Goal: Transaction & Acquisition: Purchase product/service

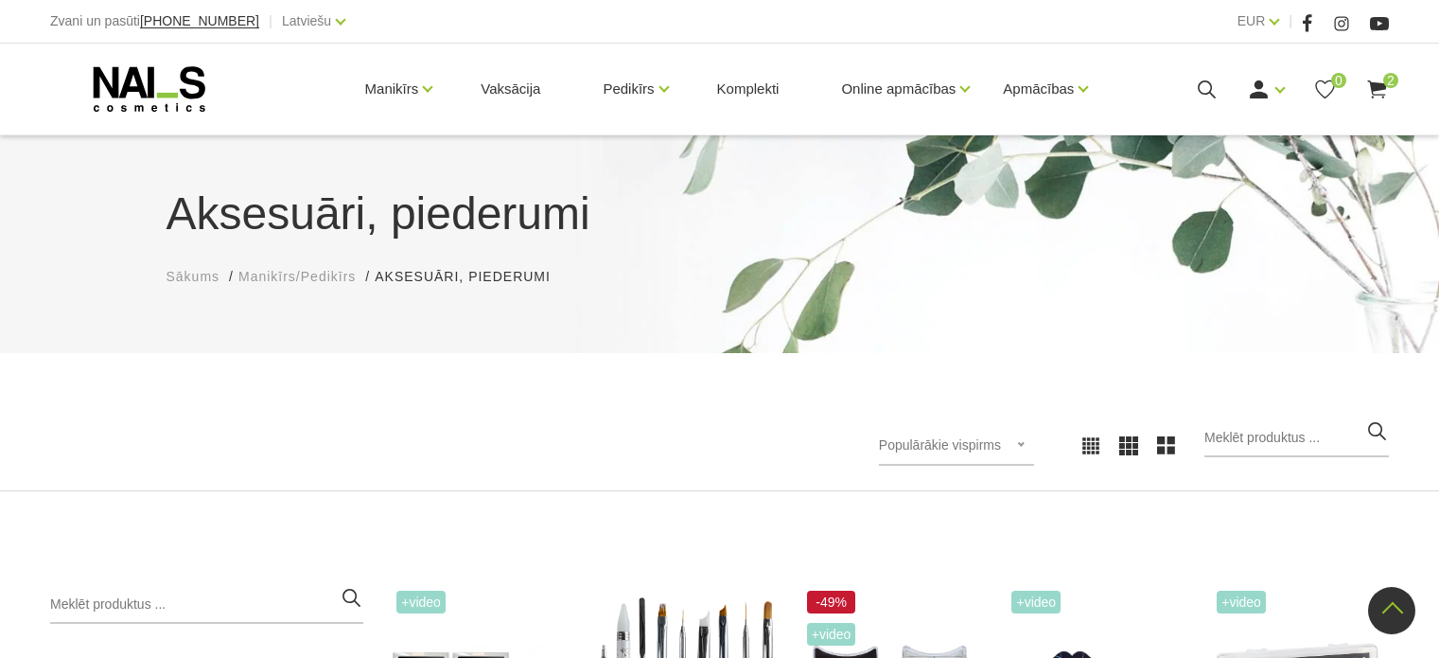
scroll to position [1609, 0]
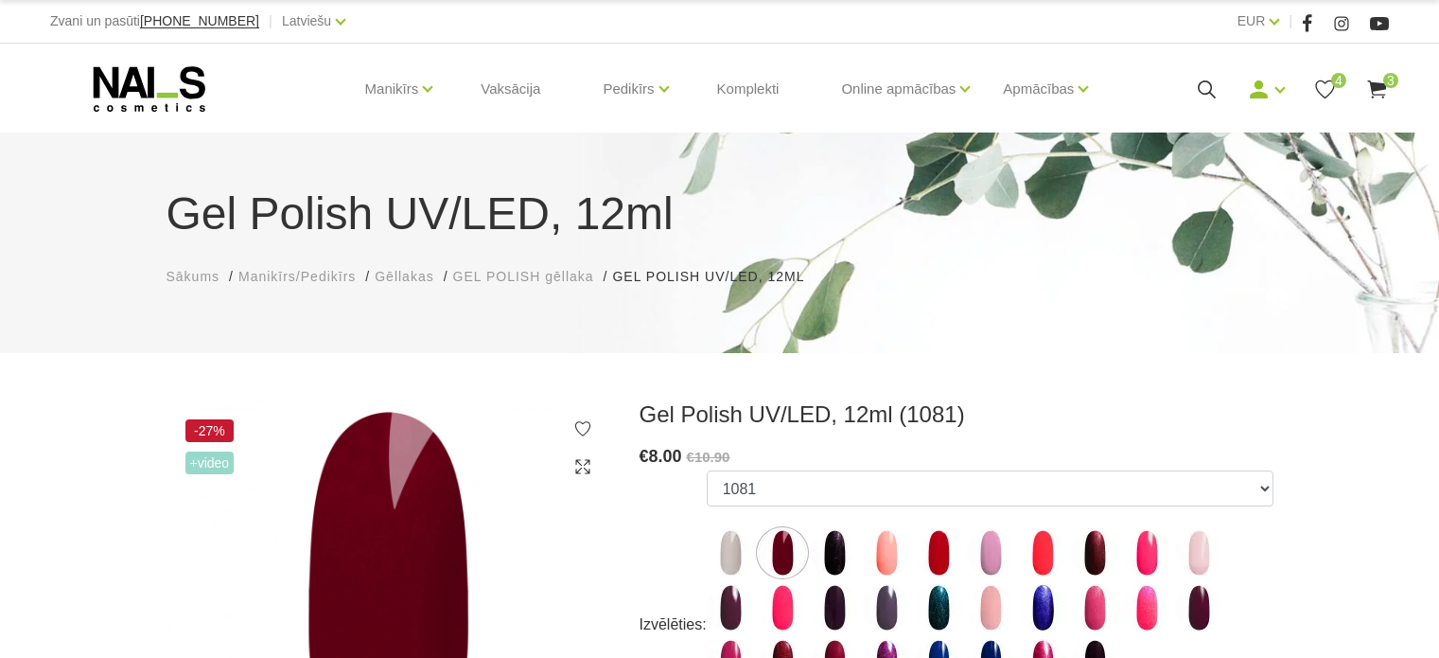
select select "5894"
click at [1386, 90] on icon at bounding box center [1378, 90] width 24 height 24
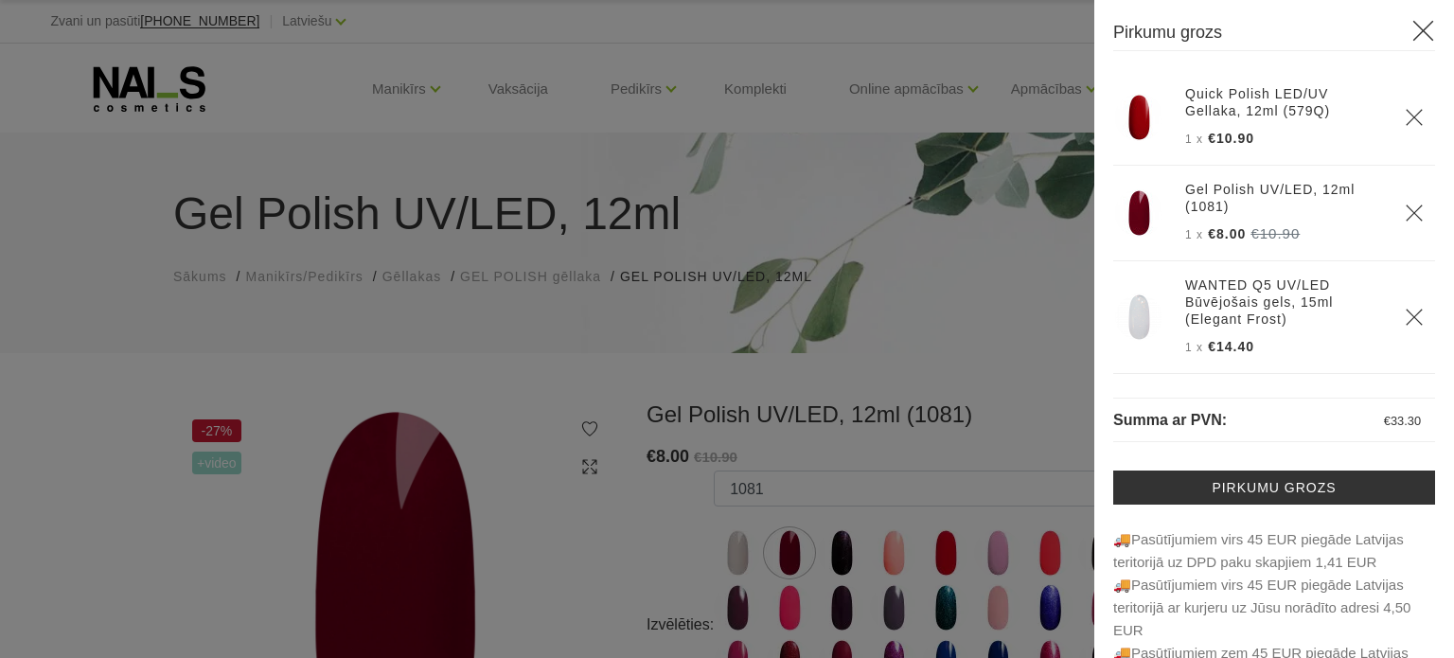
click at [1144, 116] on img at bounding box center [1138, 117] width 47 height 47
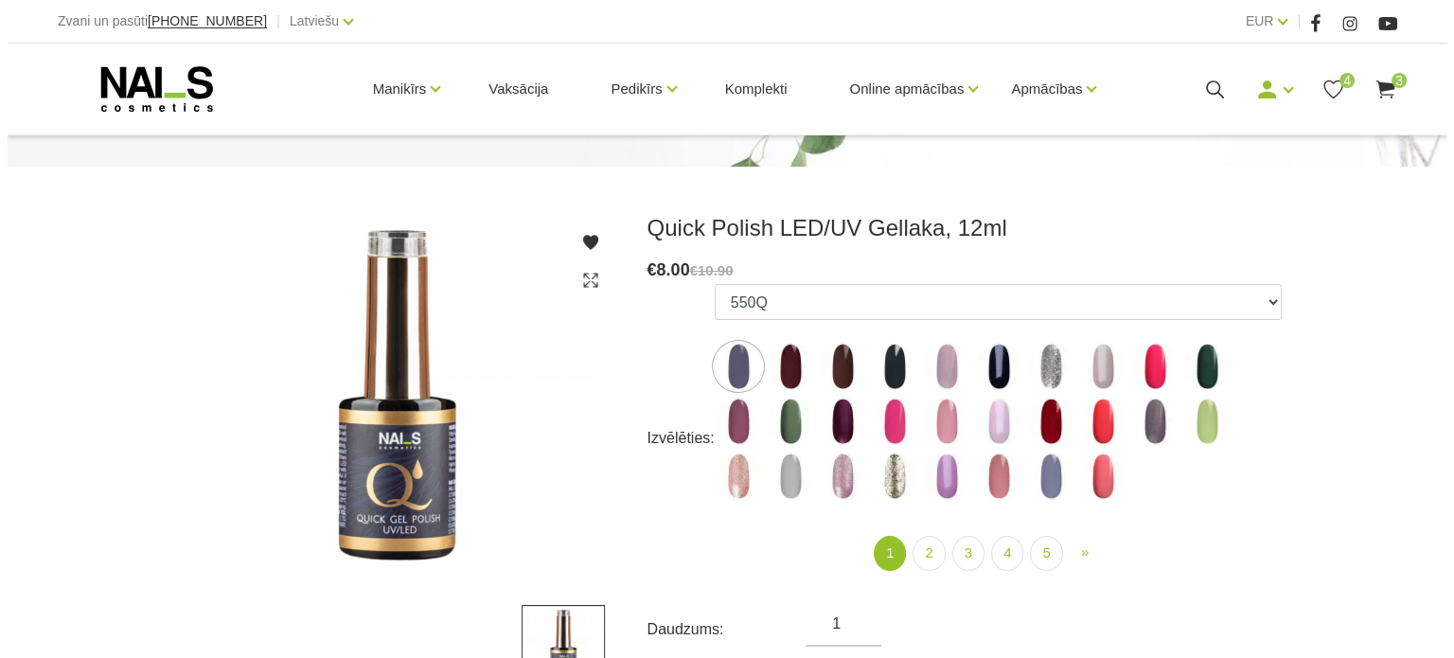
scroll to position [189, 0]
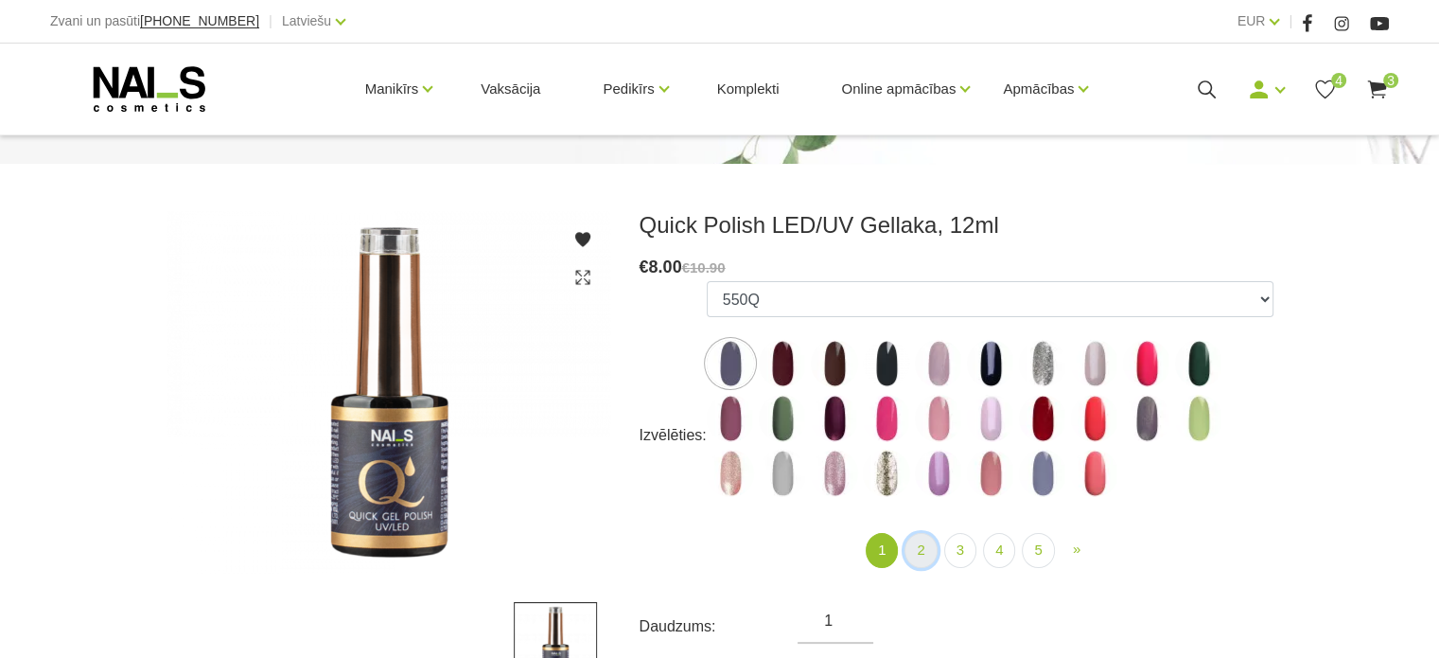
click at [923, 551] on link "2" at bounding box center [921, 550] width 32 height 35
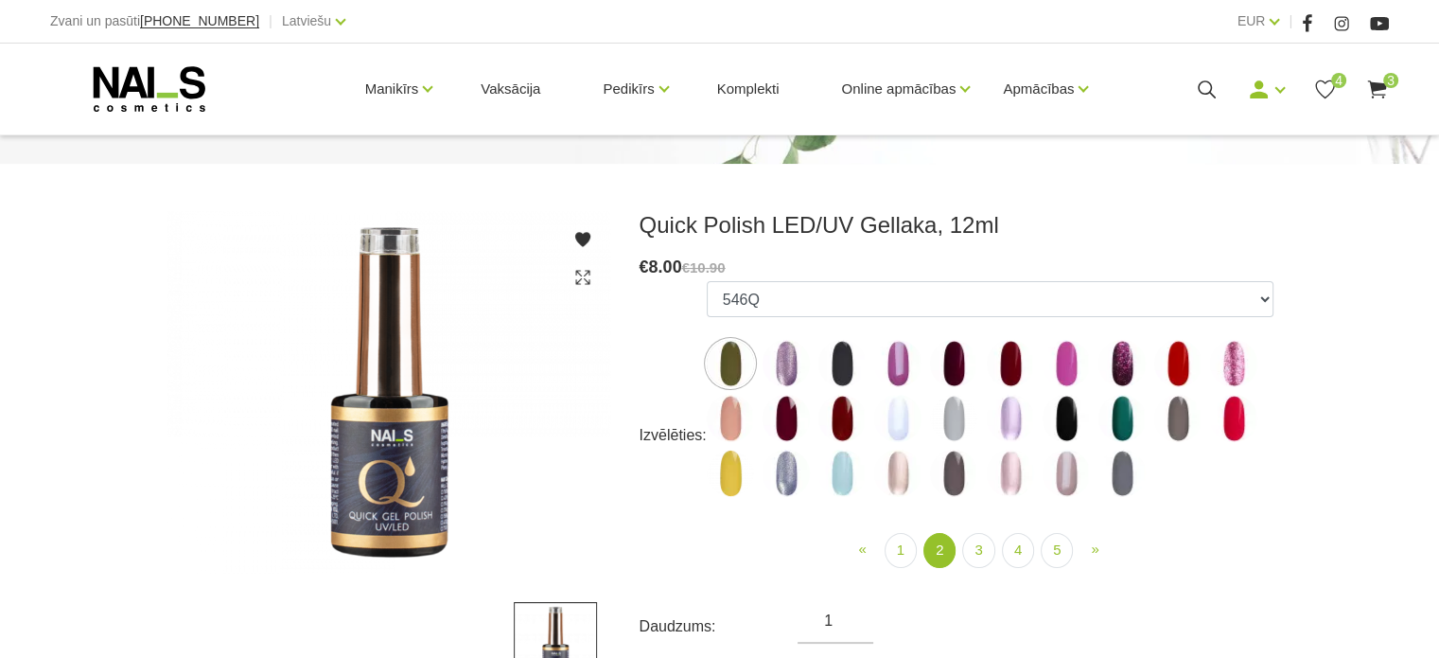
click at [1171, 344] on img at bounding box center [1178, 363] width 47 height 47
select select "4378"
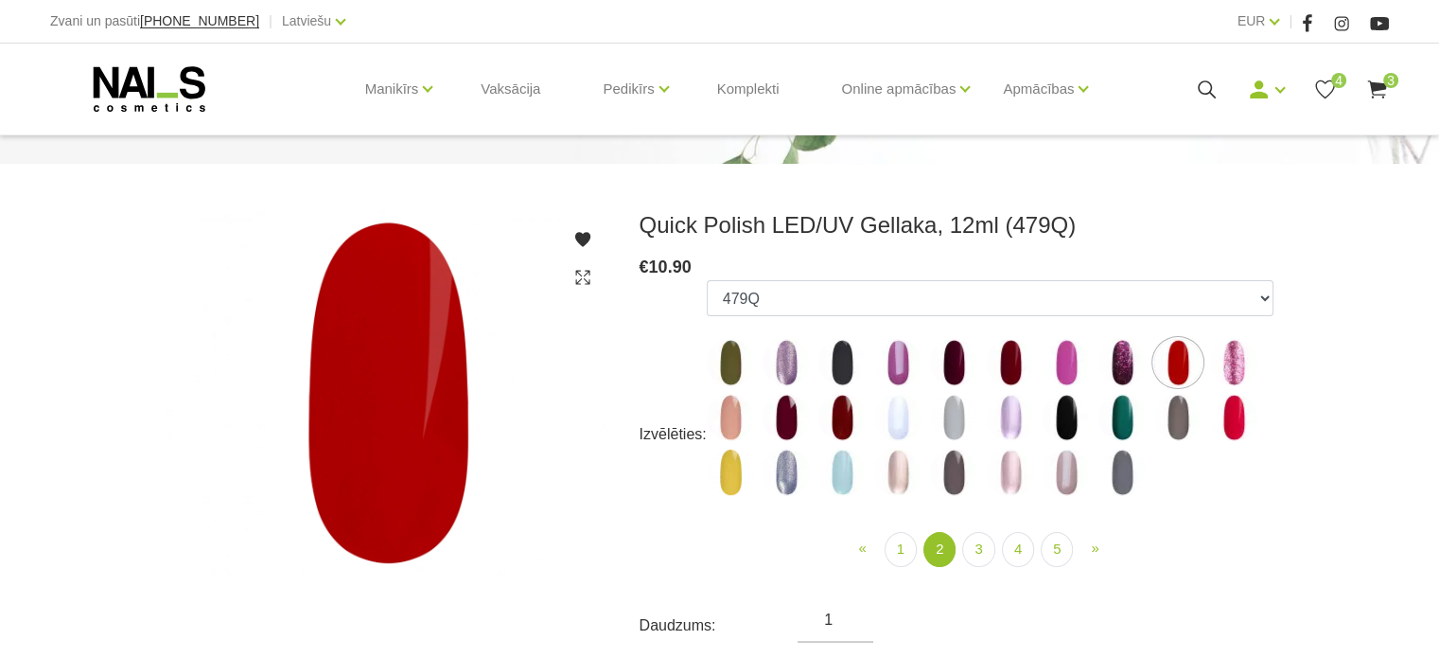
click at [1378, 78] on icon at bounding box center [1378, 90] width 24 height 24
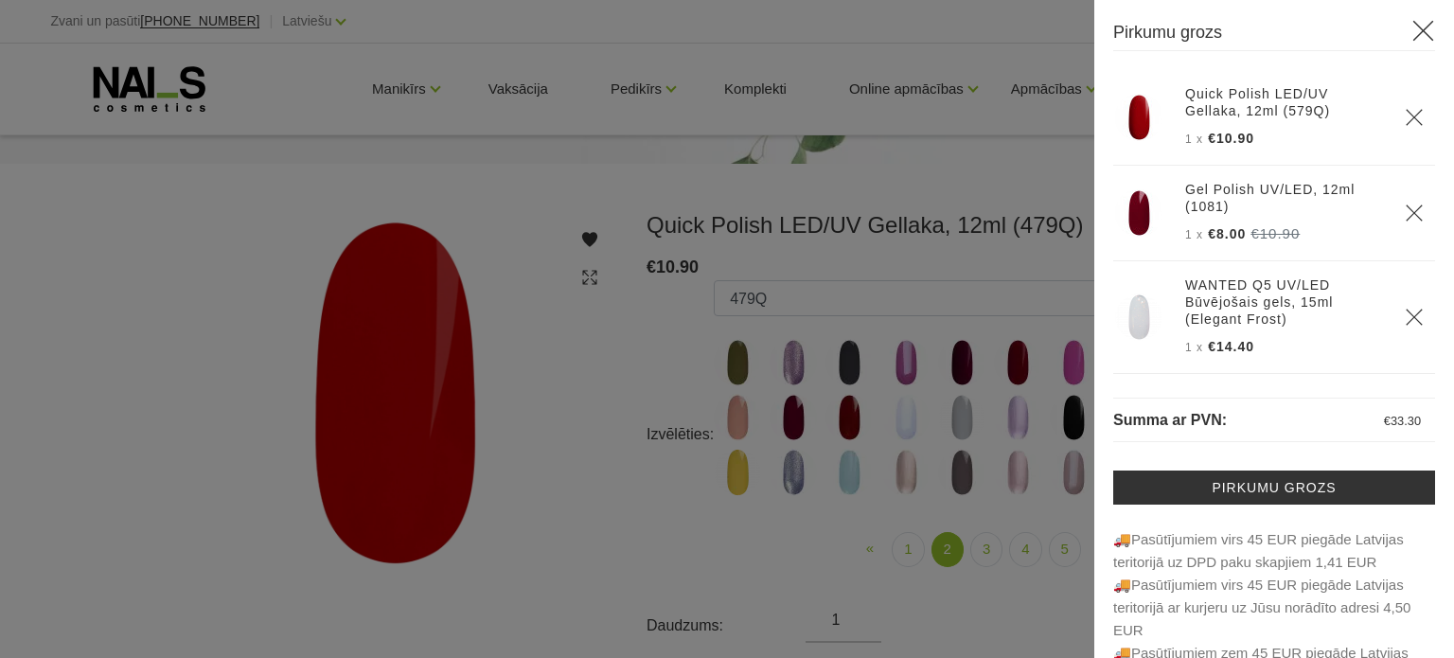
click at [1076, 155] on div at bounding box center [727, 329] width 1454 height 658
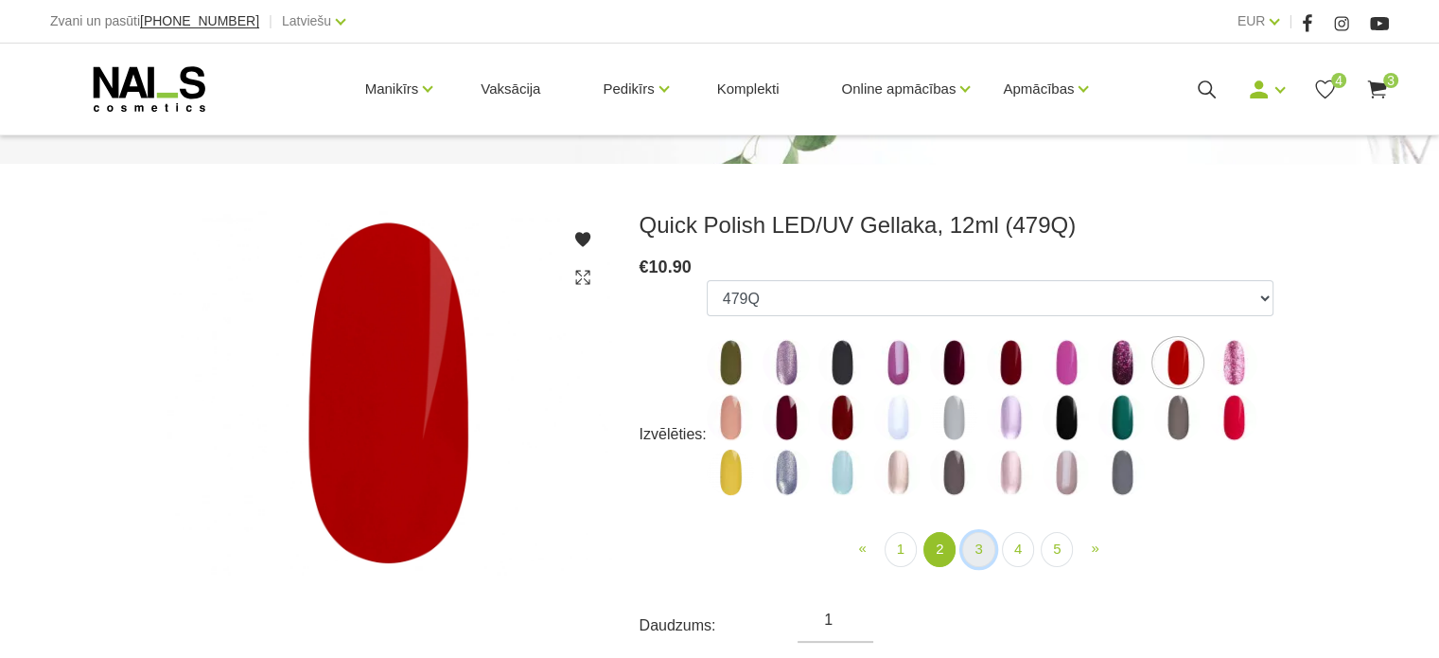
click at [982, 550] on link "3" at bounding box center [978, 549] width 32 height 35
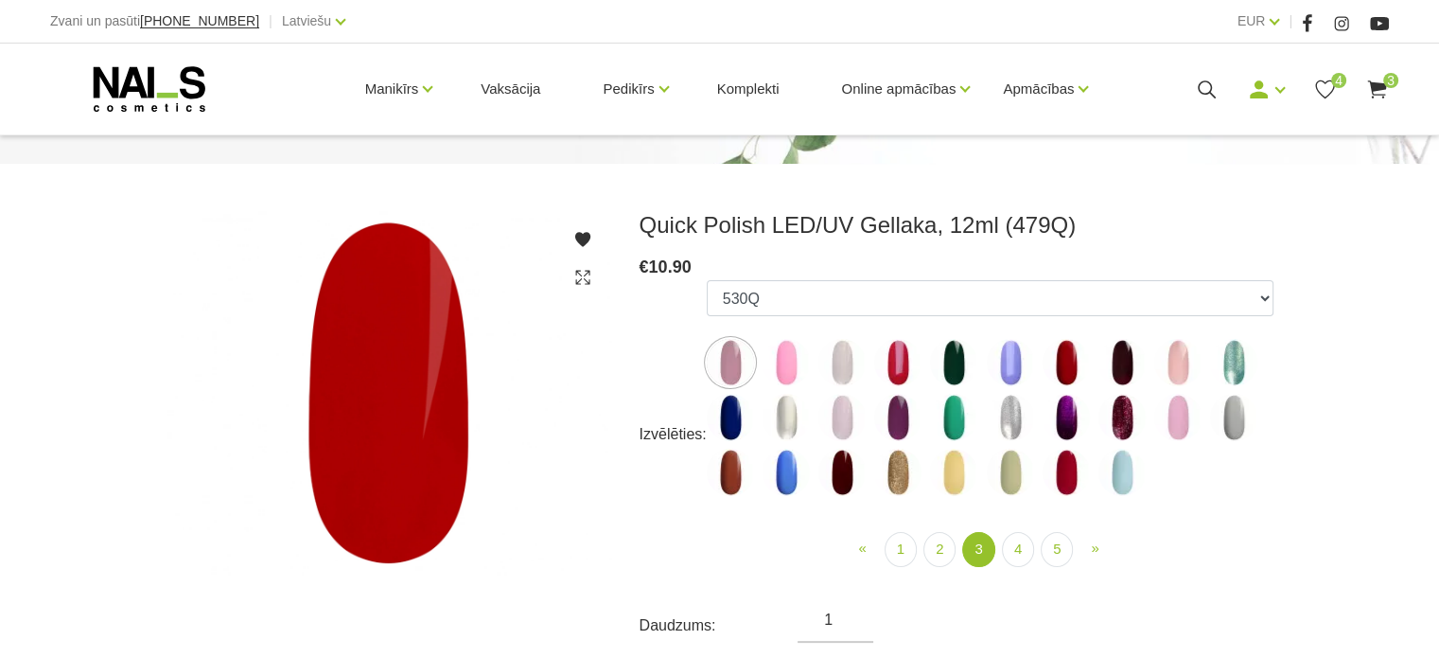
click img
select select "4424"
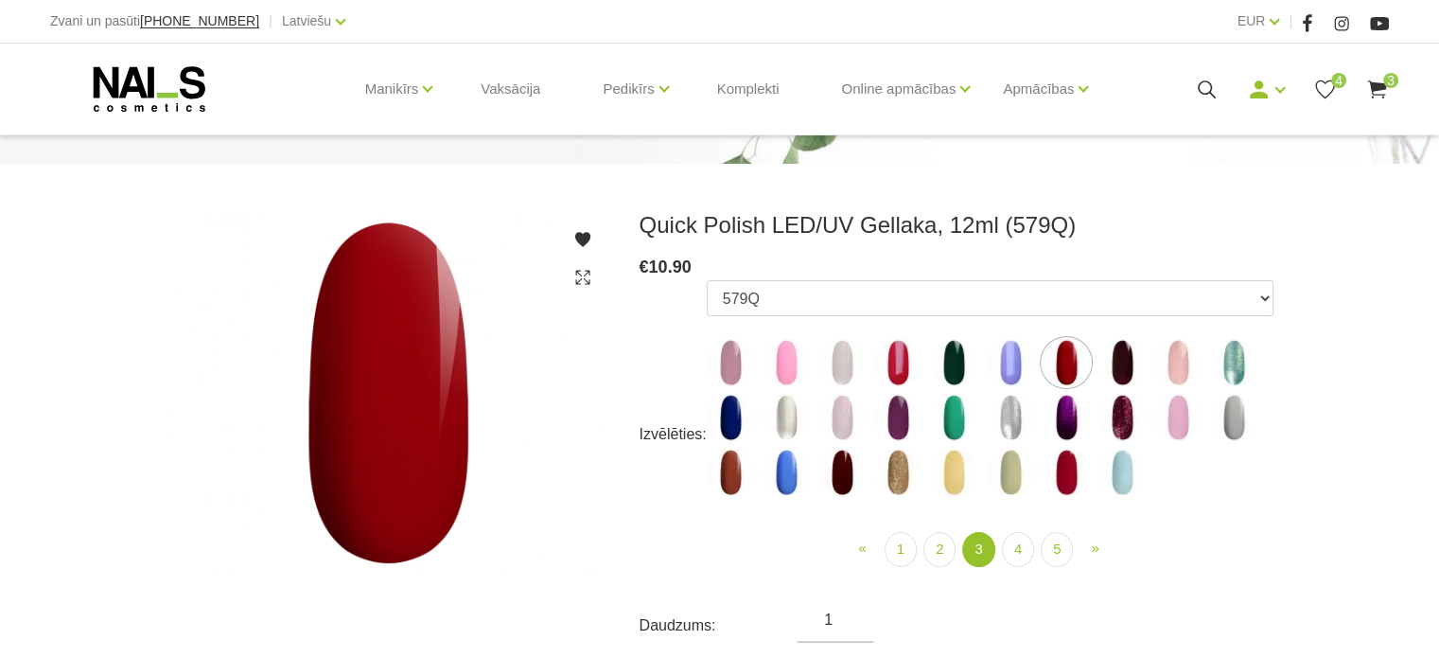
click icon
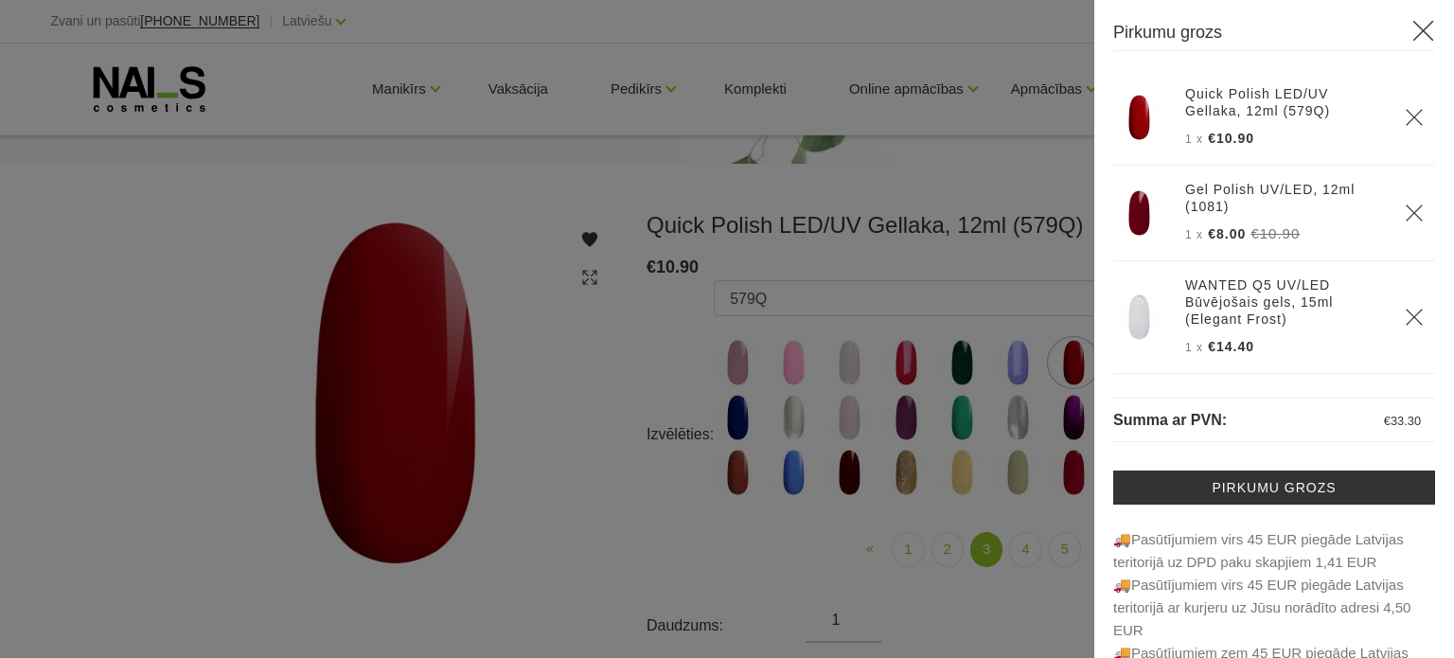
click img
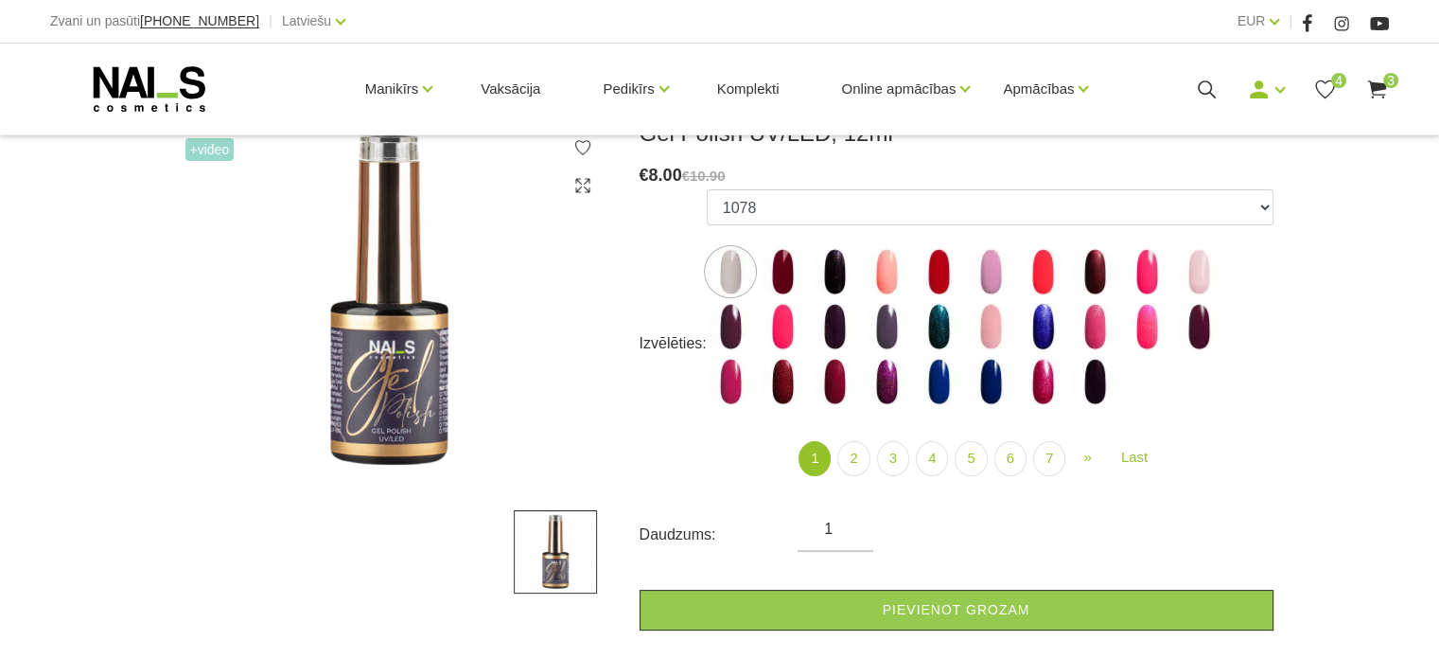
scroll to position [284, 0]
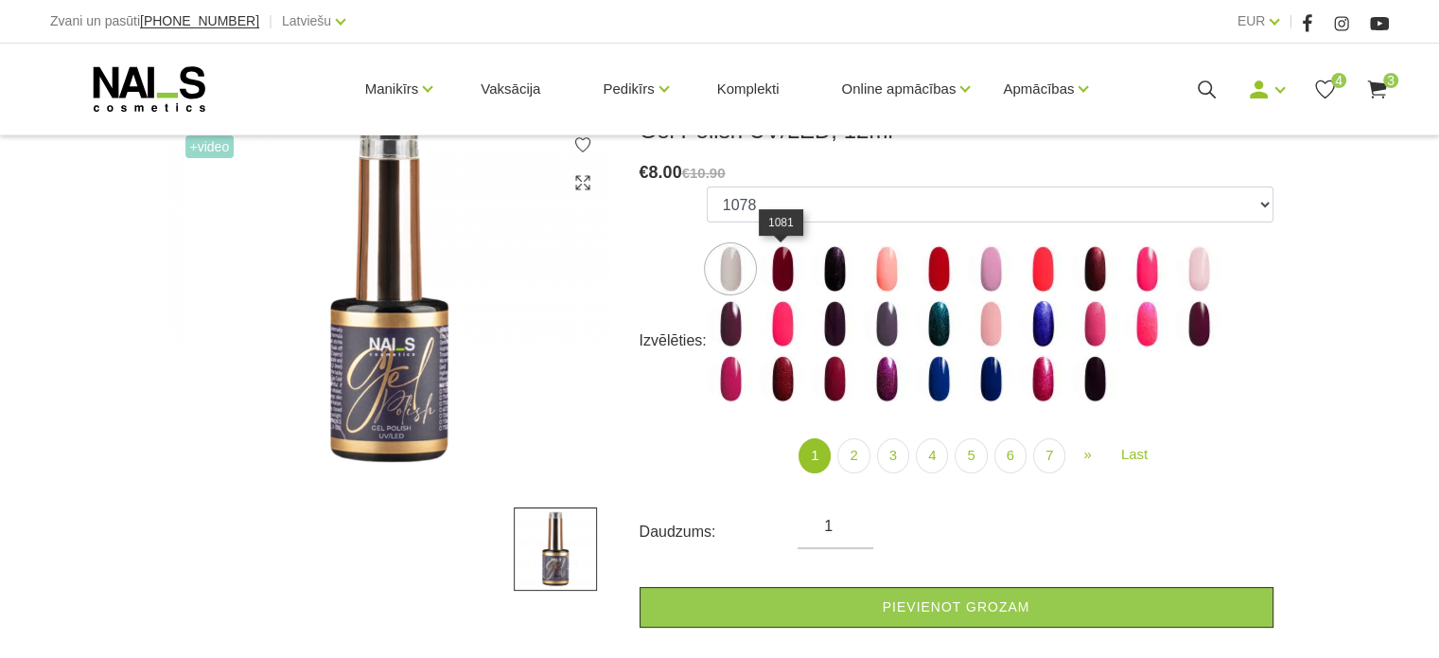
click at [772, 275] on img at bounding box center [782, 268] width 47 height 47
select select "5894"
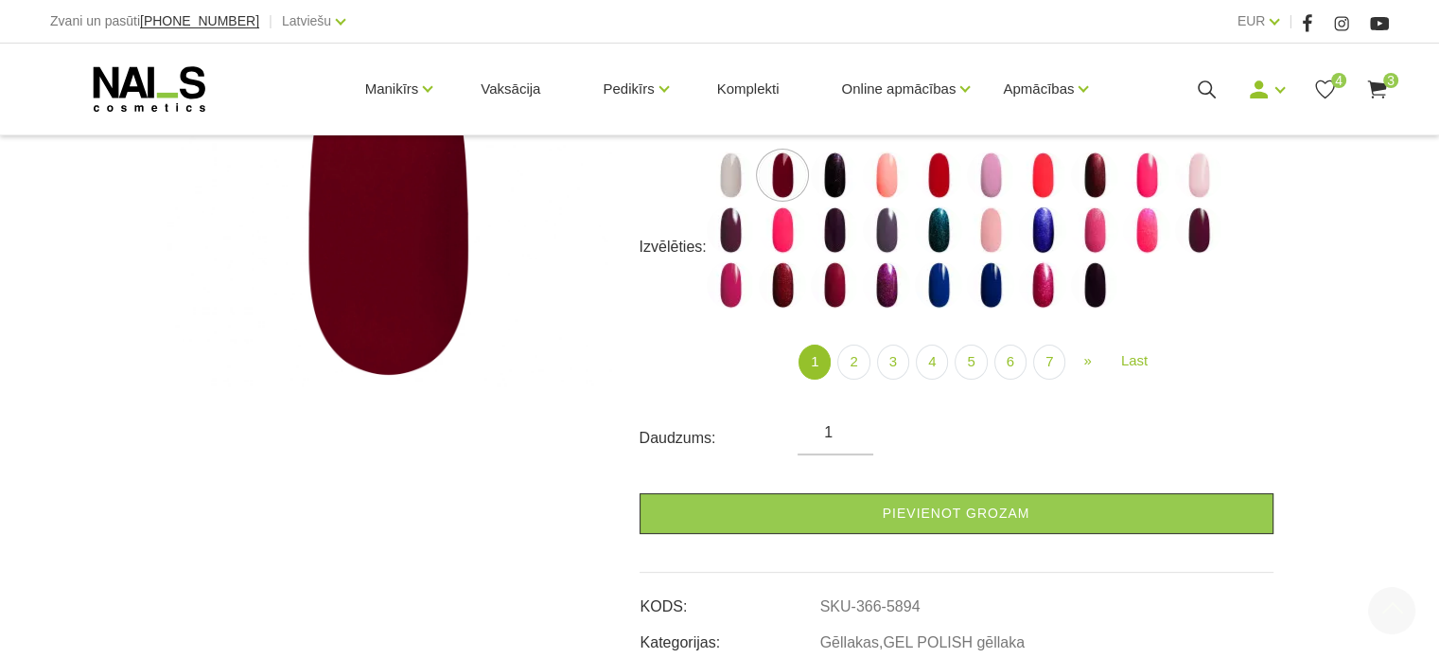
scroll to position [473, 0]
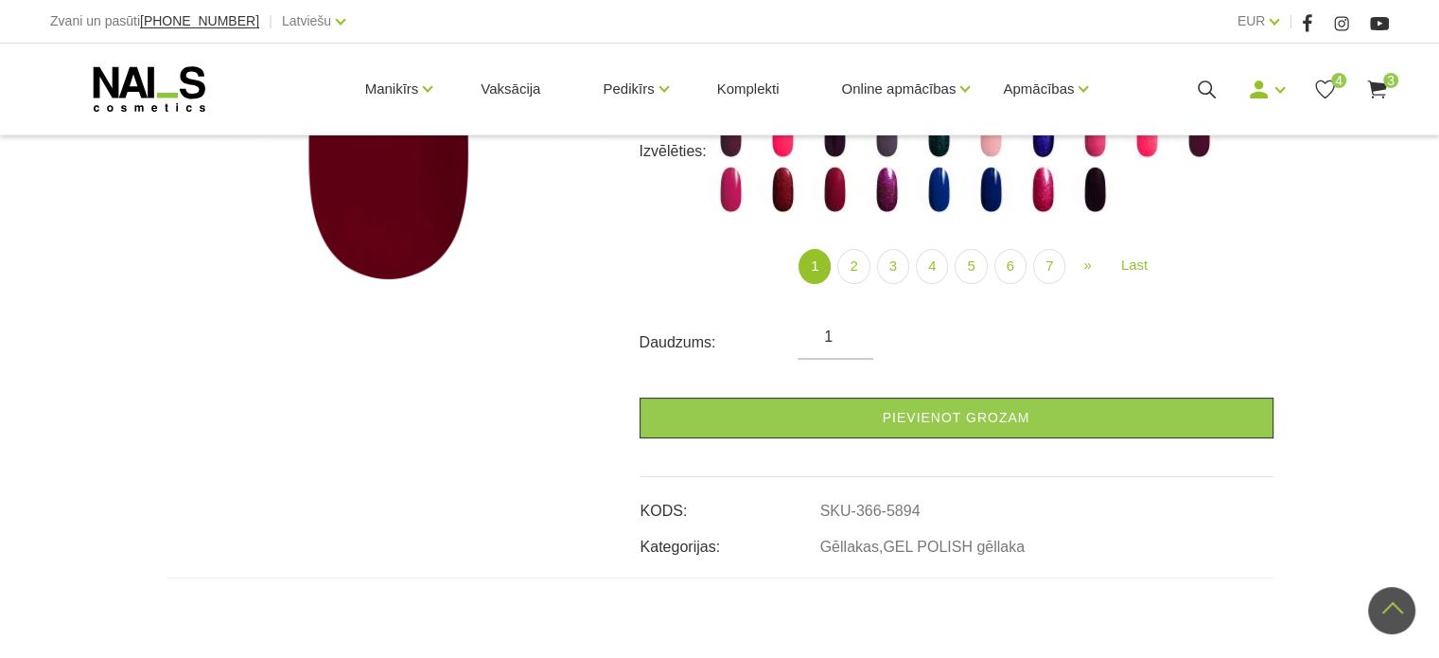
click at [1386, 334] on div "-27% +Video Gel Polish UV/LED, 12ml (1081) € 8.00 €10.90 Izvēlēties: 1078 1081 …" at bounding box center [719, 536] width 1439 height 1218
click at [854, 264] on link "2" at bounding box center [854, 266] width 32 height 35
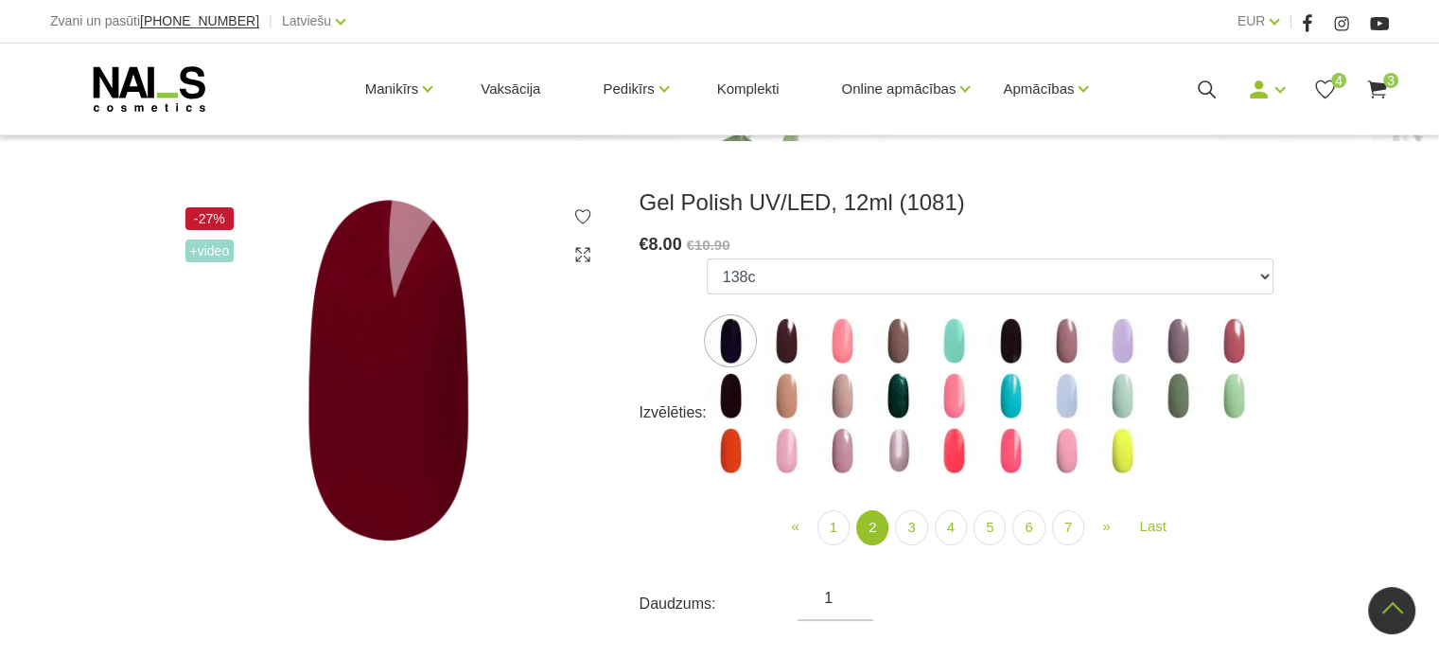
scroll to position [189, 0]
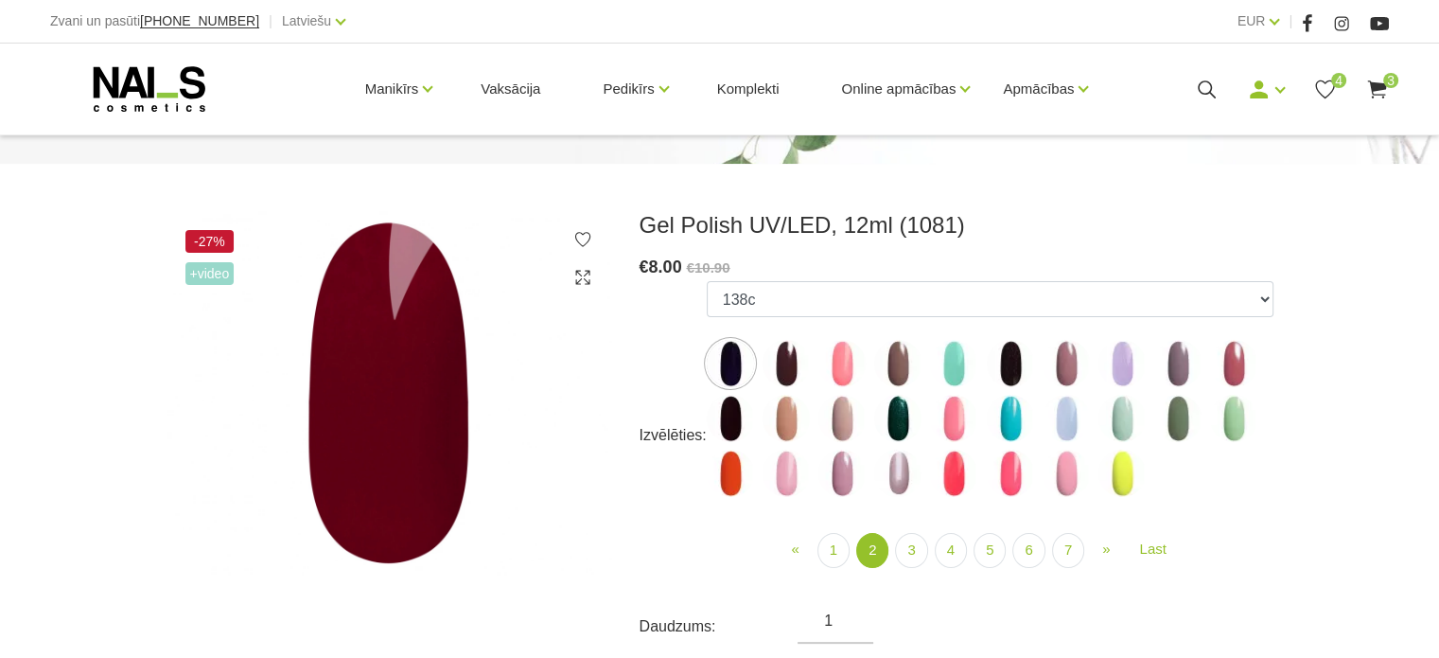
click at [782, 365] on img at bounding box center [786, 363] width 47 height 47
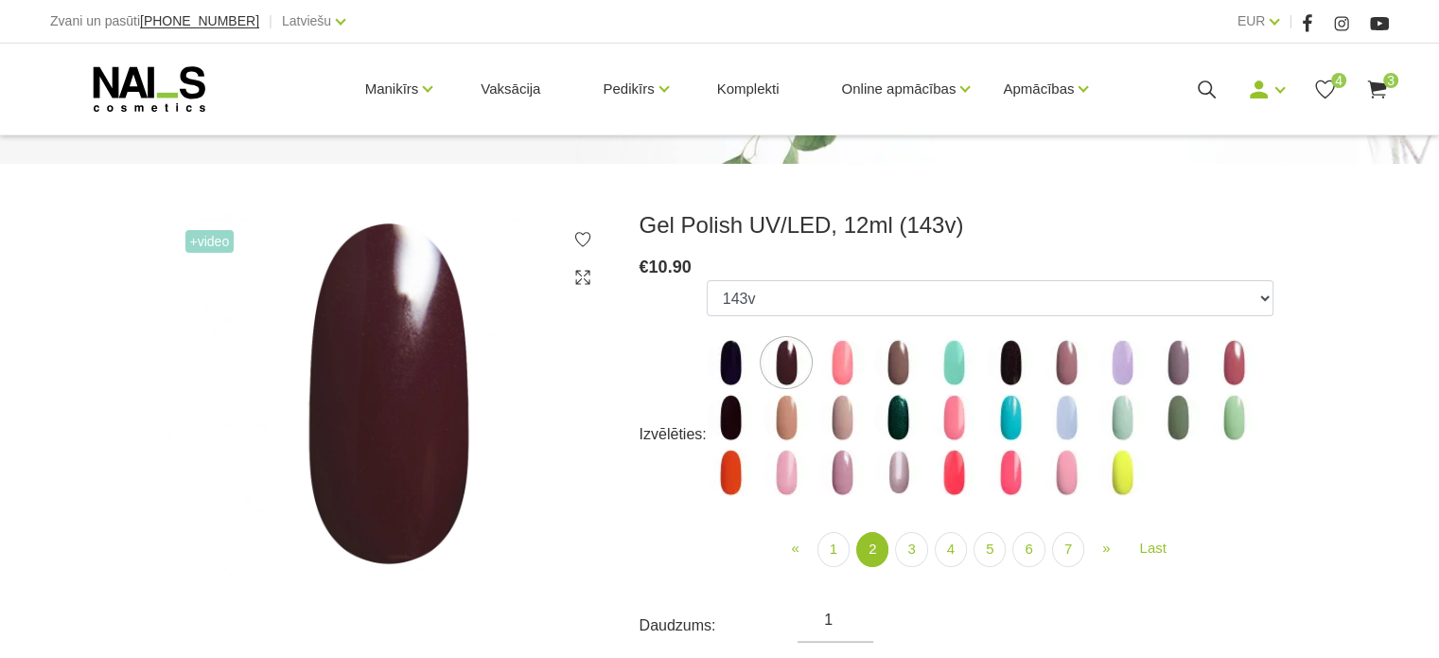
click at [741, 426] on img at bounding box center [730, 417] width 47 height 47
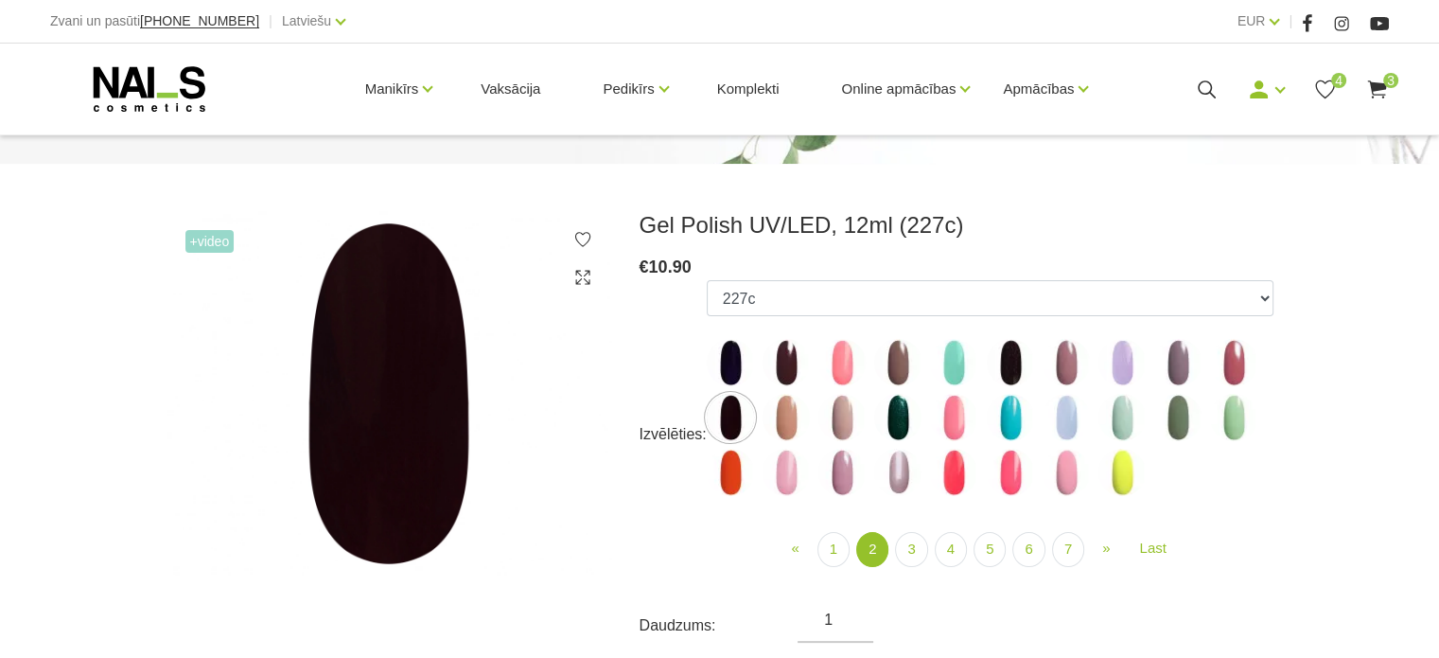
click at [1015, 377] on img at bounding box center [1010, 362] width 47 height 47
select select "4049"
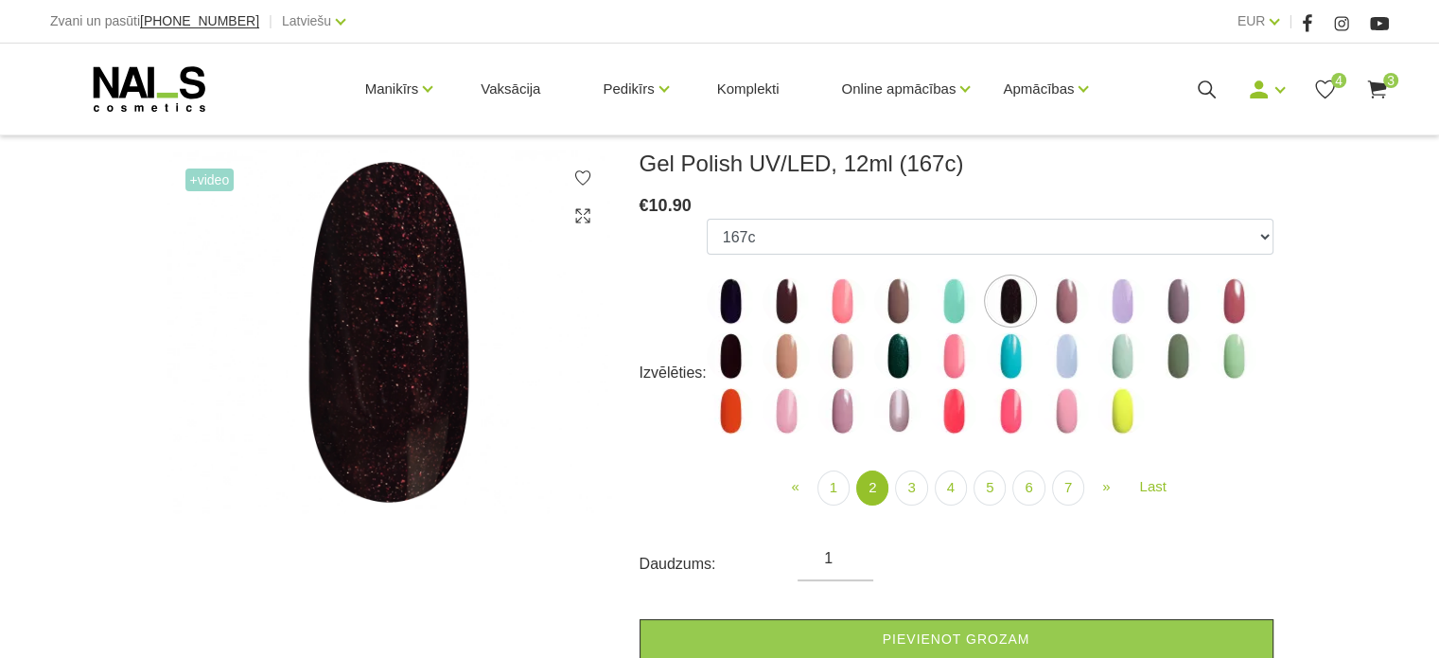
scroll to position [284, 0]
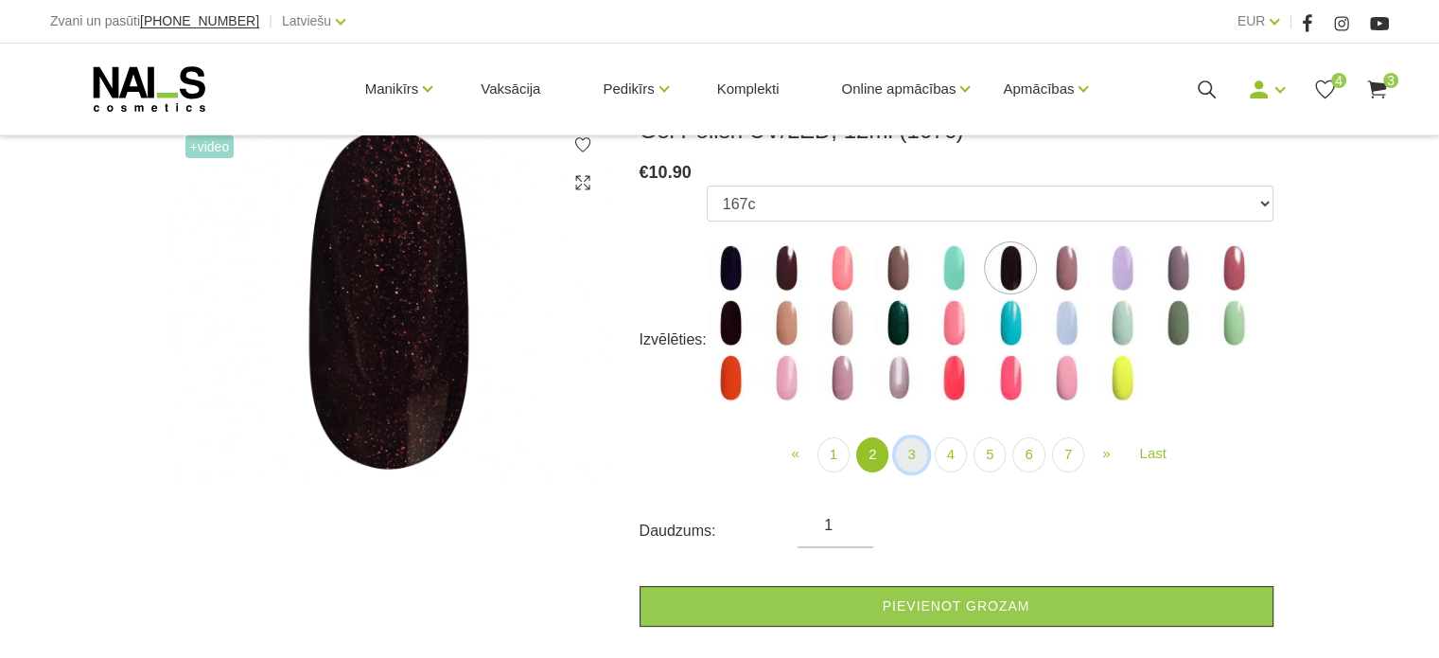
click at [913, 448] on link "3" at bounding box center [911, 454] width 32 height 35
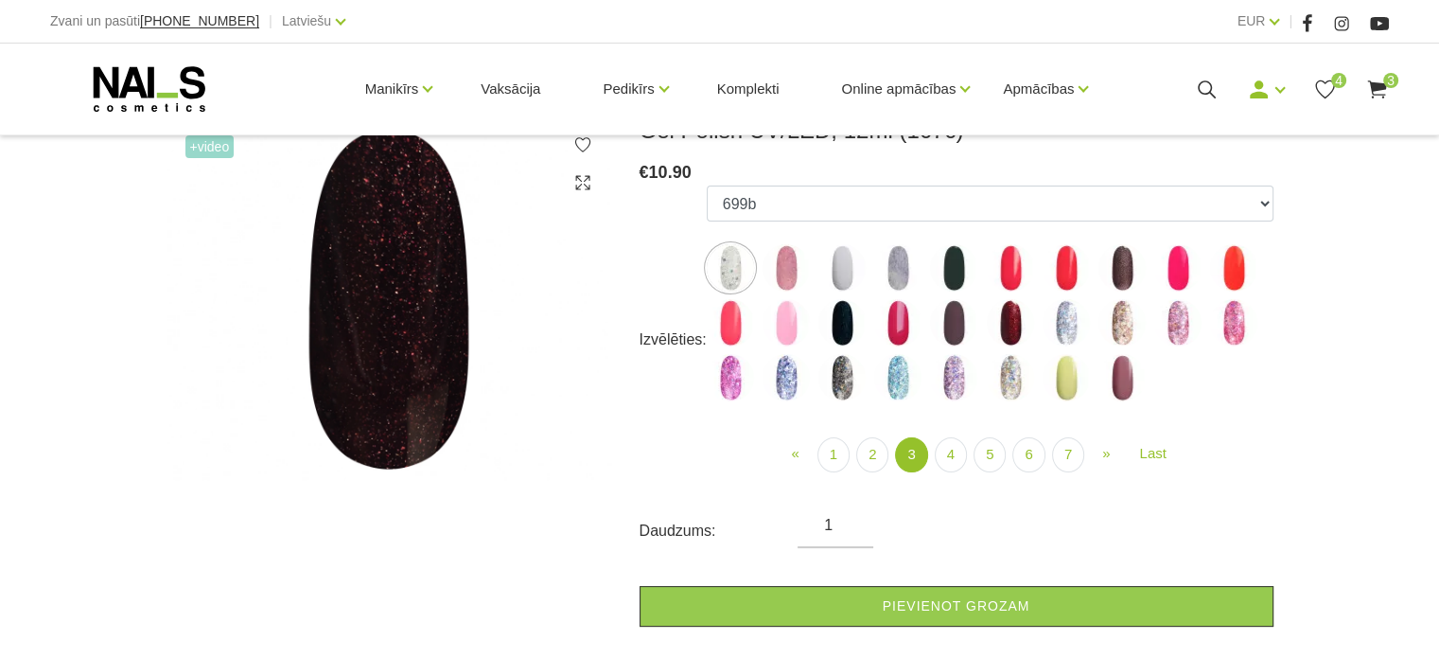
click at [951, 310] on img at bounding box center [953, 322] width 47 height 47
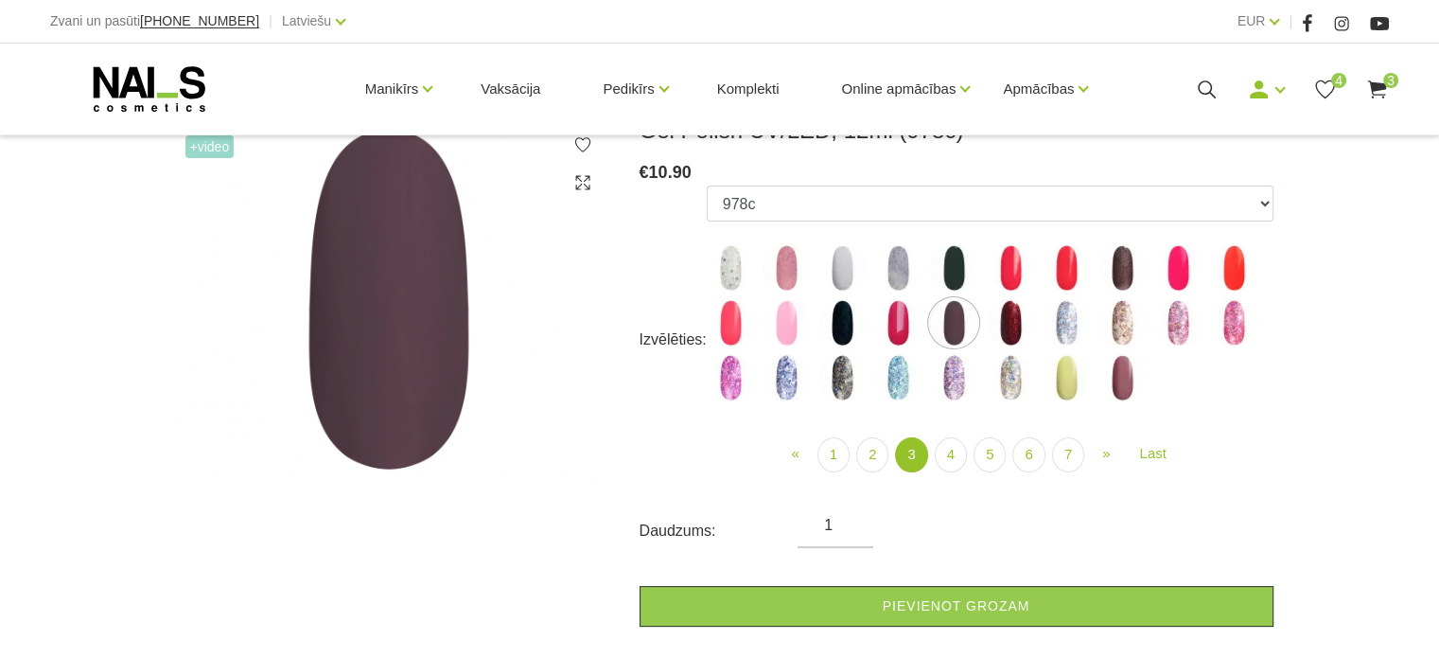
click at [853, 328] on img at bounding box center [842, 322] width 47 height 47
select select "4140"
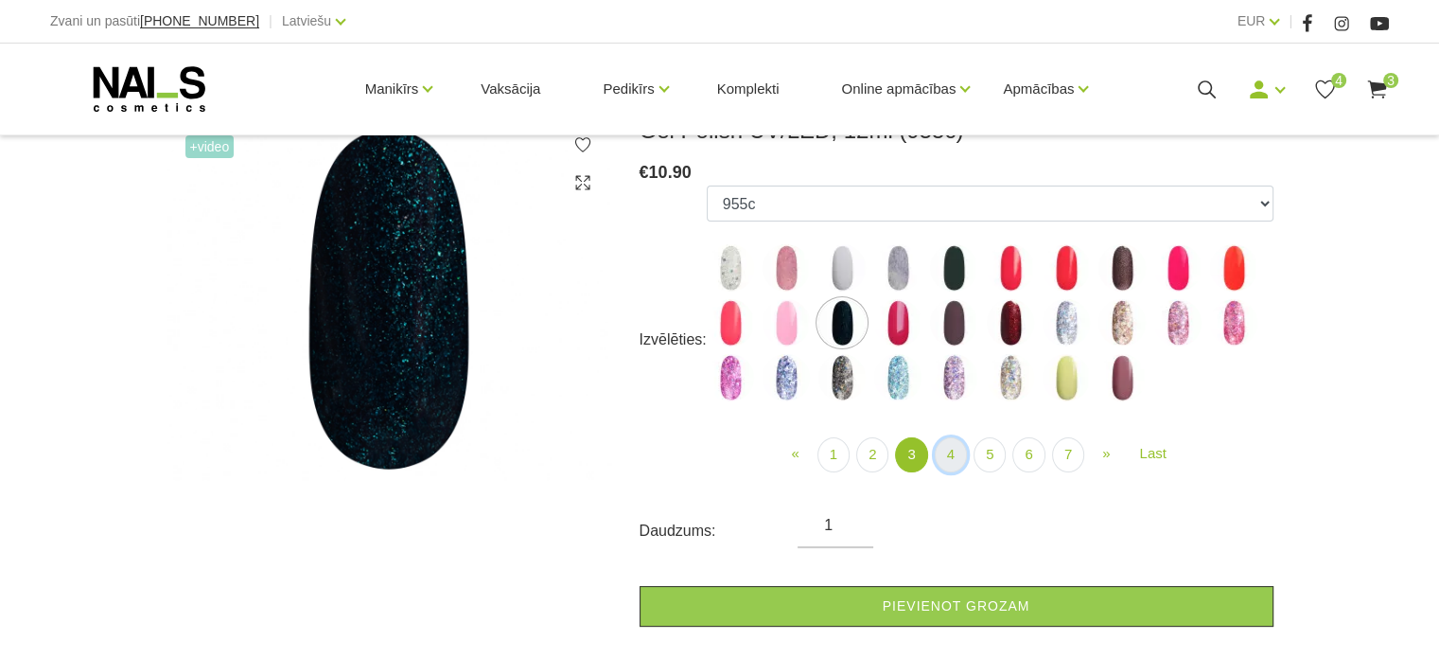
click at [962, 467] on link "4" at bounding box center [951, 454] width 32 height 35
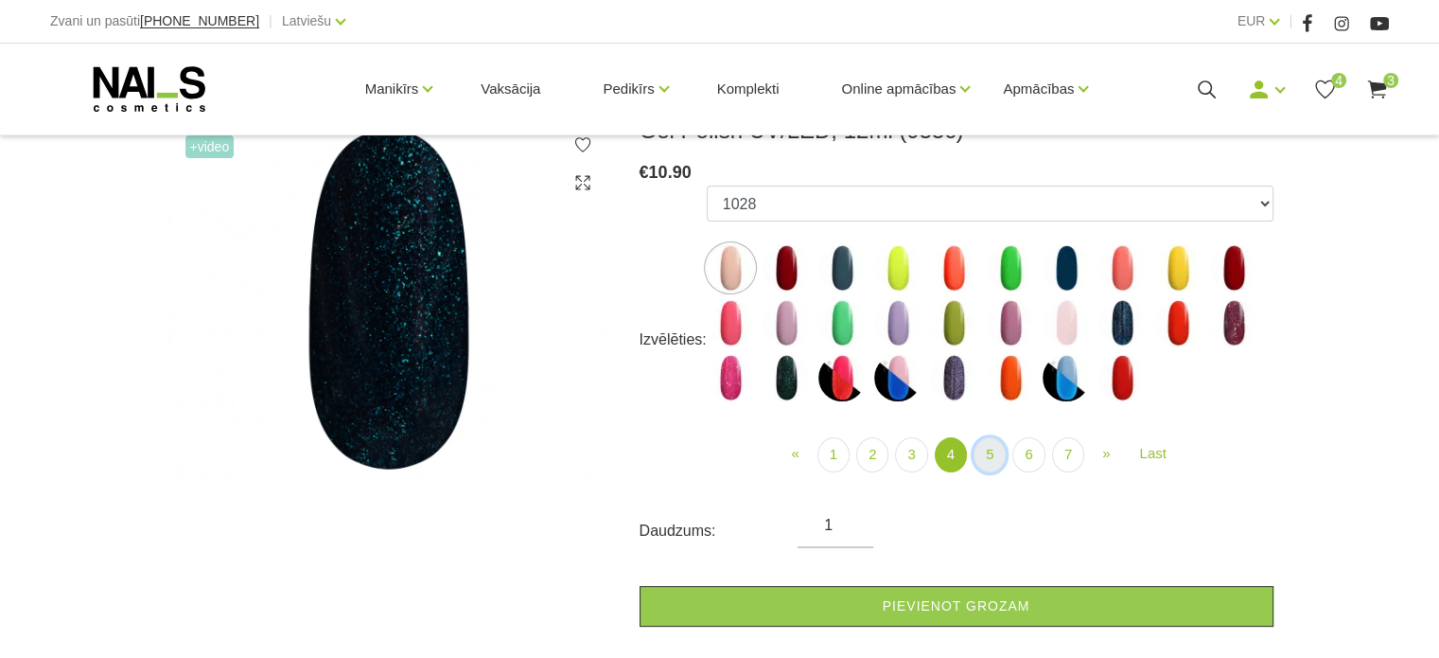
click at [997, 463] on link "5" at bounding box center [990, 454] width 32 height 35
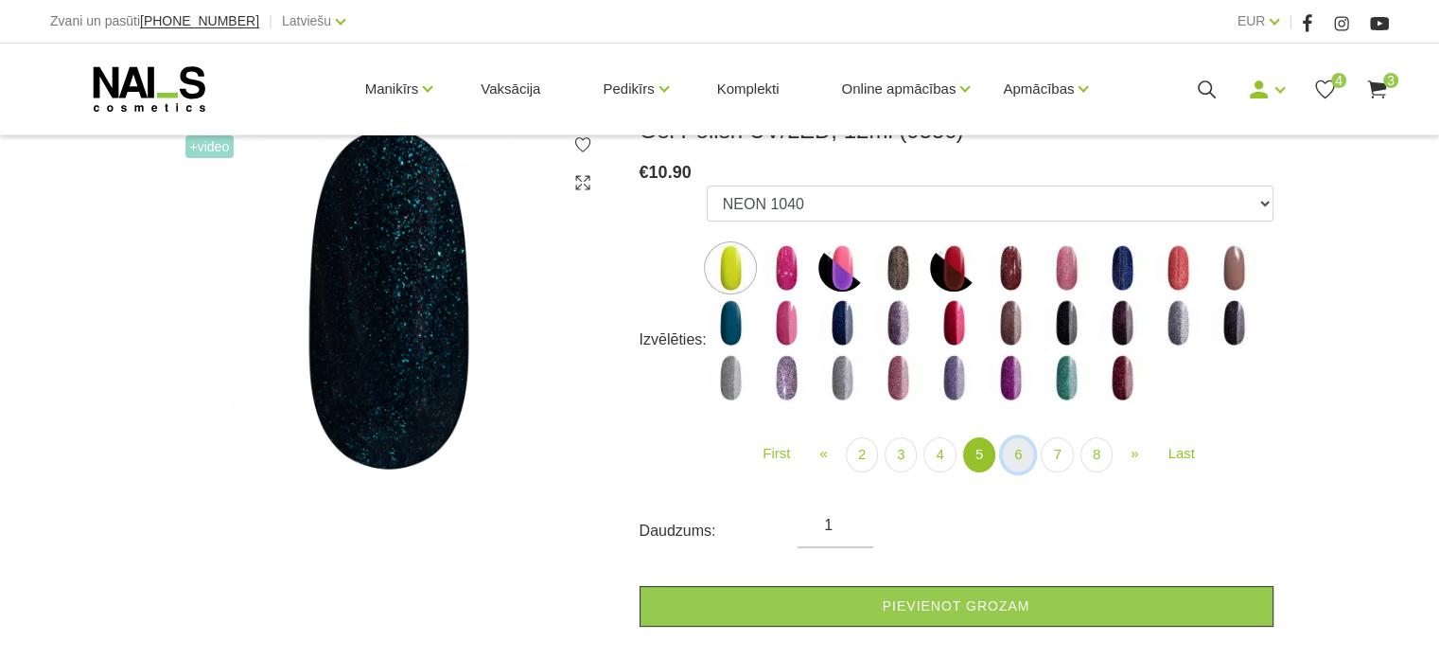
click at [1010, 465] on link "6" at bounding box center [1018, 454] width 32 height 35
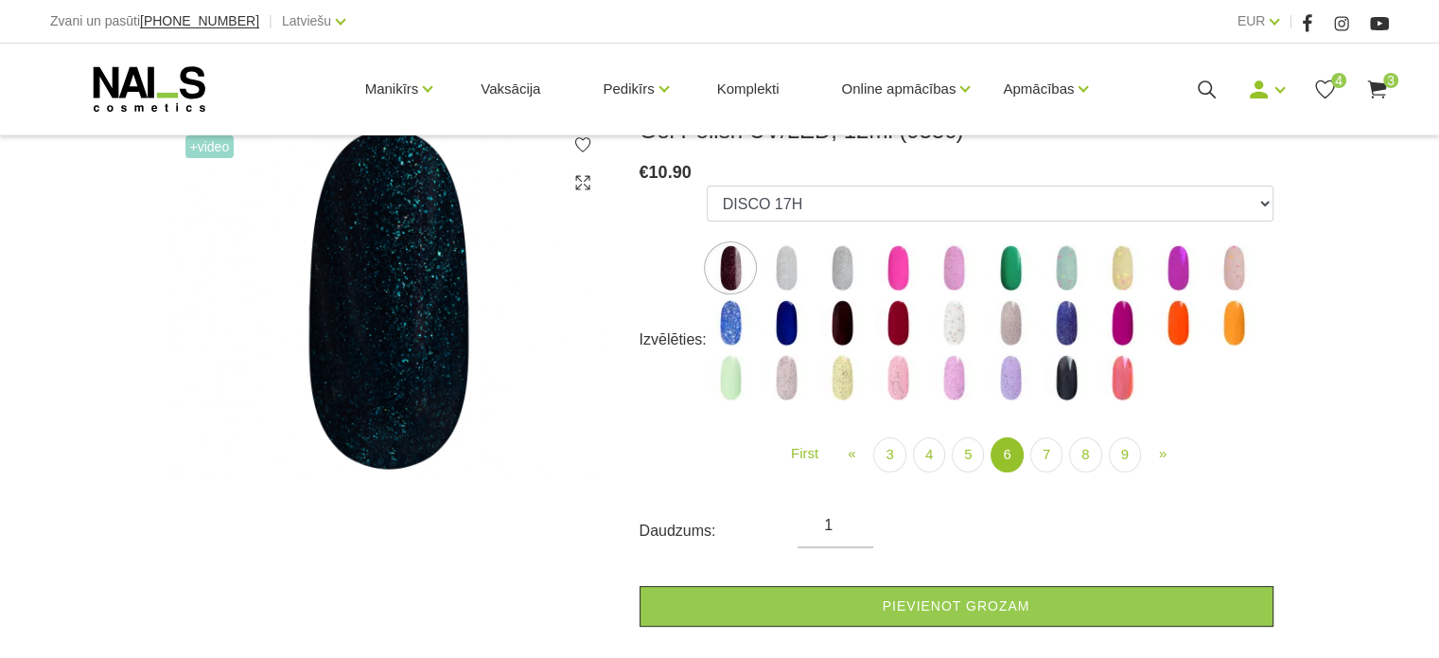
click at [899, 324] on img at bounding box center [897, 322] width 47 height 47
select select "5284"
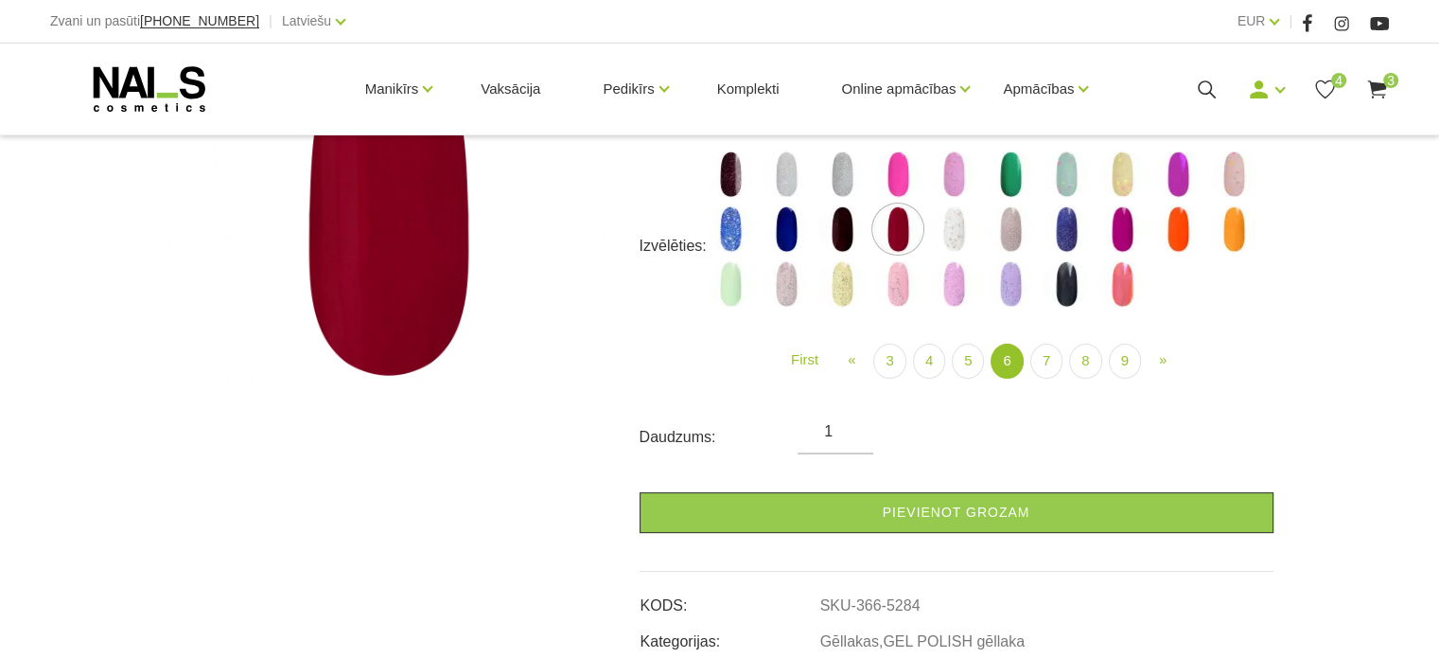
scroll to position [379, 0]
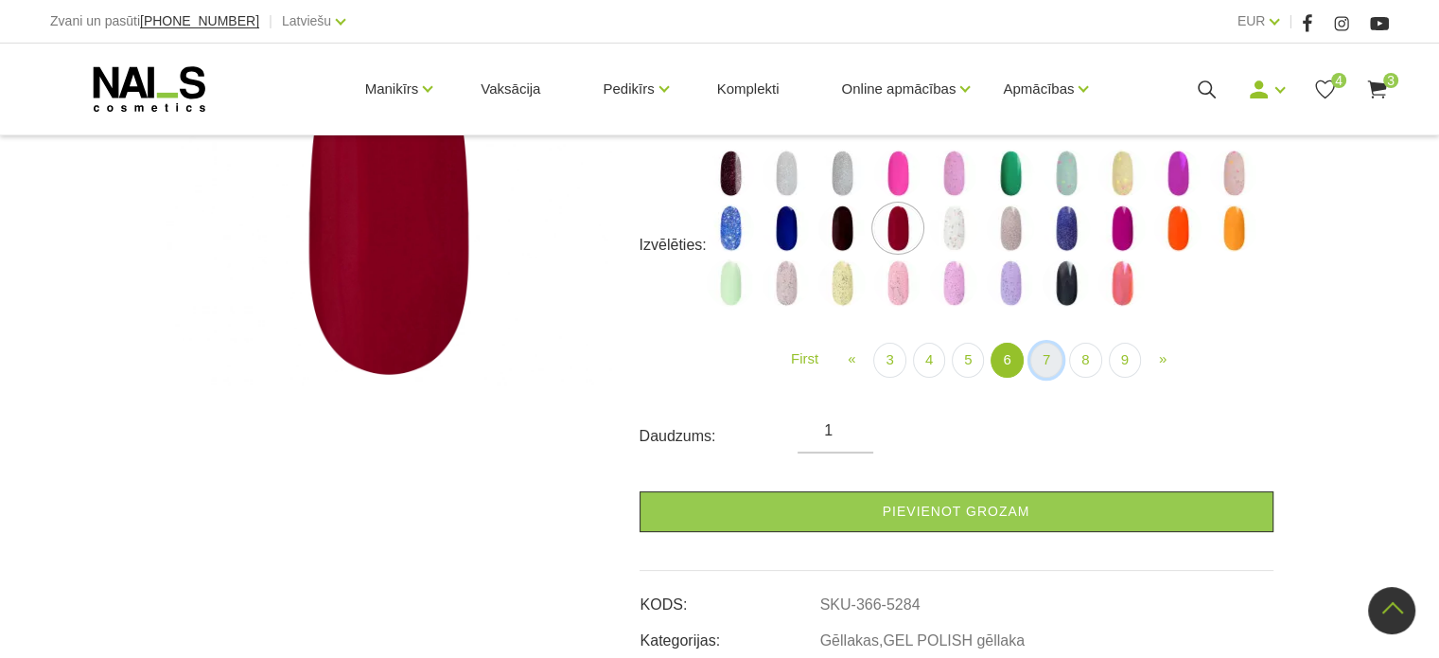
click at [1049, 370] on link "7" at bounding box center [1047, 360] width 32 height 35
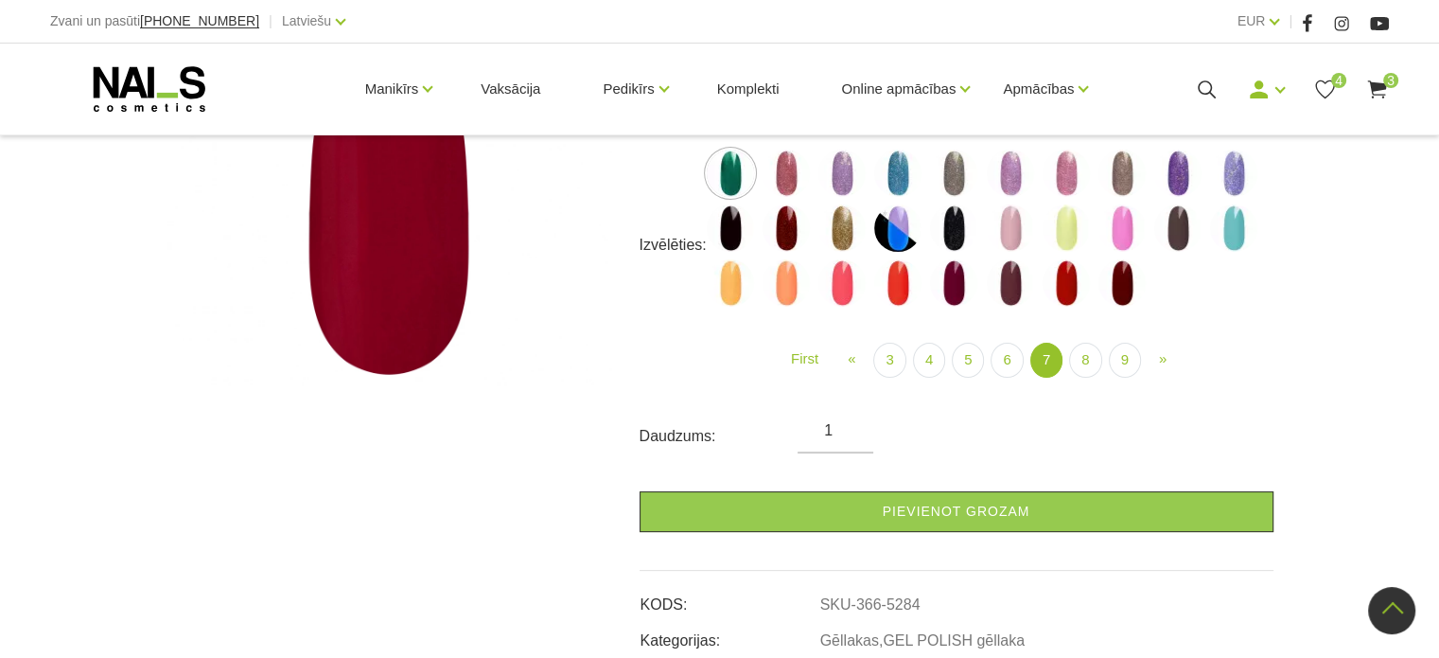
click at [956, 294] on img at bounding box center [953, 282] width 47 height 47
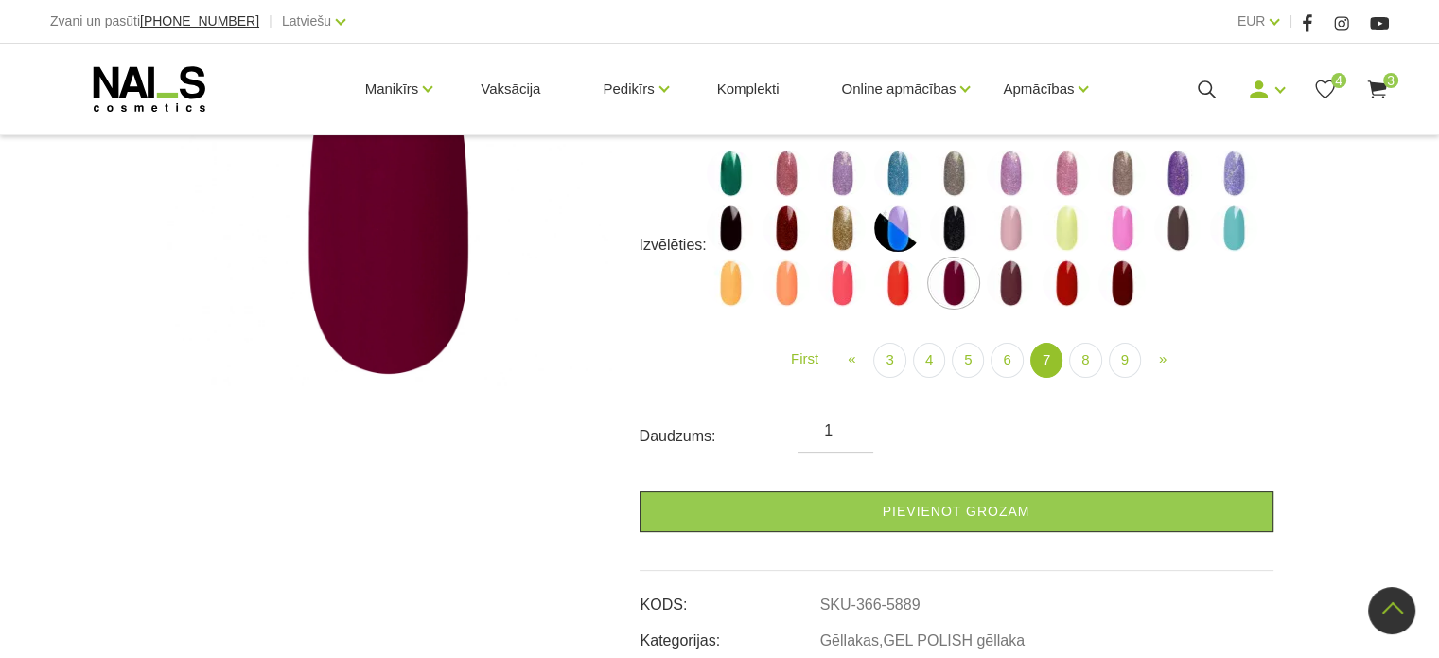
scroll to position [284, 0]
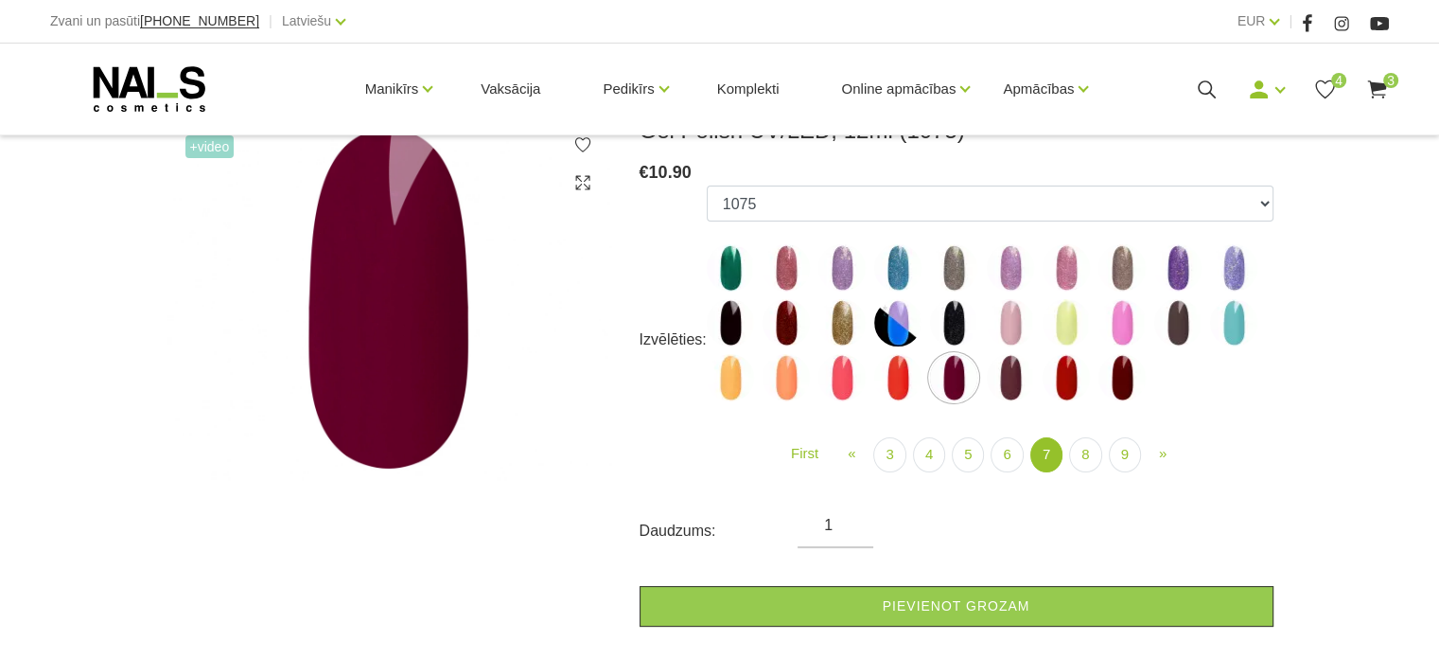
click at [1118, 377] on img at bounding box center [1122, 377] width 47 height 47
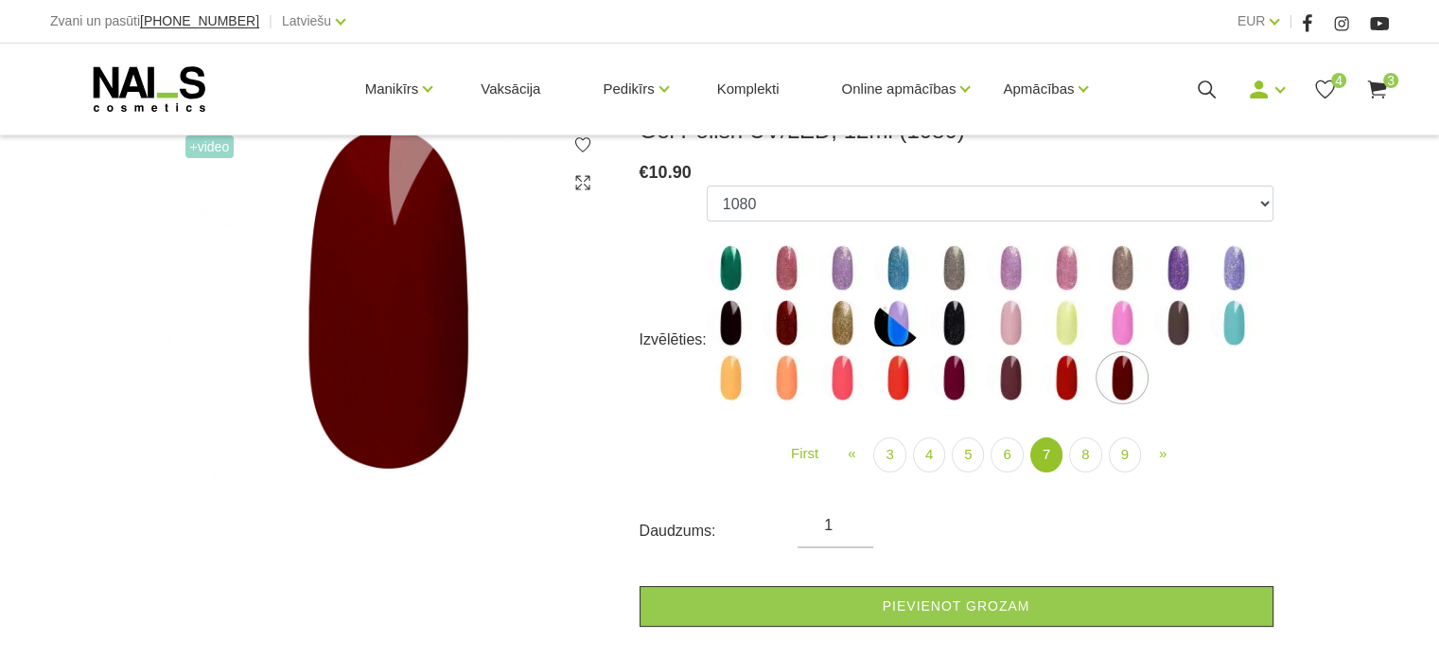
click at [1174, 326] on img at bounding box center [1178, 322] width 47 height 47
select select "5883"
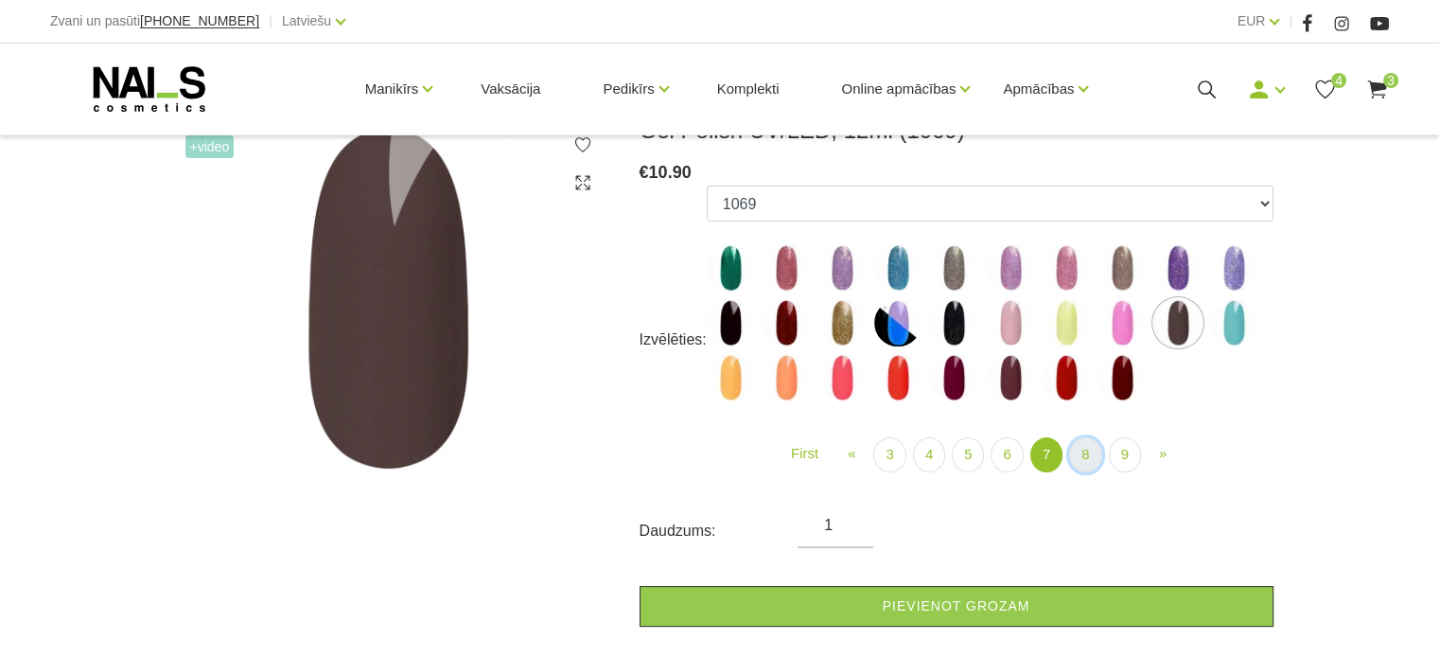
click at [1085, 459] on link "8" at bounding box center [1085, 454] width 32 height 35
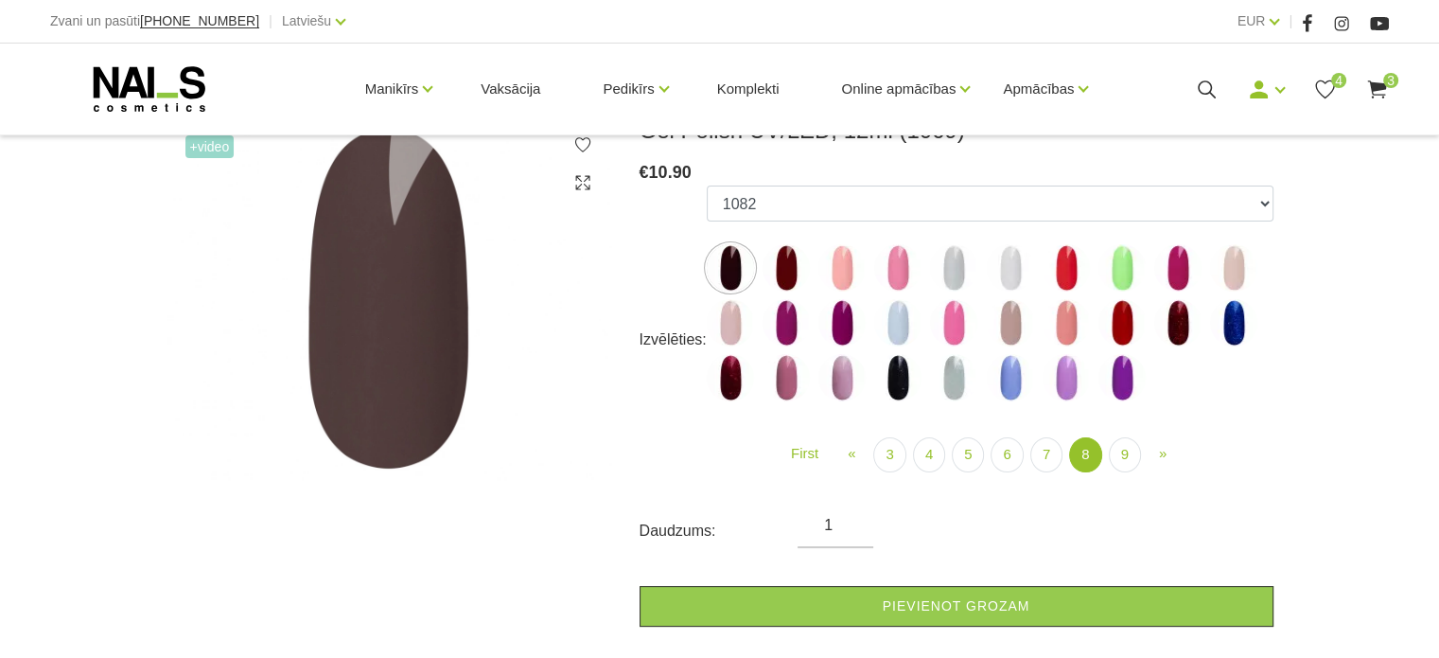
click at [795, 259] on img at bounding box center [786, 267] width 47 height 47
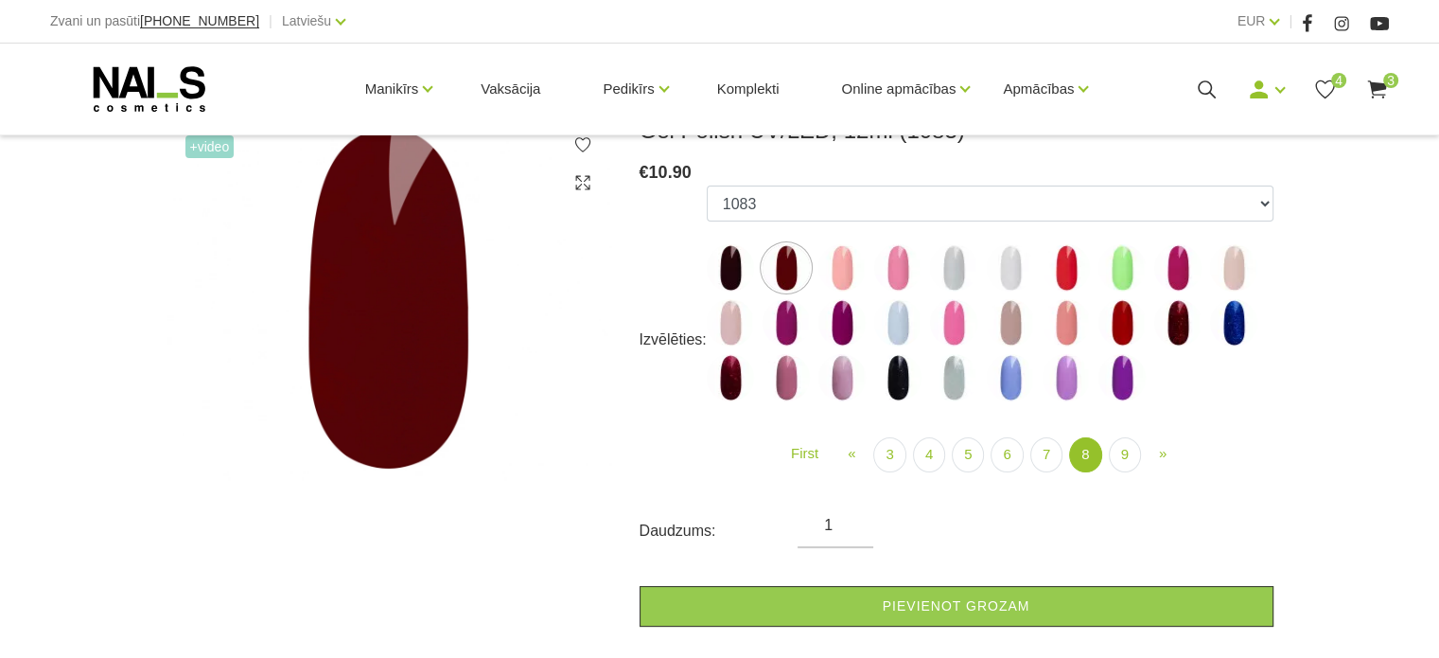
click at [781, 303] on img at bounding box center [786, 322] width 47 height 47
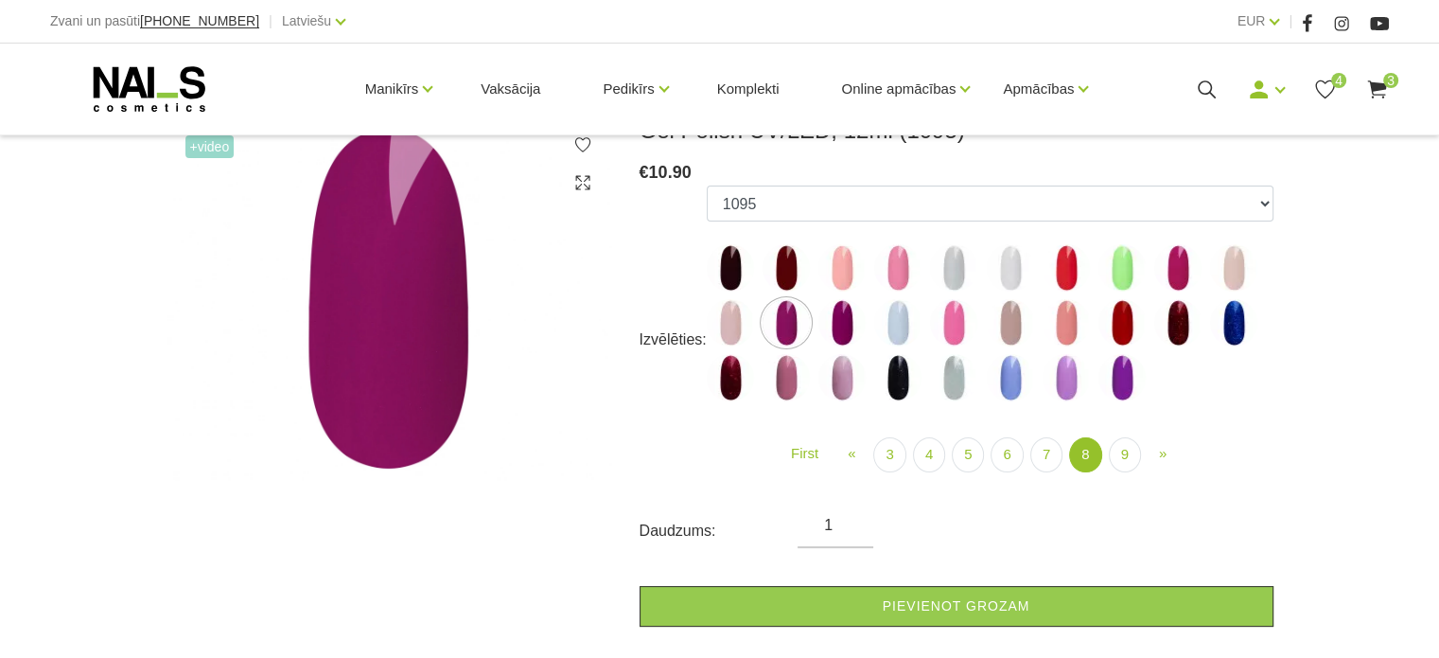
click at [1175, 324] on img at bounding box center [1178, 322] width 47 height 47
select select "6020"
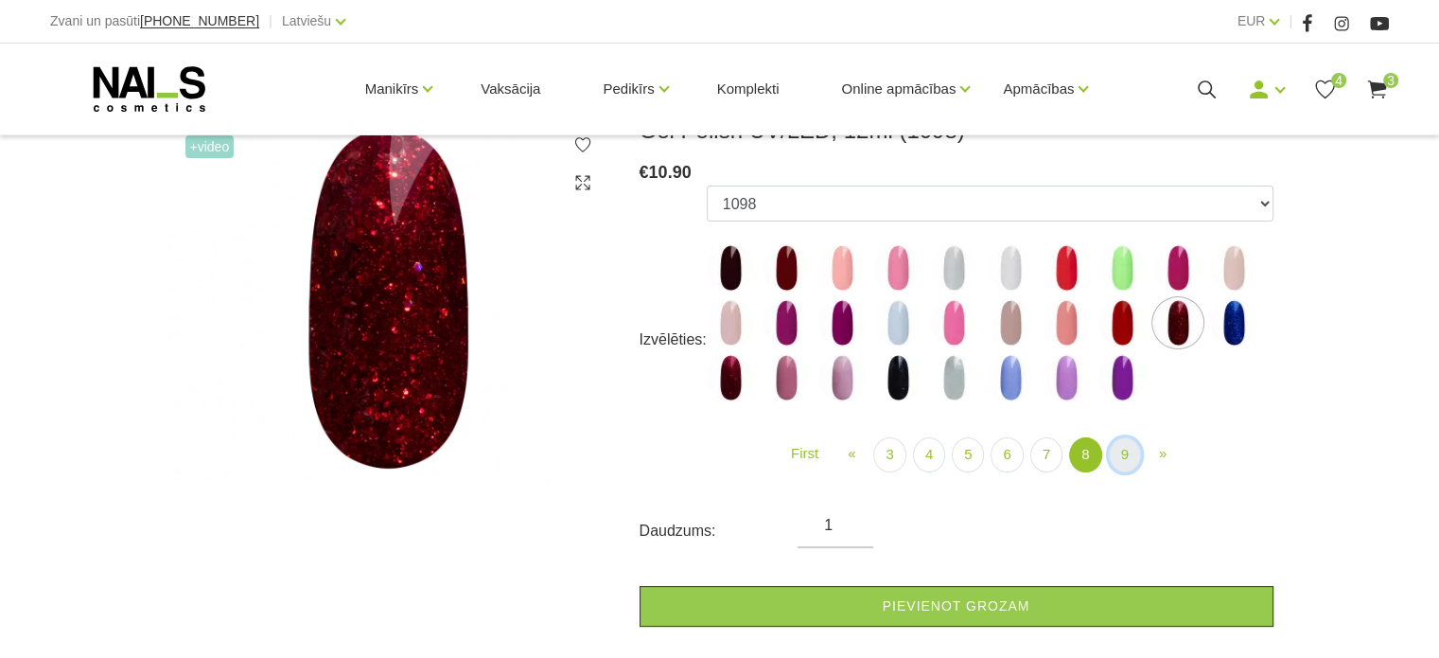
click at [1129, 453] on link "9" at bounding box center [1125, 454] width 32 height 35
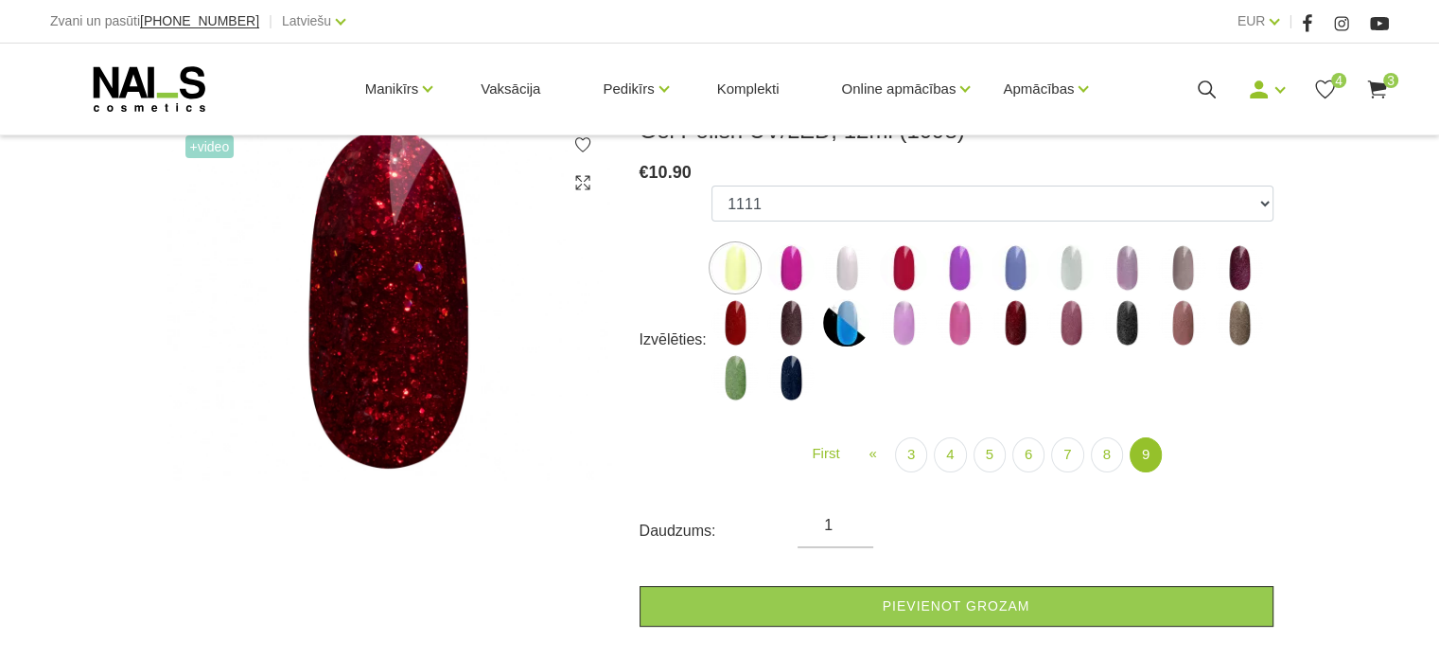
click at [1235, 256] on img at bounding box center [1239, 267] width 47 height 47
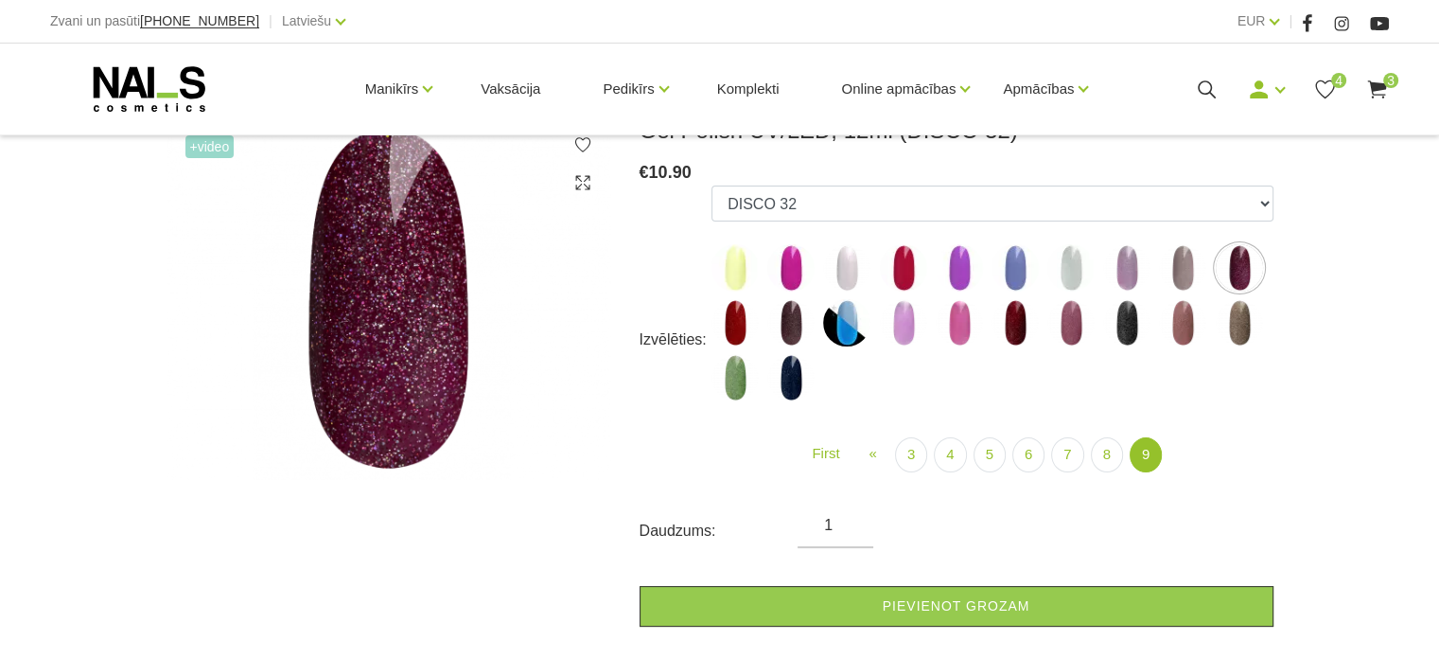
click at [1010, 332] on img at bounding box center [1015, 322] width 47 height 47
select select "6399"
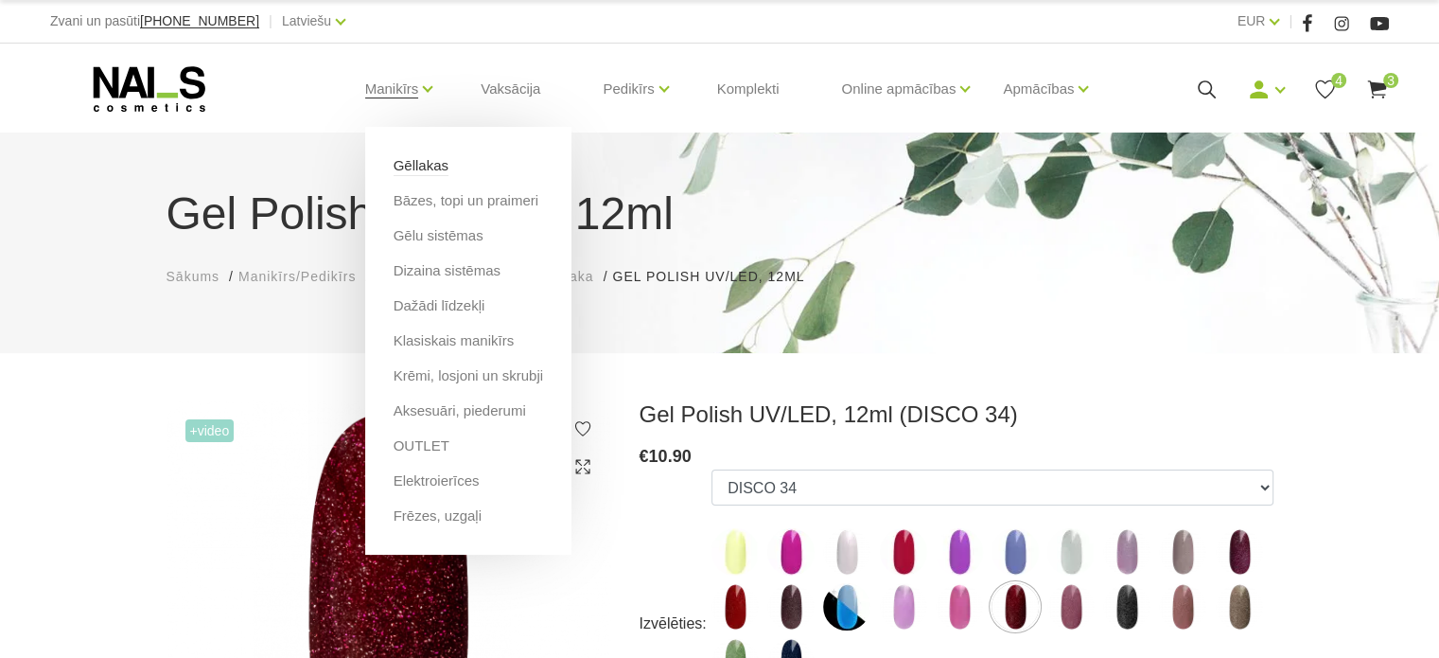
click at [432, 166] on link "Gēllakas" at bounding box center [421, 165] width 55 height 21
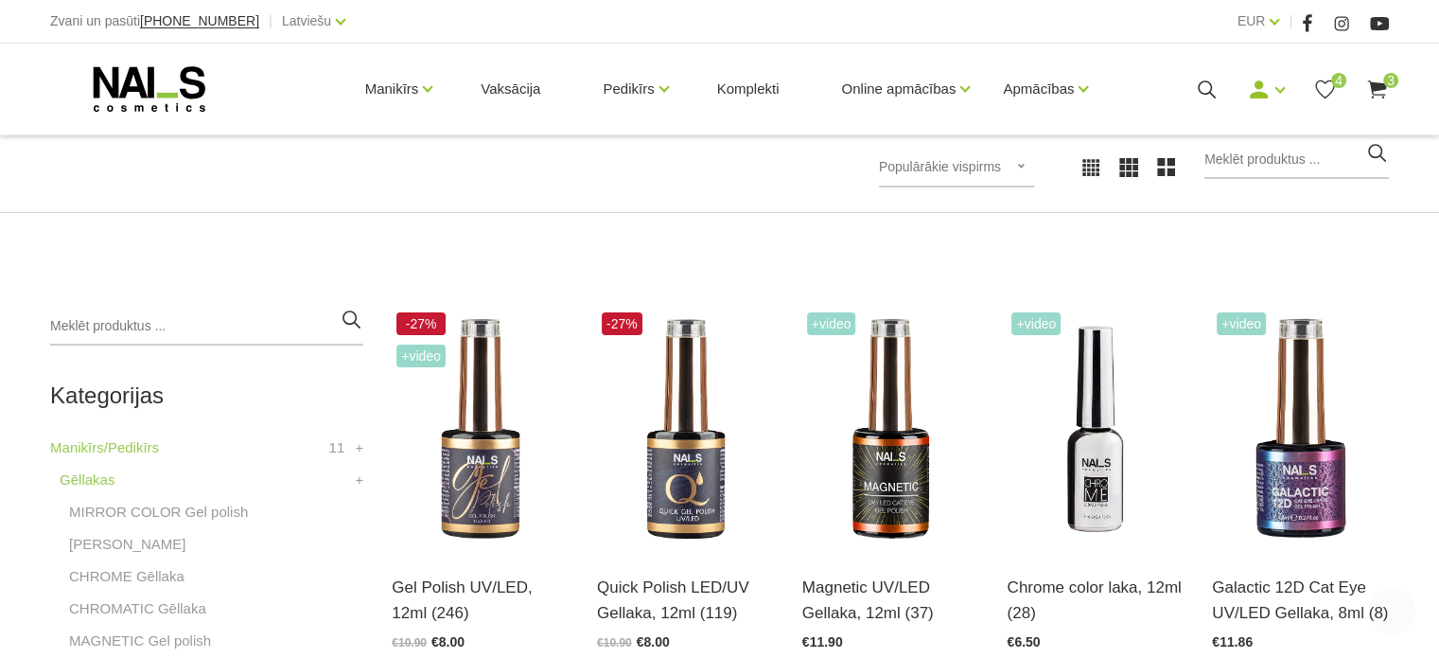
scroll to position [473, 0]
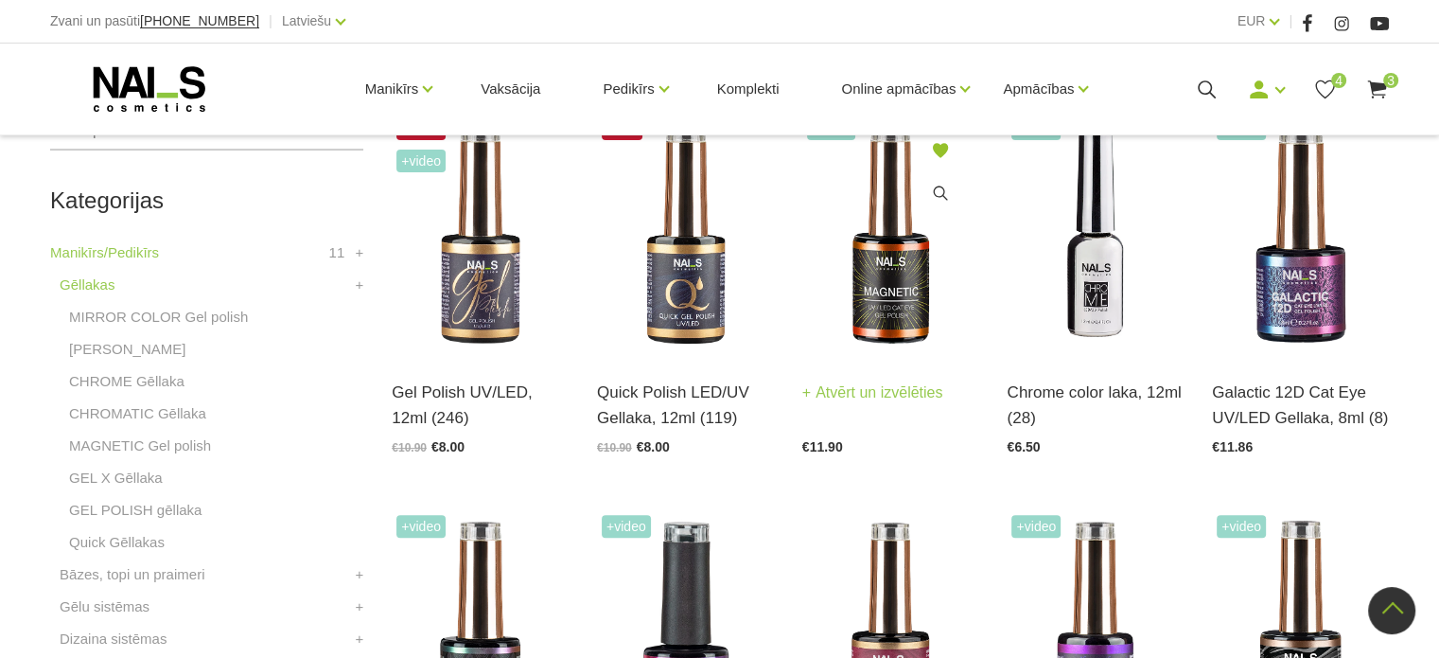
click at [907, 306] on img at bounding box center [891, 234] width 177 height 243
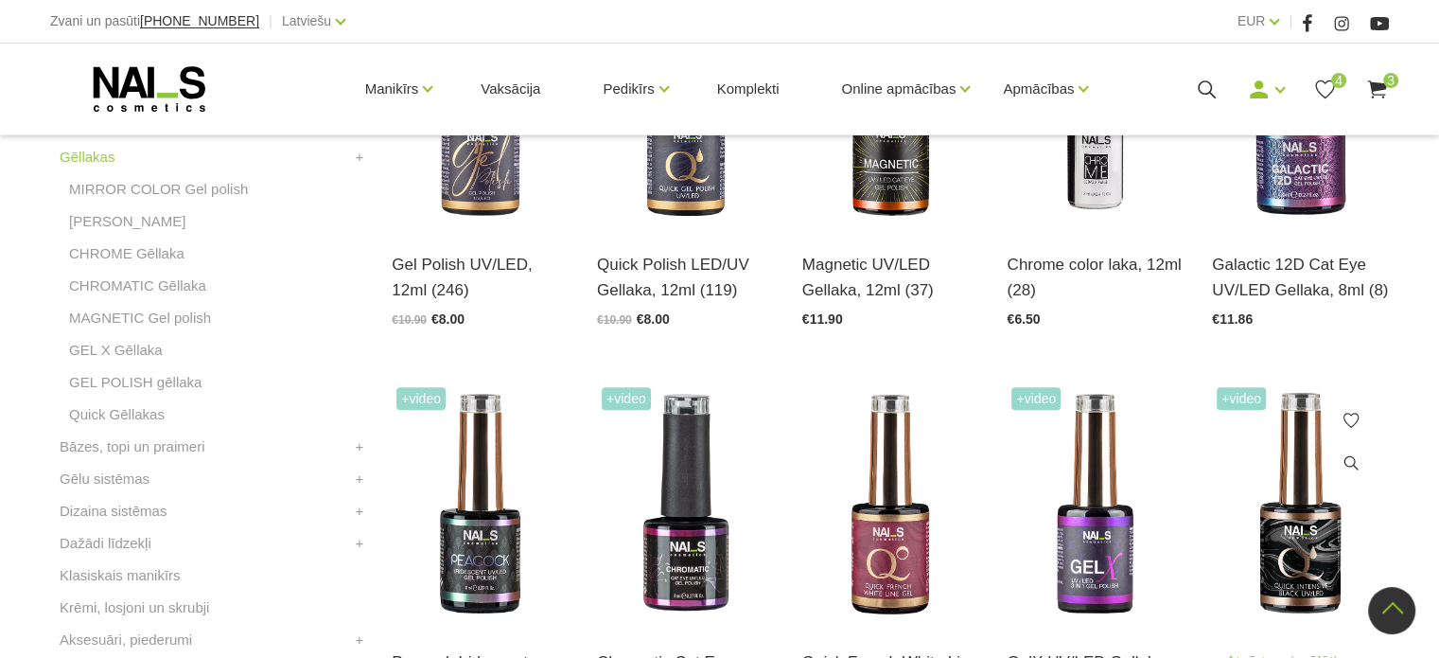
scroll to position [379, 0]
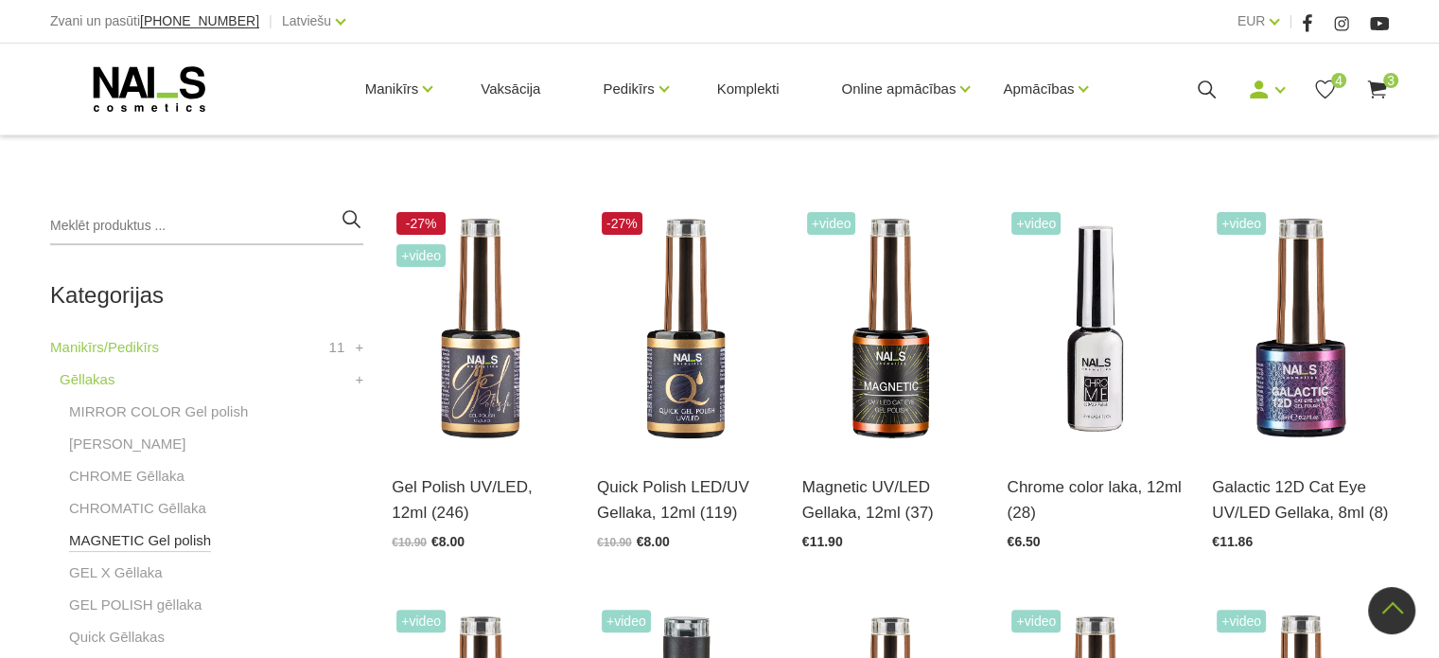
click at [152, 529] on link "MAGNETIC Gel polish" at bounding box center [140, 540] width 142 height 23
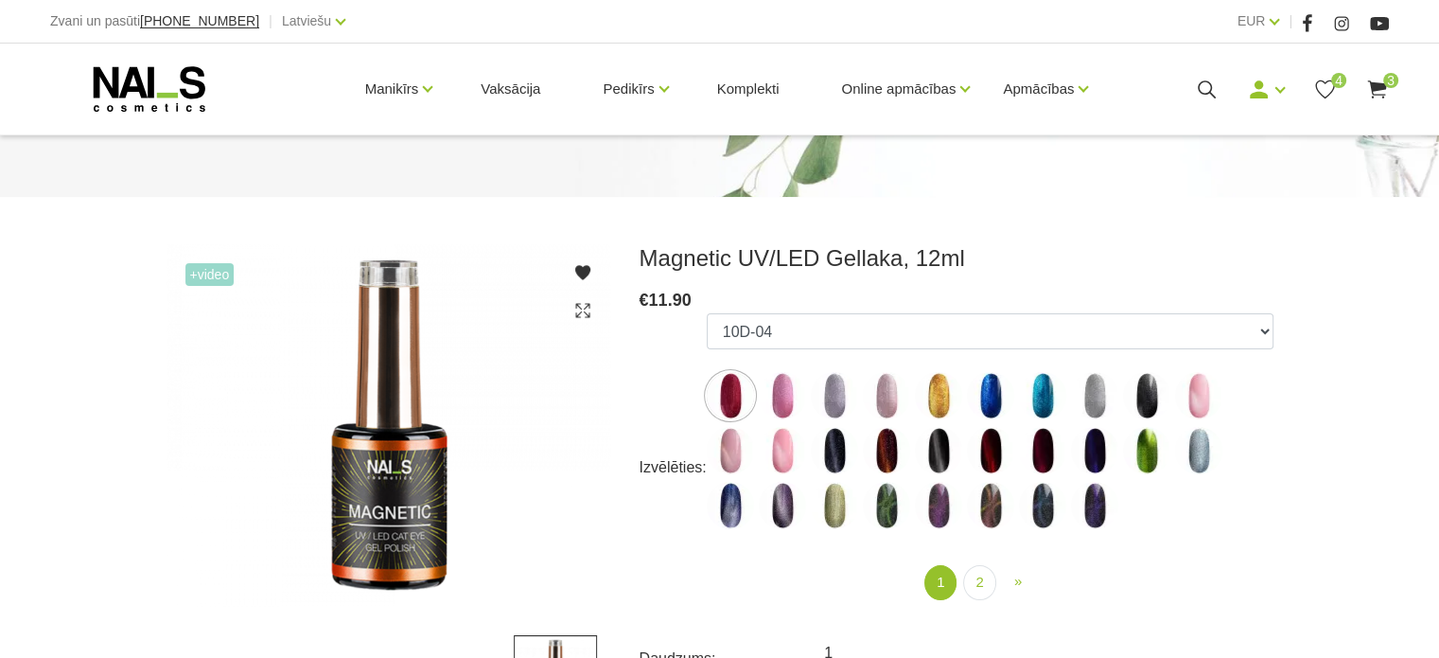
scroll to position [189, 0]
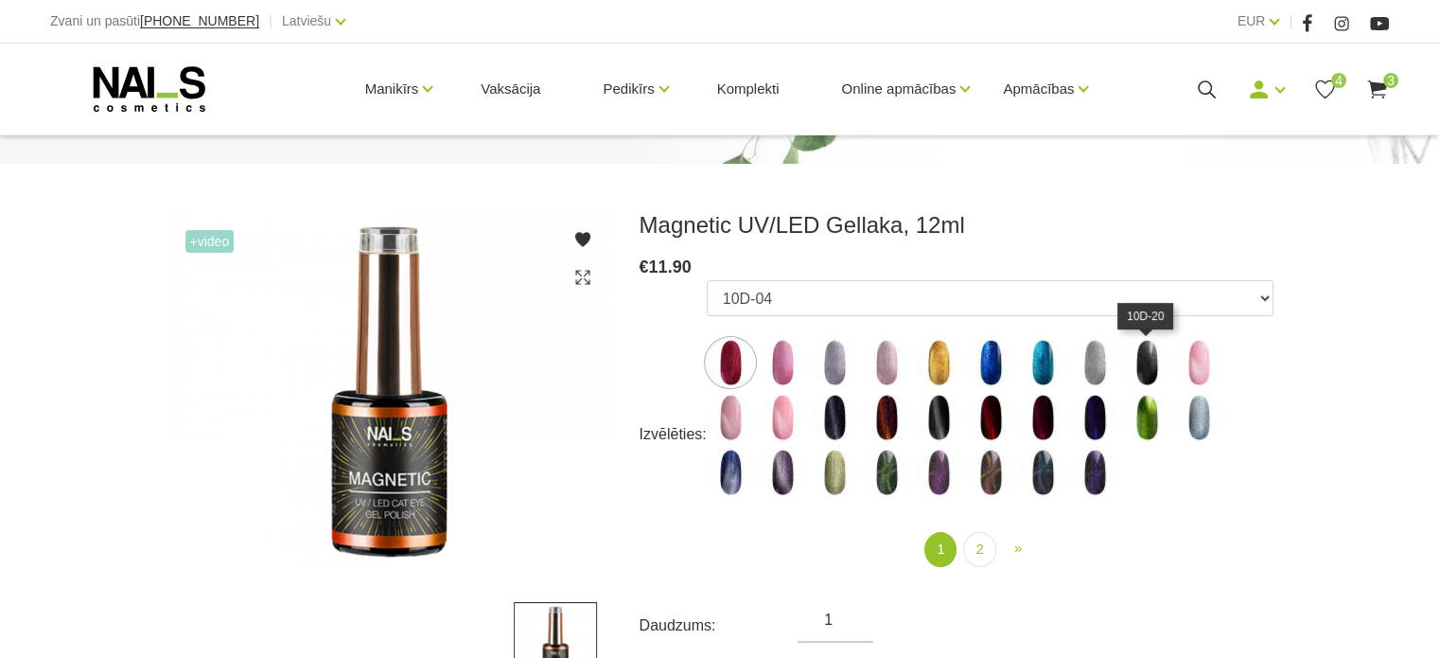
click at [1144, 355] on img at bounding box center [1146, 362] width 47 height 47
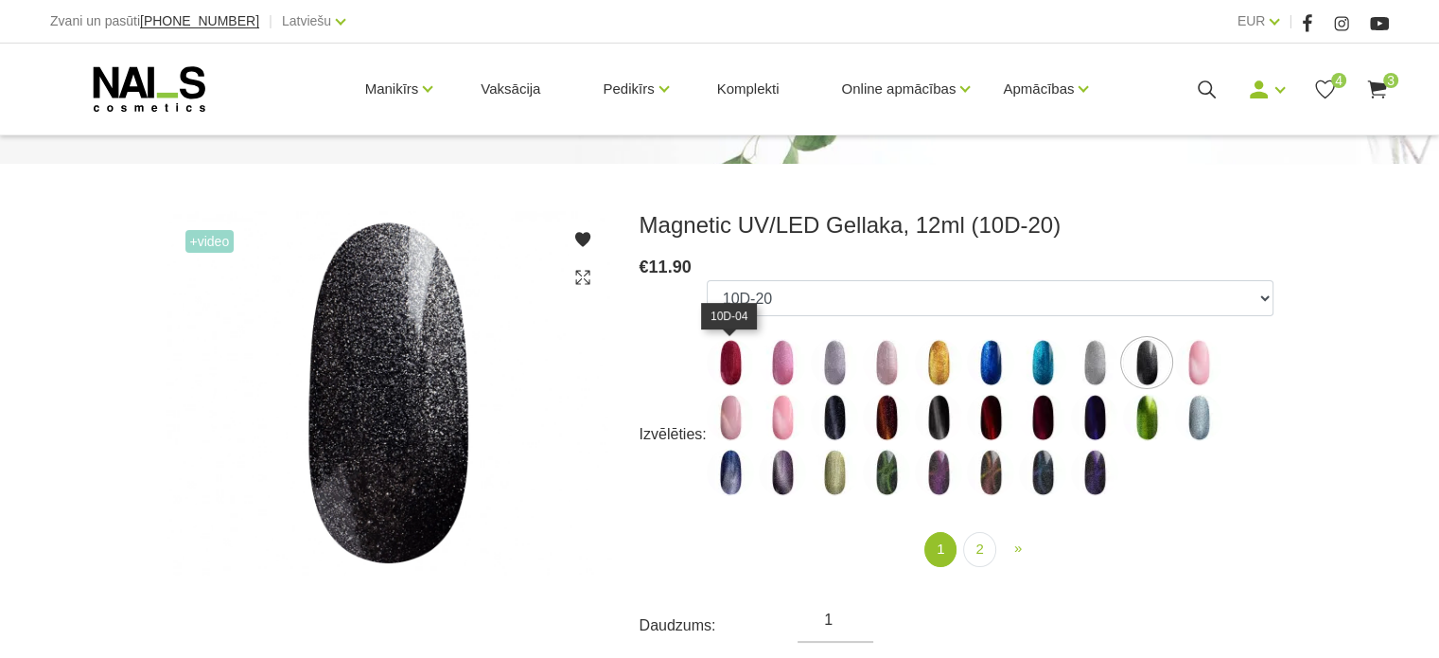
click at [738, 361] on img at bounding box center [730, 362] width 47 height 47
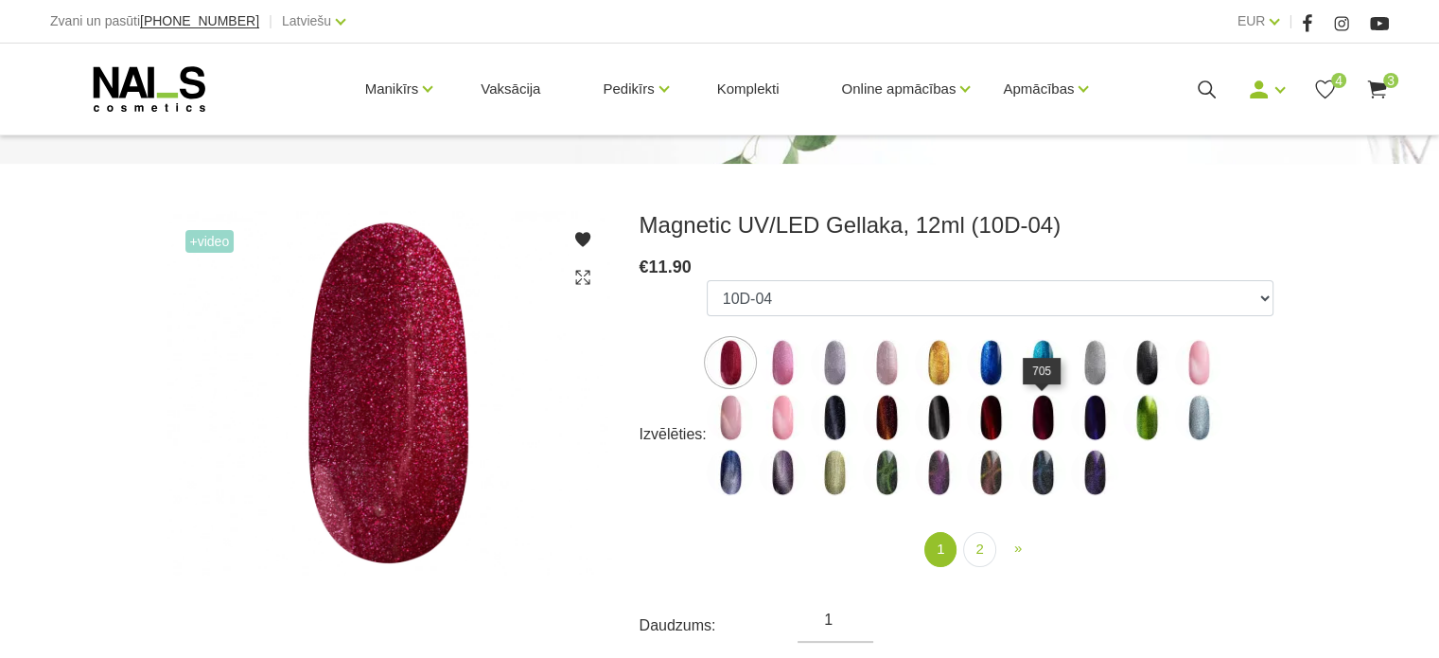
click at [1052, 419] on img at bounding box center [1042, 417] width 47 height 47
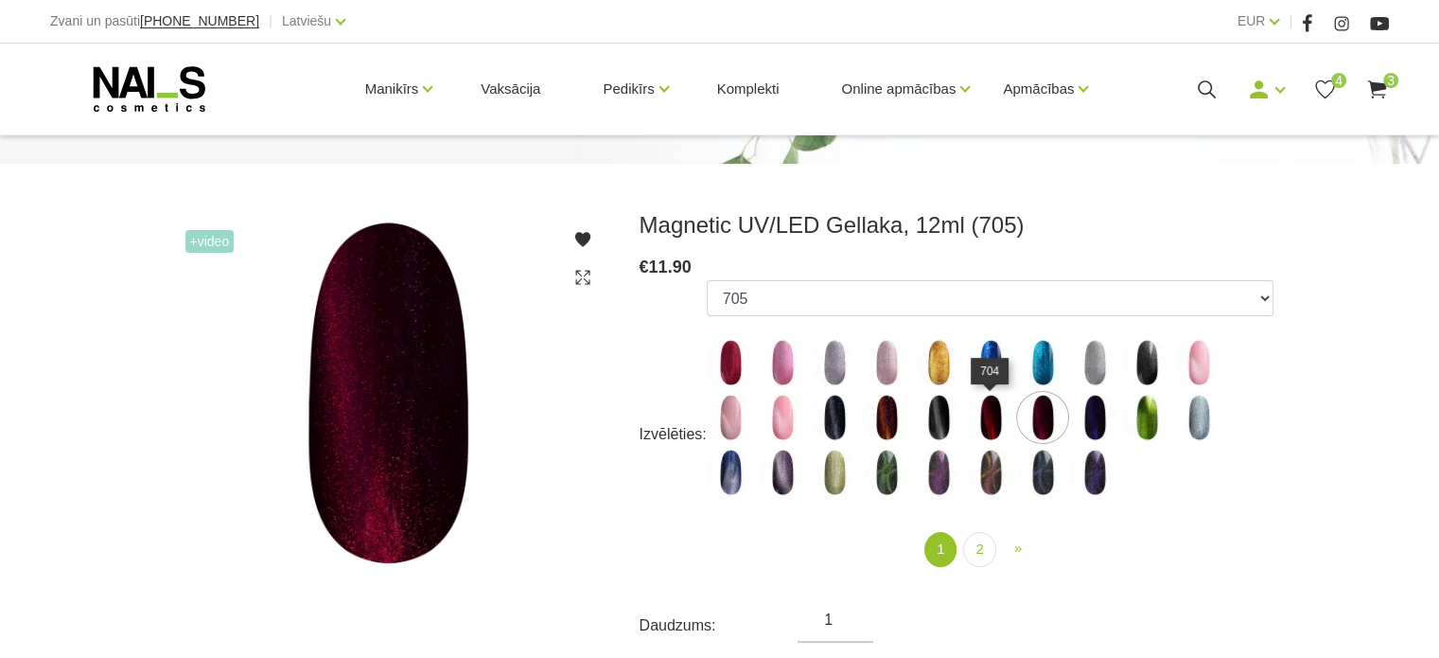
click at [994, 420] on img at bounding box center [990, 417] width 47 height 47
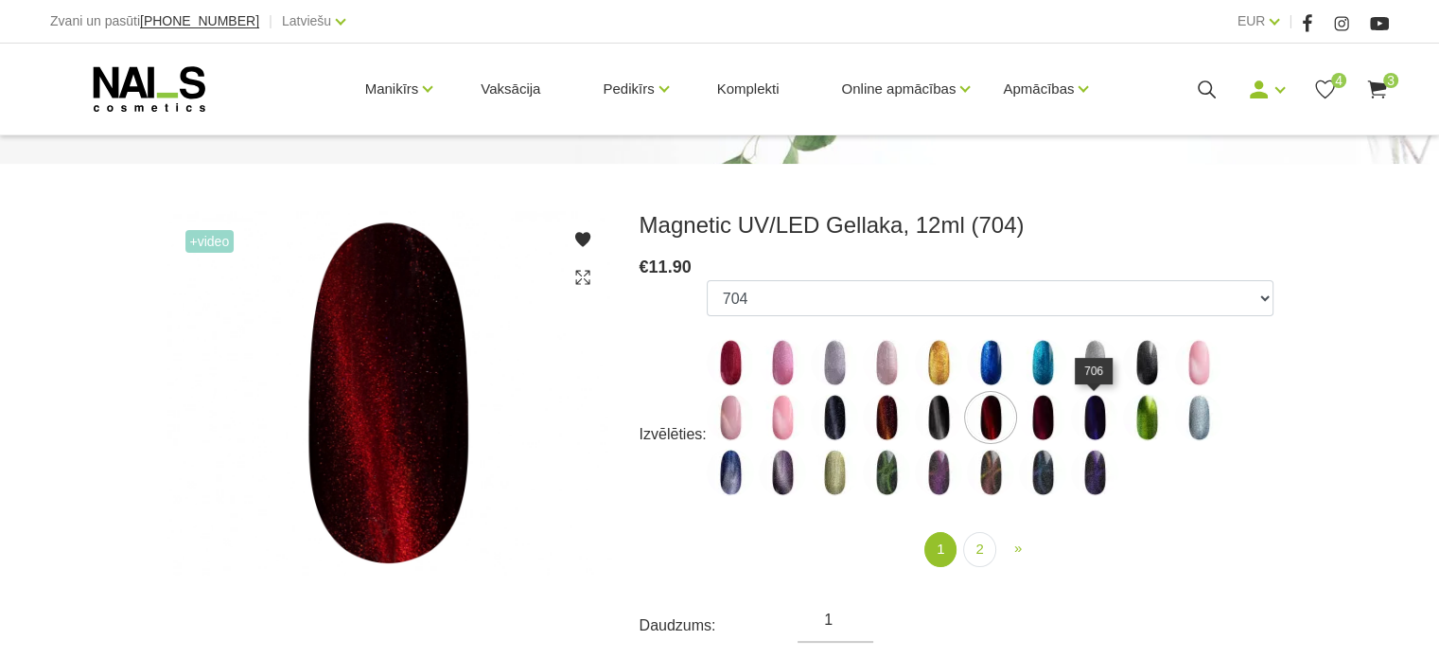
click at [1104, 427] on img at bounding box center [1094, 417] width 47 height 47
select select "4658"
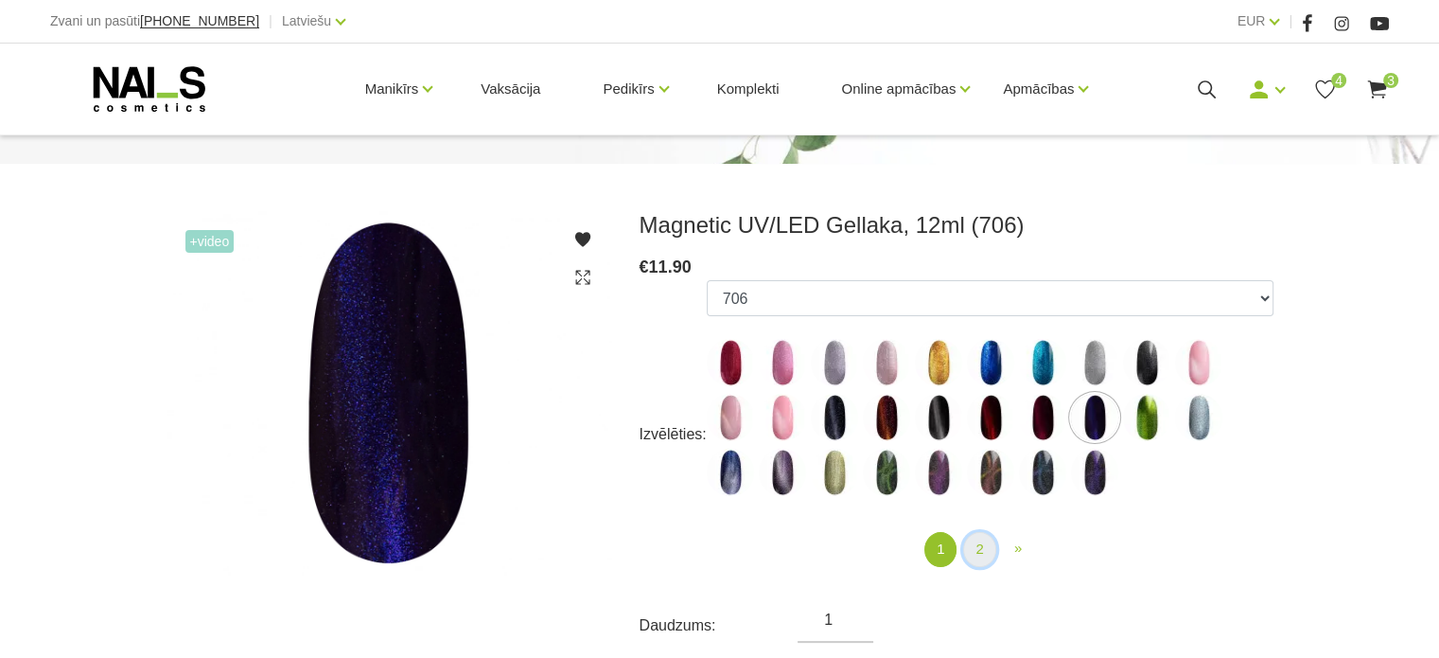
click at [986, 559] on link "2" at bounding box center [979, 549] width 32 height 35
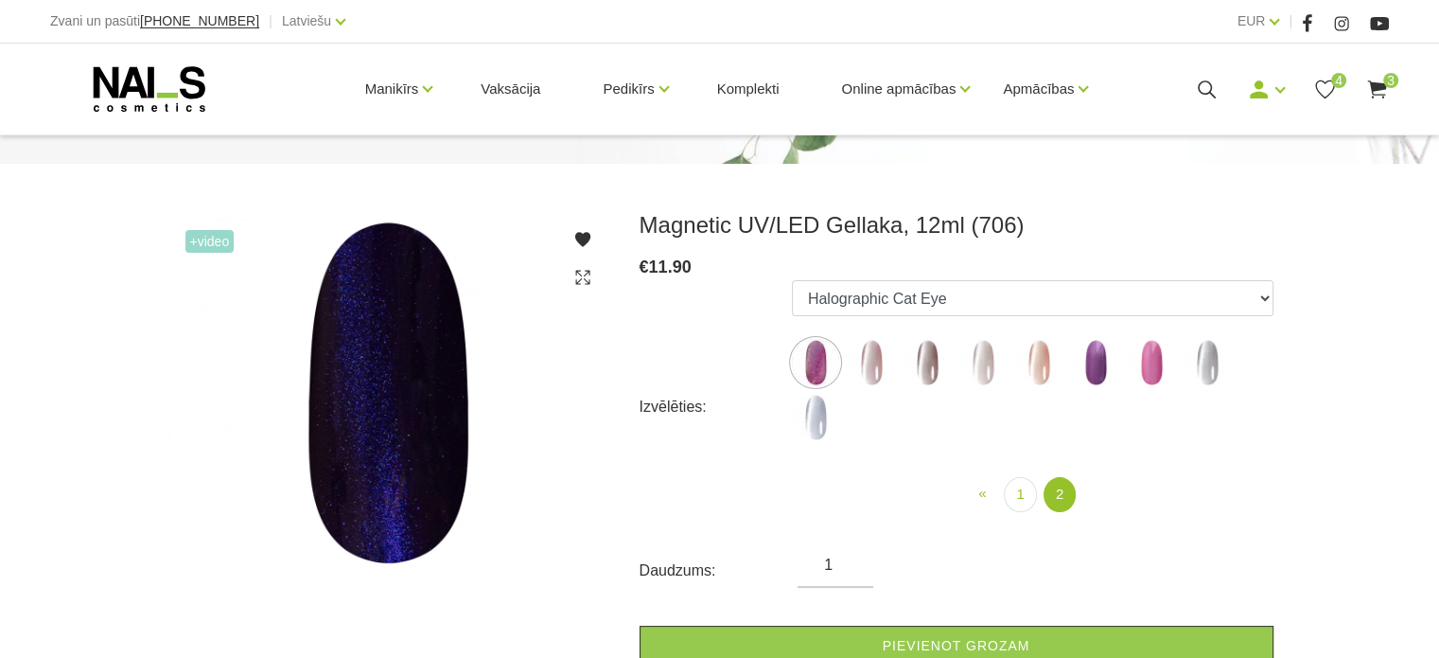
click at [1090, 359] on img at bounding box center [1095, 362] width 47 height 47
select select "6393"
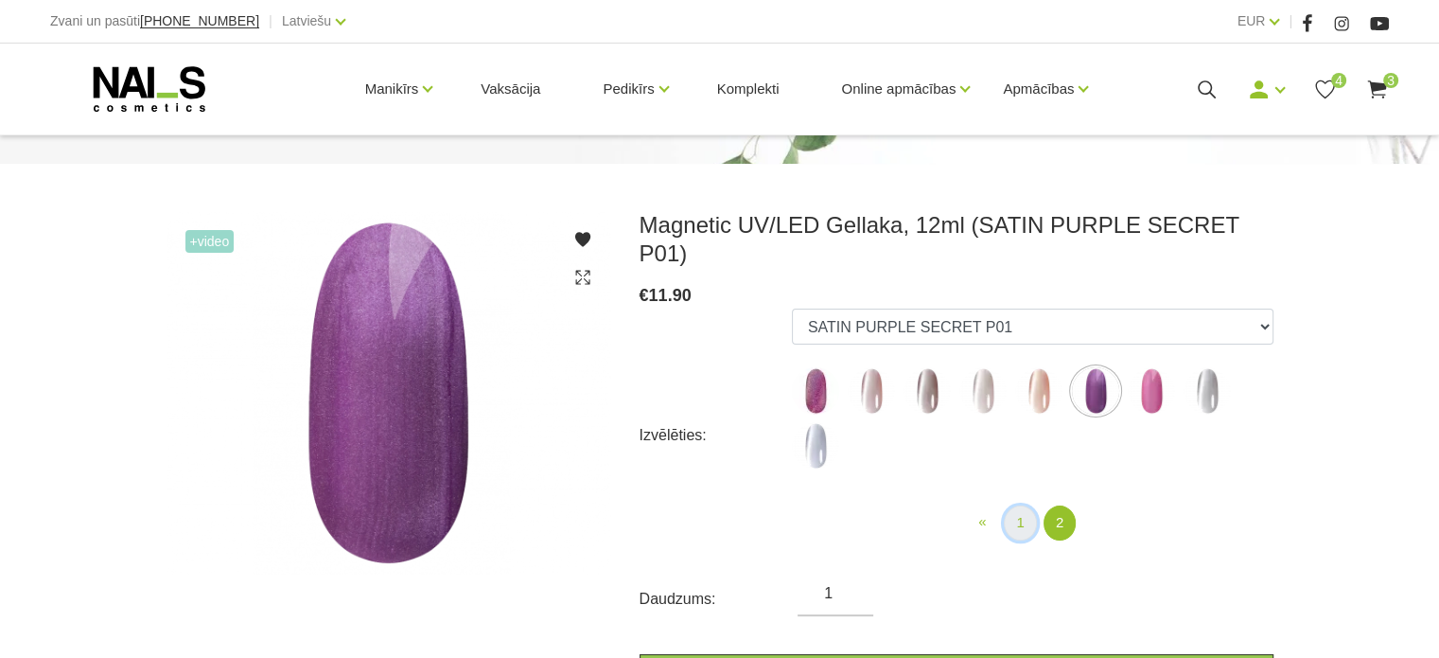
click at [1020, 505] on link "1" at bounding box center [1020, 522] width 32 height 35
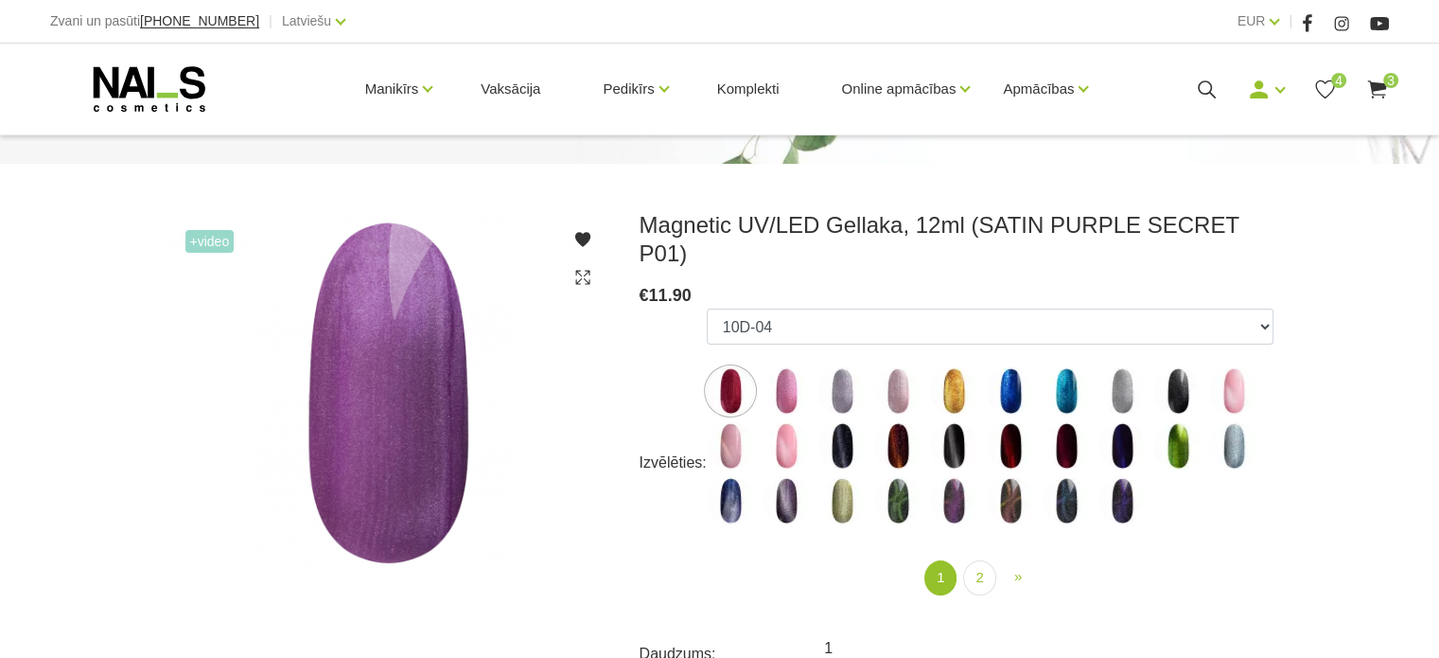
click at [853, 422] on img at bounding box center [842, 445] width 47 height 47
select select "4650"
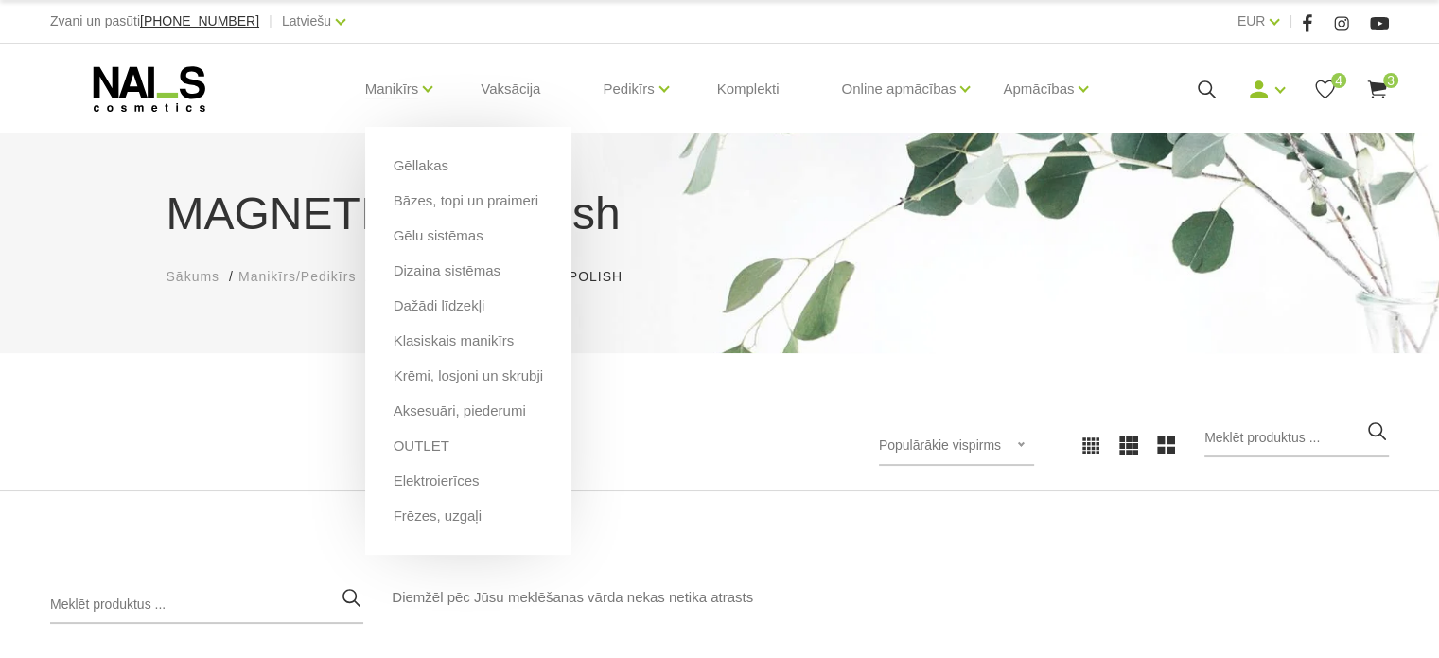
click at [436, 177] on li "Gēllakas" at bounding box center [469, 172] width 150 height 35
click at [435, 167] on link "Gēllakas" at bounding box center [421, 165] width 55 height 21
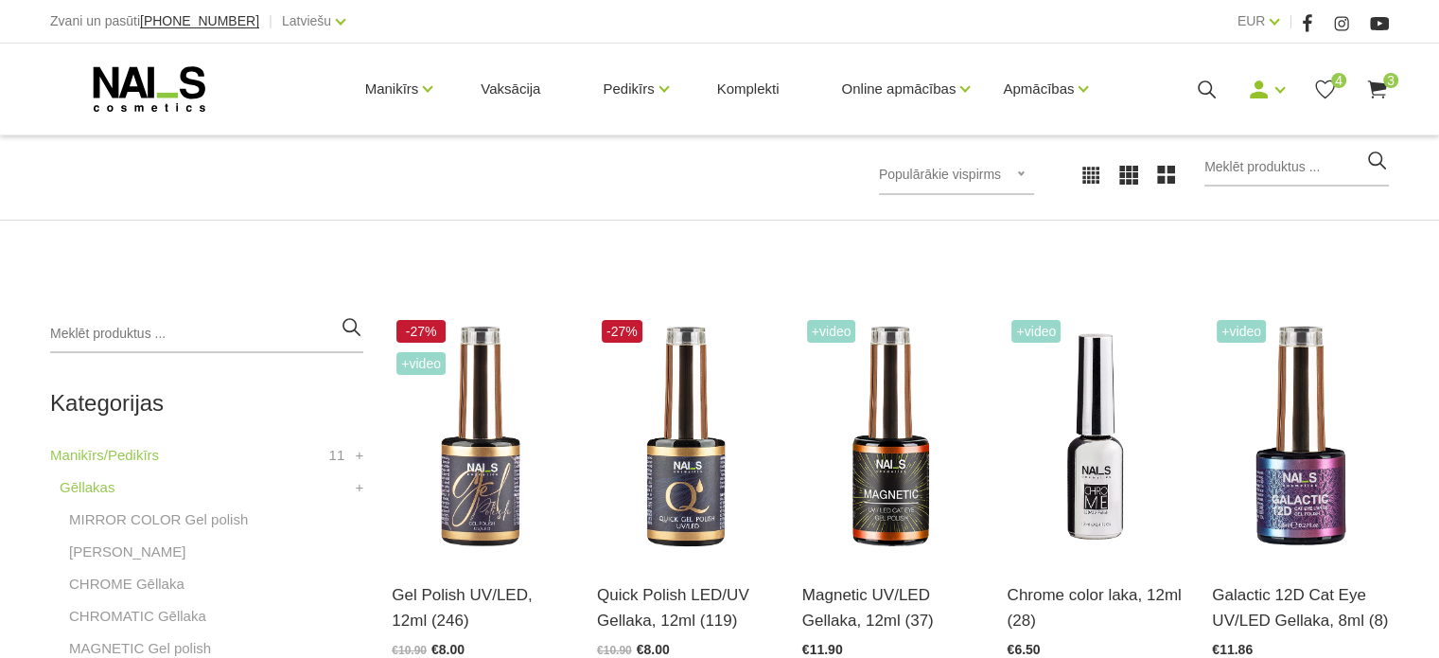
scroll to position [284, 0]
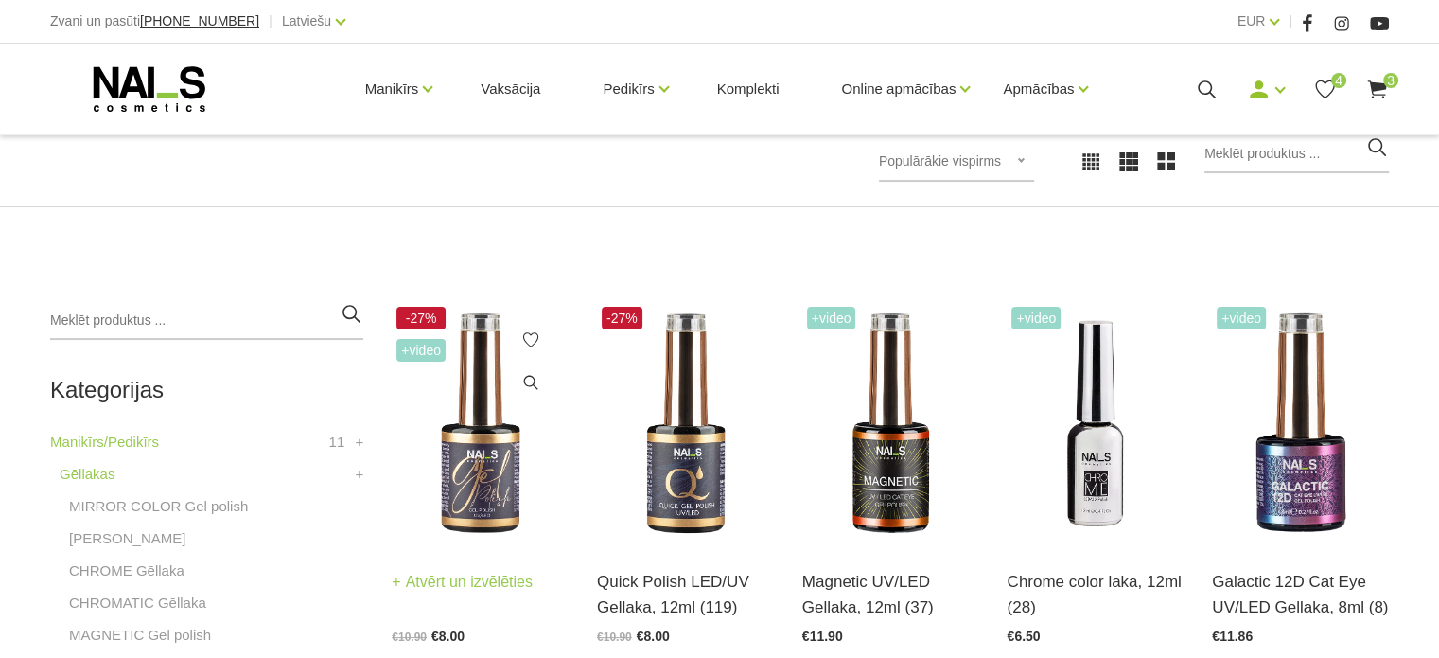
click at [490, 431] on img at bounding box center [480, 423] width 177 height 243
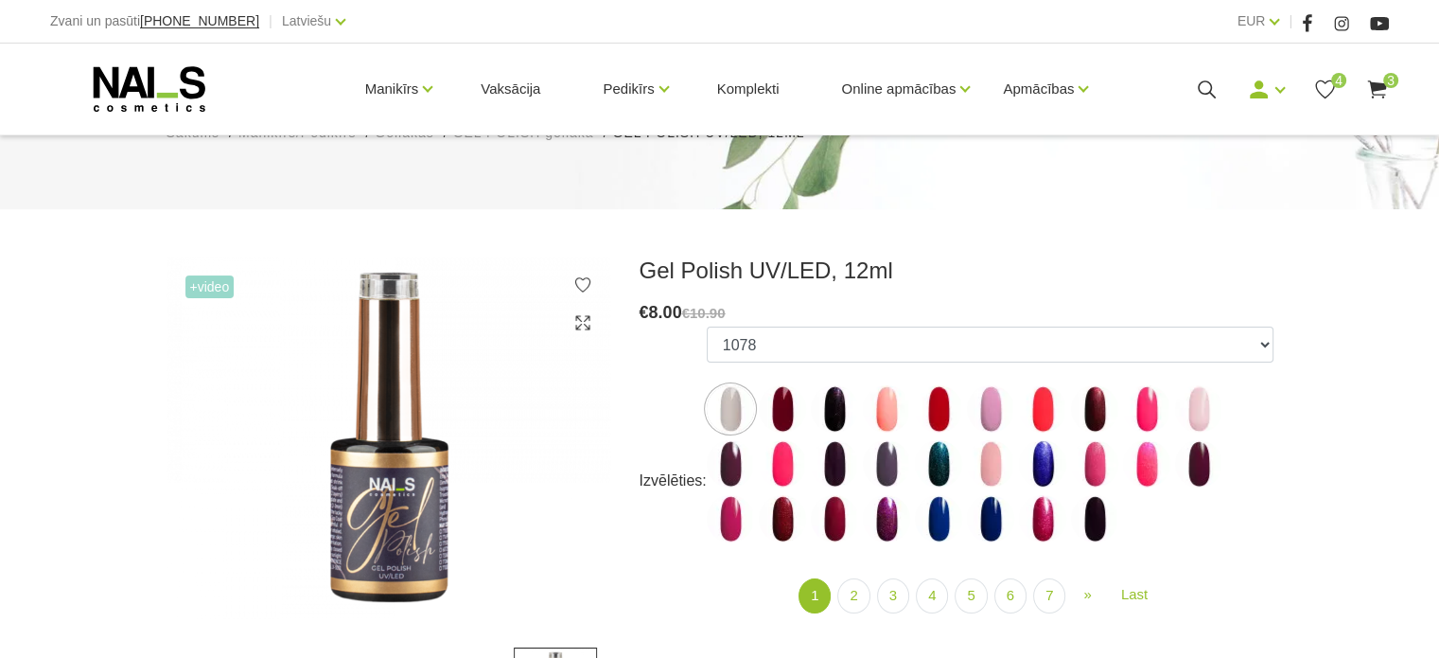
scroll to position [189, 0]
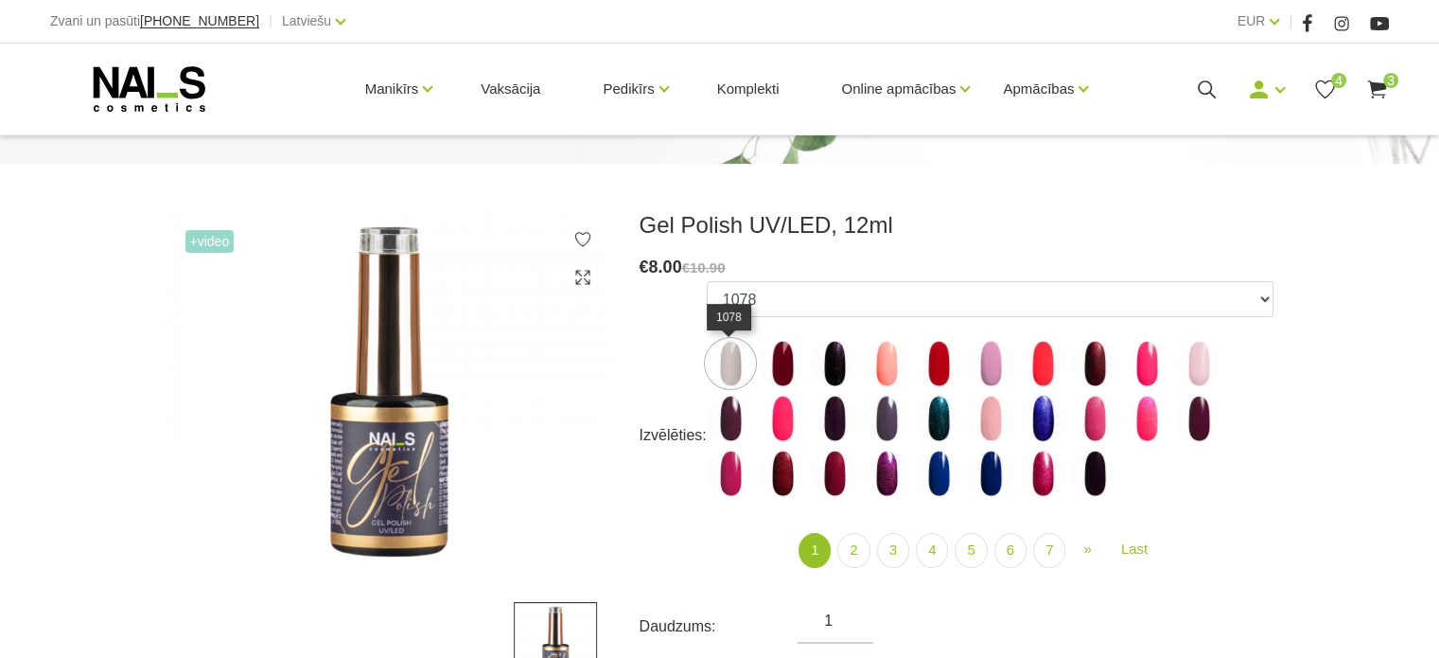
click at [732, 352] on img at bounding box center [730, 363] width 47 height 47
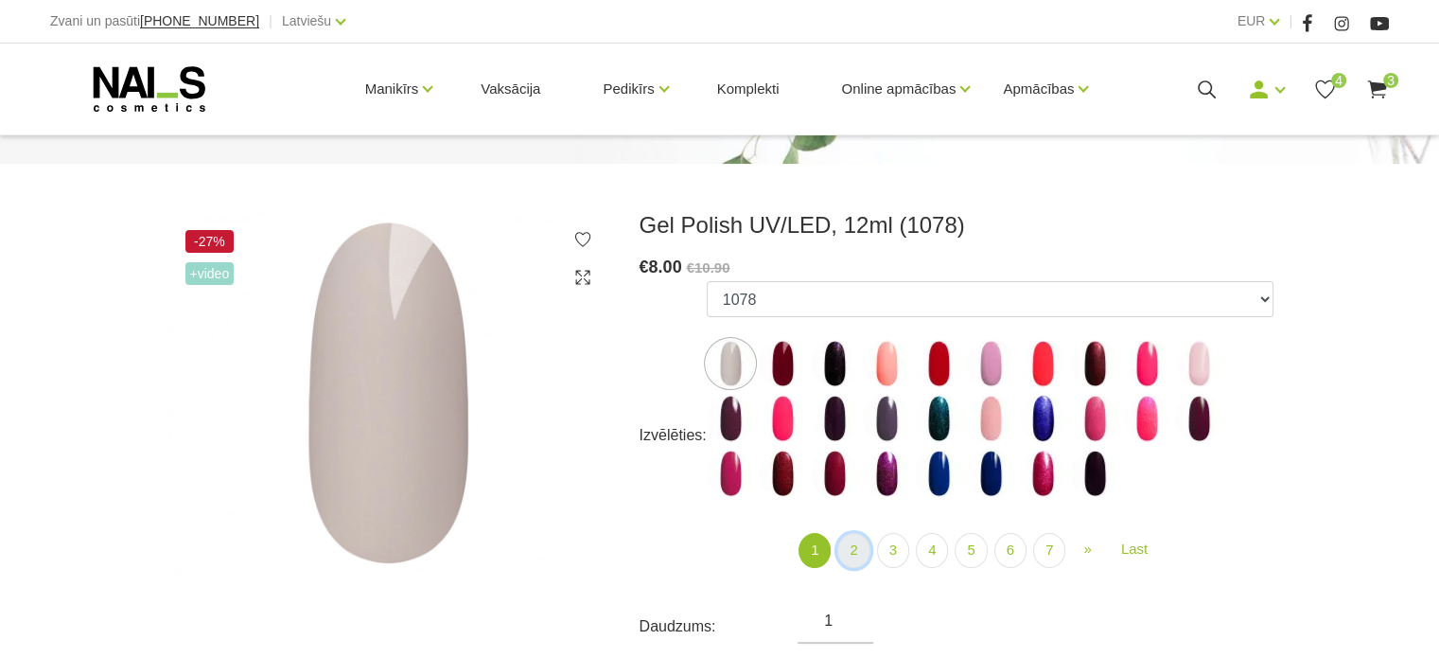
click at [855, 547] on link "2" at bounding box center [854, 550] width 32 height 35
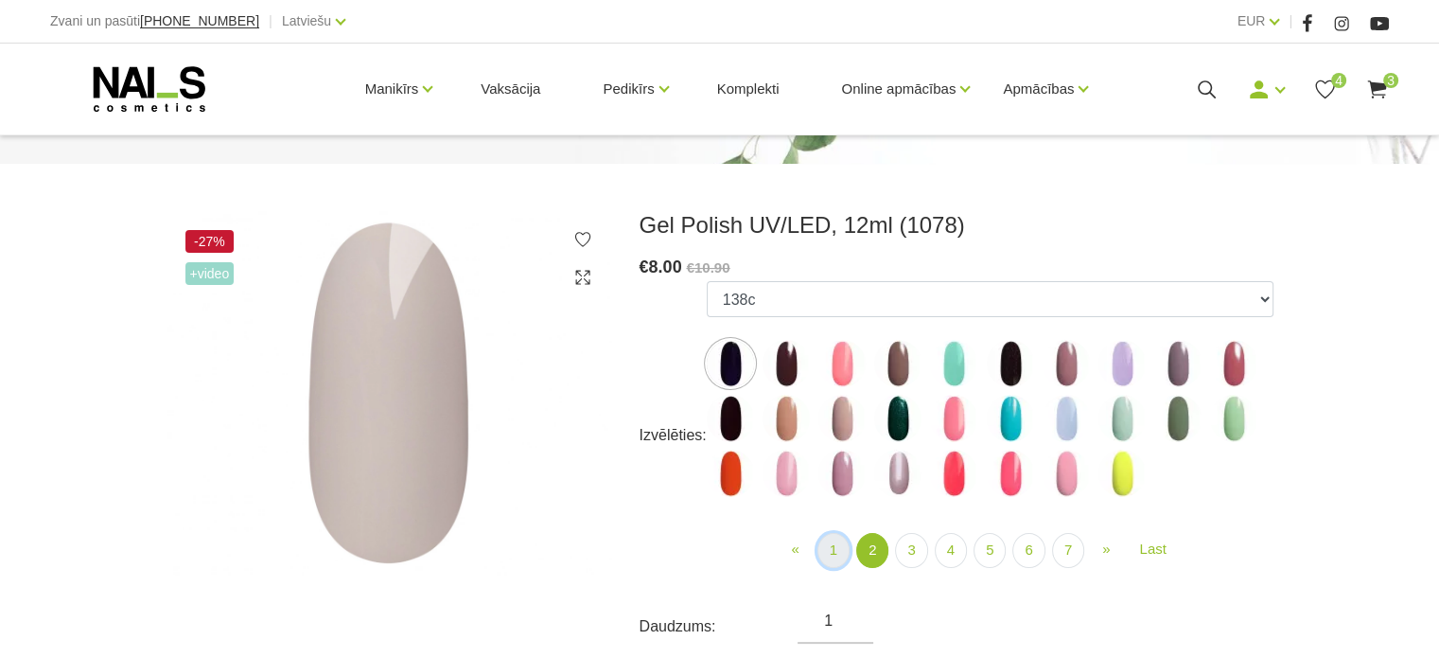
click at [830, 553] on link "1" at bounding box center [834, 550] width 32 height 35
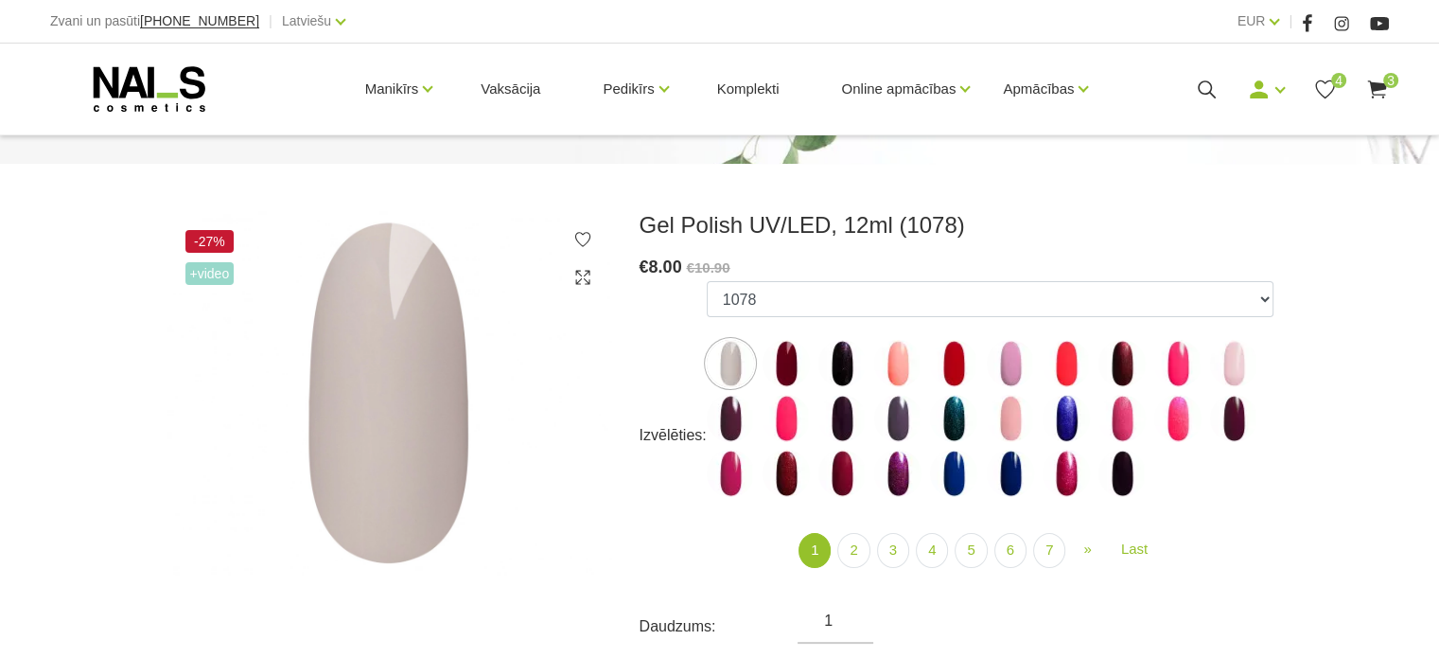
click at [718, 483] on img at bounding box center [730, 473] width 47 height 47
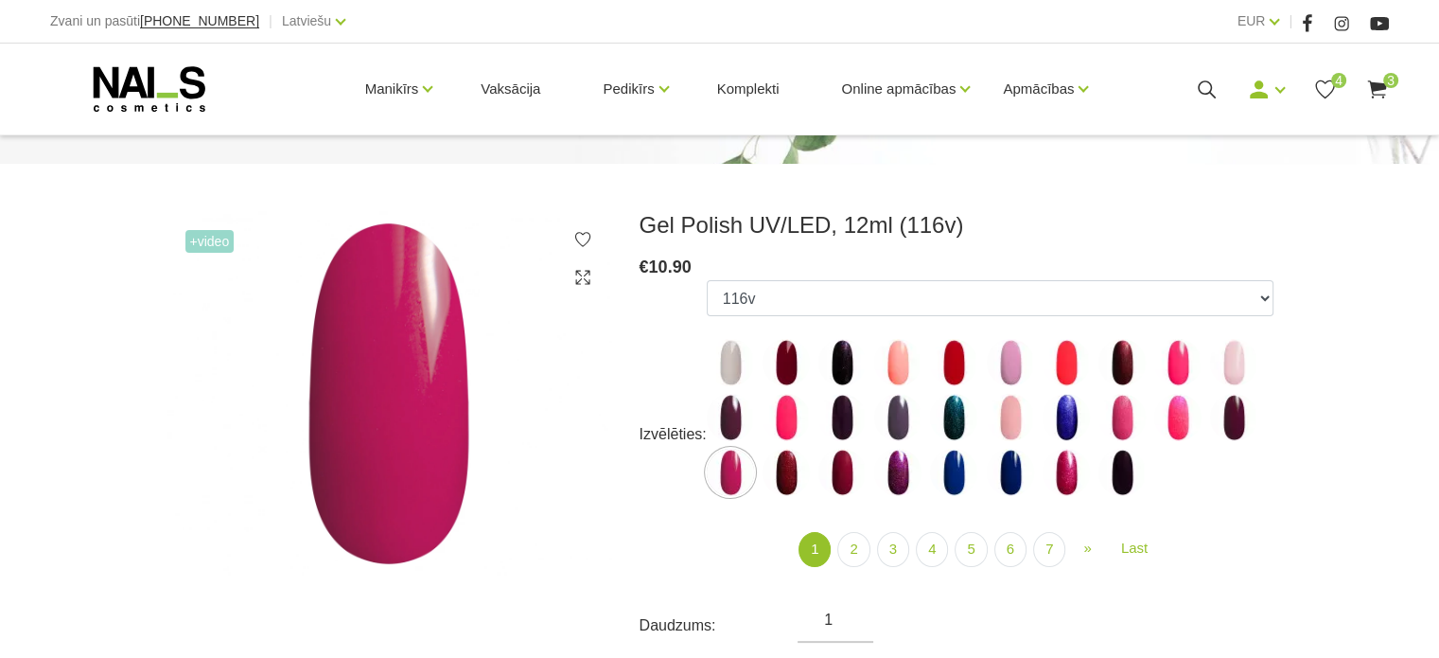
click at [790, 422] on img at bounding box center [786, 417] width 47 height 47
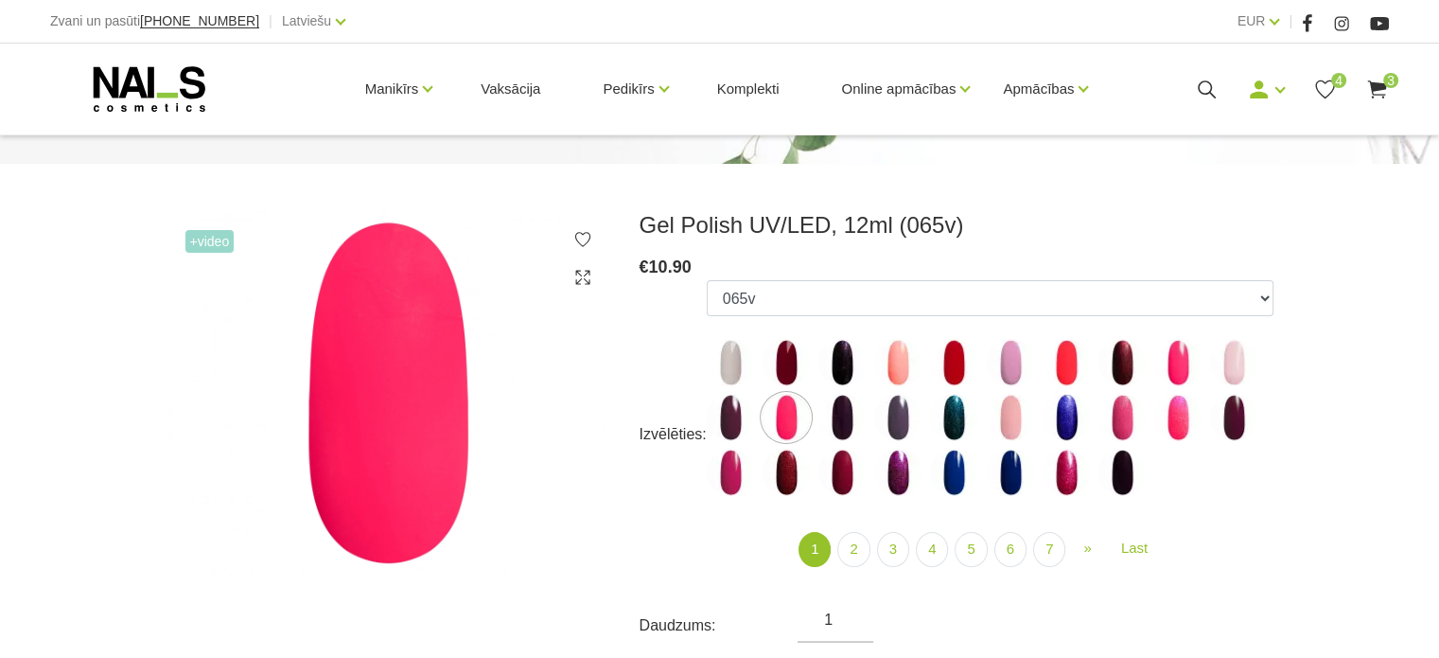
click at [840, 359] on img at bounding box center [842, 362] width 47 height 47
select select "3945"
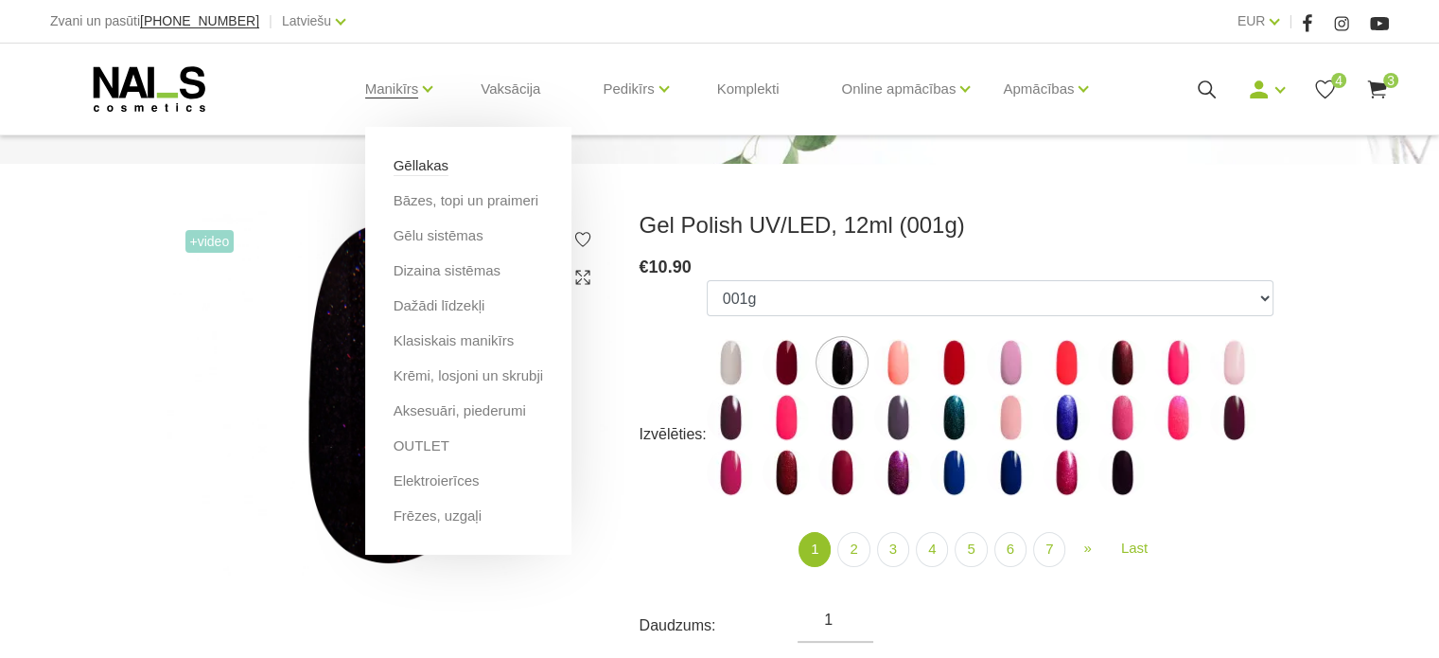
click at [434, 166] on link "Gēllakas" at bounding box center [421, 165] width 55 height 21
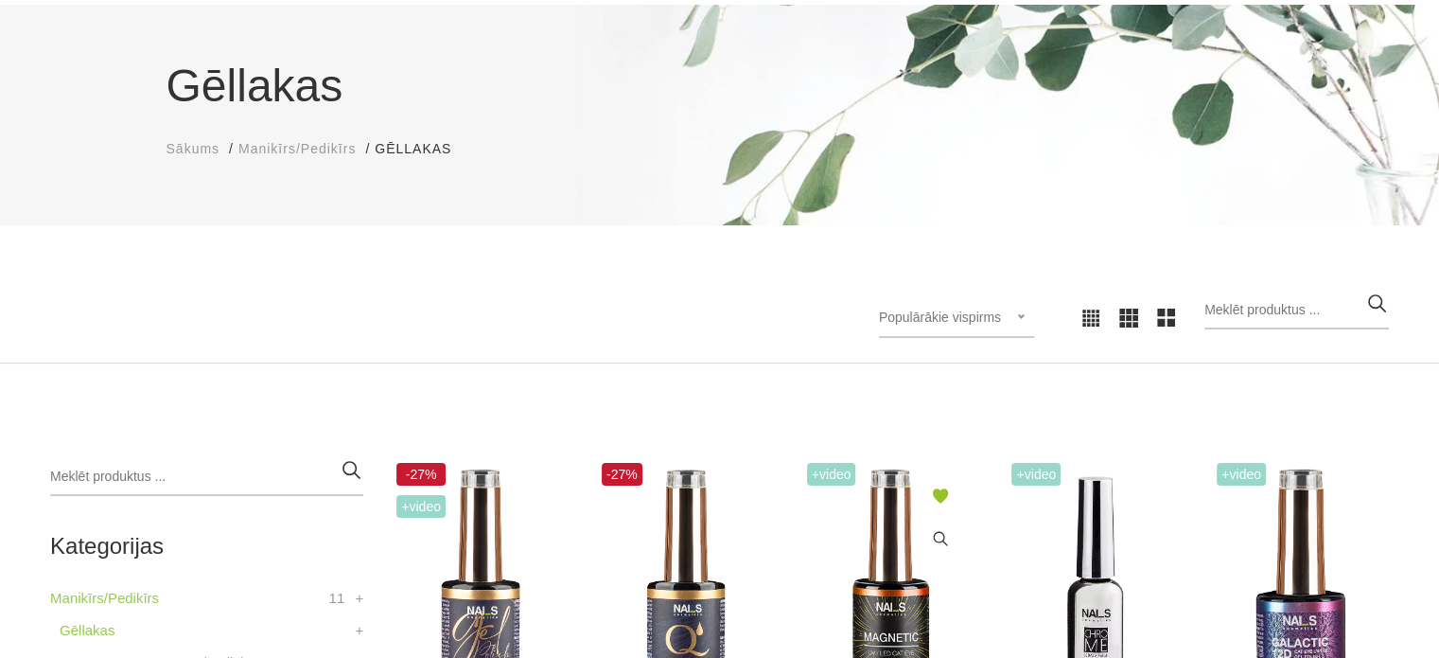
scroll to position [284, 0]
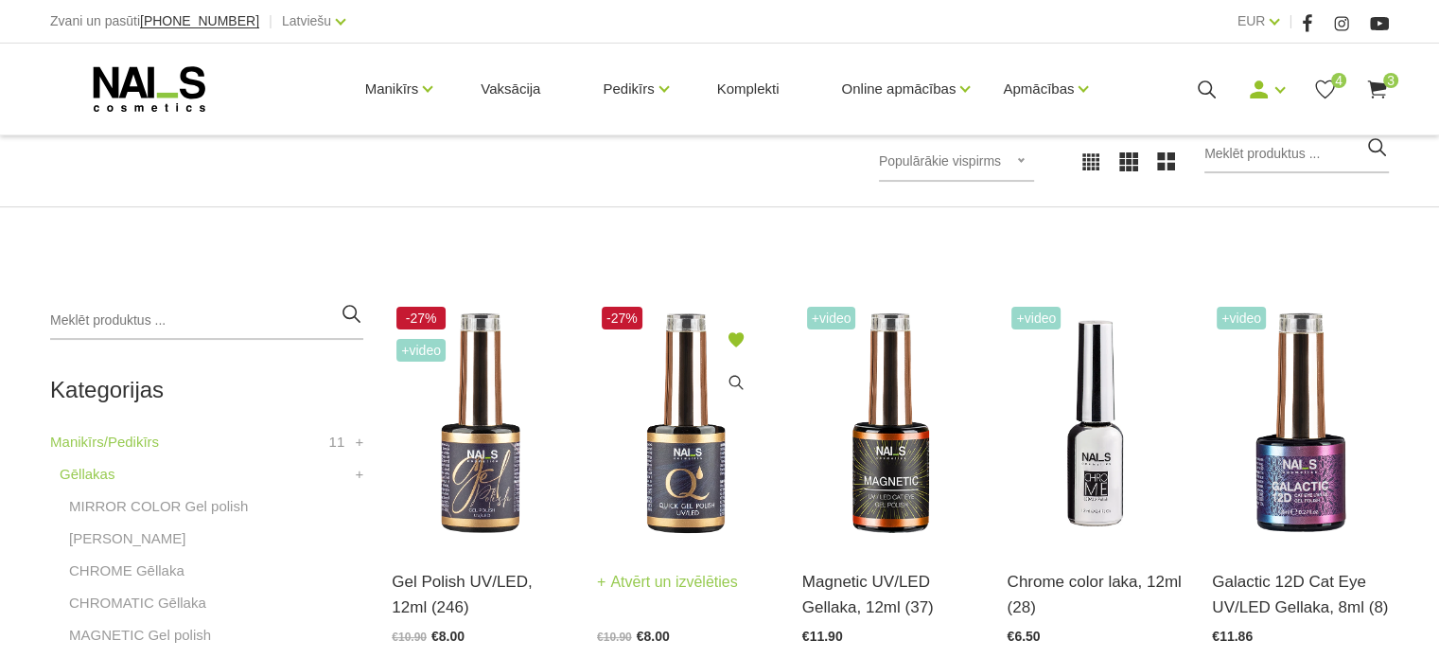
click at [671, 470] on img at bounding box center [685, 423] width 177 height 243
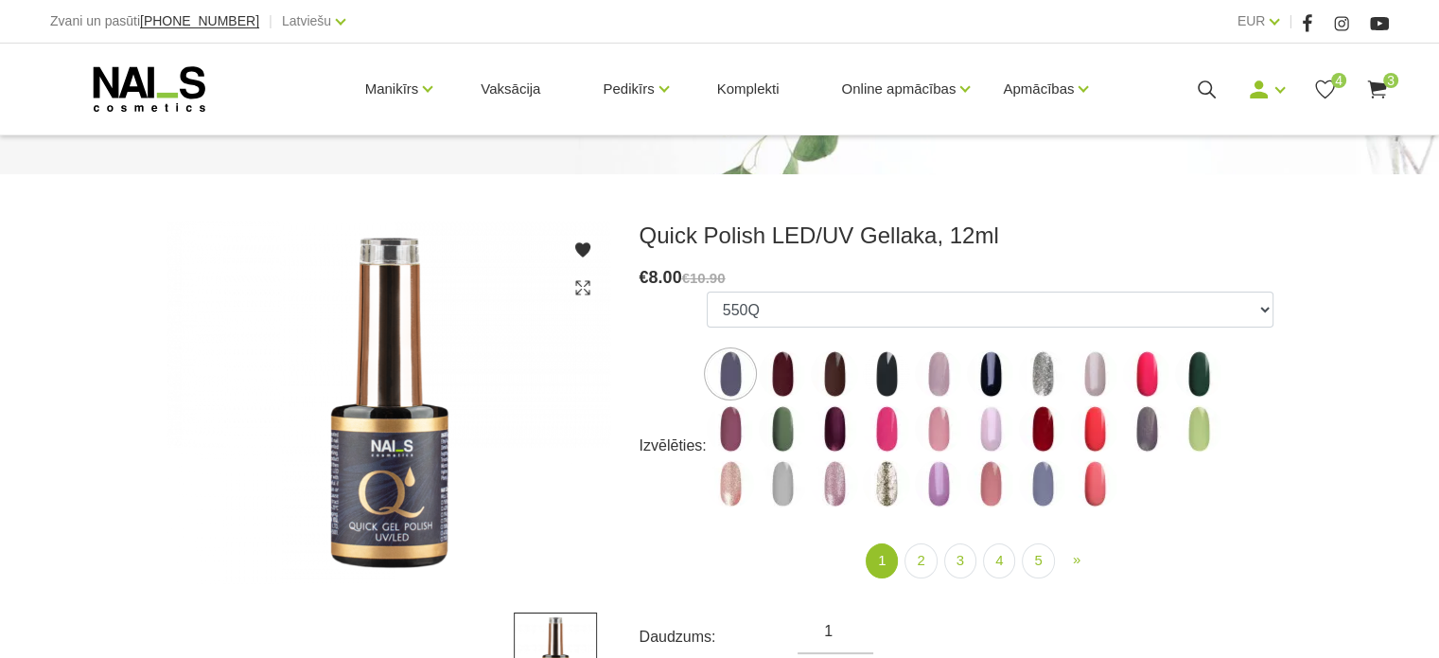
scroll to position [189, 0]
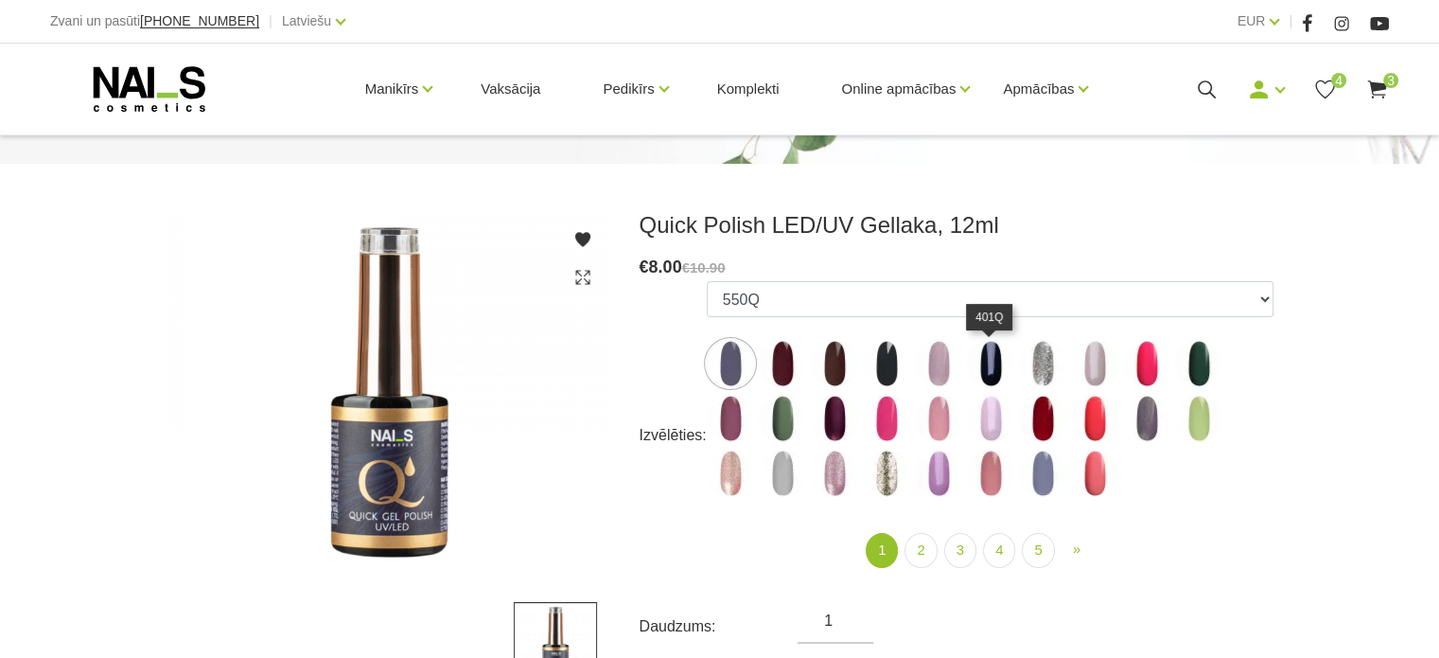
click at [998, 367] on img at bounding box center [990, 363] width 47 height 47
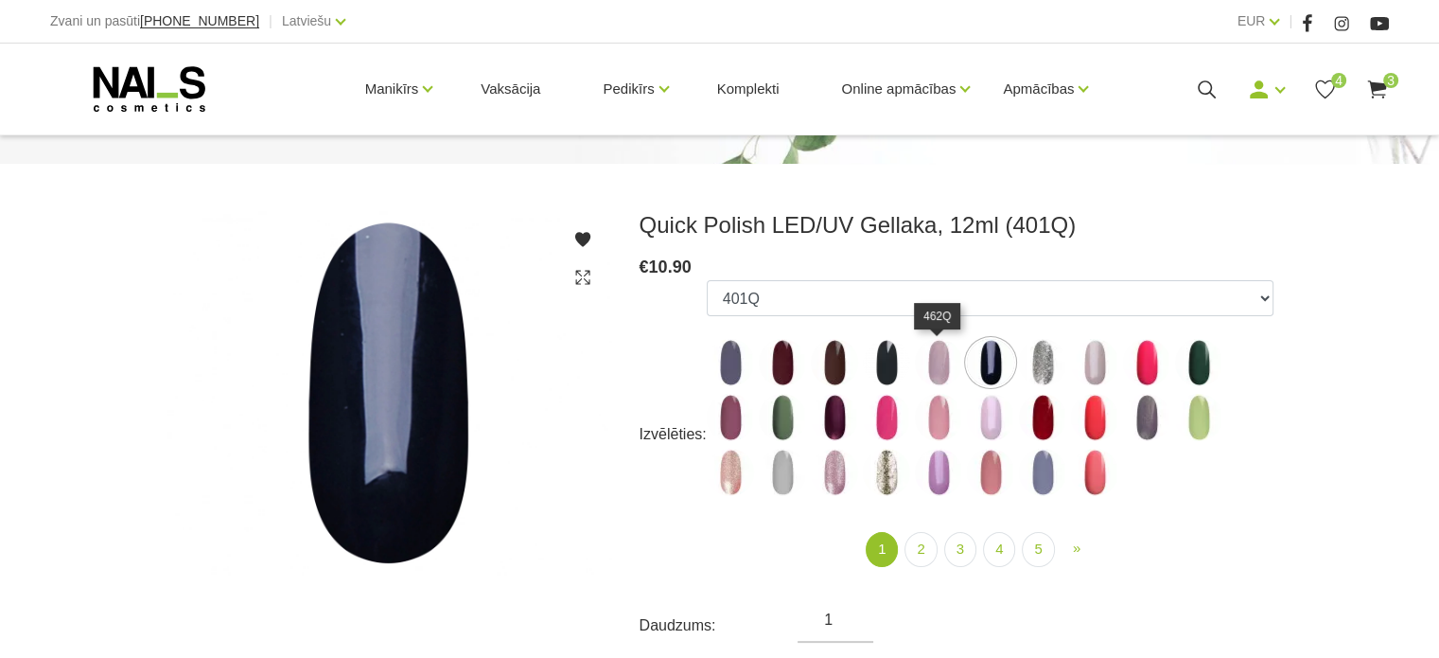
click at [939, 367] on img at bounding box center [938, 362] width 47 height 47
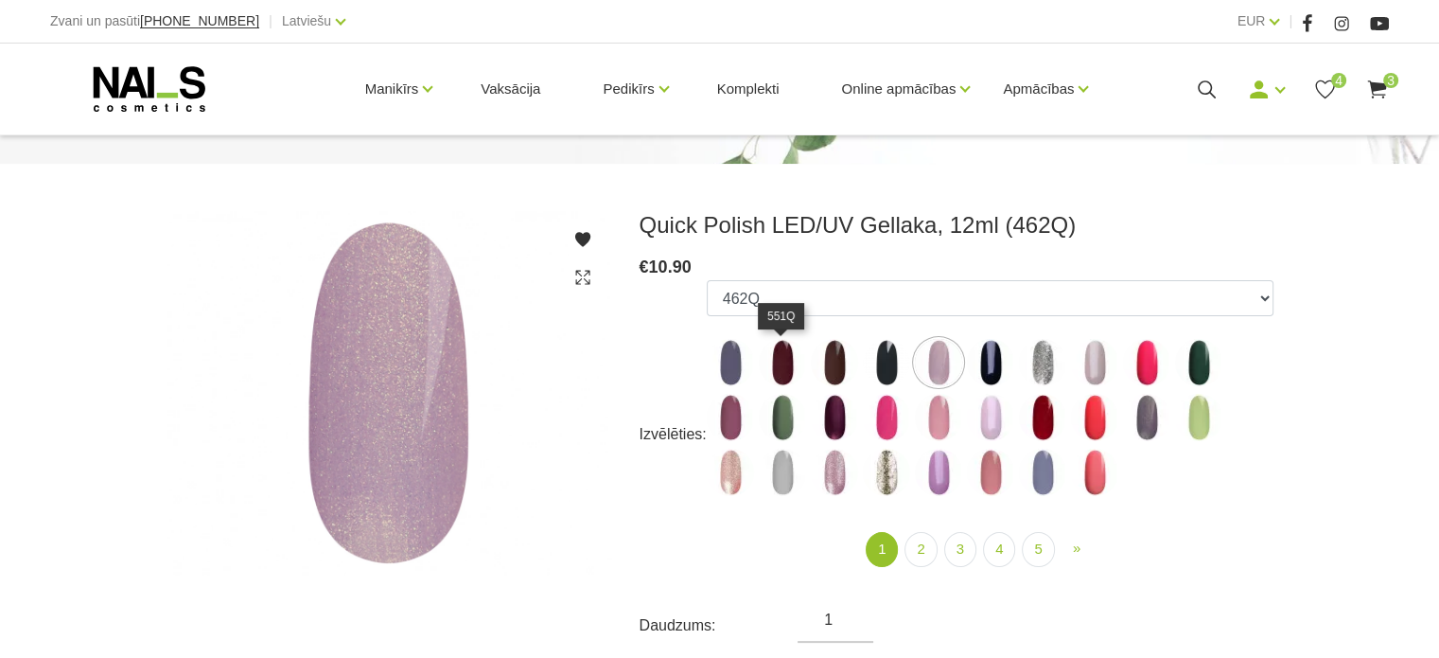
click at [785, 367] on img at bounding box center [782, 362] width 47 height 47
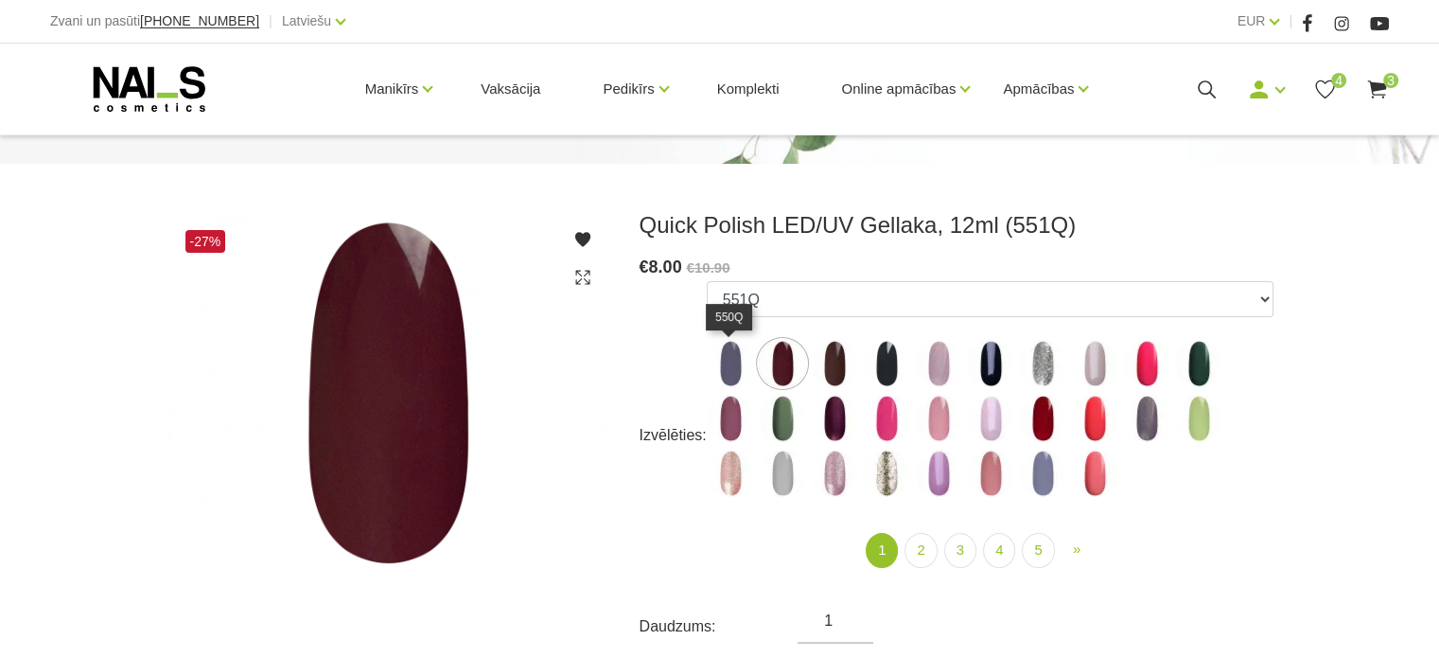
click at [720, 367] on img at bounding box center [730, 363] width 47 height 47
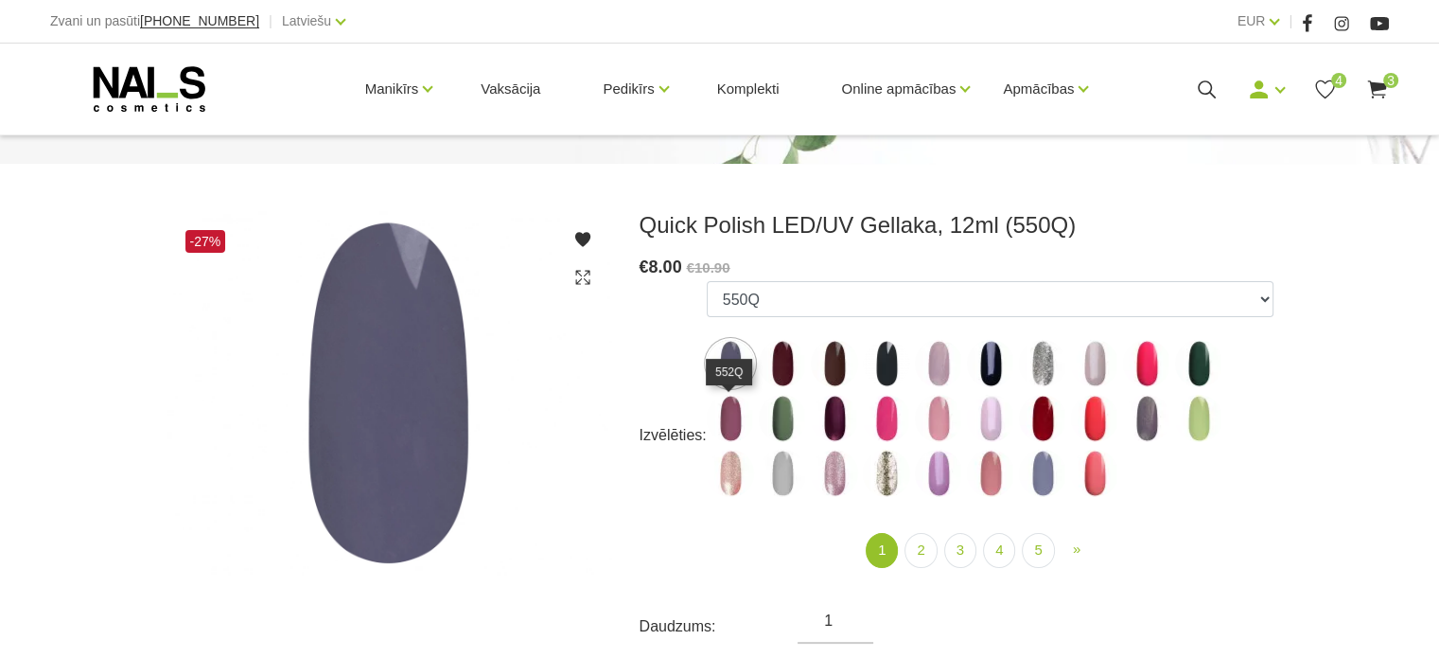
click at [735, 411] on img at bounding box center [730, 418] width 47 height 47
select select "4335"
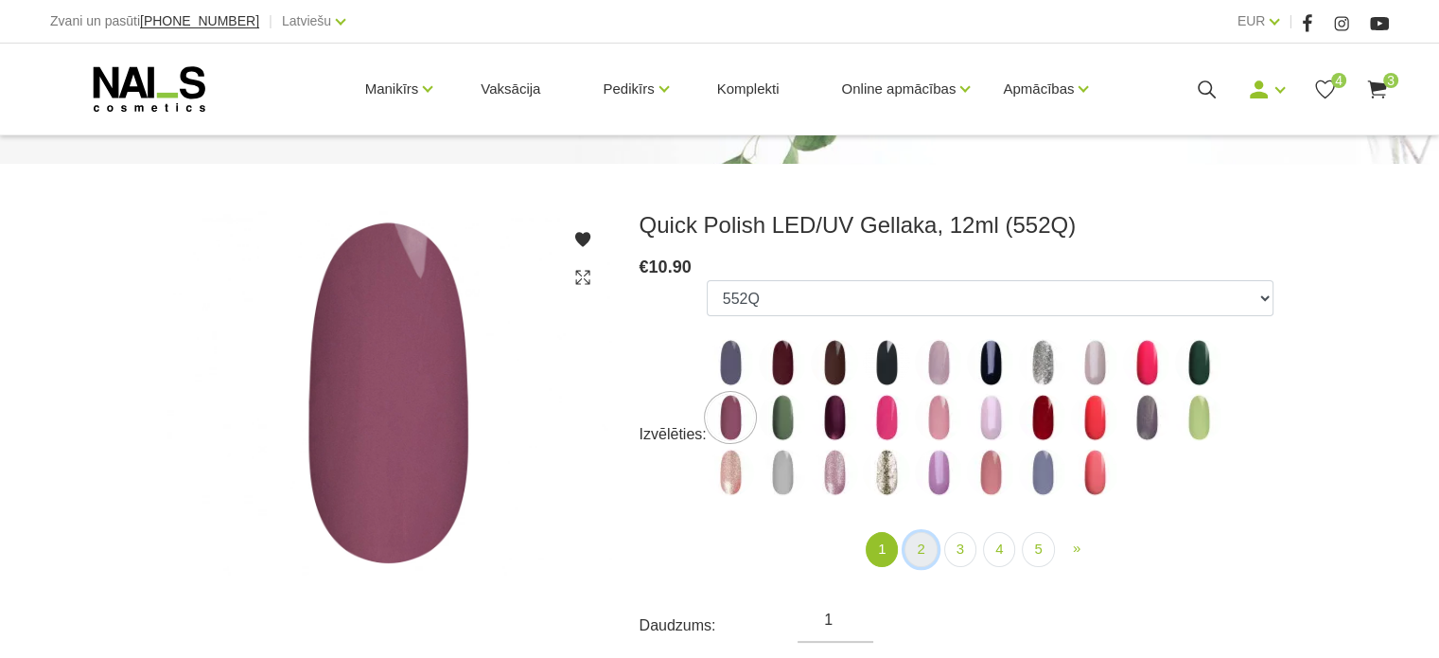
click at [919, 543] on link "2" at bounding box center [921, 549] width 32 height 35
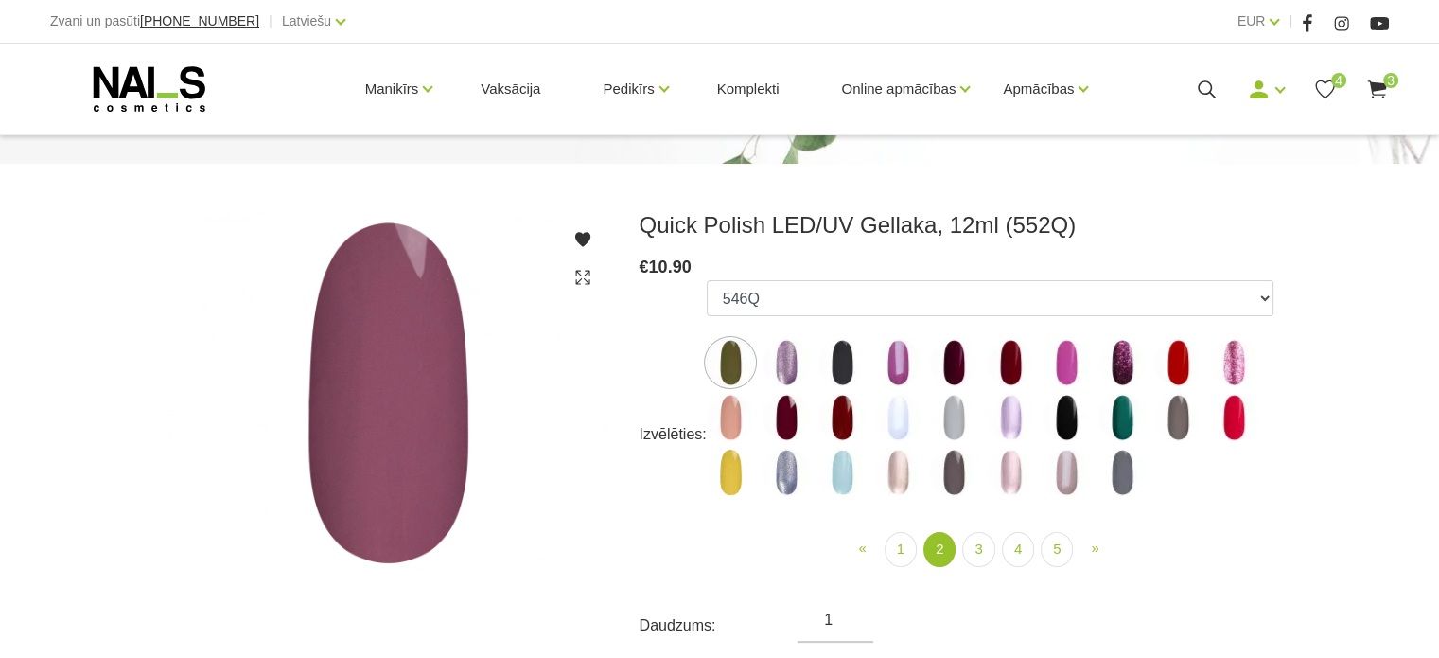
click at [782, 413] on img at bounding box center [786, 417] width 47 height 47
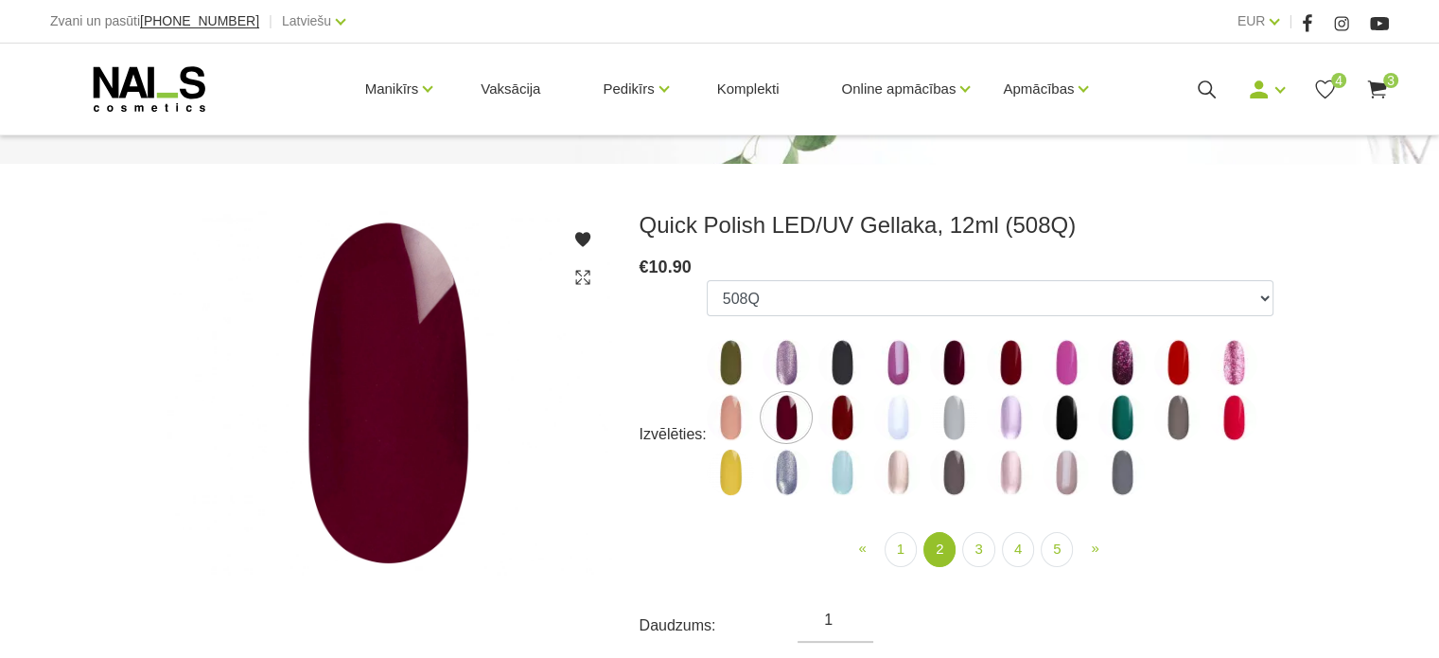
click at [950, 473] on img at bounding box center [953, 472] width 47 height 47
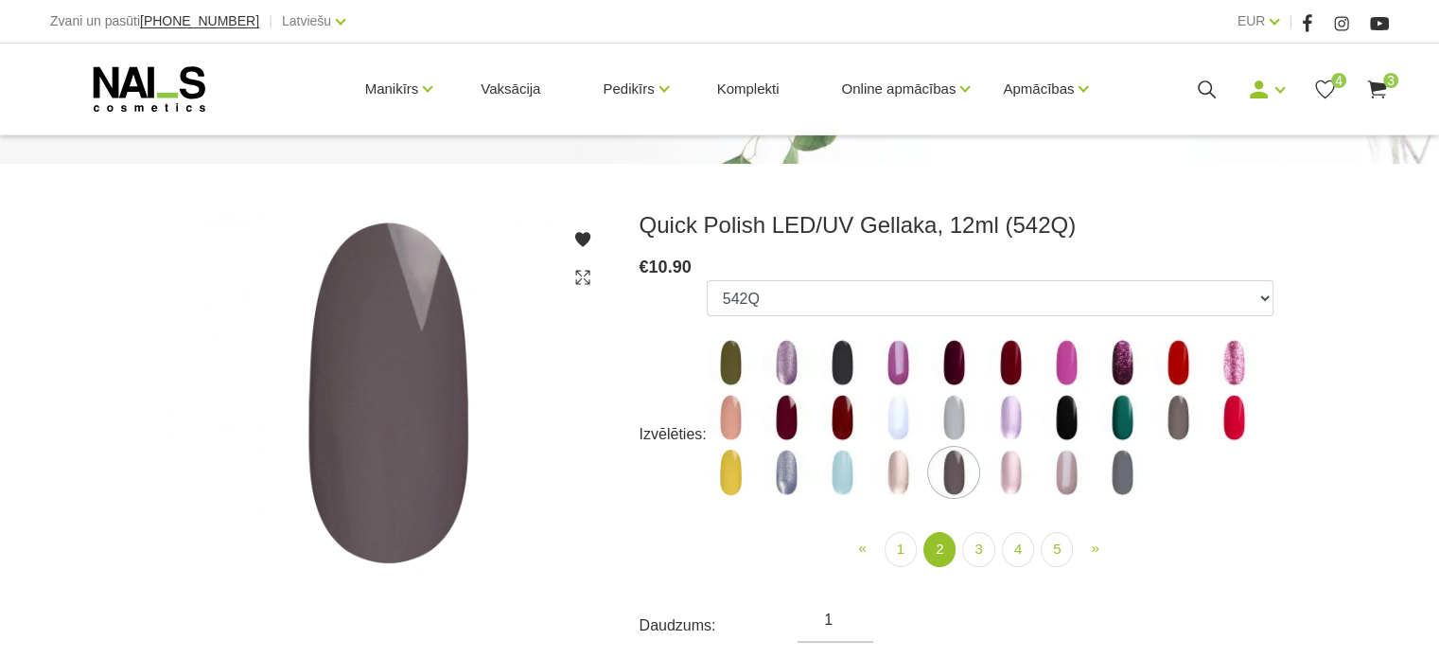
click at [1119, 461] on img at bounding box center [1122, 472] width 47 height 47
select select "4414"
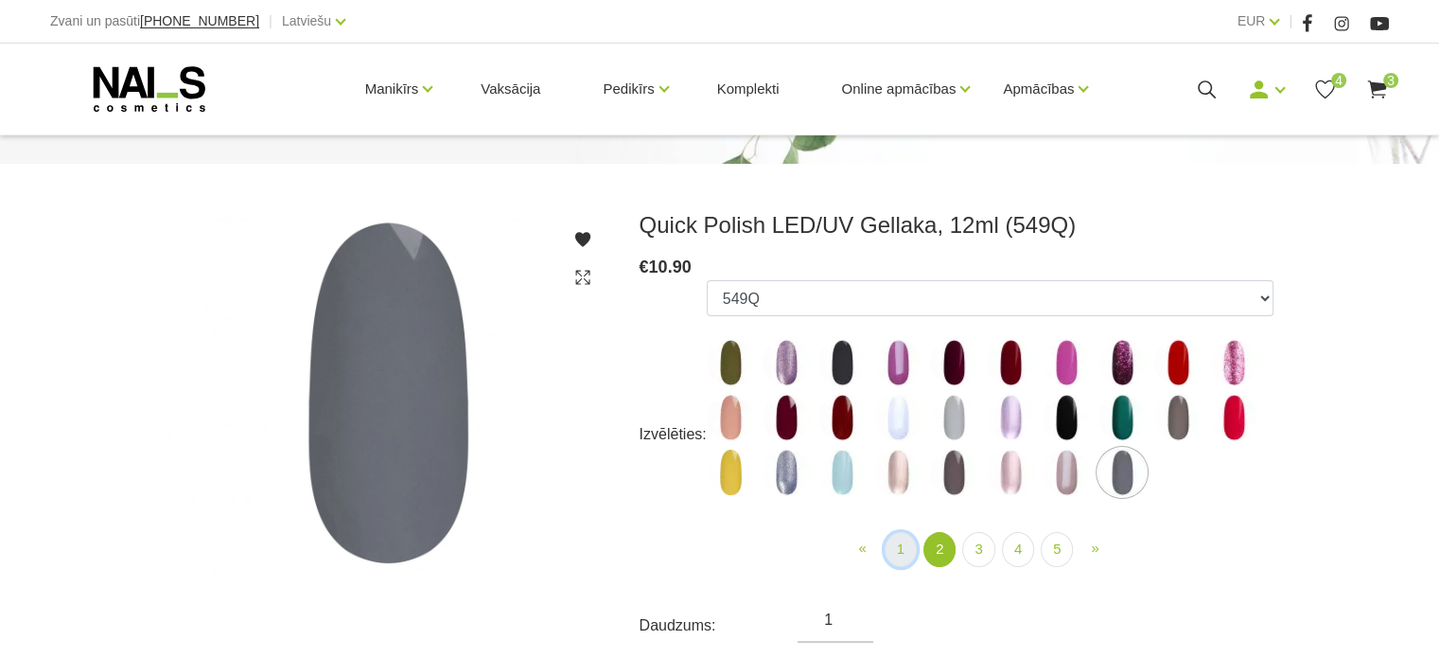
click at [898, 547] on link "1" at bounding box center [901, 549] width 32 height 35
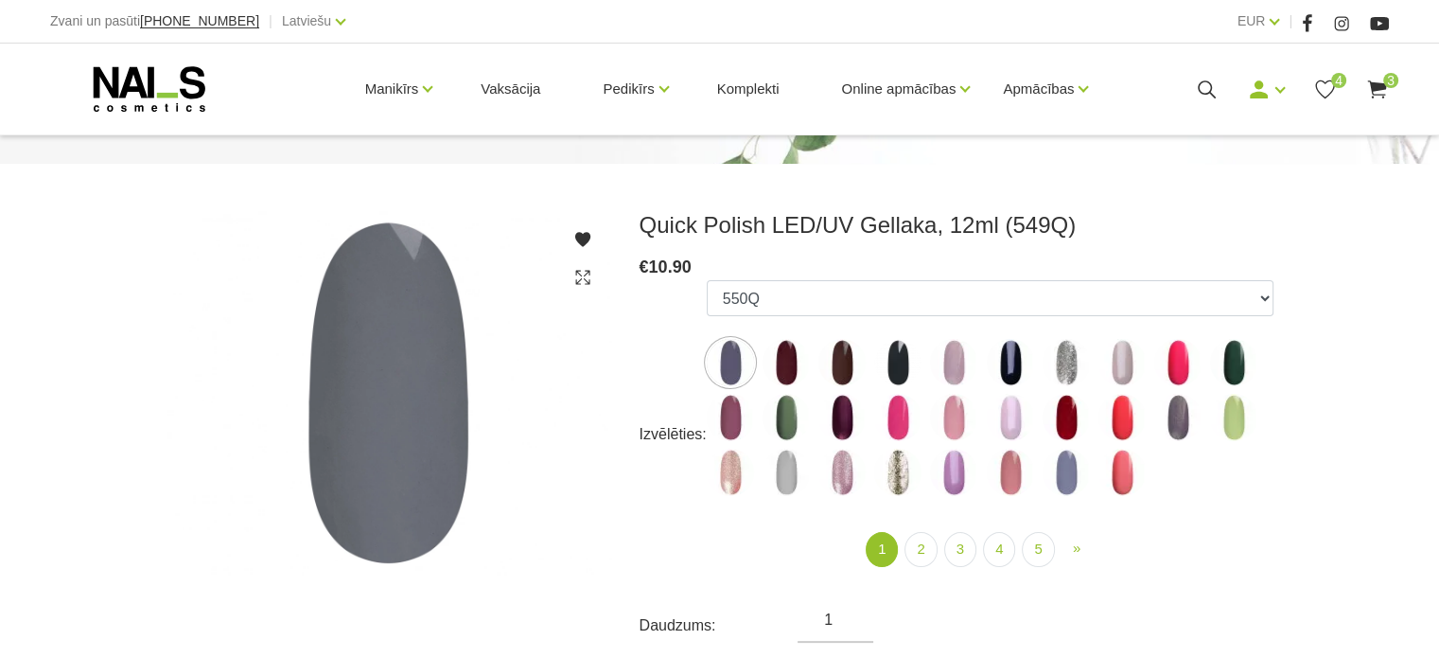
click at [840, 370] on img at bounding box center [842, 362] width 47 height 47
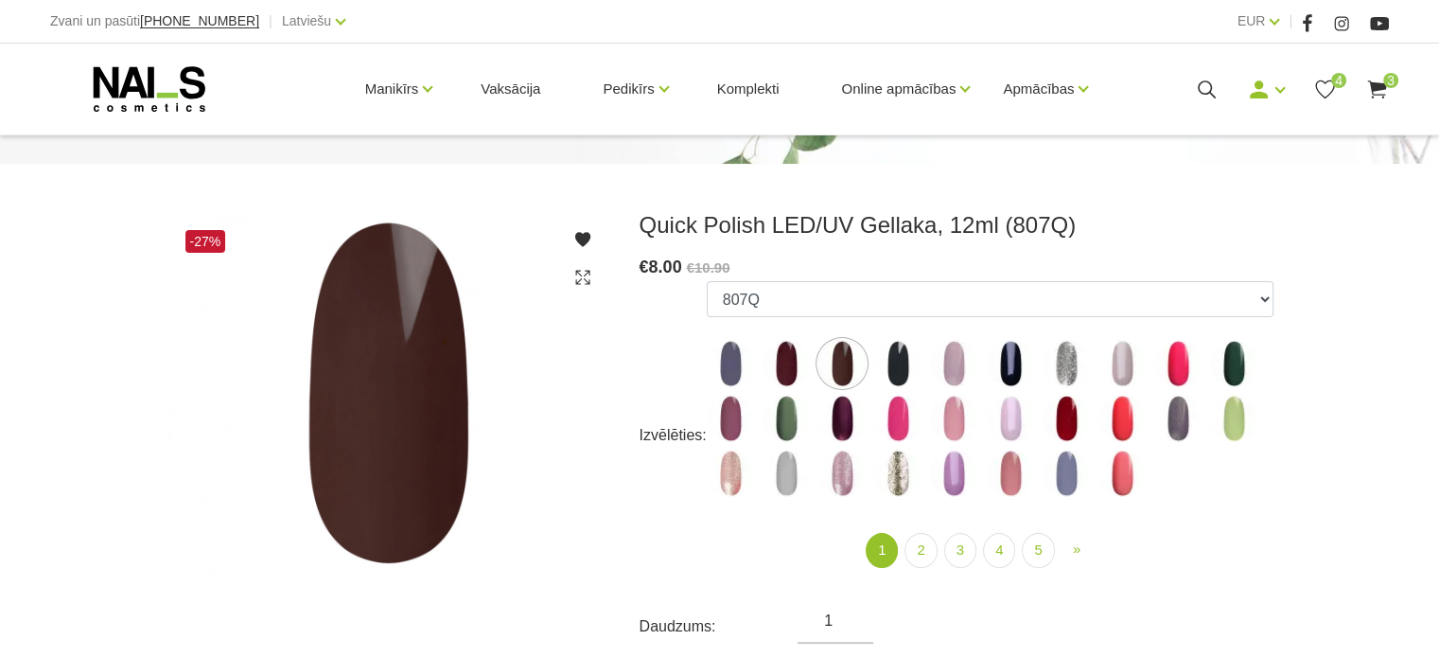
click at [843, 413] on img at bounding box center [842, 418] width 47 height 47
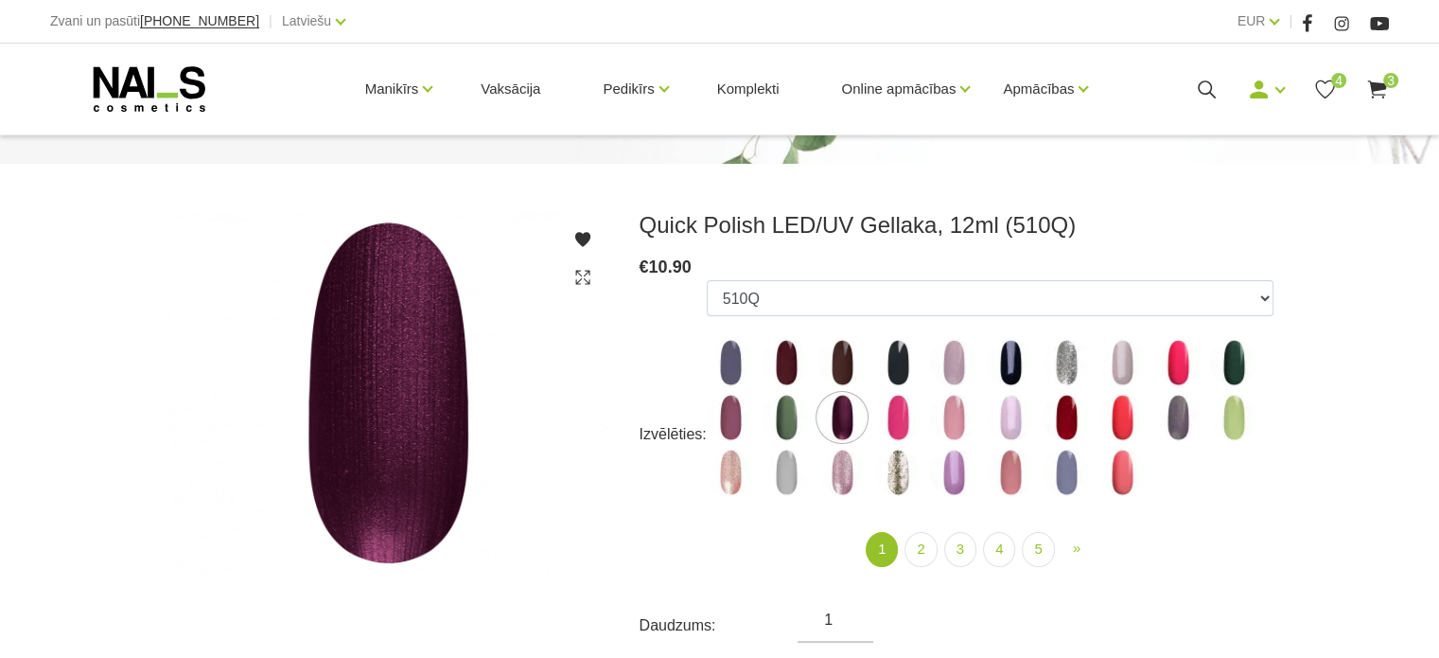
click at [723, 404] on img at bounding box center [730, 417] width 47 height 47
select select "4335"
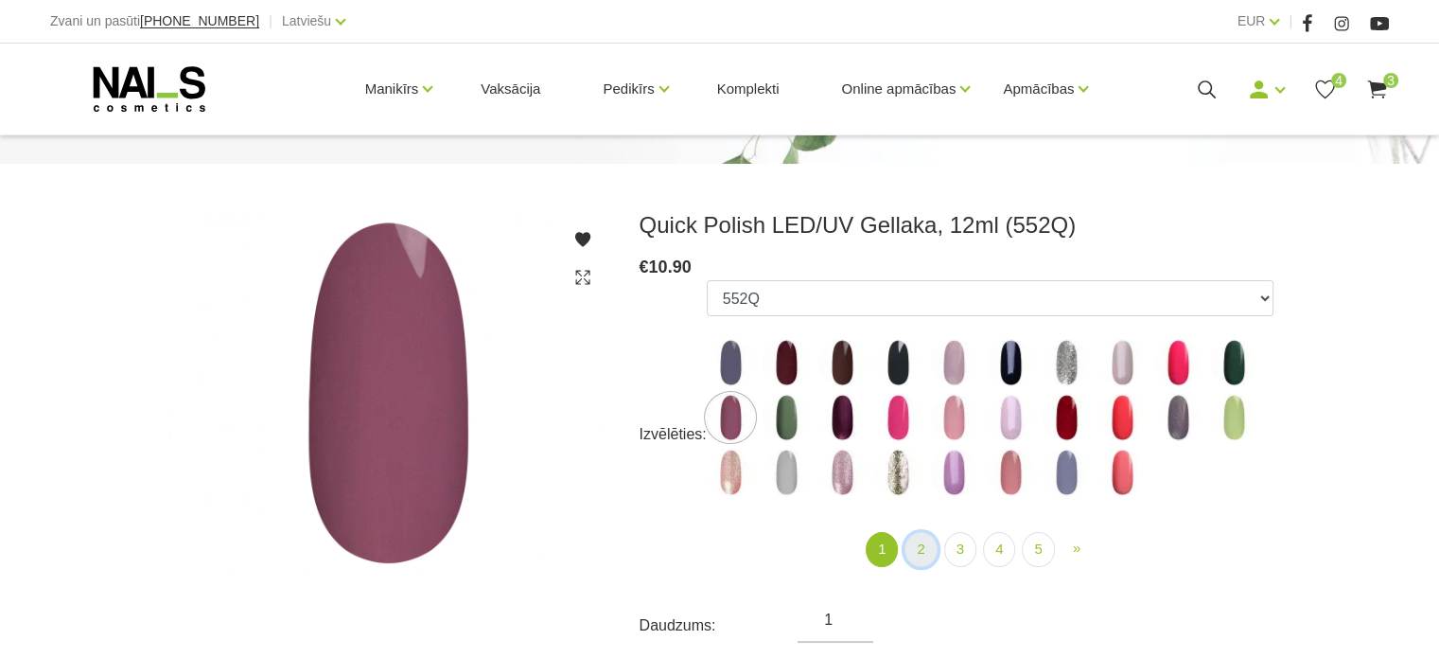
click at [919, 542] on link "2" at bounding box center [921, 549] width 32 height 35
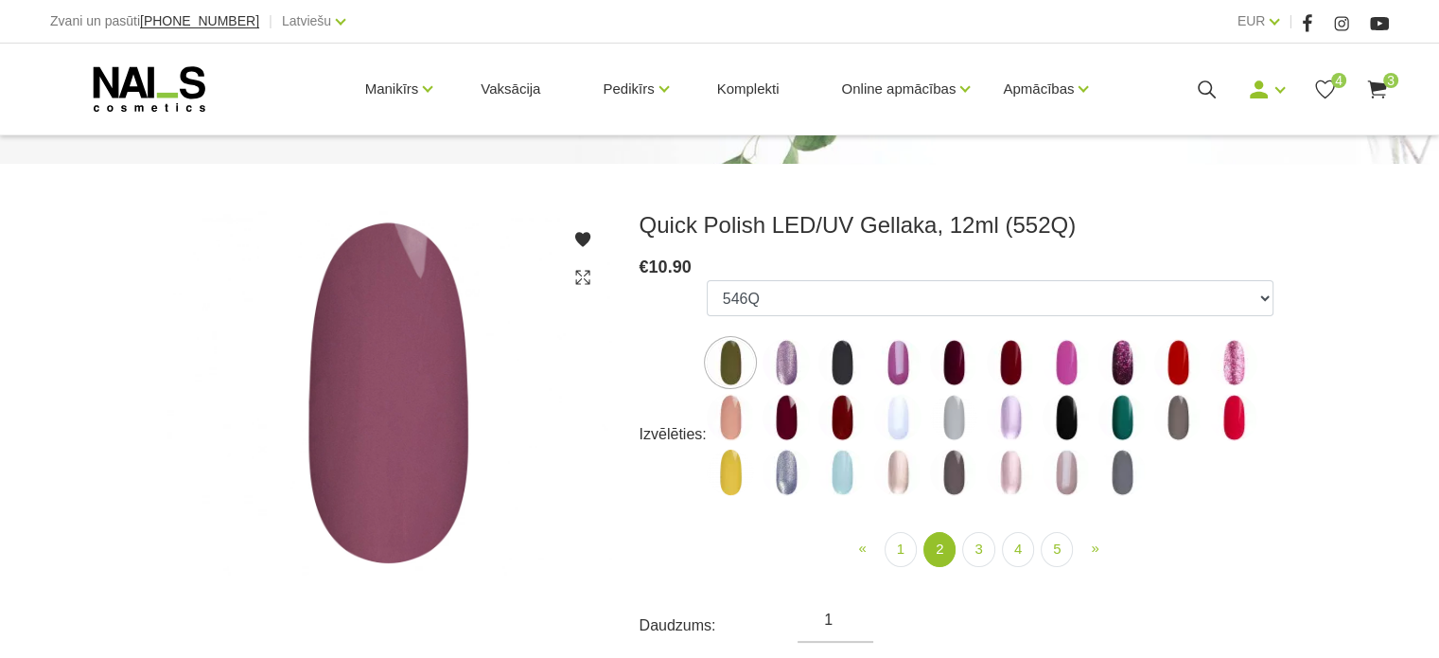
click at [1003, 468] on img at bounding box center [1010, 472] width 47 height 47
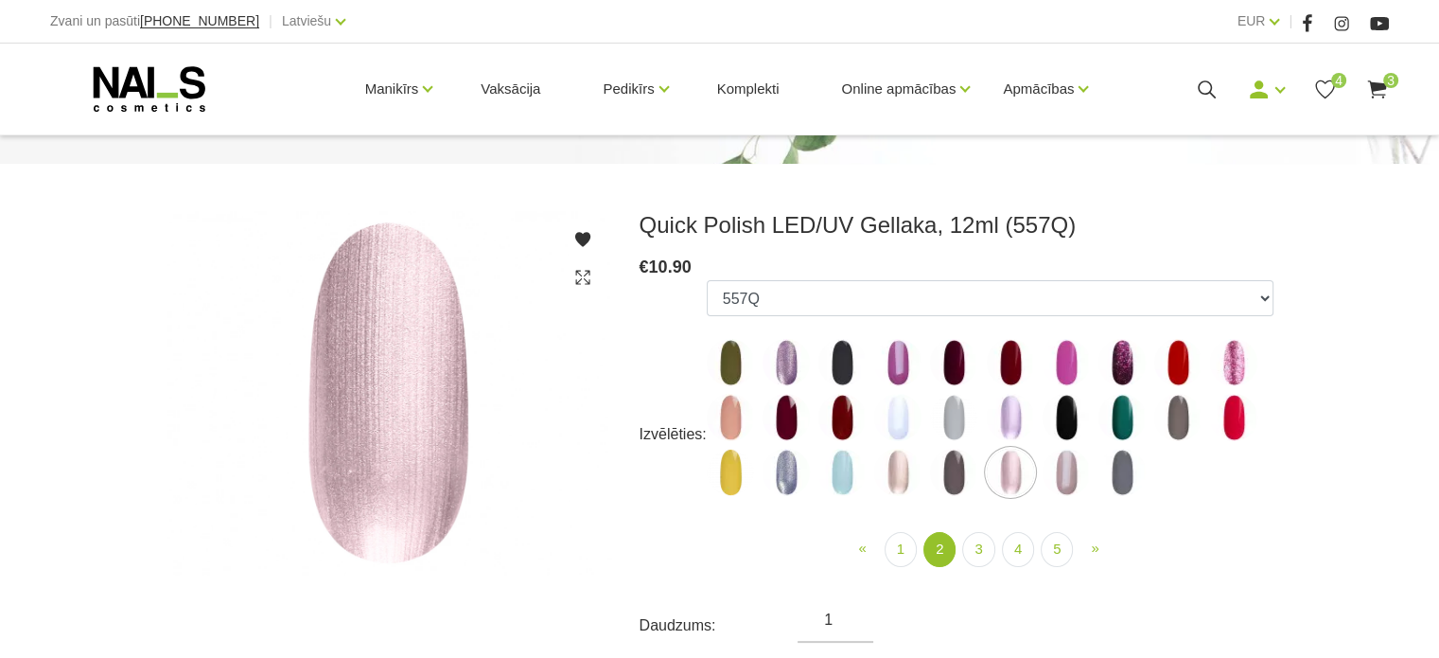
click at [848, 468] on img at bounding box center [842, 472] width 47 height 47
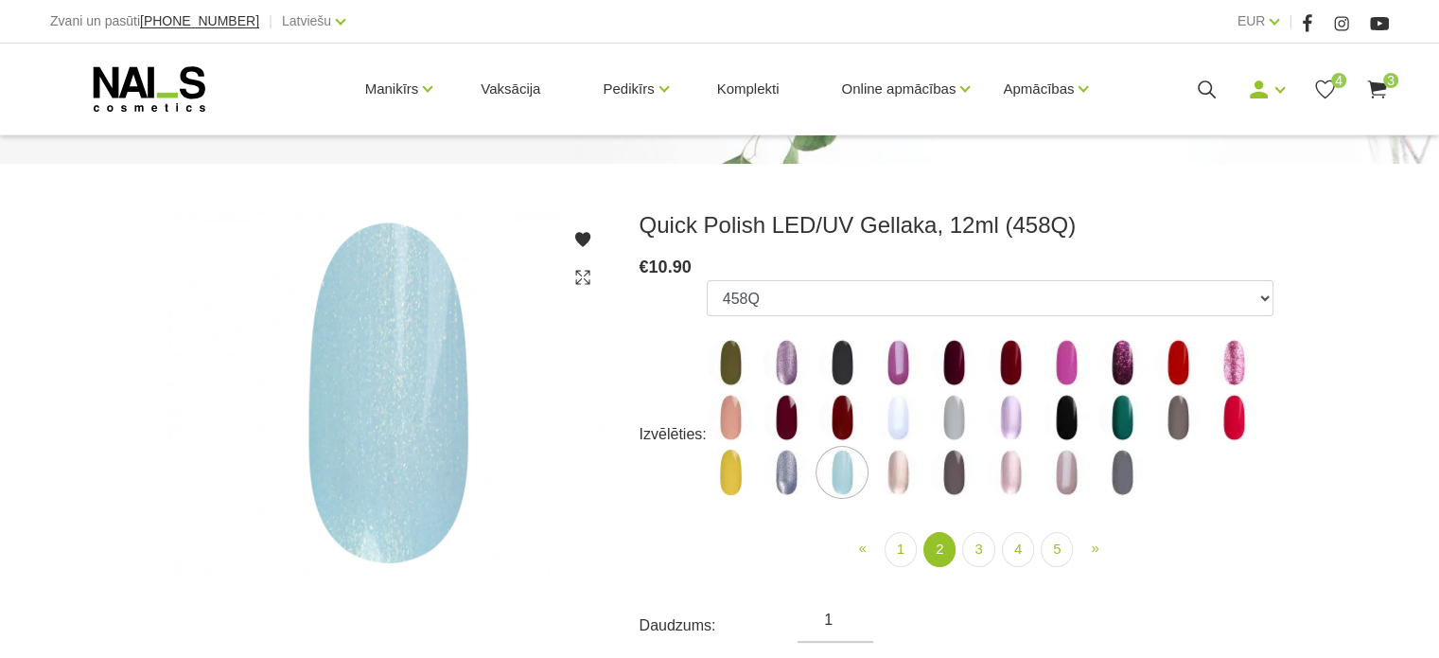
click at [1177, 362] on img at bounding box center [1178, 362] width 47 height 47
select select "4378"
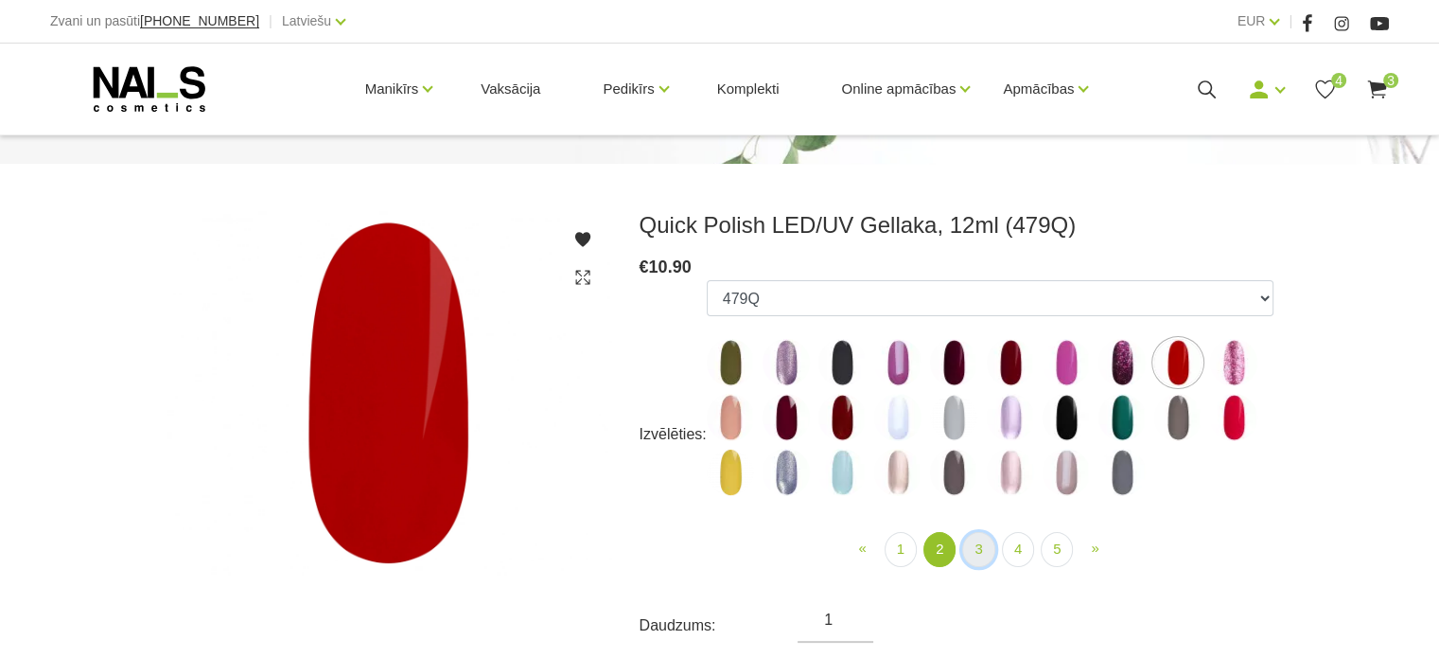
click at [979, 544] on link "3" at bounding box center [978, 549] width 32 height 35
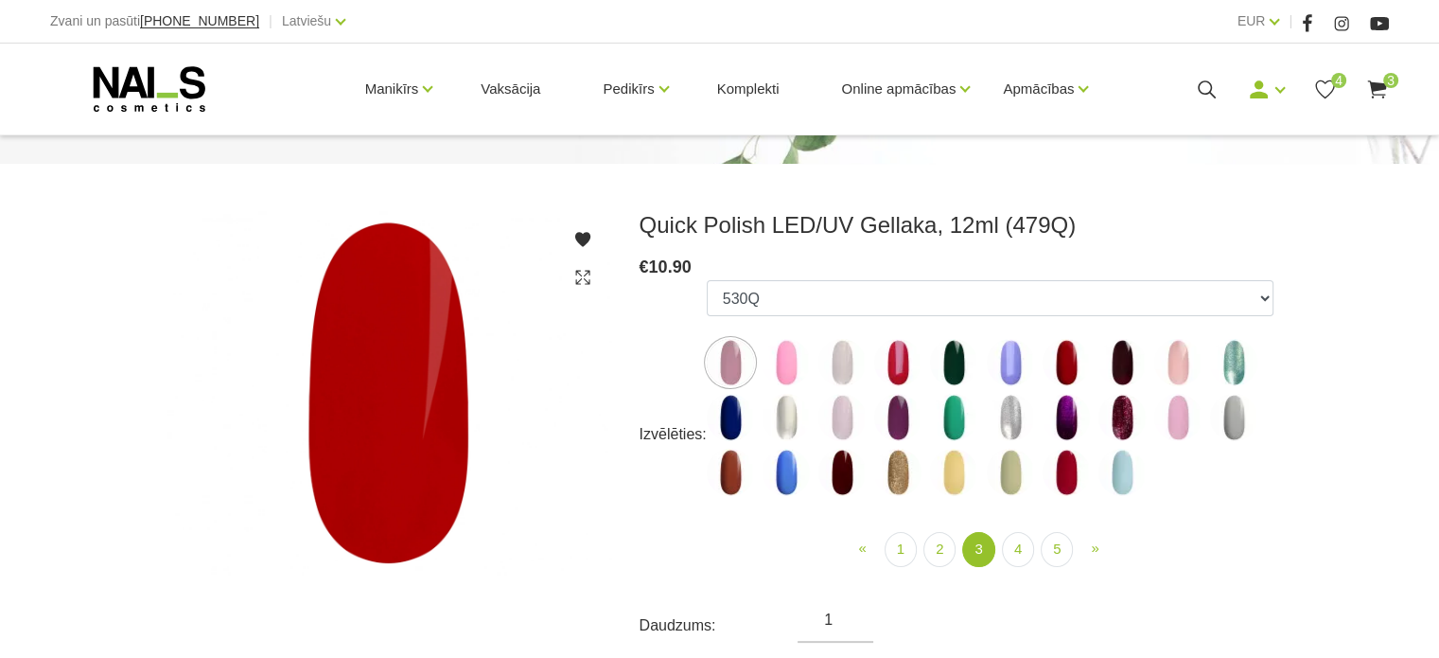
click at [844, 462] on img at bounding box center [842, 472] width 47 height 47
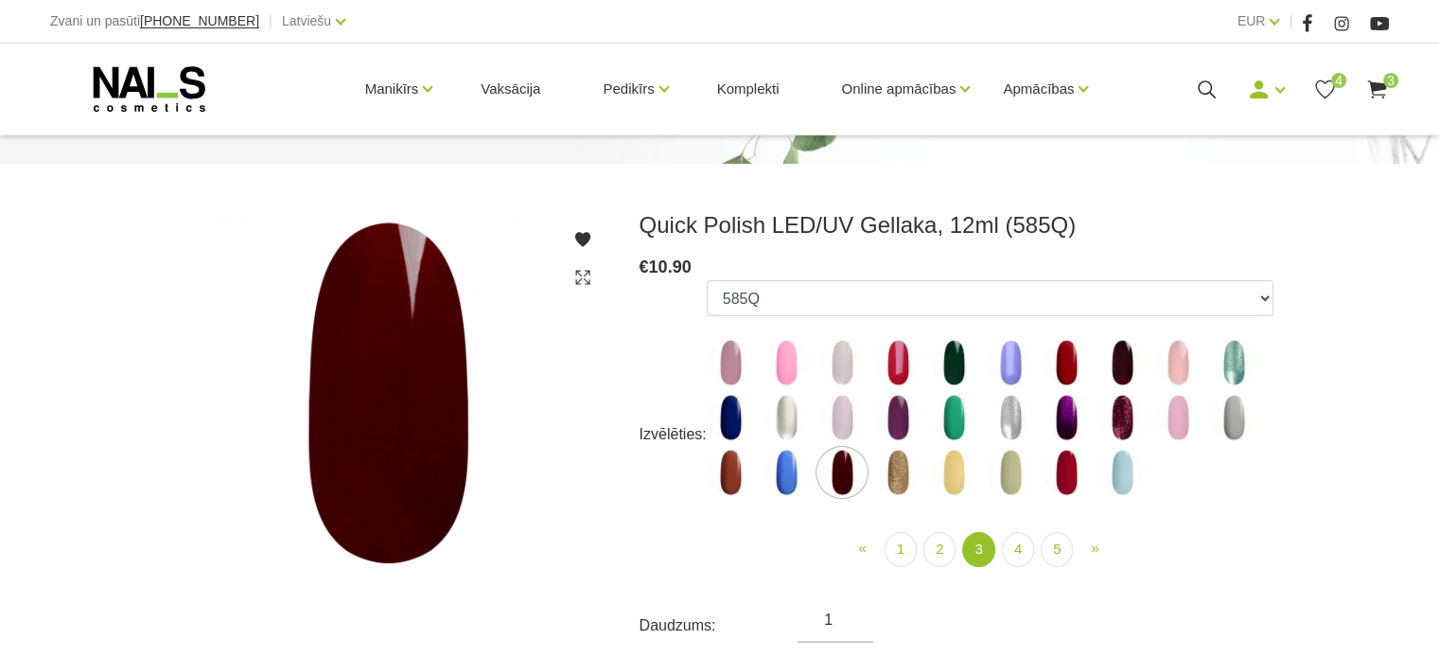
click at [1075, 422] on img at bounding box center [1066, 417] width 47 height 47
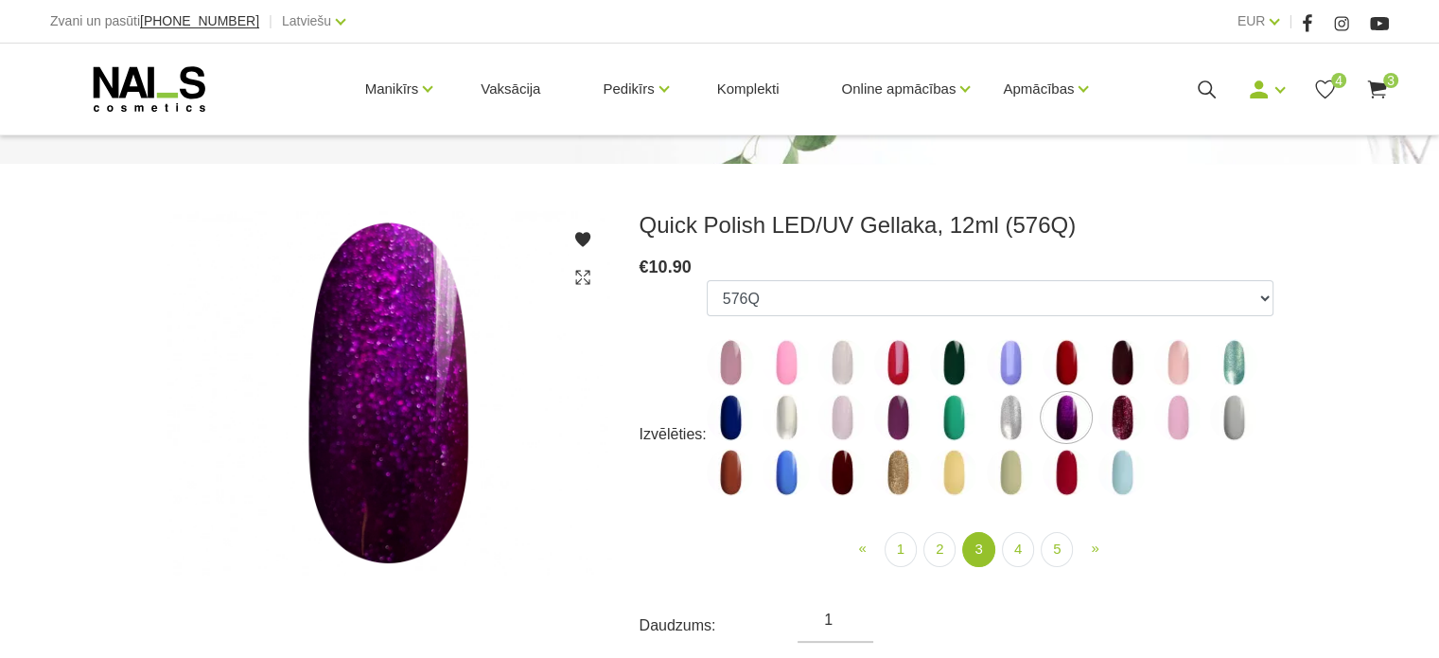
click at [1121, 351] on img at bounding box center [1122, 362] width 47 height 47
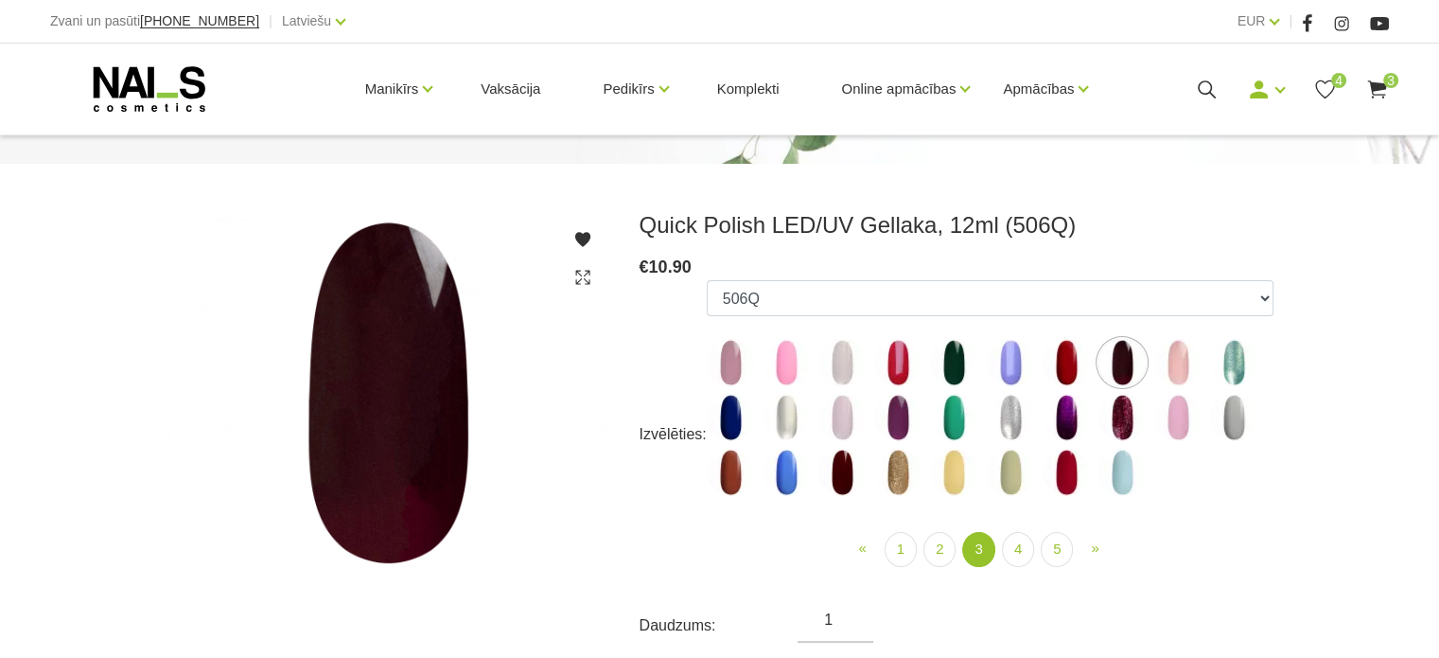
click at [1057, 362] on img at bounding box center [1066, 362] width 47 height 47
select select "4424"
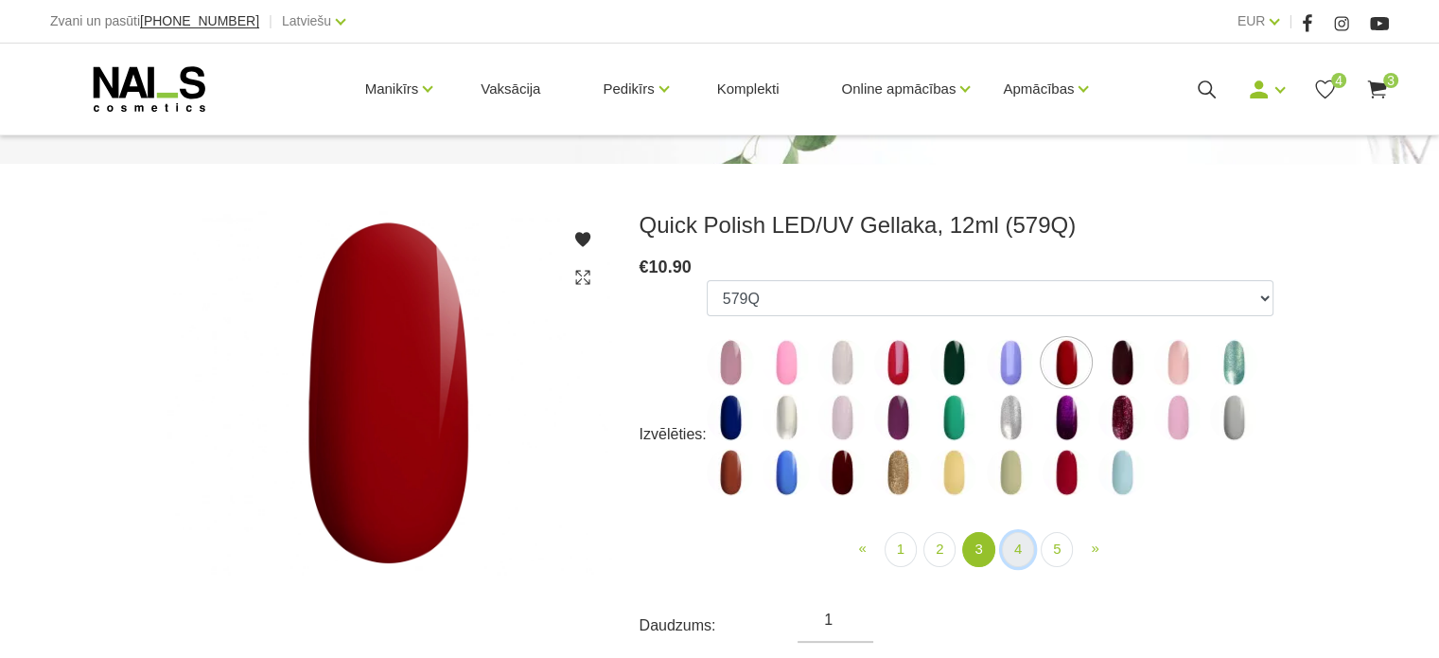
click at [1022, 544] on link "4" at bounding box center [1018, 549] width 32 height 35
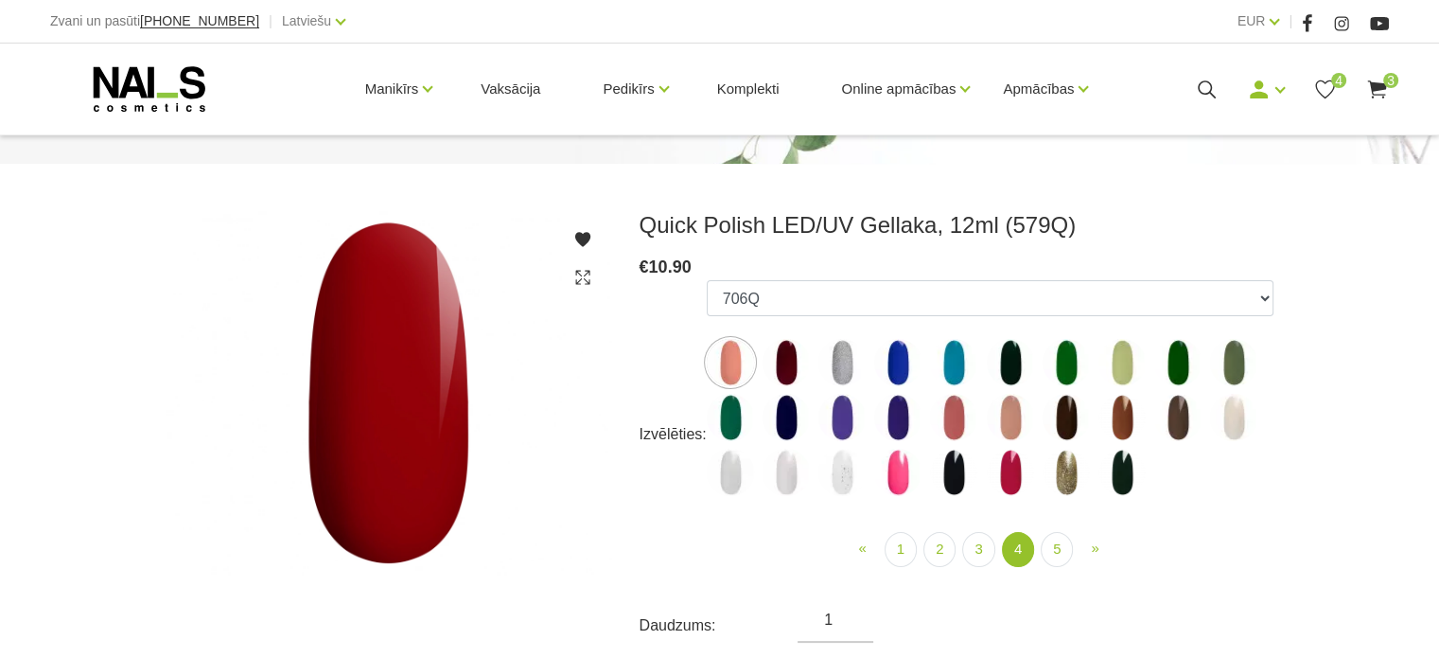
click at [783, 374] on img at bounding box center [786, 362] width 47 height 47
select select "5198"
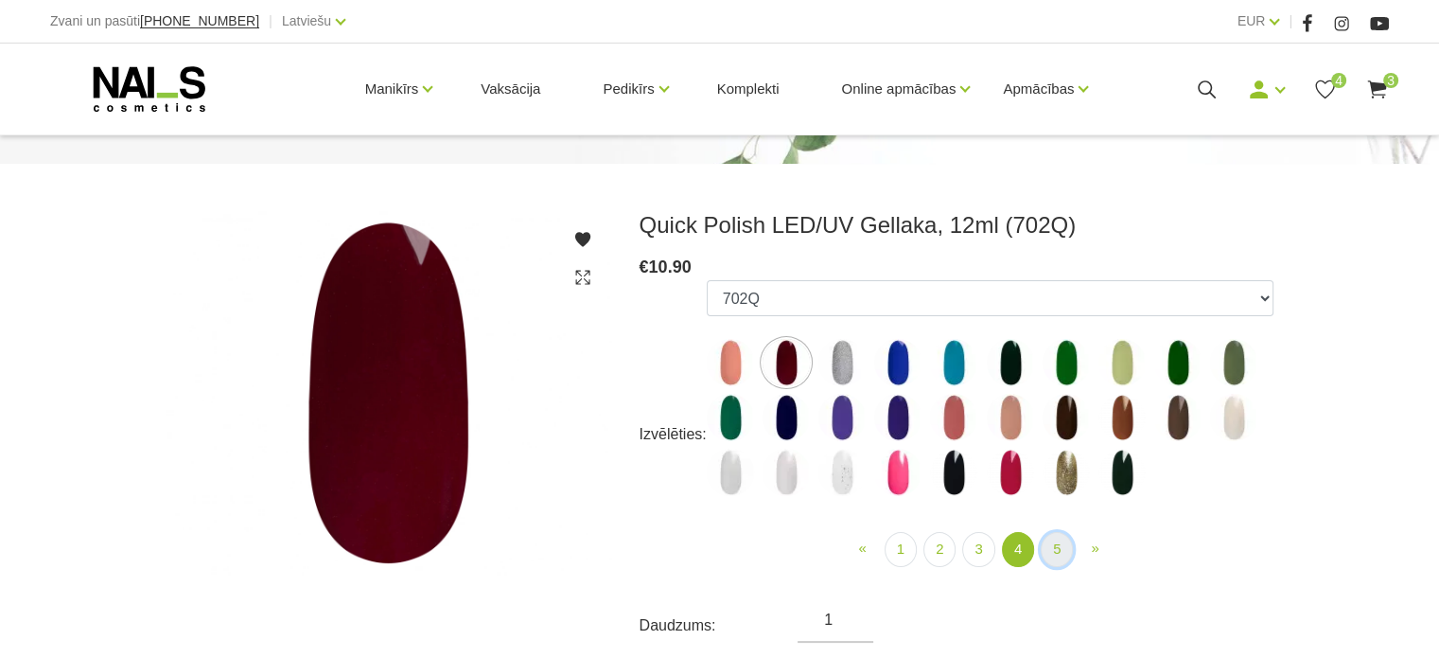
click at [1055, 546] on link "5" at bounding box center [1057, 549] width 32 height 35
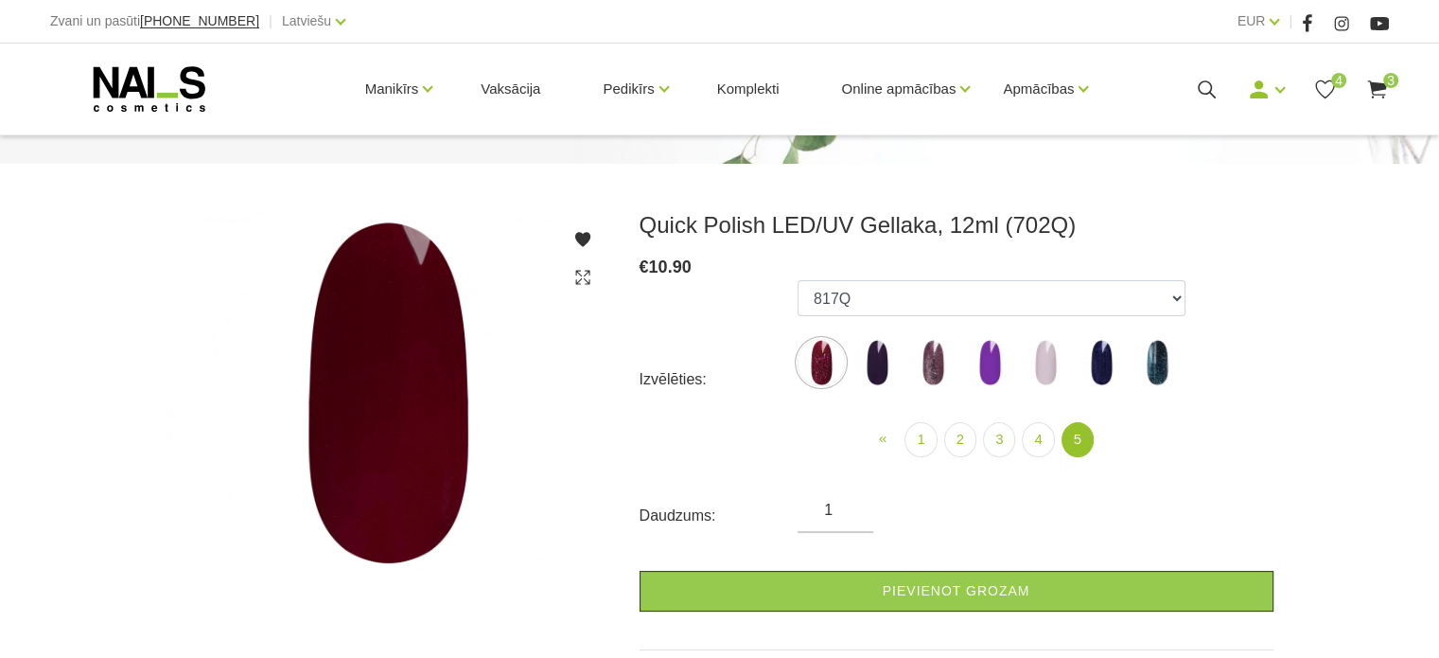
click at [938, 366] on img at bounding box center [932, 362] width 47 height 47
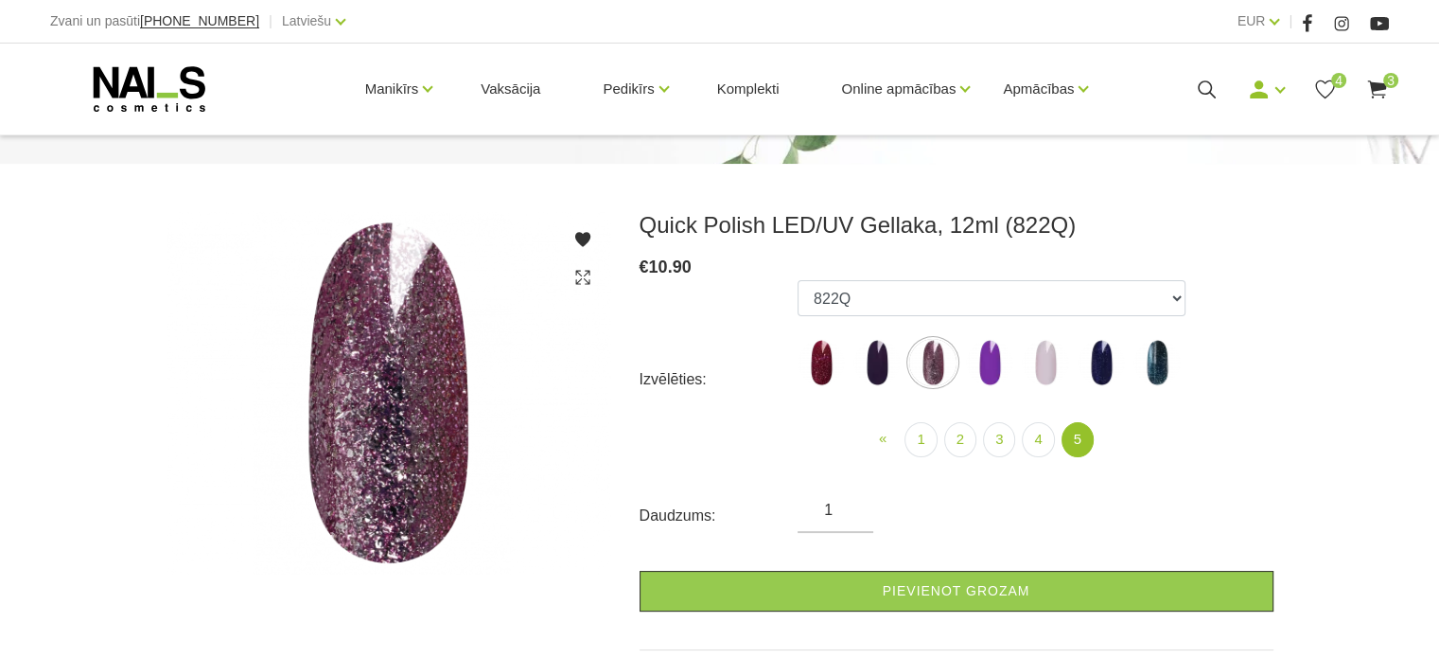
click at [822, 360] on img at bounding box center [821, 362] width 47 height 47
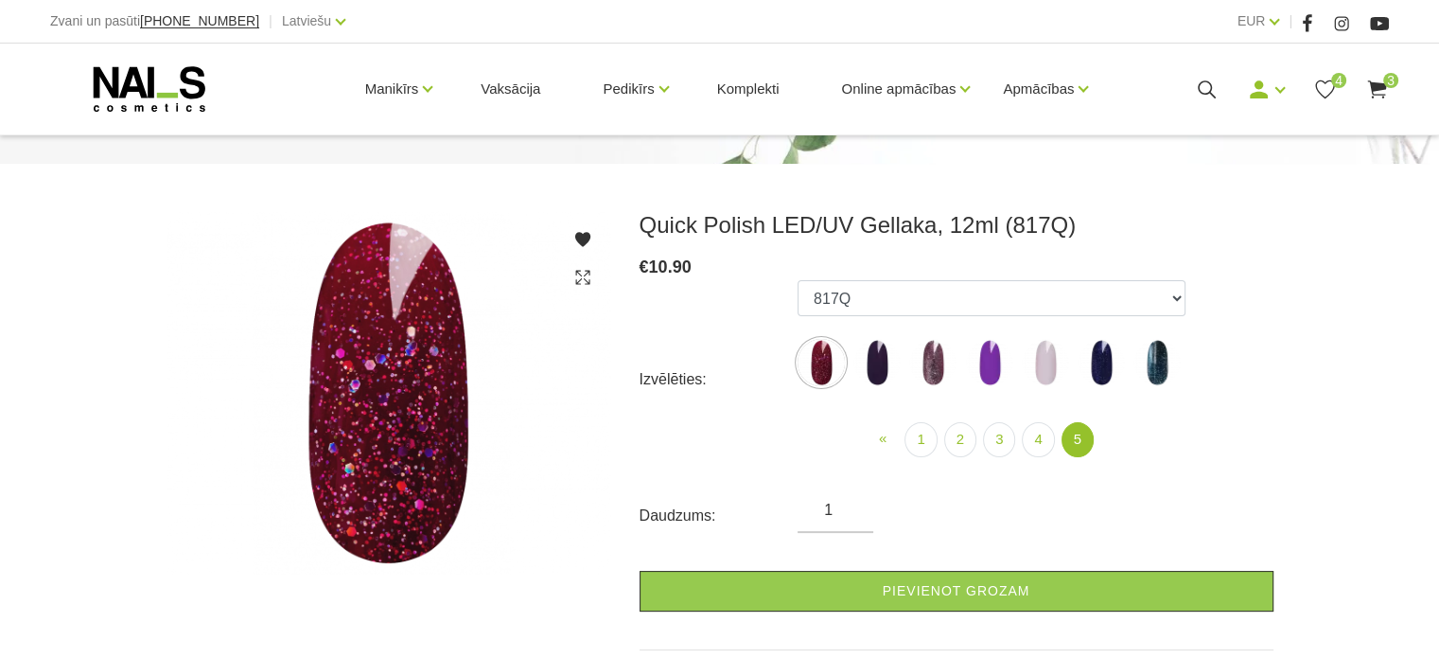
click at [878, 363] on img at bounding box center [877, 362] width 47 height 47
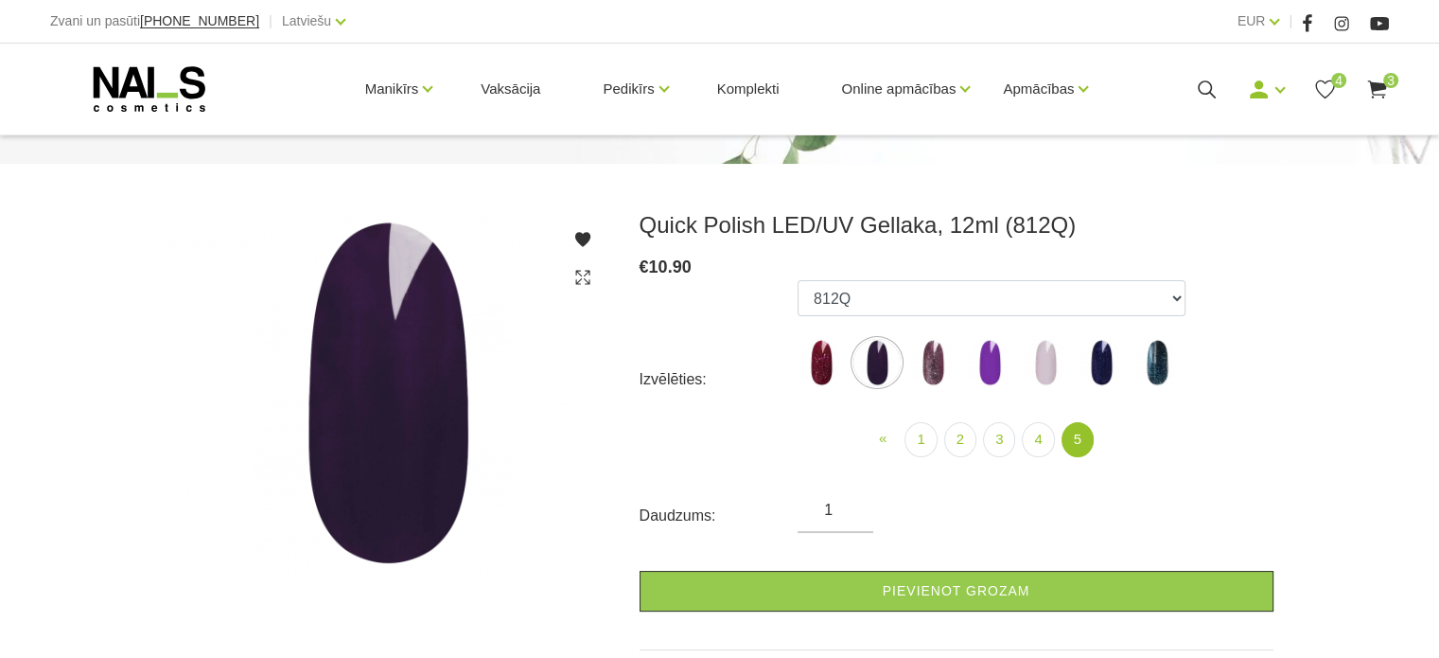
click at [989, 366] on img at bounding box center [989, 362] width 47 height 47
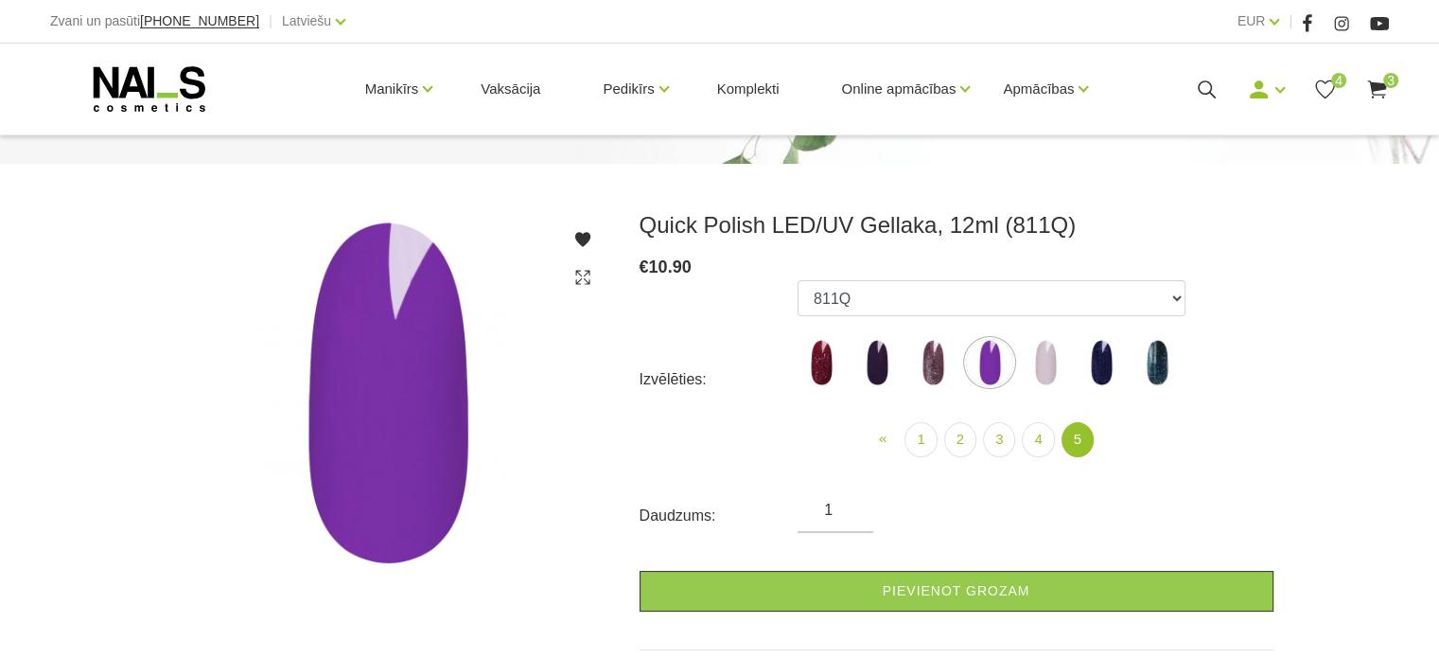
click at [1048, 361] on img at bounding box center [1045, 362] width 47 height 47
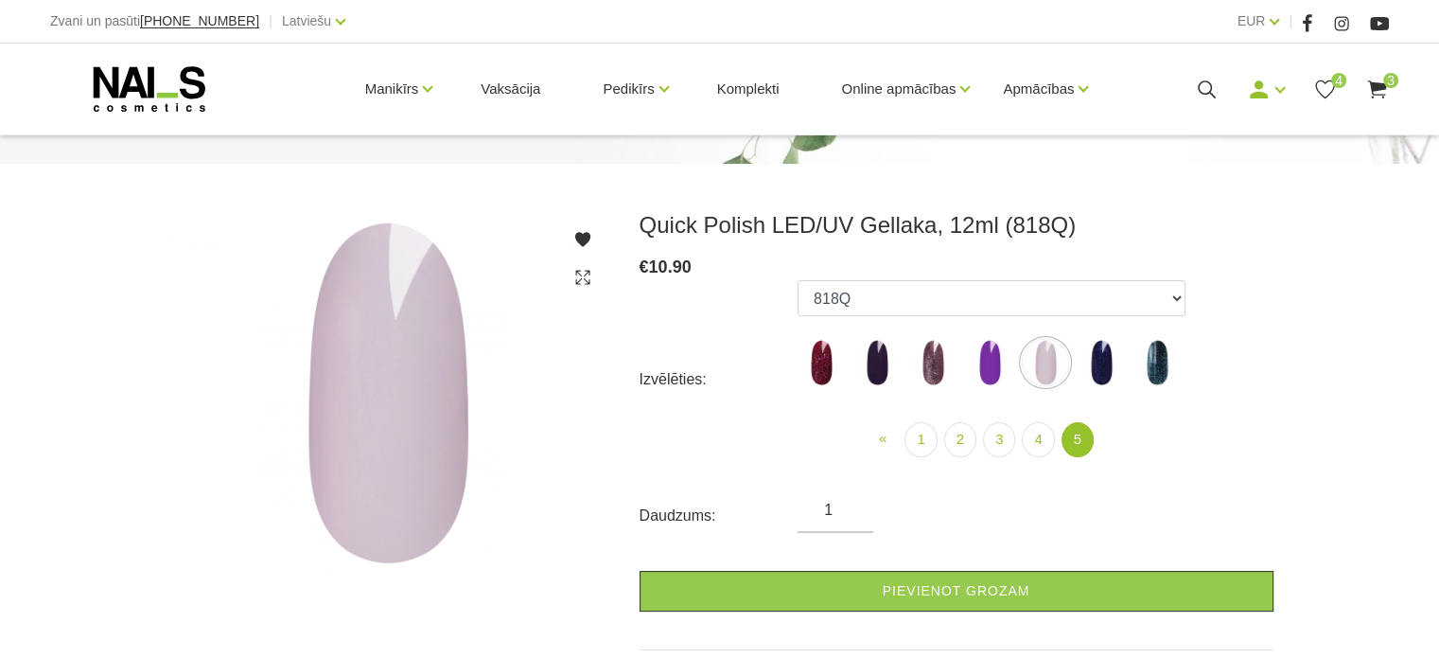
click at [1109, 374] on img at bounding box center [1101, 362] width 47 height 47
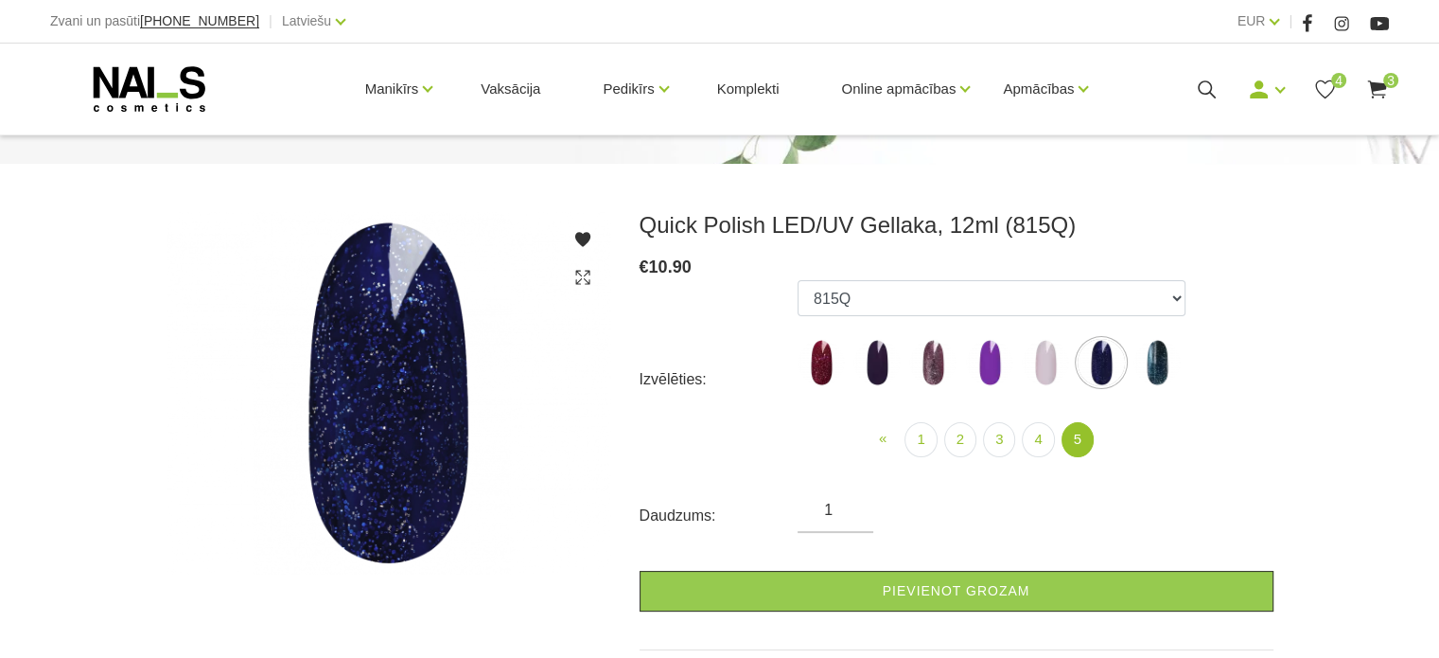
click at [1156, 371] on img at bounding box center [1157, 362] width 47 height 47
select select "6327"
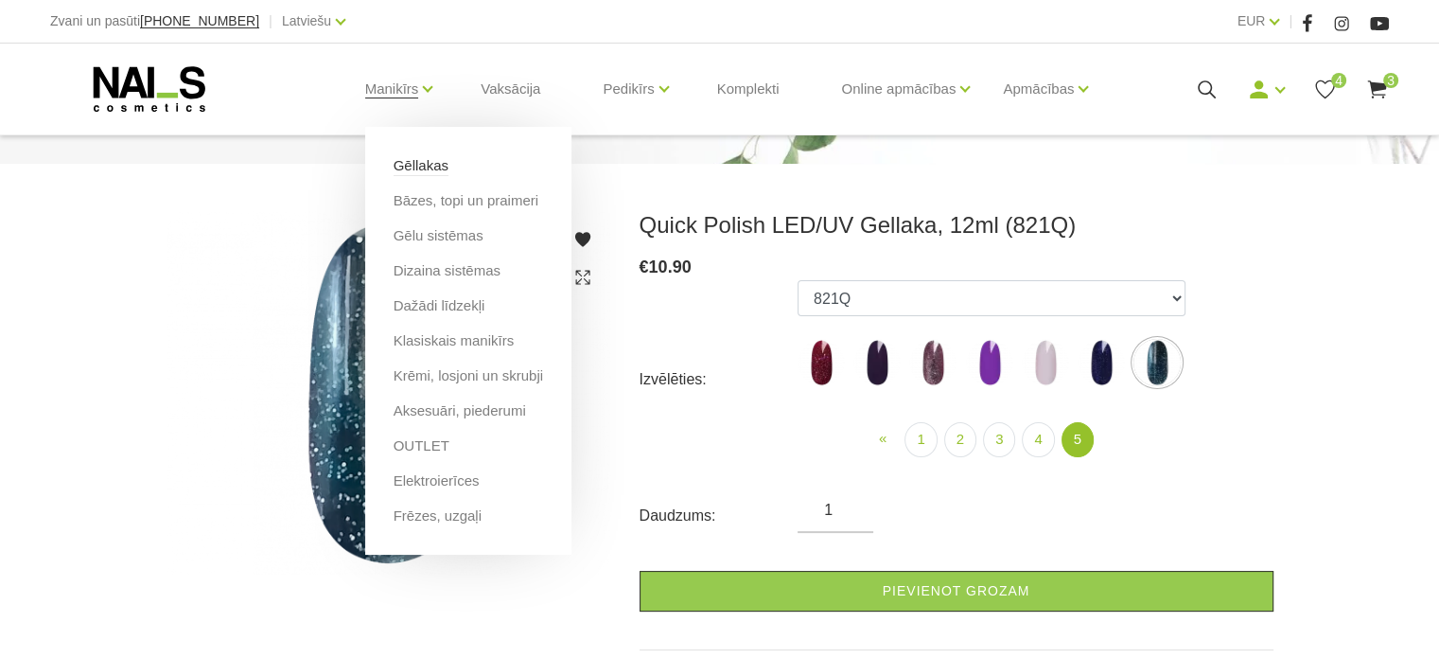
click at [424, 162] on link "Gēllakas" at bounding box center [421, 165] width 55 height 21
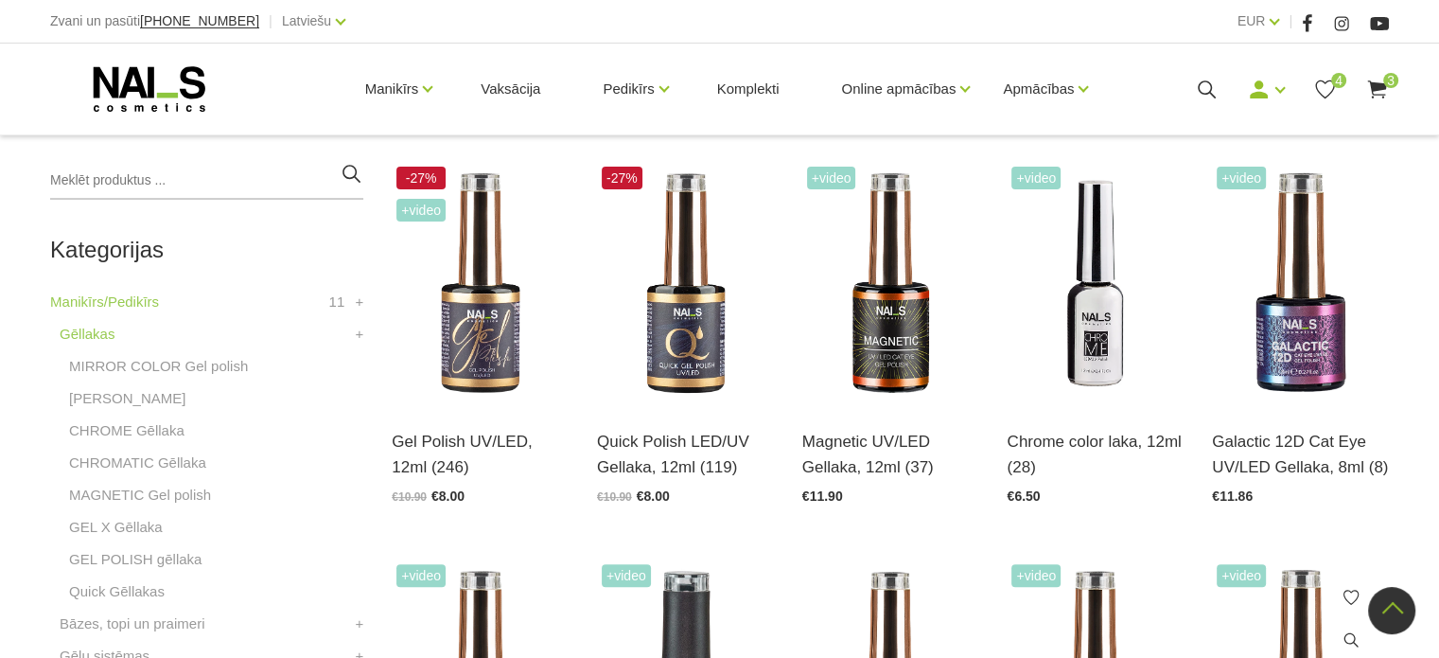
scroll to position [379, 0]
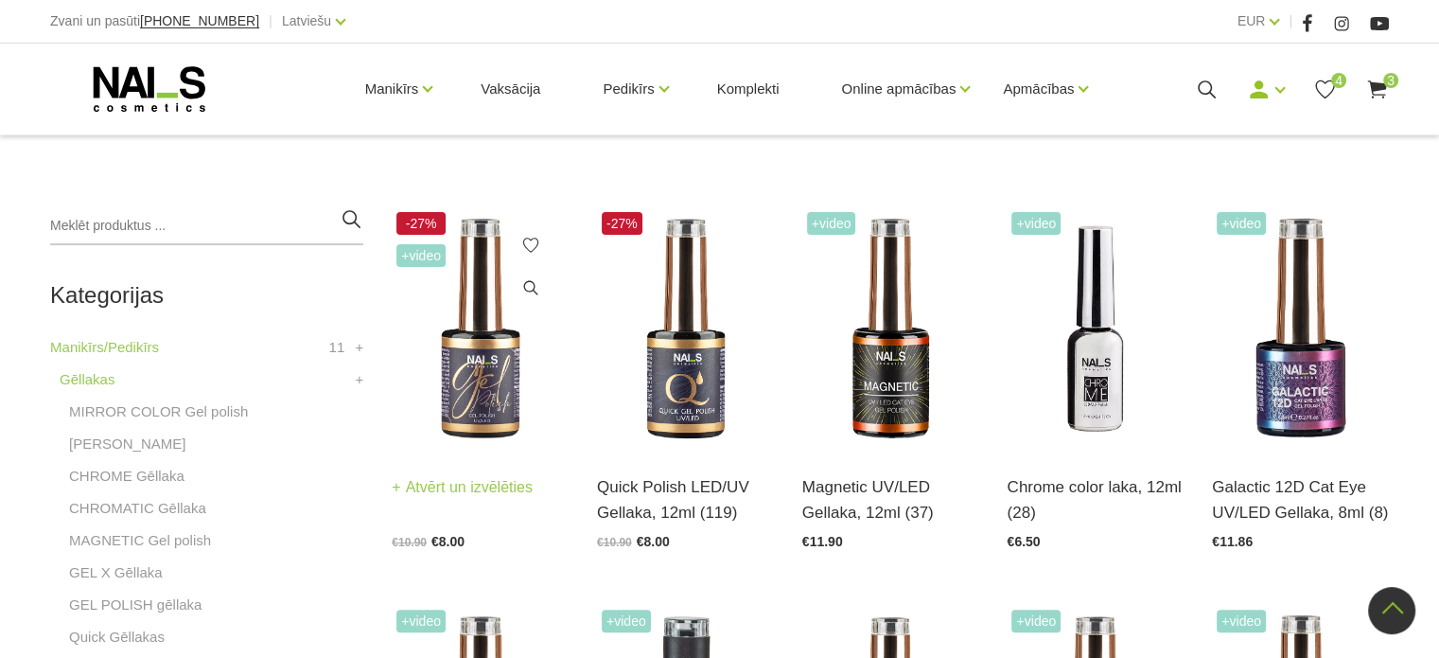
click at [487, 397] on img at bounding box center [480, 328] width 177 height 243
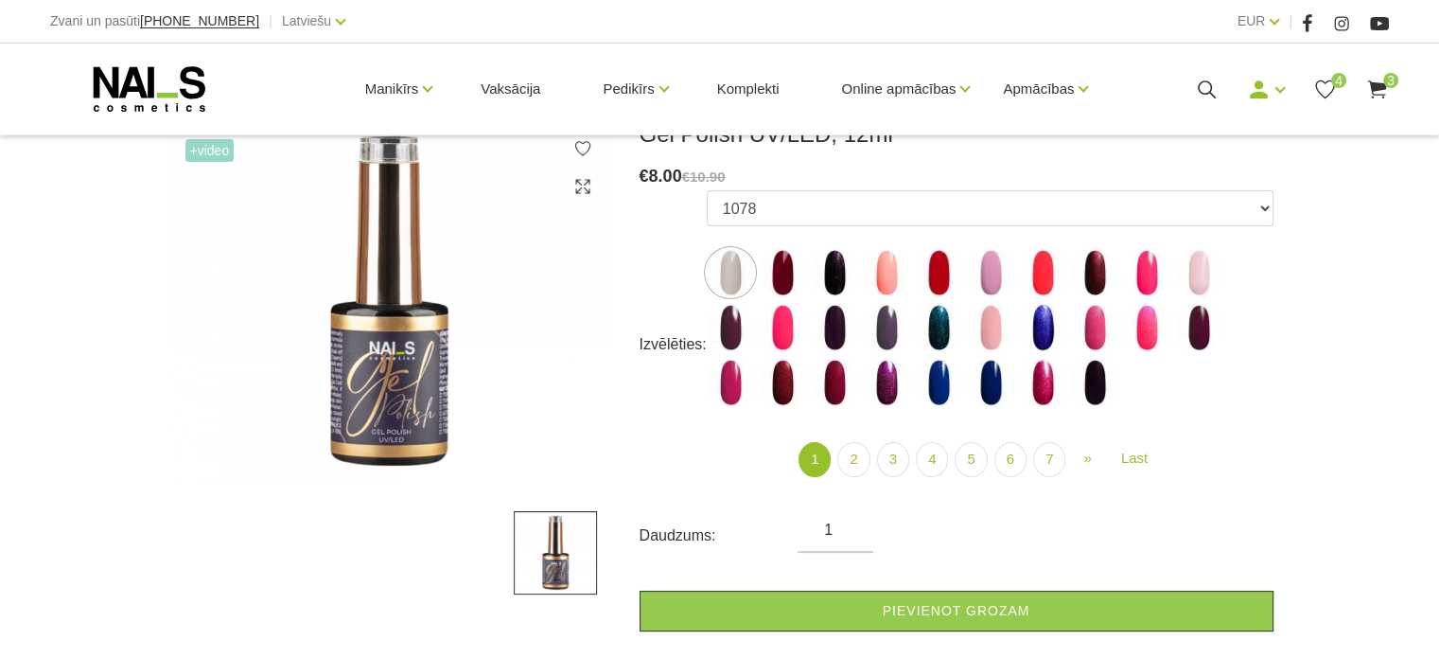
scroll to position [284, 0]
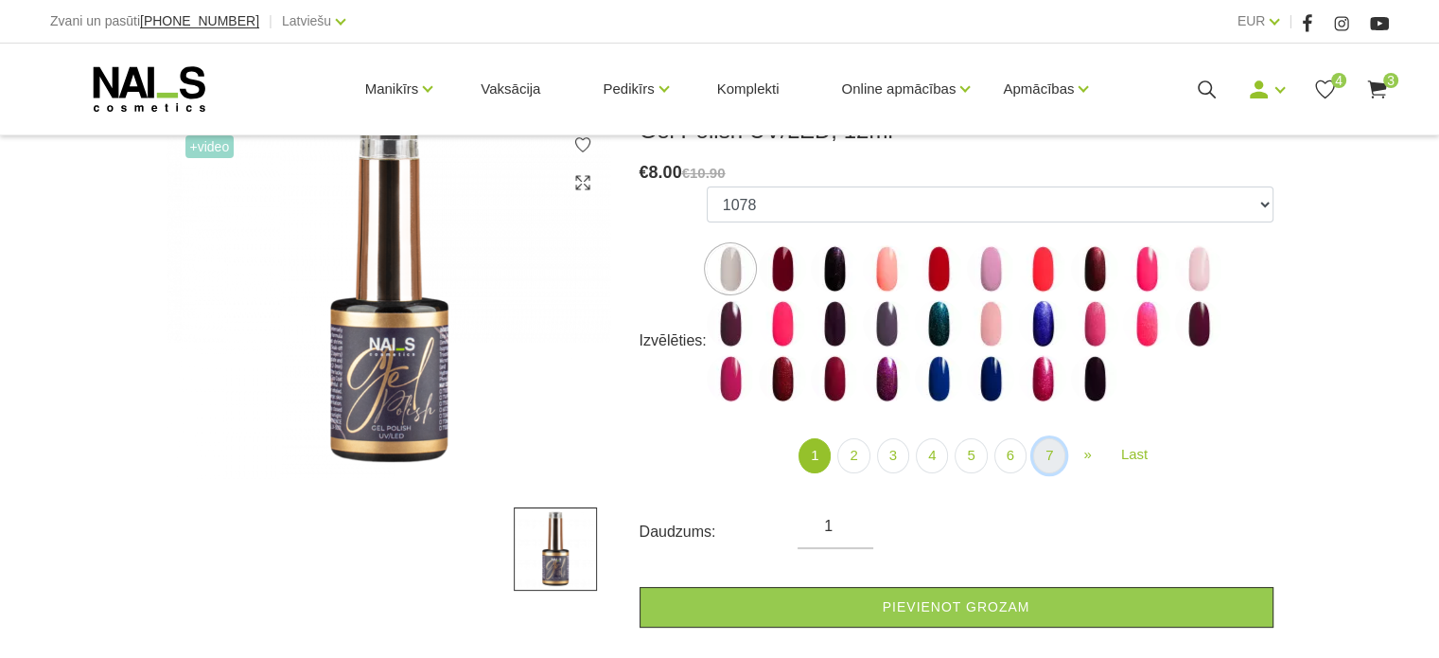
click at [1045, 457] on link "7" at bounding box center [1049, 455] width 32 height 35
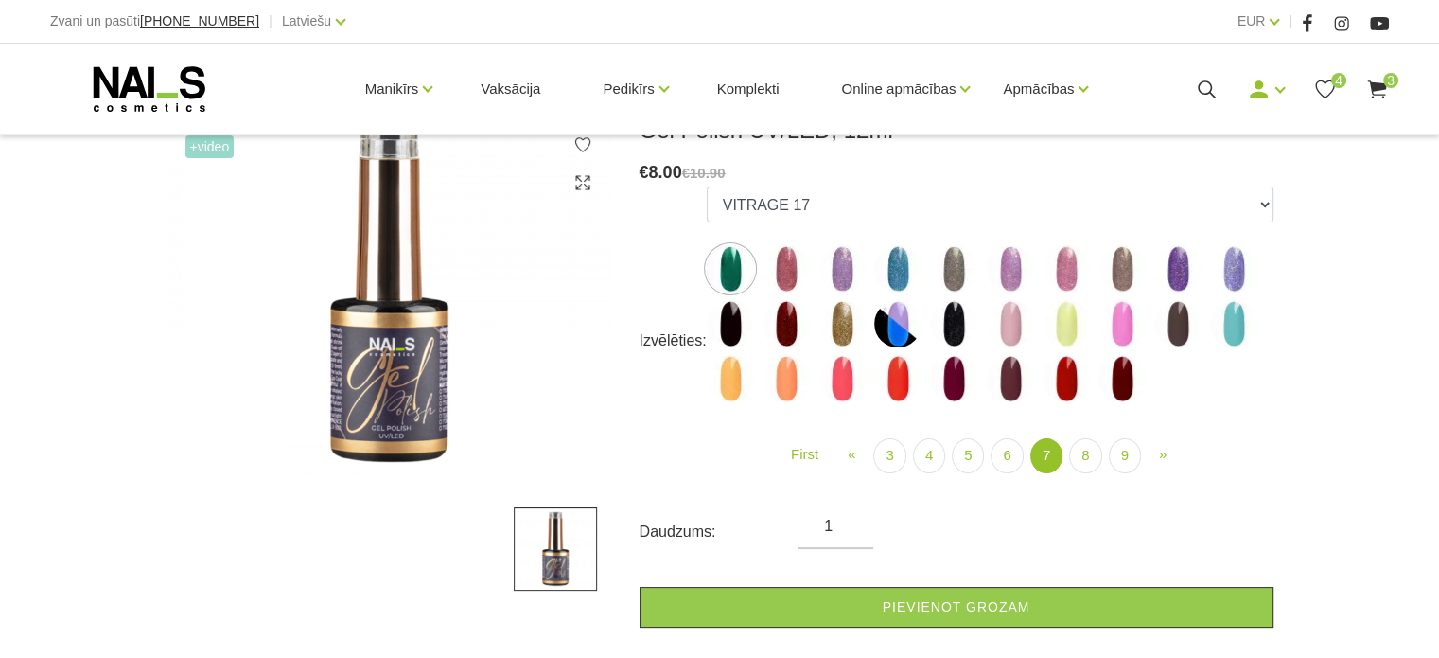
click at [1174, 332] on img at bounding box center [1178, 323] width 47 height 47
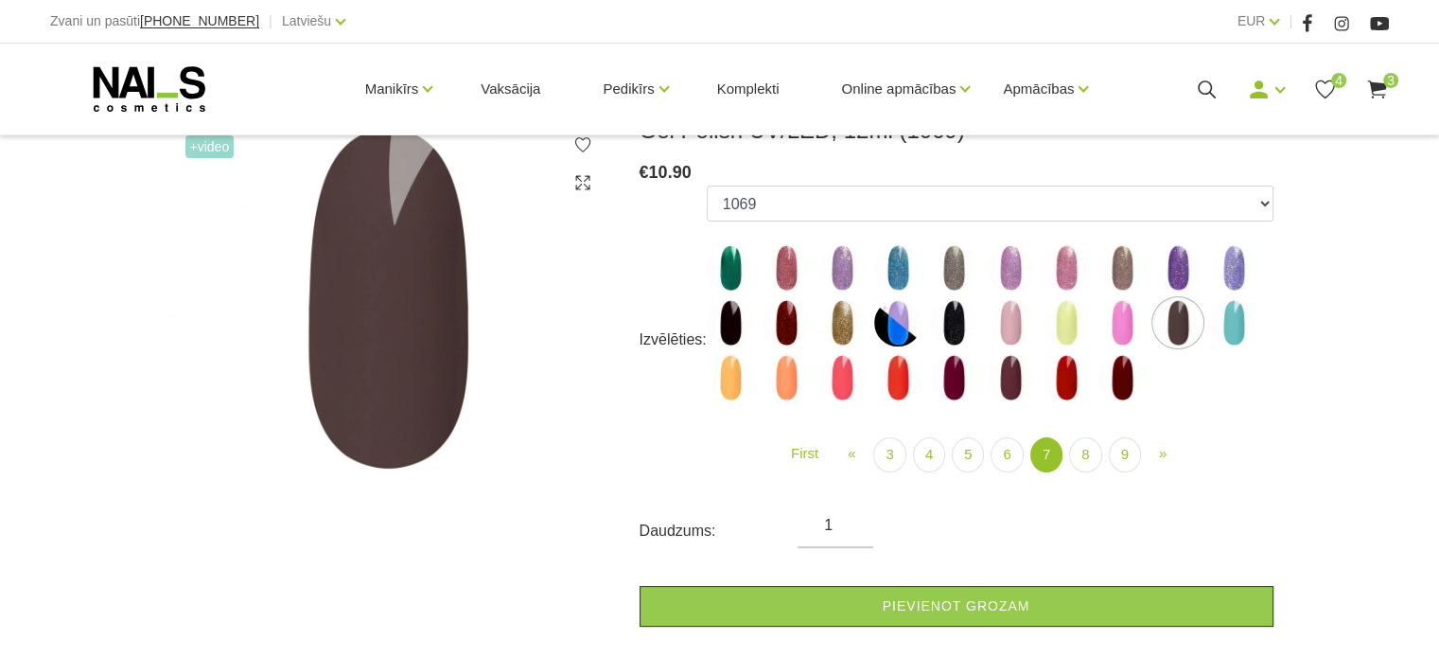
click at [959, 263] on img at bounding box center [953, 267] width 47 height 47
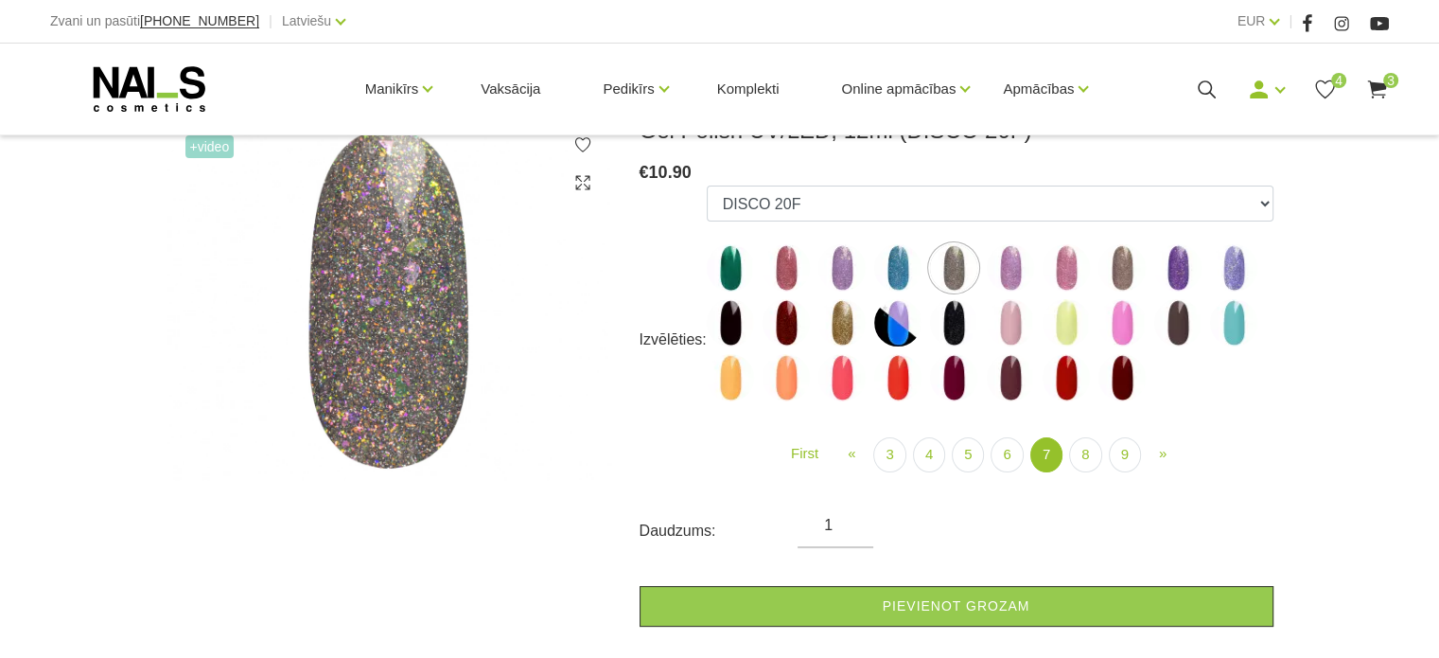
click at [950, 374] on img at bounding box center [953, 377] width 47 height 47
select select "5889"
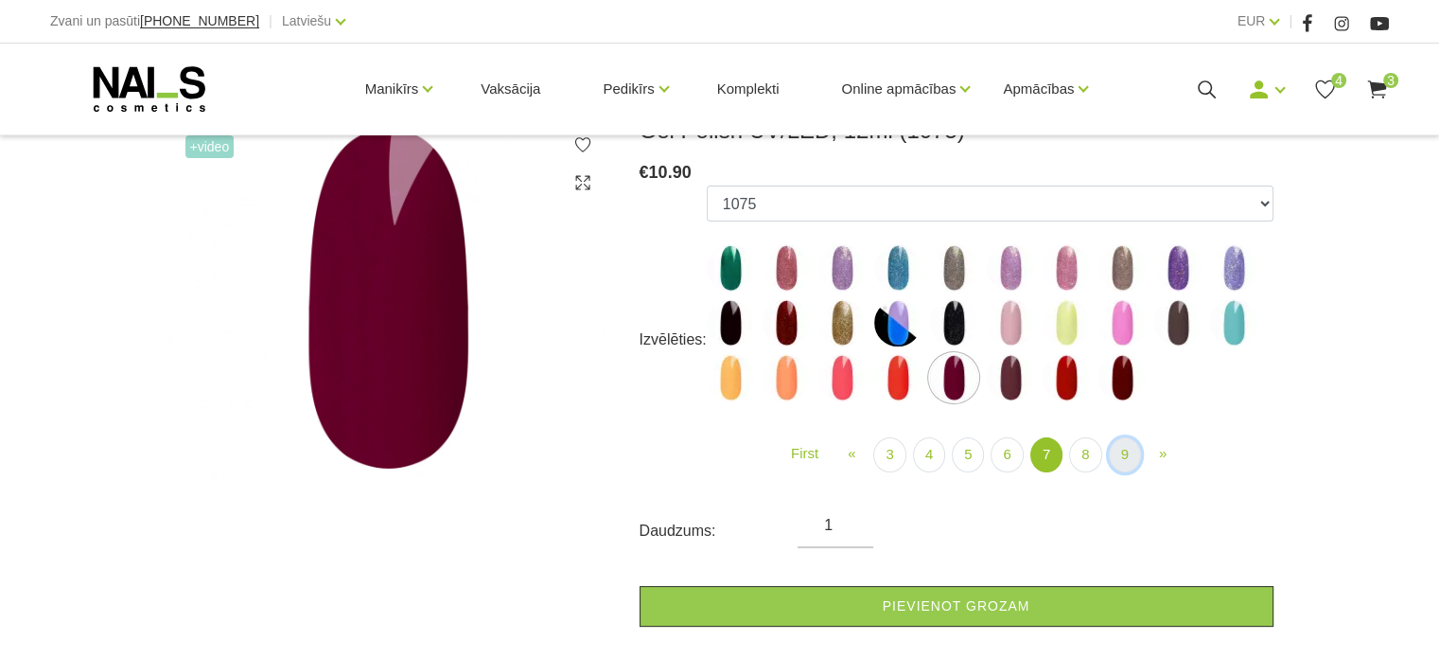
click at [1119, 450] on link "9" at bounding box center [1125, 454] width 32 height 35
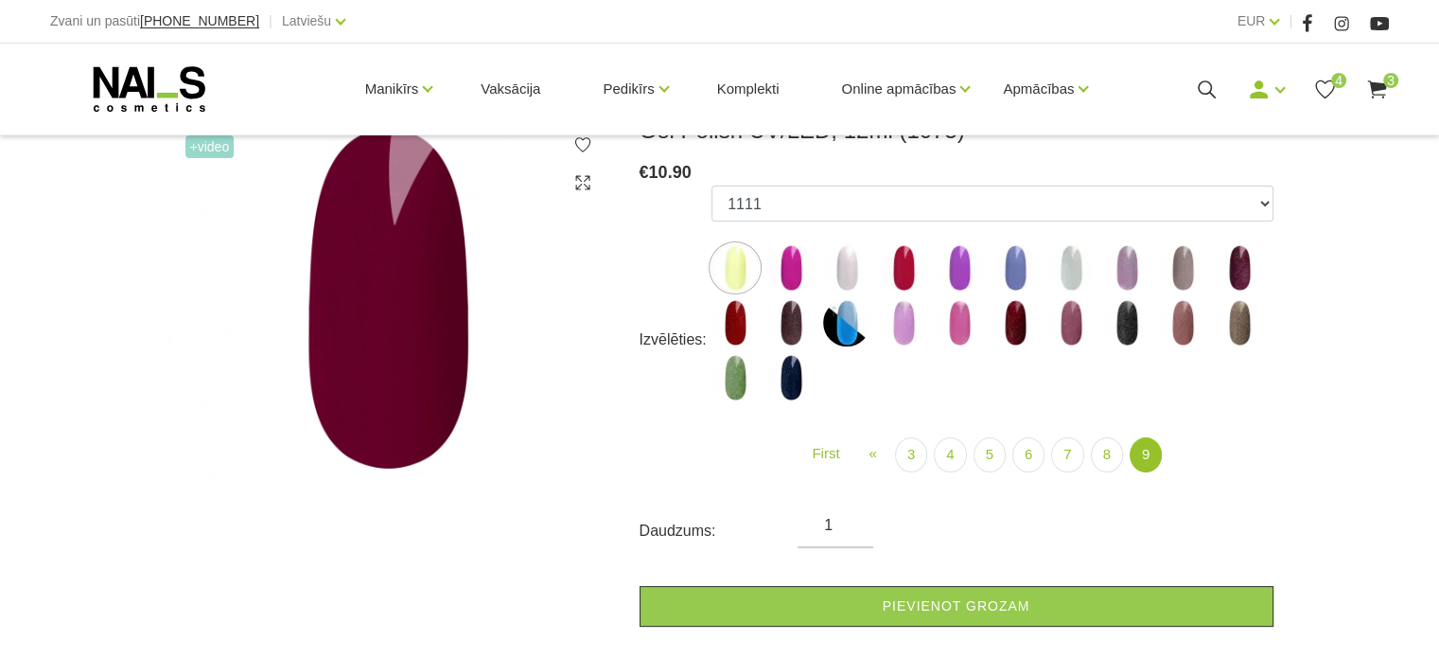
click at [1120, 328] on img at bounding box center [1126, 322] width 47 height 47
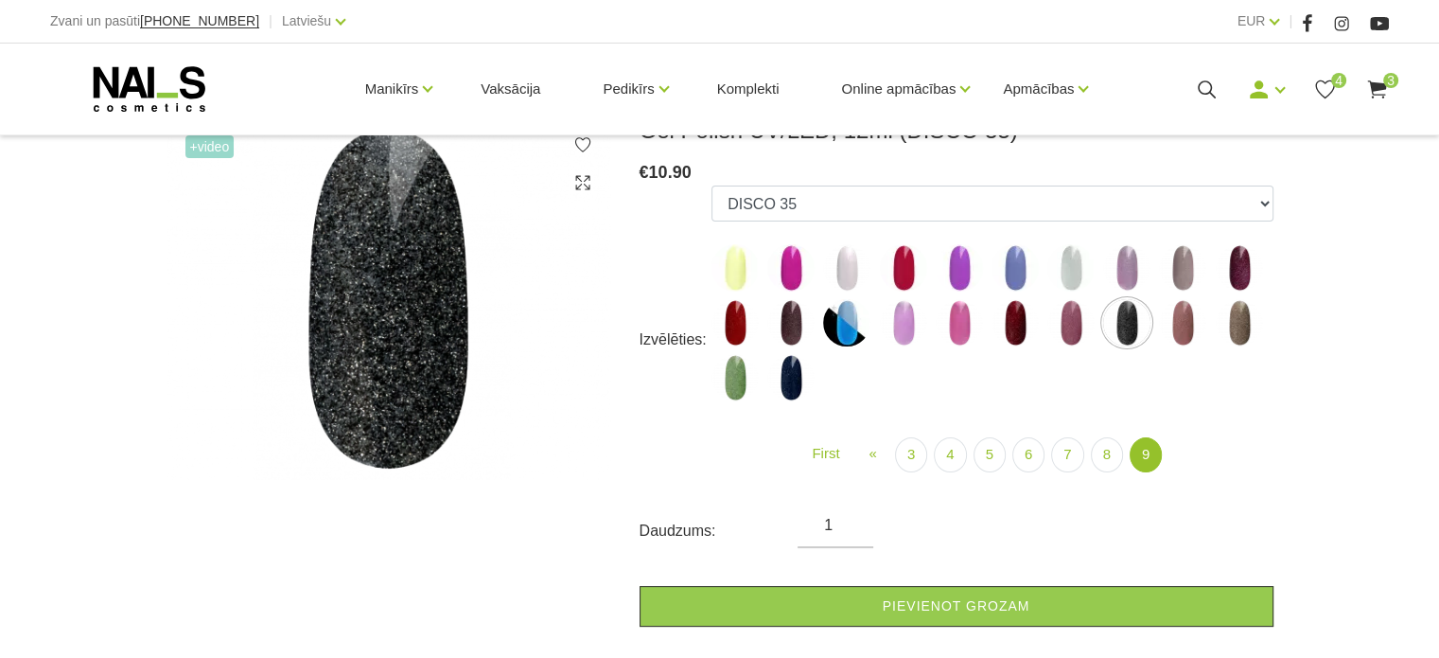
click at [1238, 269] on img at bounding box center [1239, 267] width 47 height 47
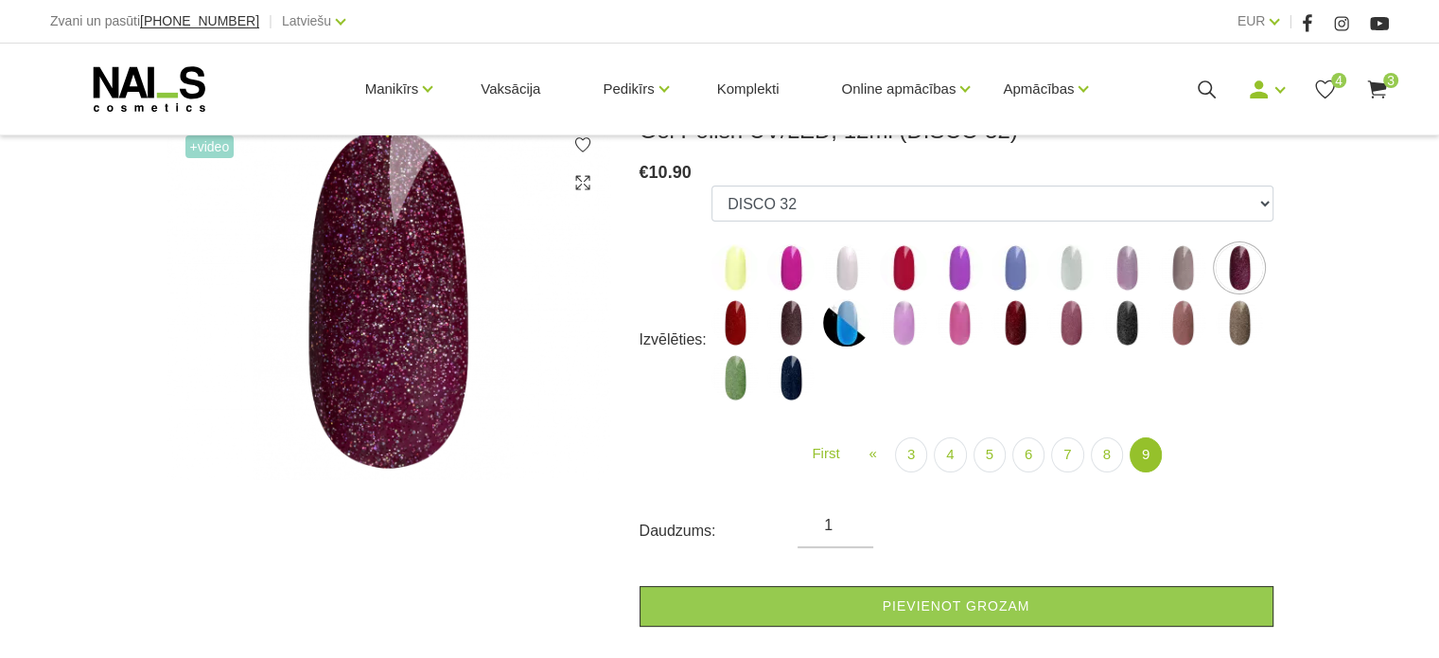
click at [794, 330] on img at bounding box center [791, 322] width 47 height 47
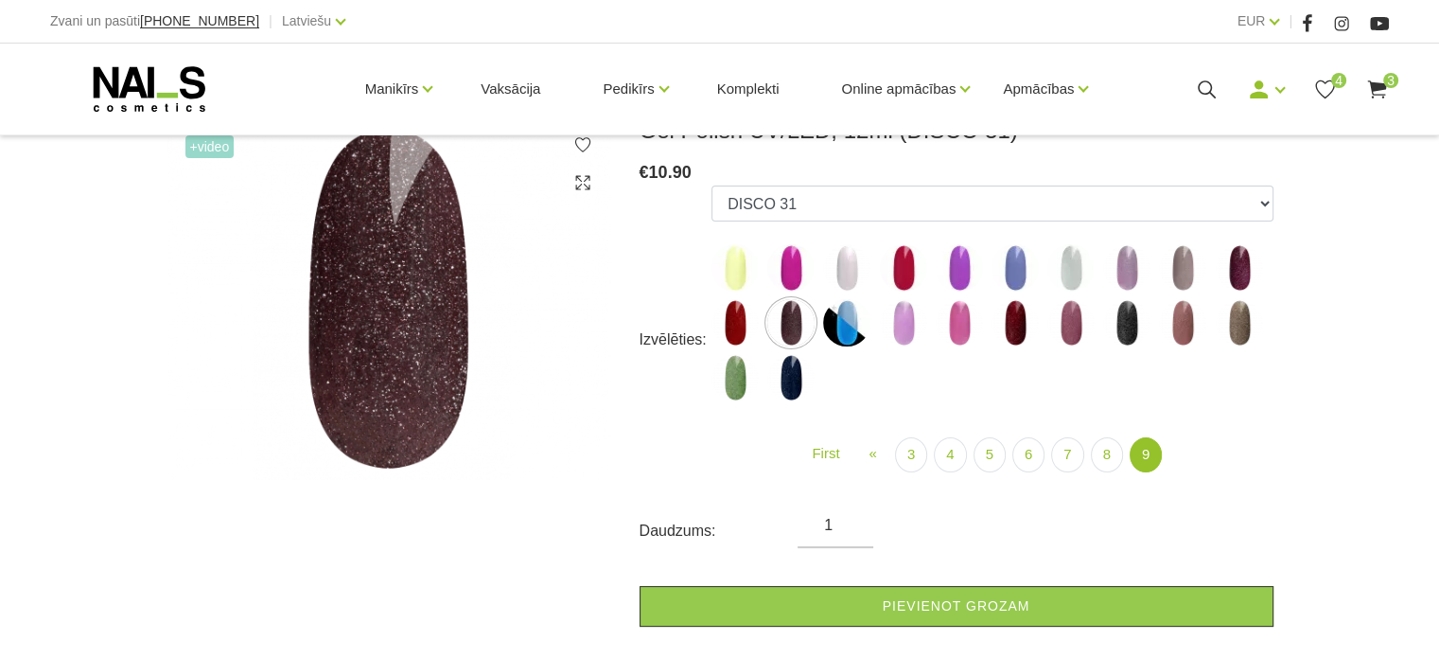
click at [1239, 271] on img at bounding box center [1239, 267] width 47 height 47
select select "6306"
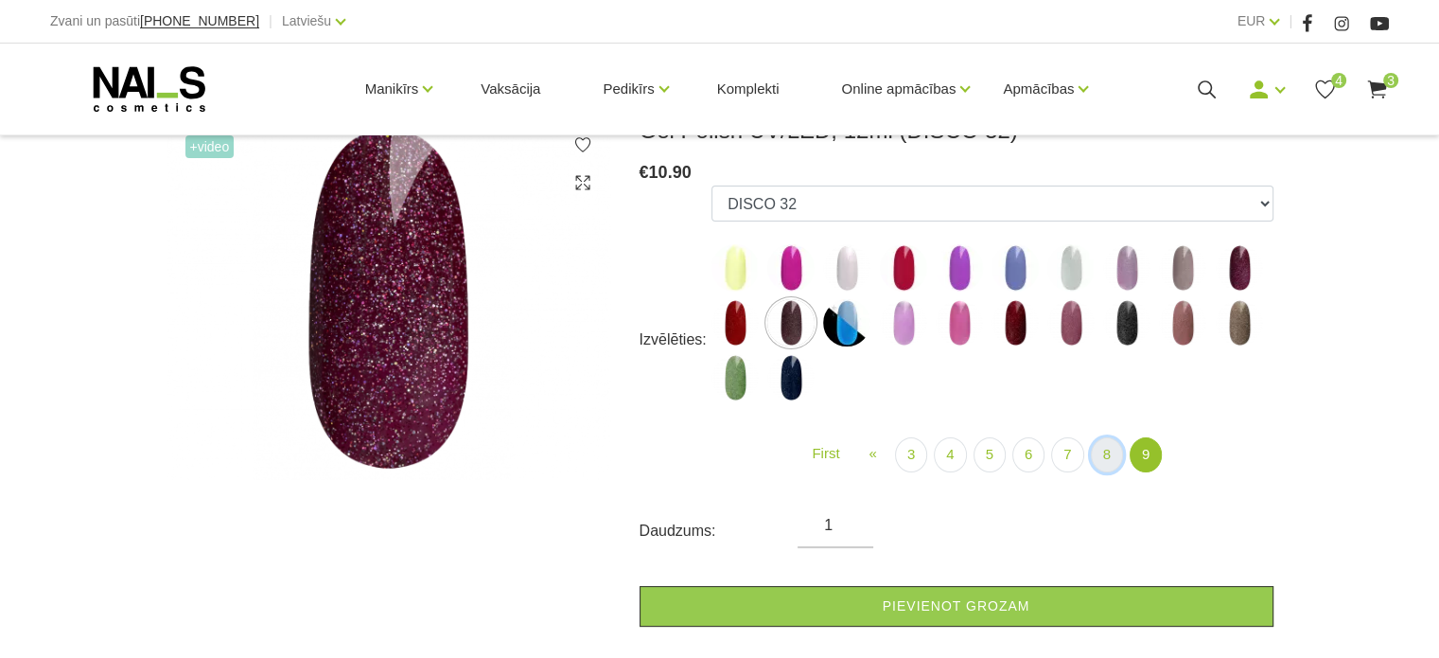
click at [1109, 457] on link "8" at bounding box center [1107, 454] width 32 height 35
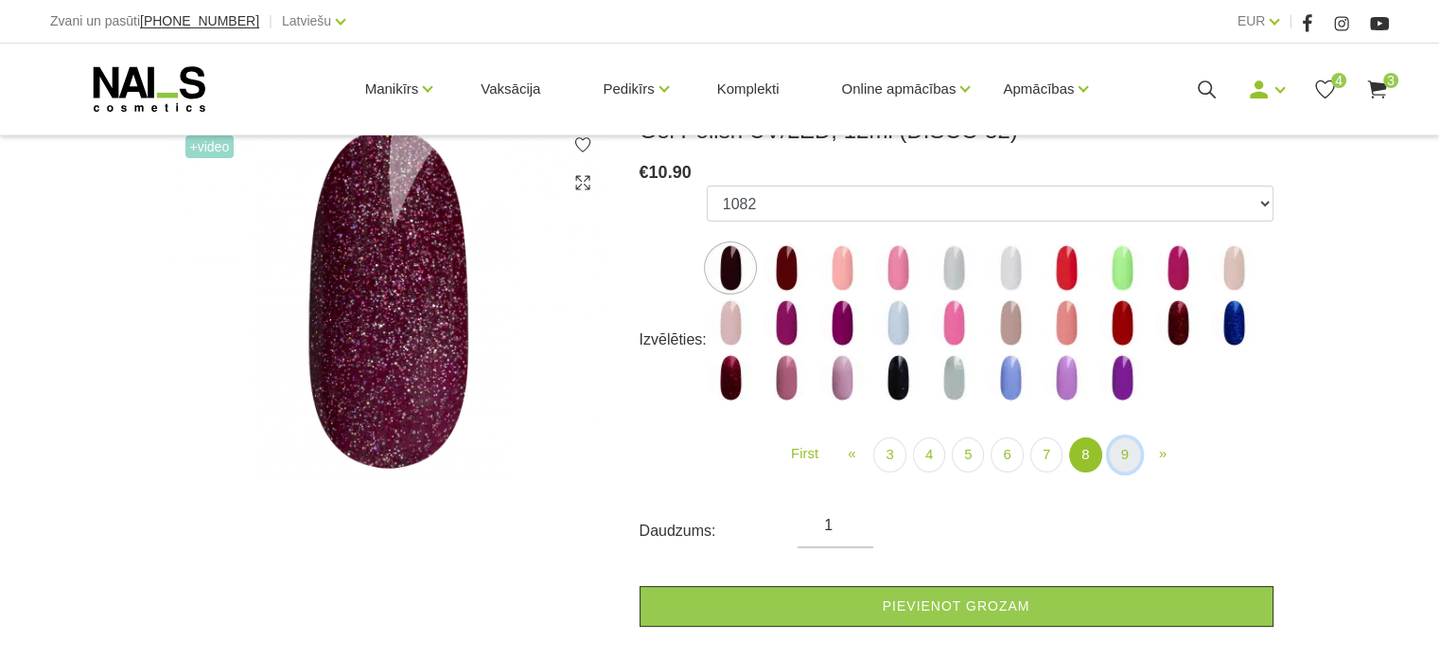
click at [1124, 454] on link "9" at bounding box center [1125, 454] width 32 height 35
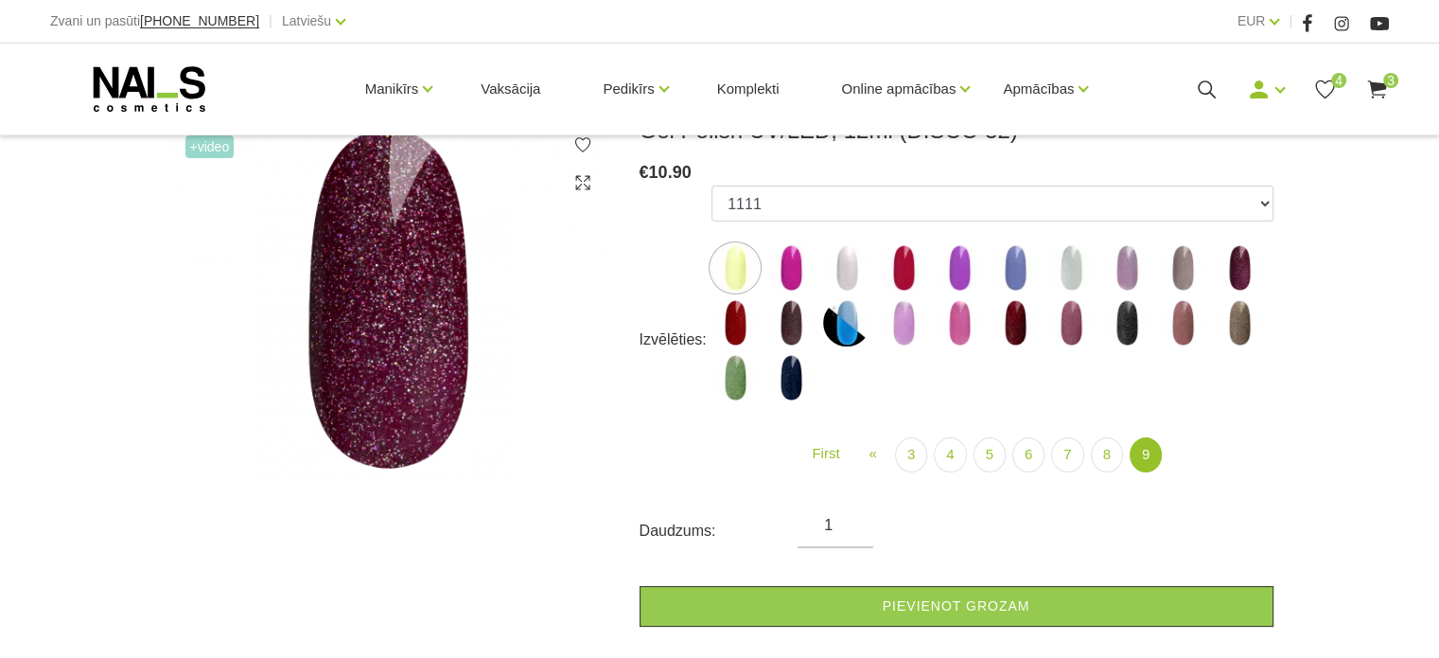
click at [899, 316] on img at bounding box center [903, 322] width 47 height 47
select select "6375"
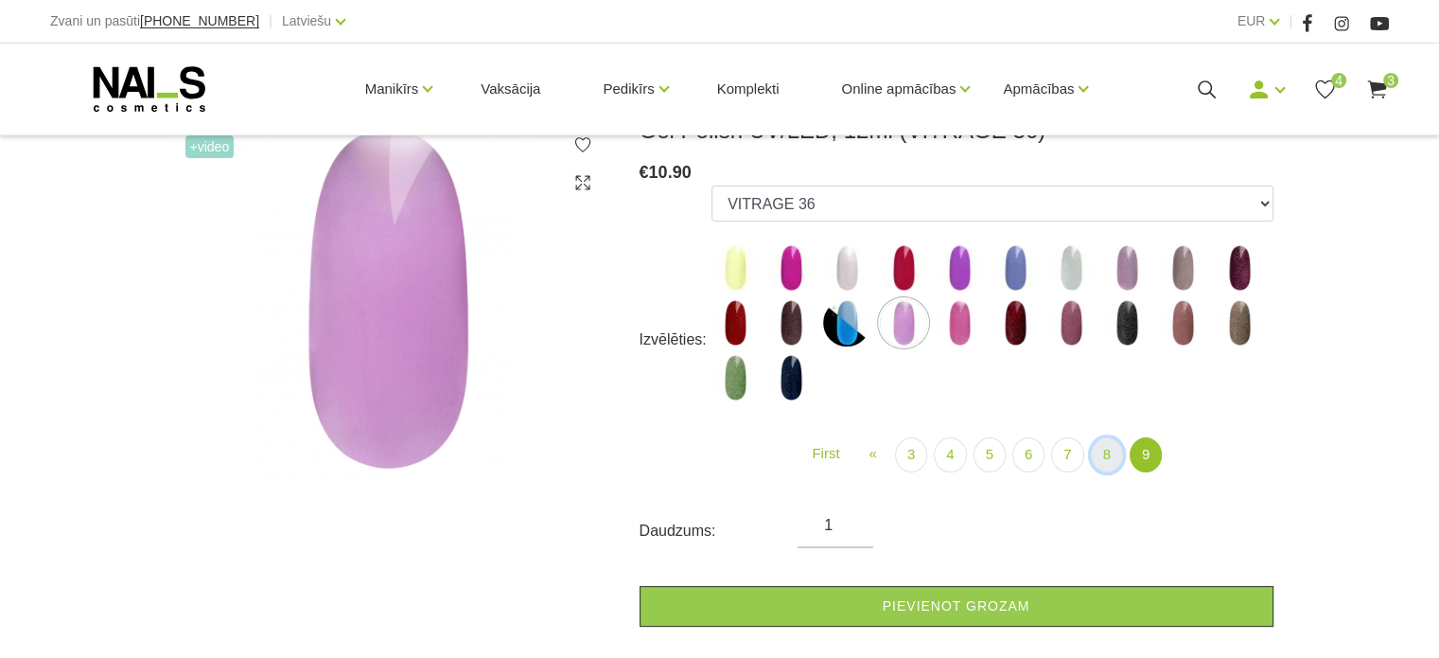
click at [1101, 456] on link "8" at bounding box center [1107, 454] width 32 height 35
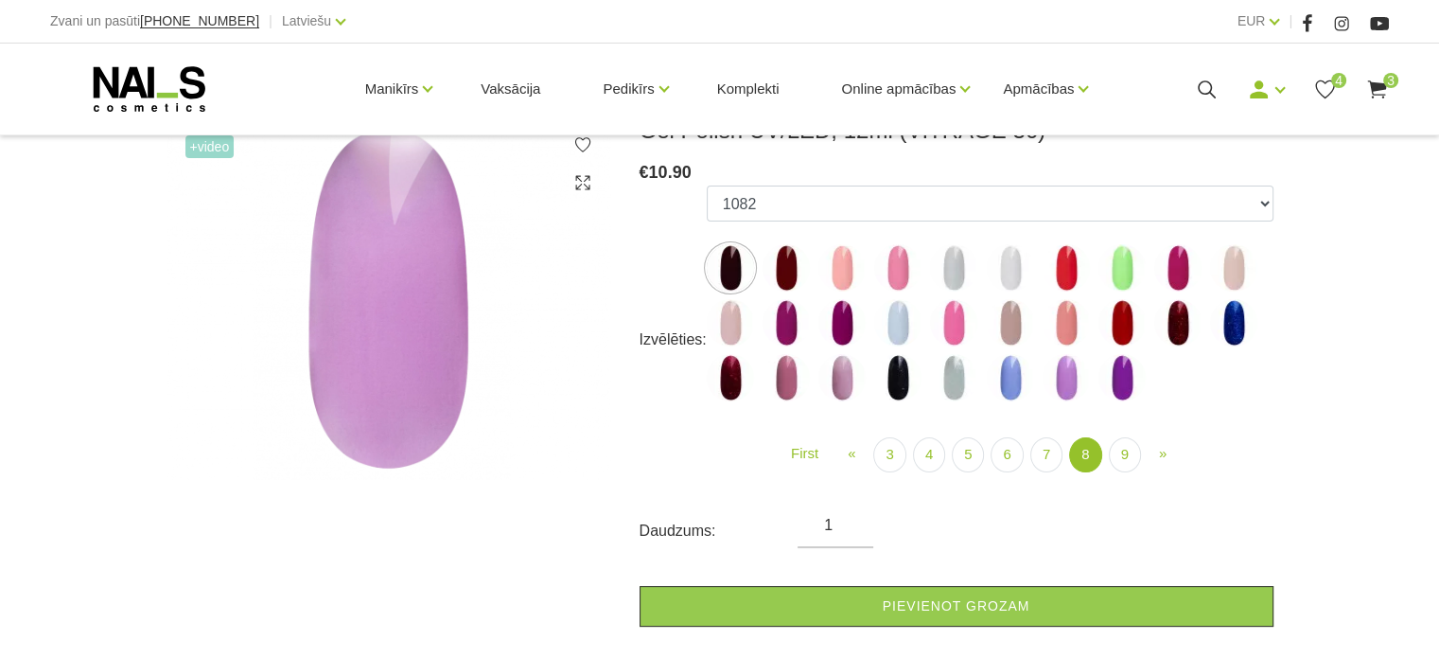
click at [1063, 385] on img at bounding box center [1066, 377] width 47 height 47
select select "6157"
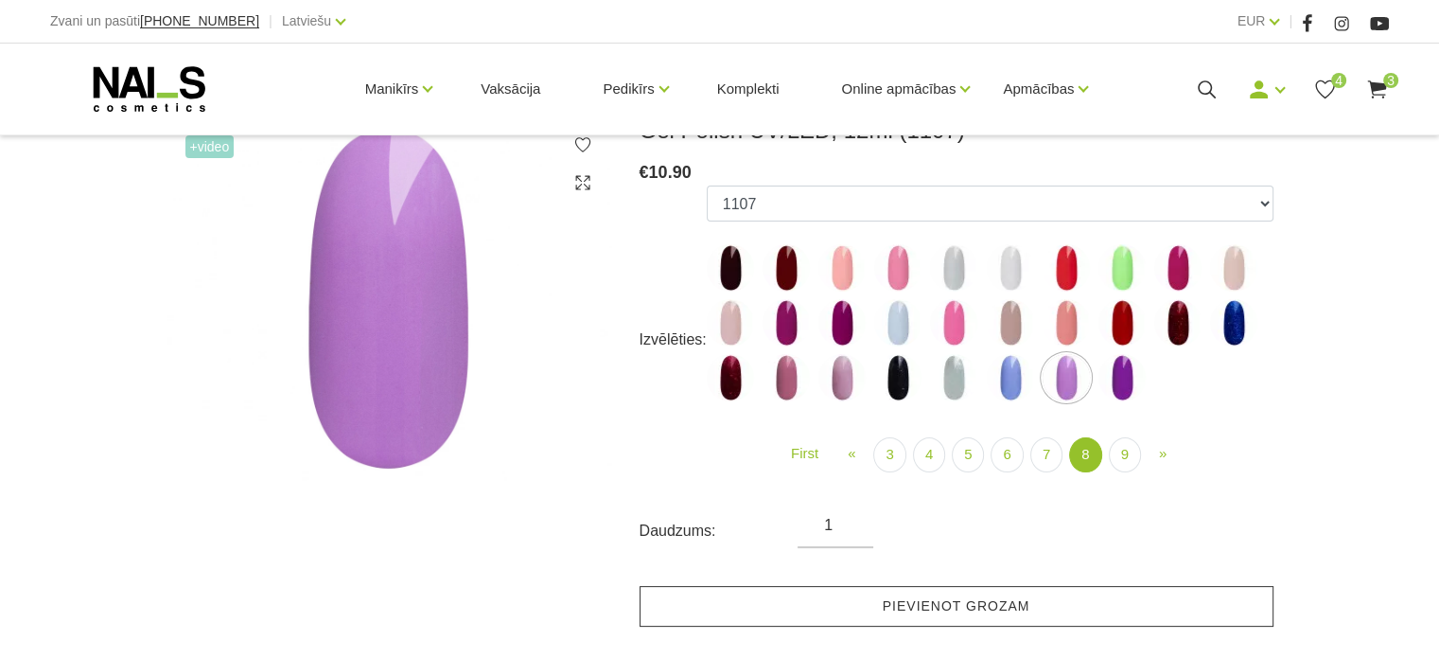
click at [1106, 593] on link "Pievienot grozam" at bounding box center [957, 606] width 634 height 41
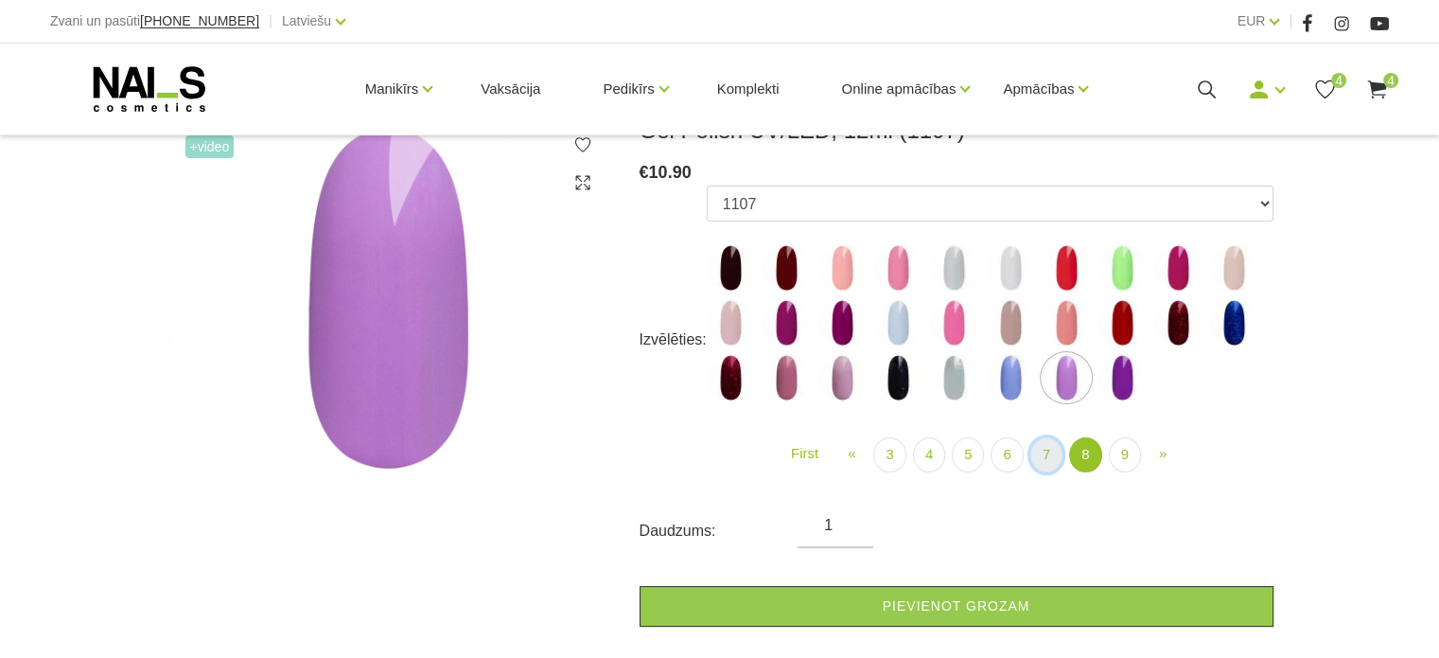
click at [1039, 463] on link "7" at bounding box center [1047, 454] width 32 height 35
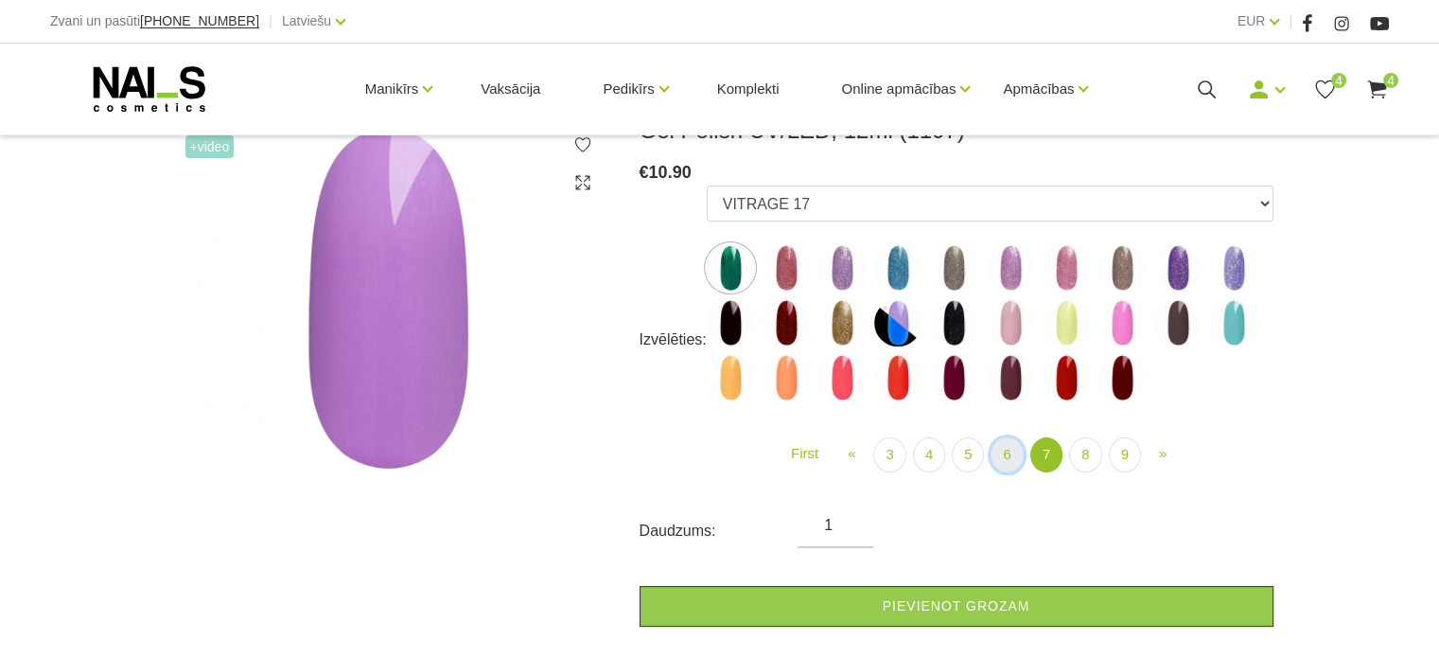
click at [1014, 462] on link "6" at bounding box center [1007, 454] width 32 height 35
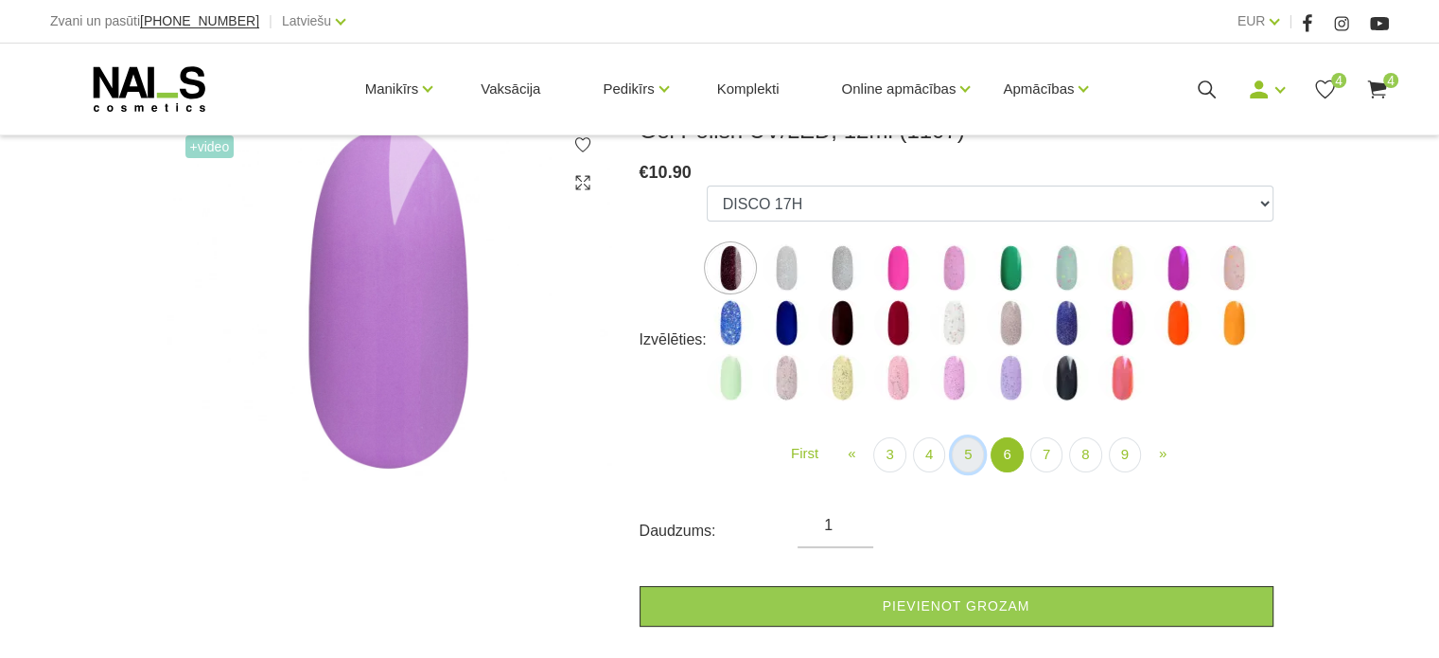
click at [973, 452] on link "5" at bounding box center [968, 454] width 32 height 35
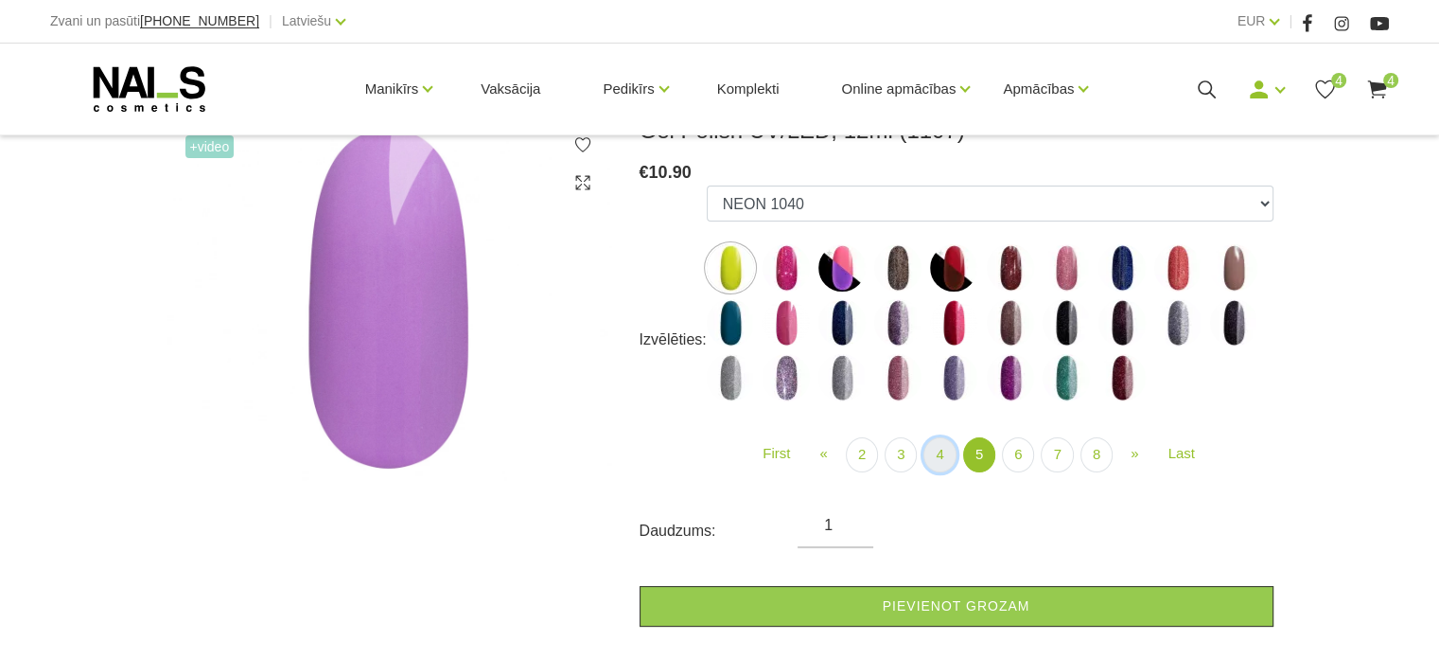
click at [932, 457] on link "4" at bounding box center [940, 454] width 32 height 35
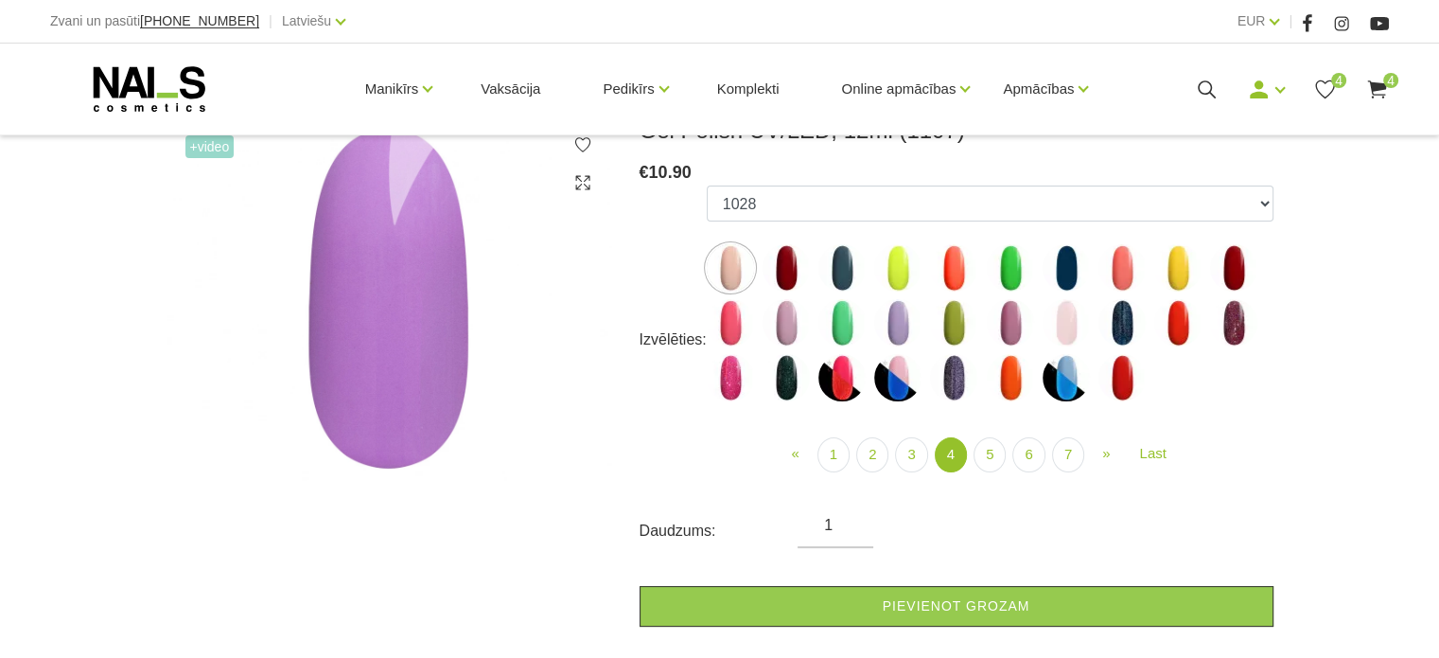
click at [732, 378] on img at bounding box center [730, 377] width 47 height 47
select select "4449"
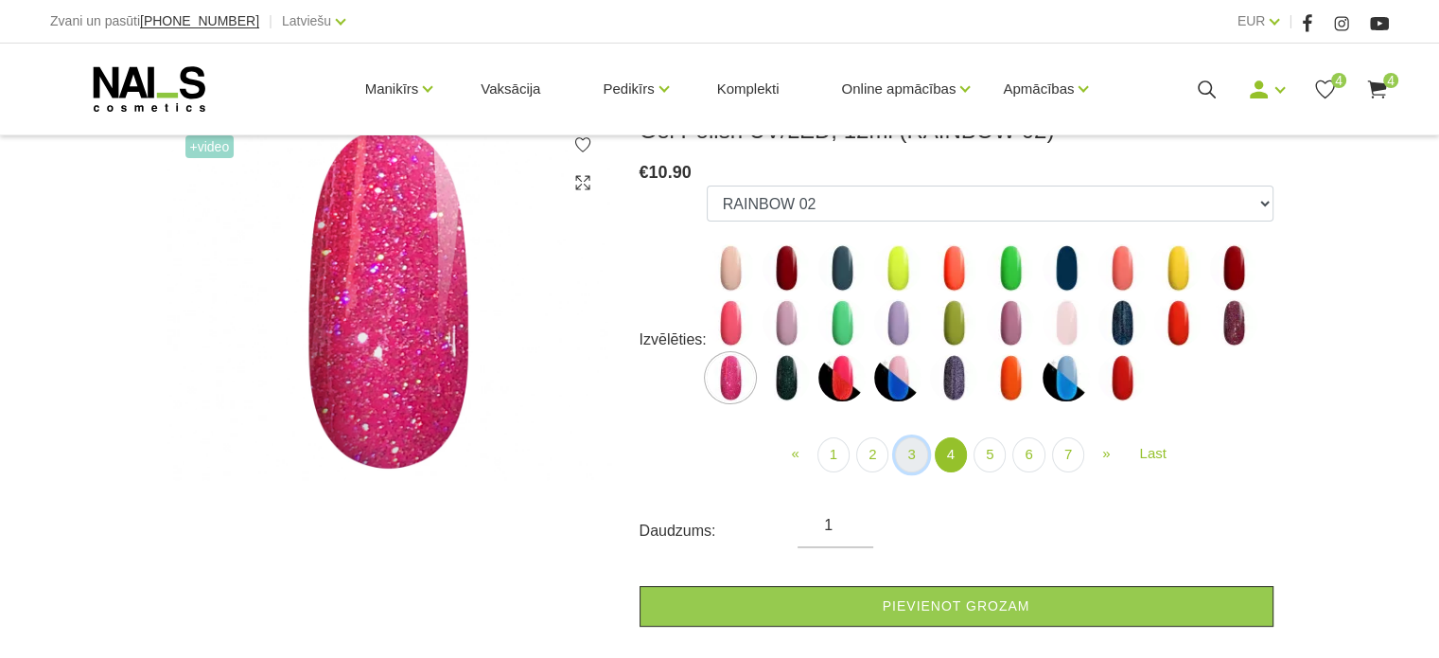
click at [915, 450] on link "3" at bounding box center [911, 454] width 32 height 35
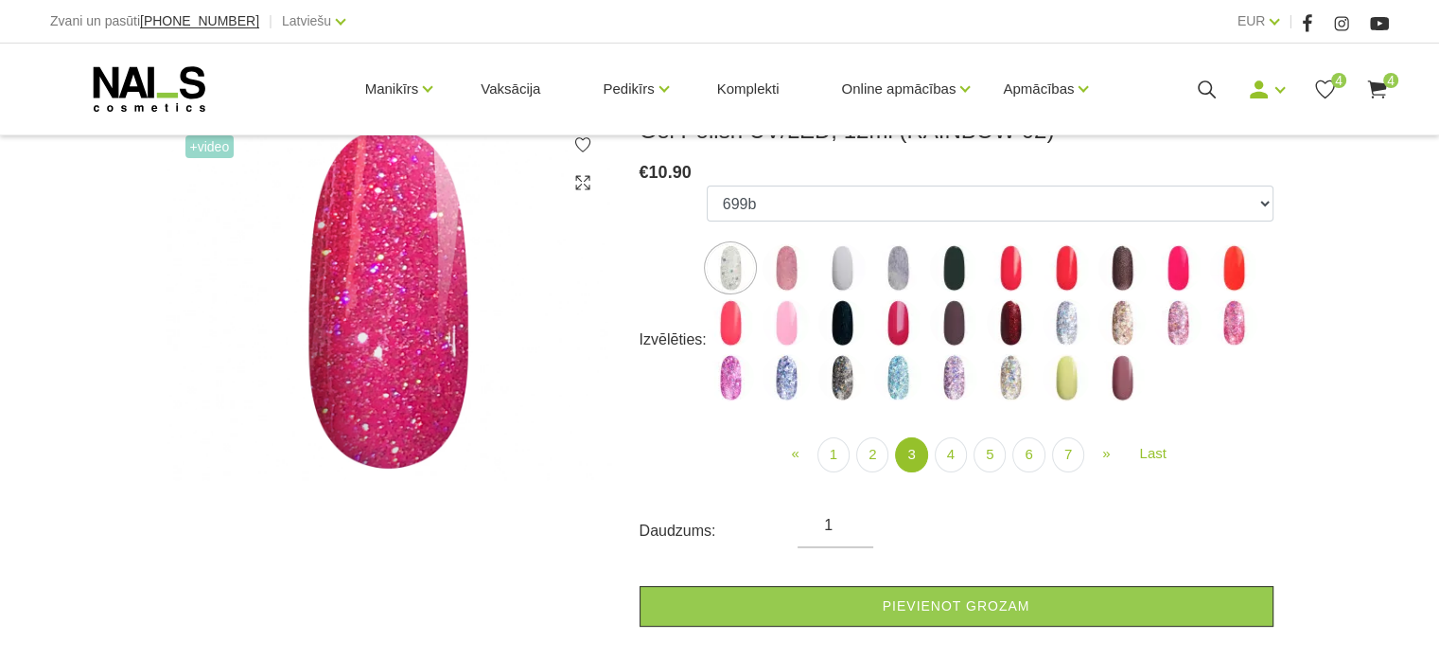
click at [1126, 275] on img at bounding box center [1122, 267] width 47 height 47
select select "4133"
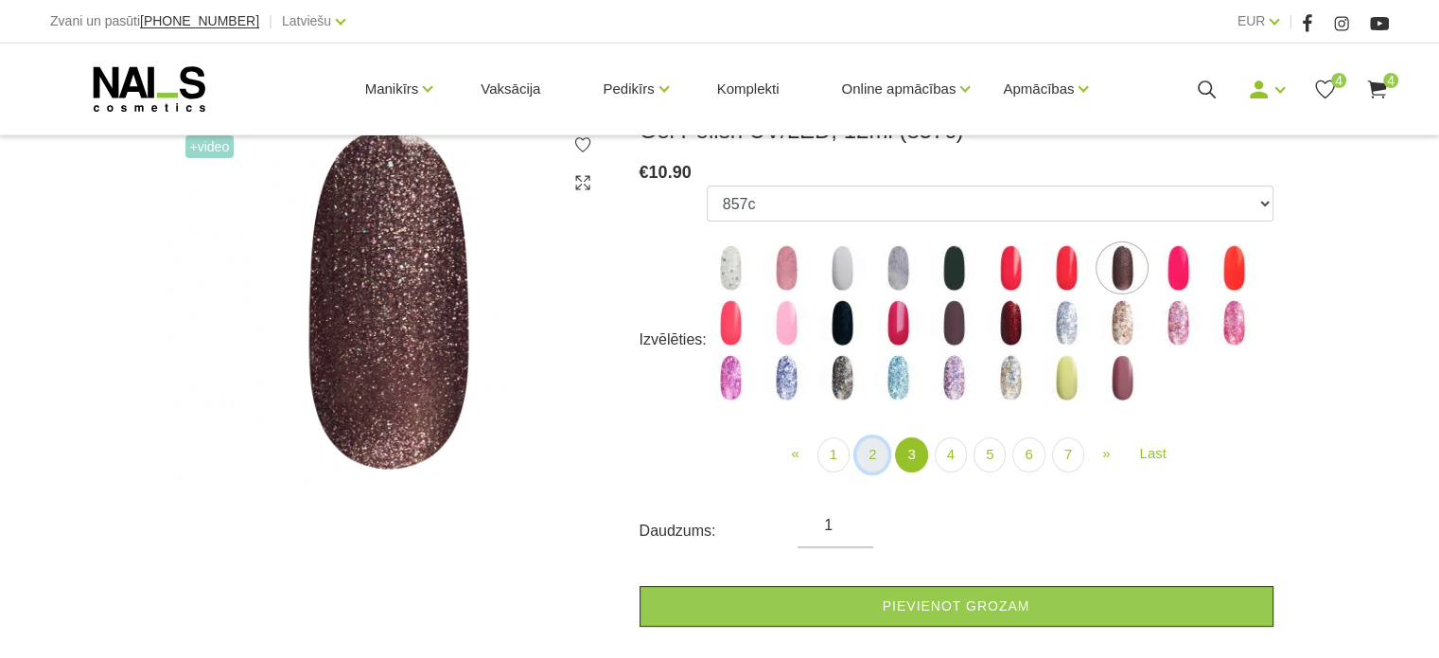
click at [880, 453] on link "2" at bounding box center [872, 454] width 32 height 35
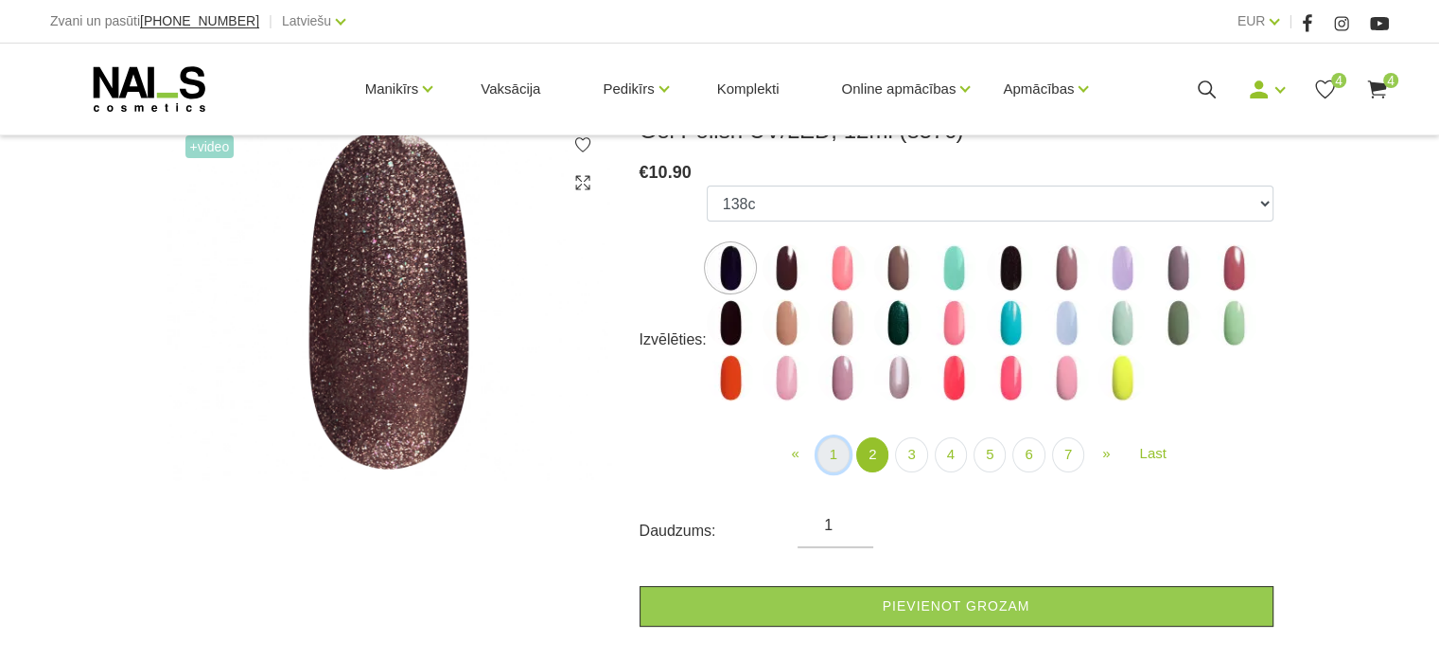
click at [838, 462] on link "1" at bounding box center [834, 454] width 32 height 35
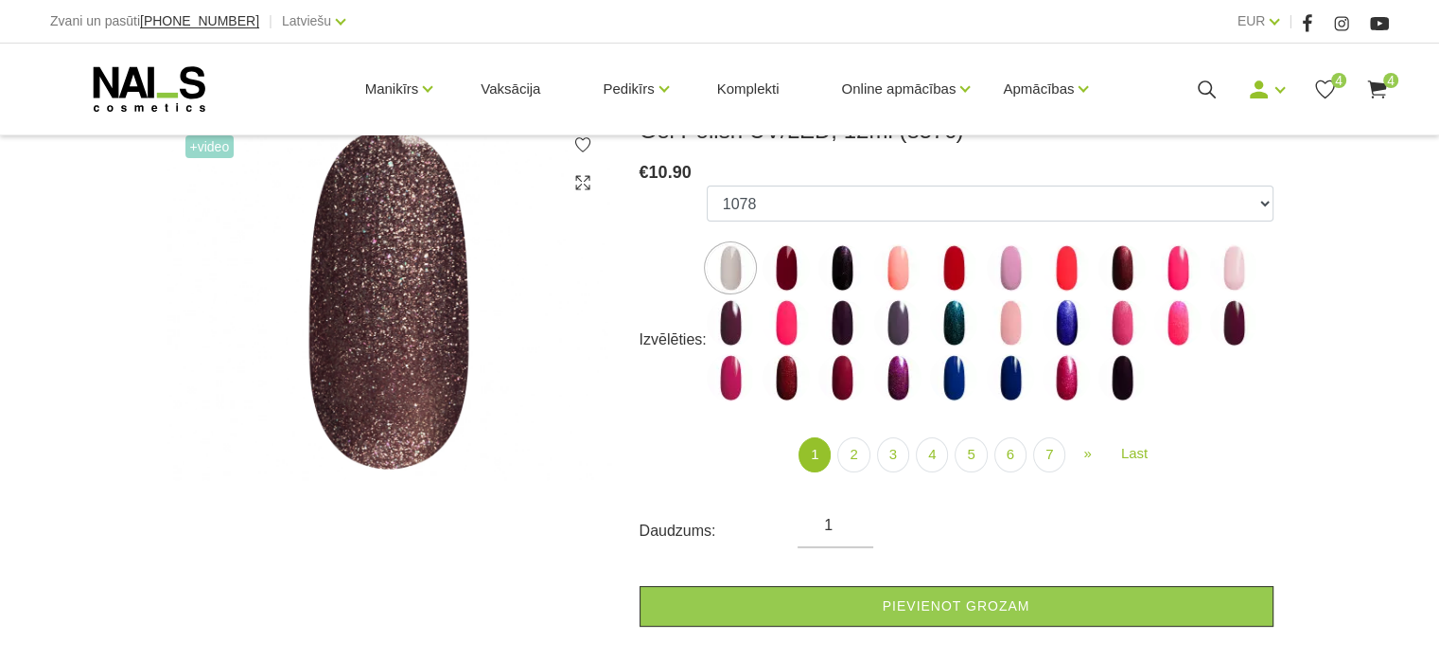
click at [1122, 260] on img at bounding box center [1122, 267] width 47 height 47
select select "3963"
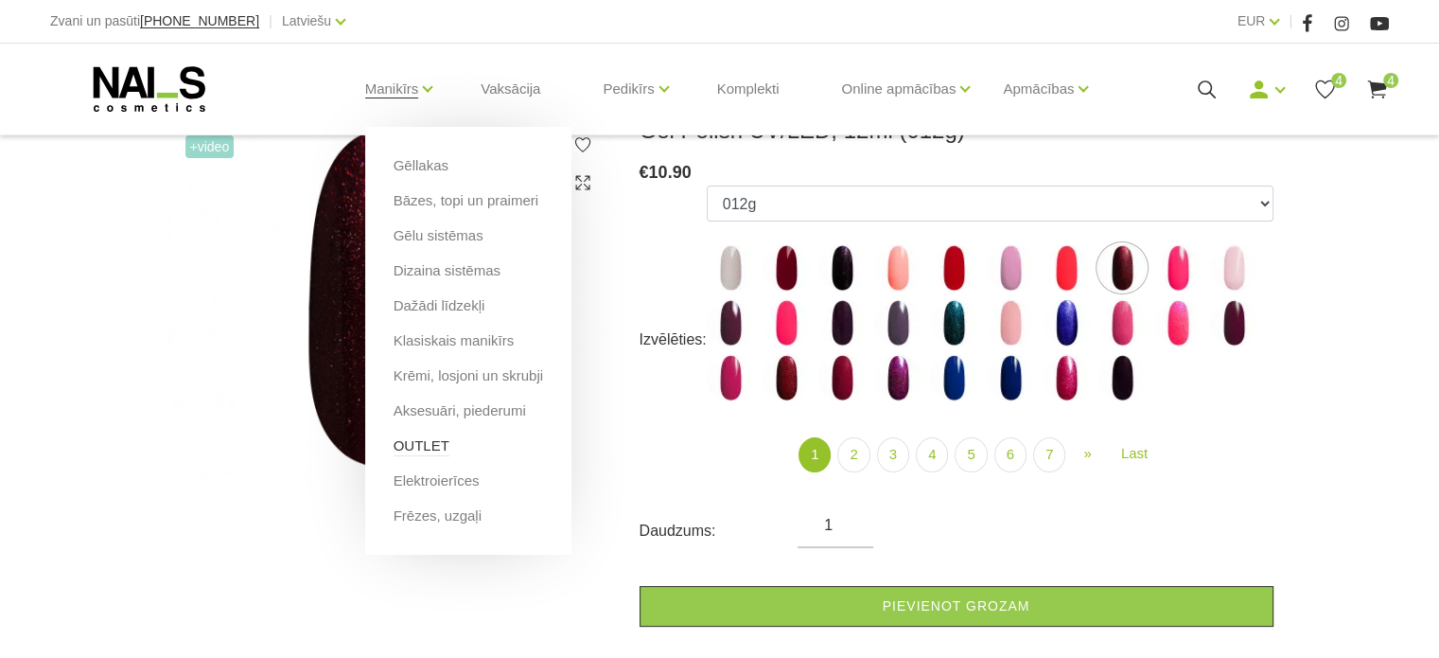
click at [425, 444] on link "OUTLET" at bounding box center [422, 445] width 56 height 21
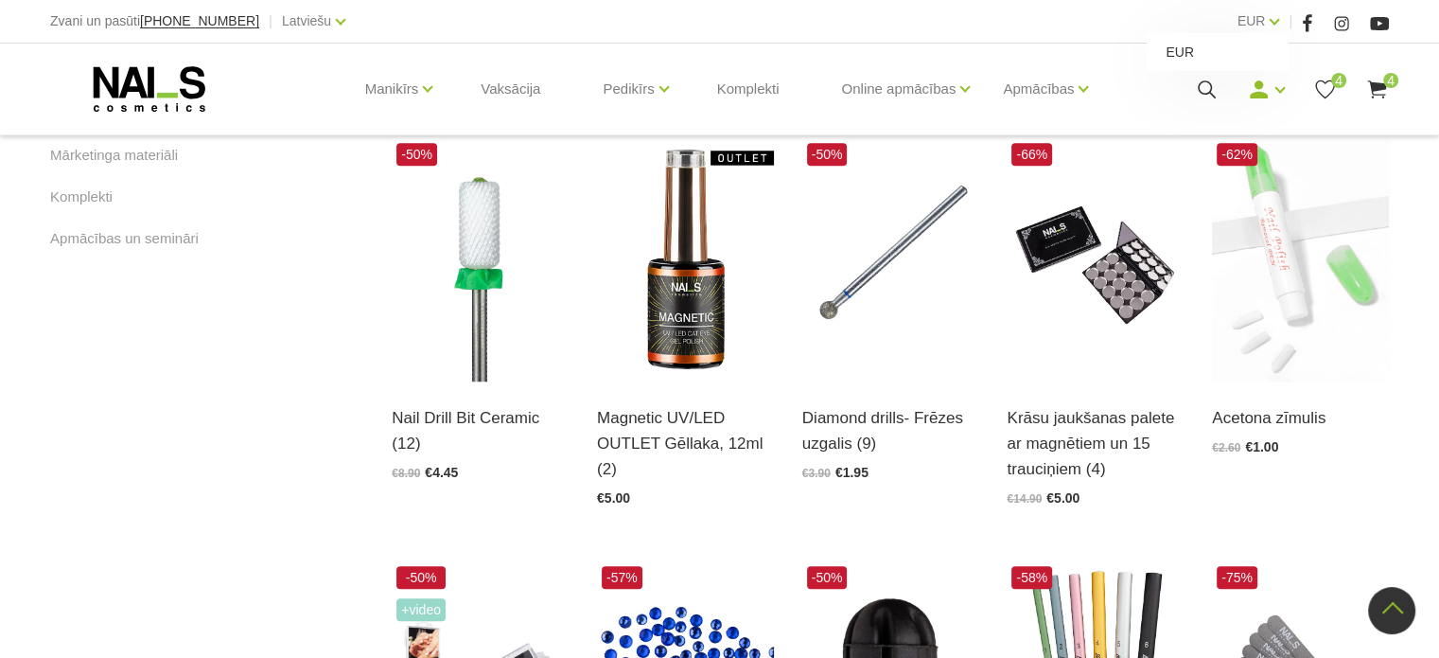
scroll to position [1325, 0]
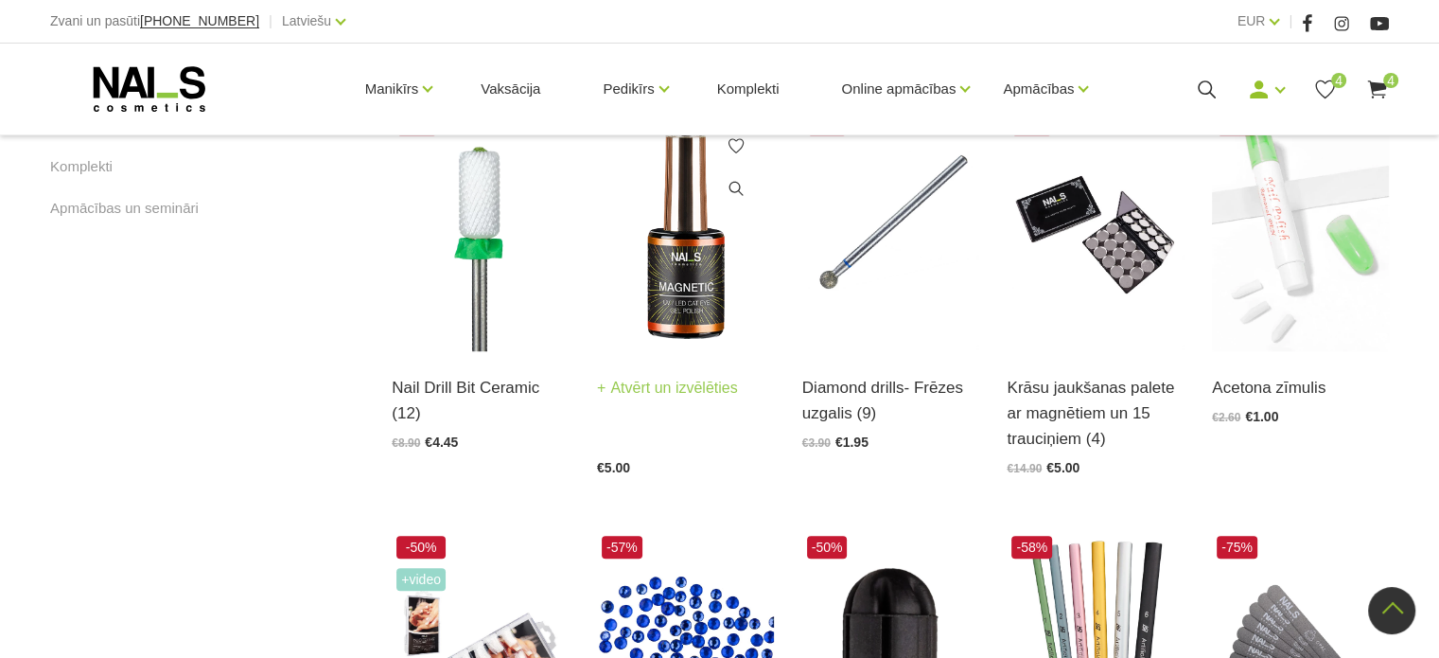
click at [714, 264] on img at bounding box center [685, 229] width 177 height 243
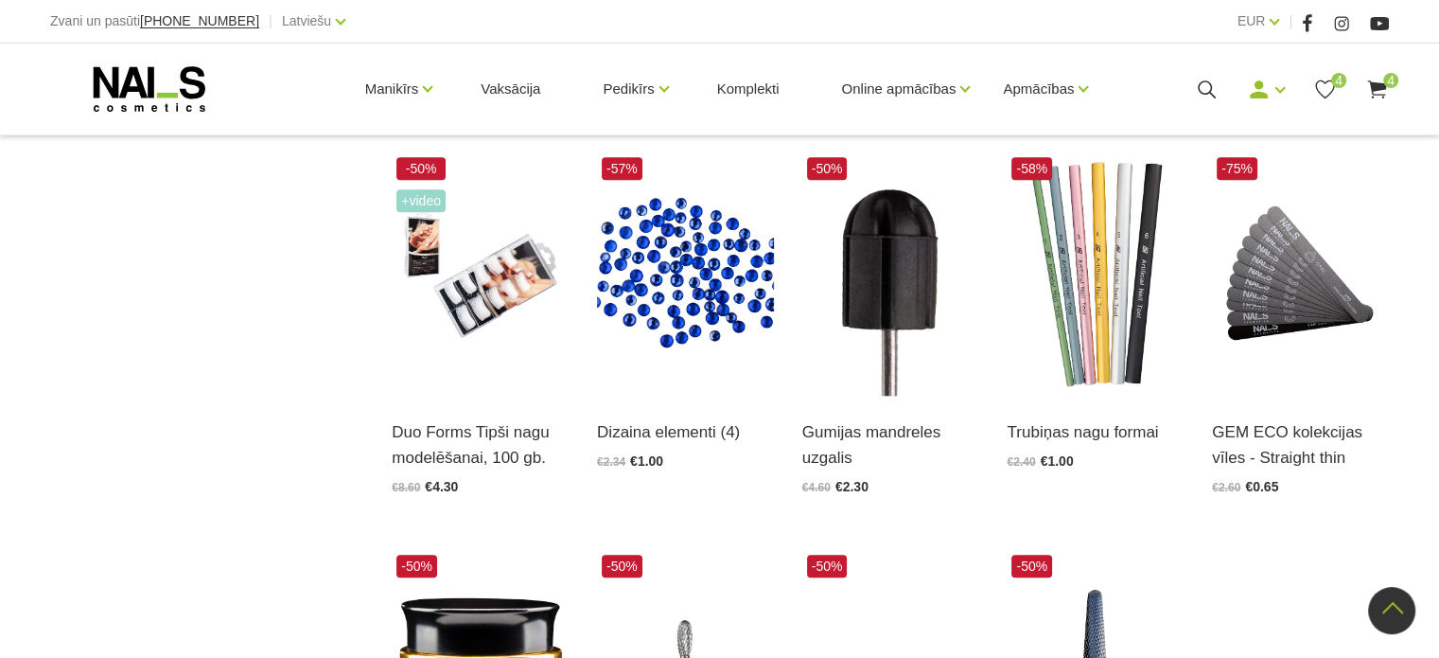
scroll to position [2082, 0]
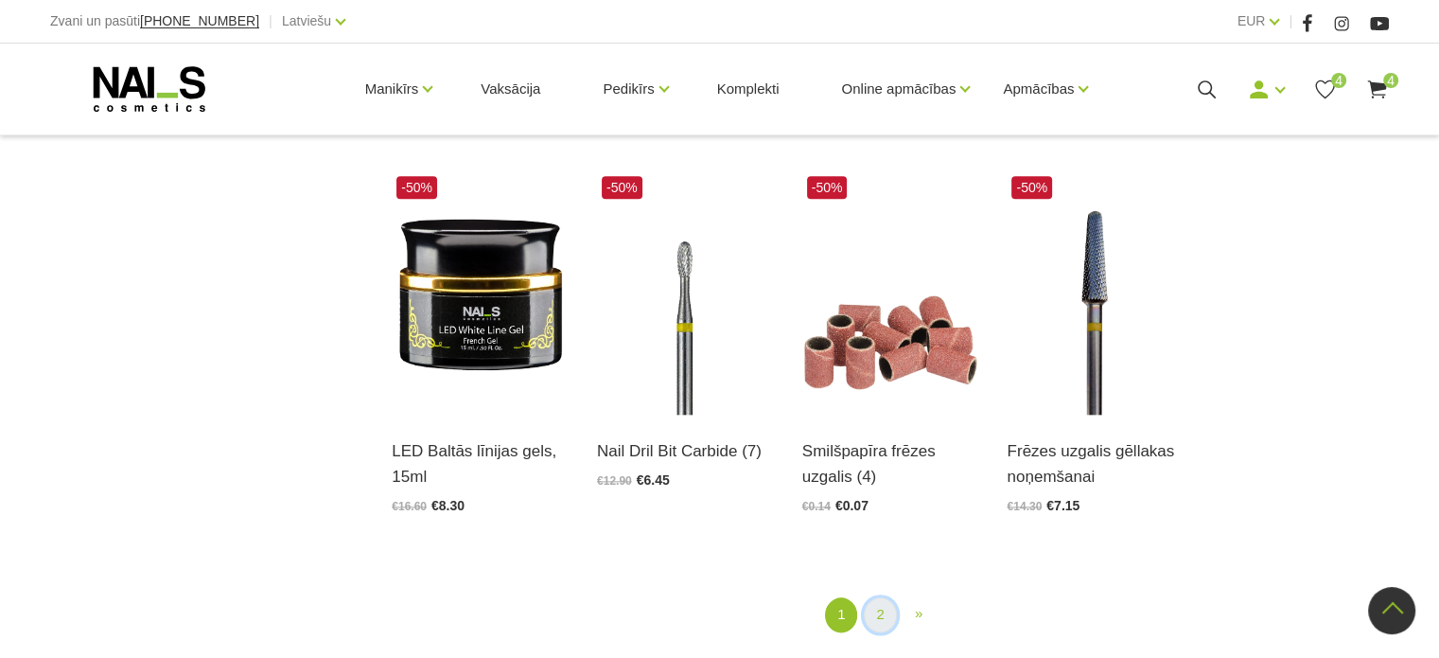
click at [873, 604] on link "2" at bounding box center [880, 614] width 32 height 35
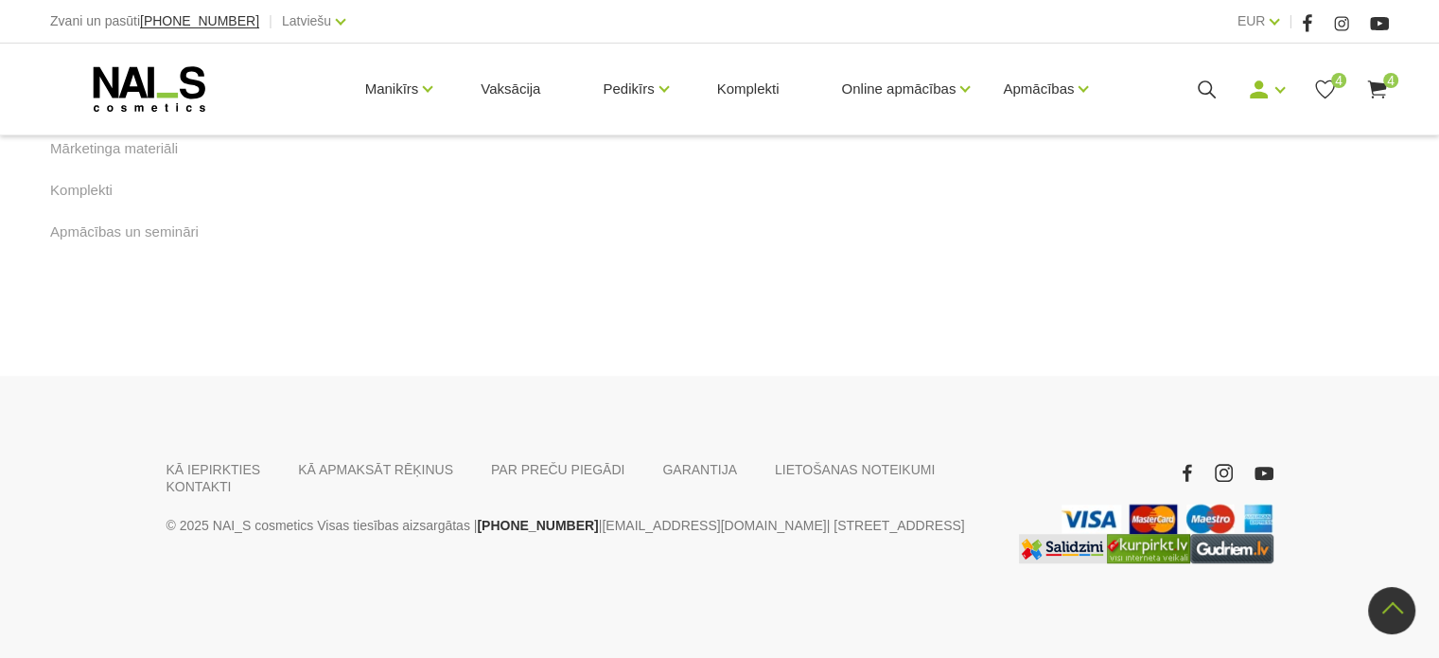
scroll to position [1332, 0]
click at [876, 80] on link "1" at bounding box center [878, 62] width 32 height 35
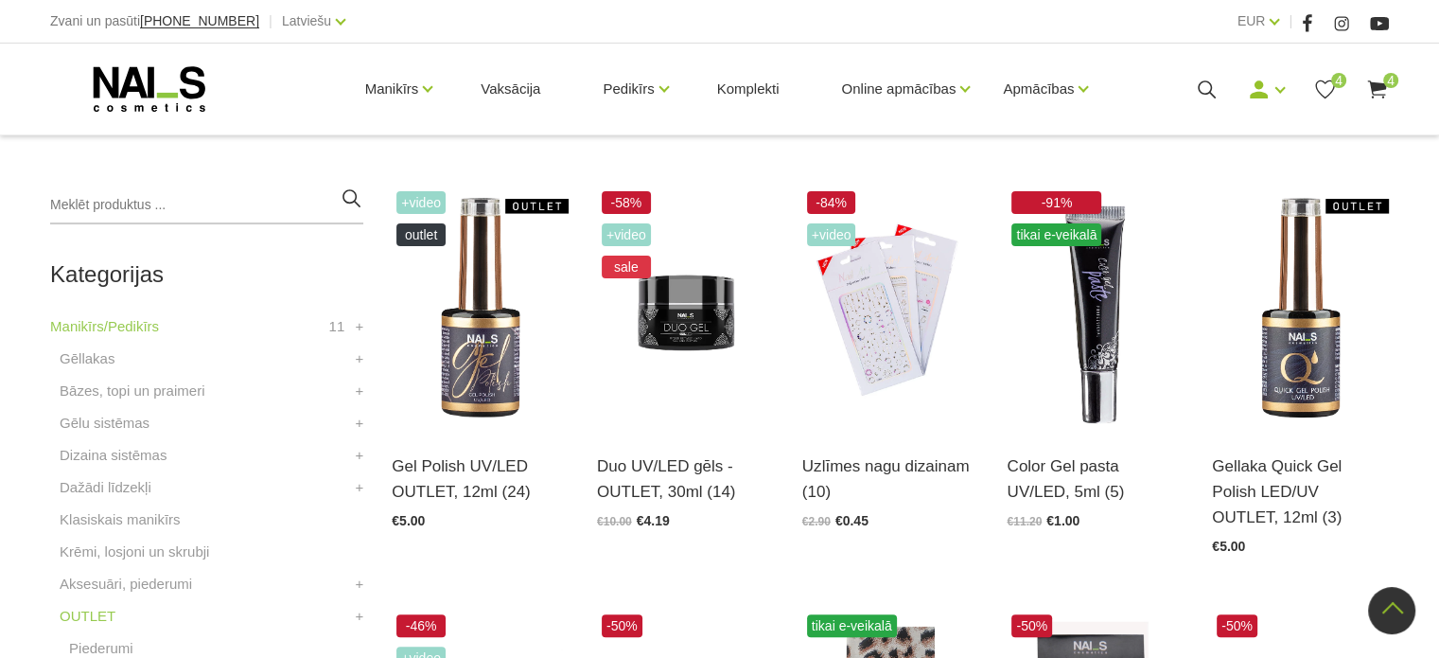
scroll to position [386, 0]
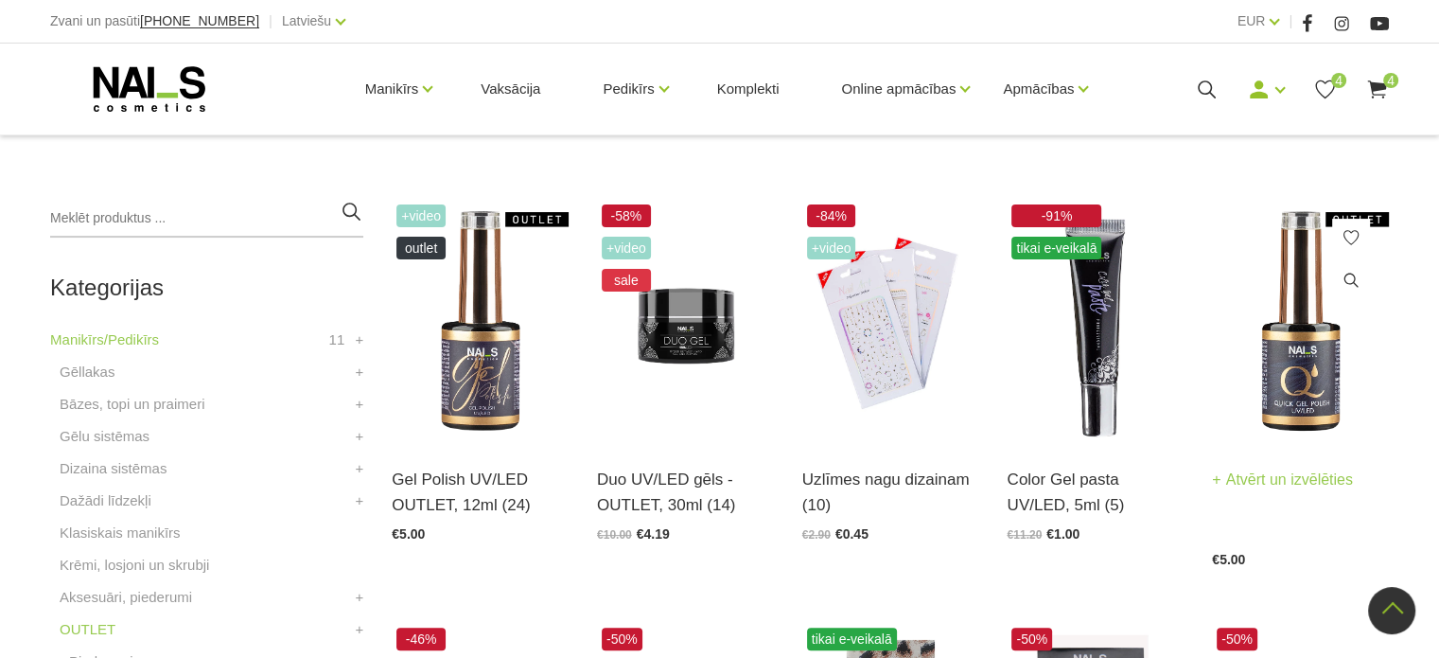
click at [1308, 375] on img at bounding box center [1300, 321] width 177 height 243
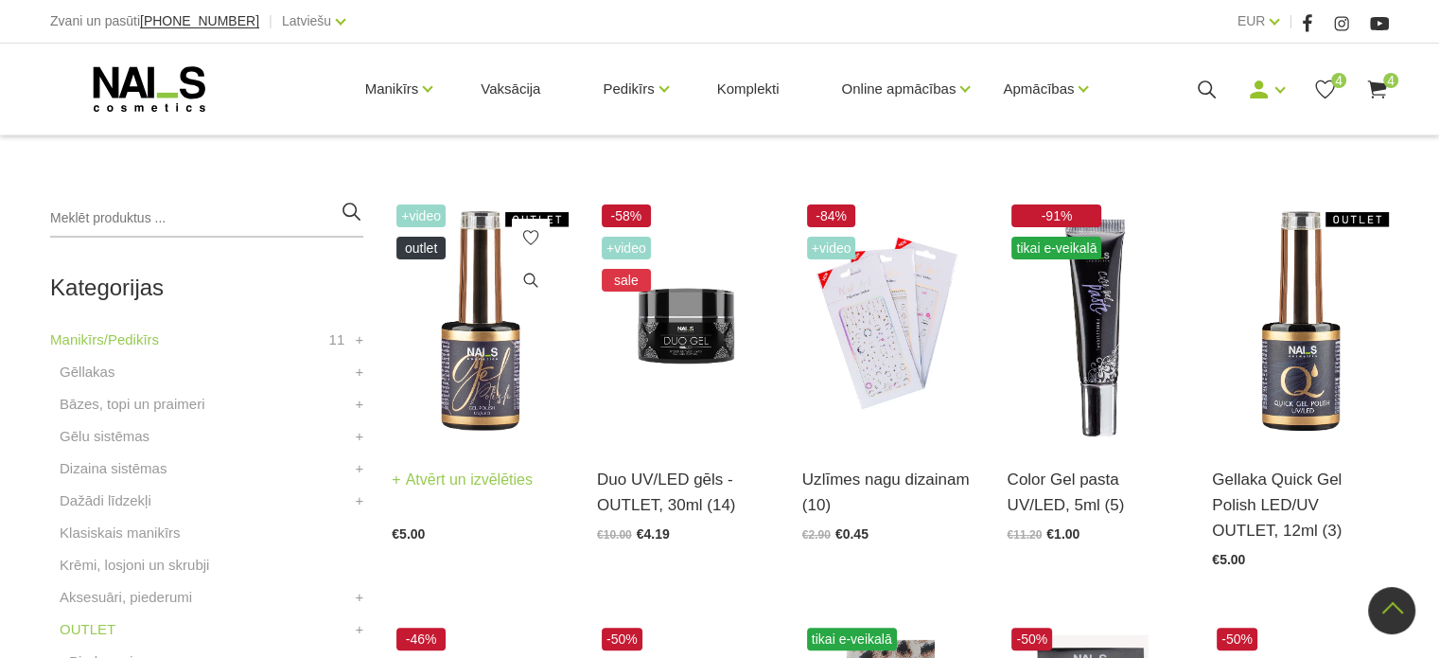
click at [470, 374] on img at bounding box center [480, 321] width 177 height 243
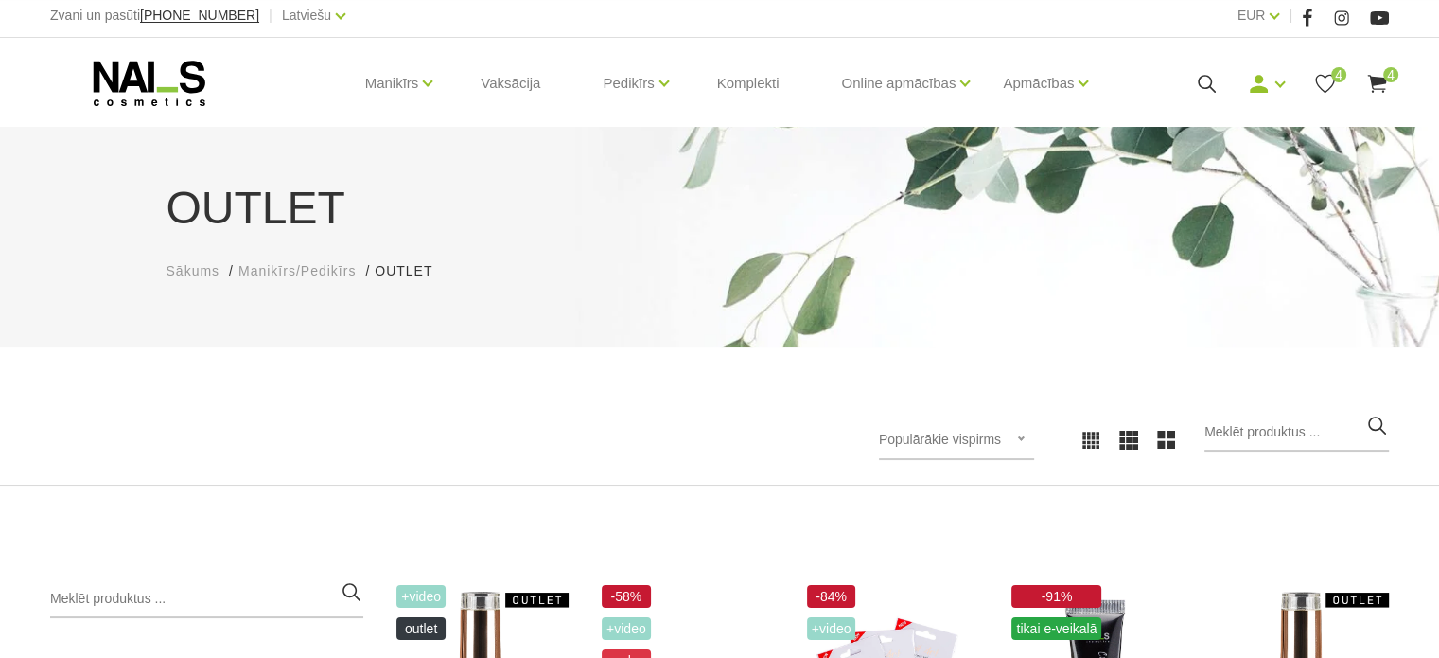
scroll to position [0, 0]
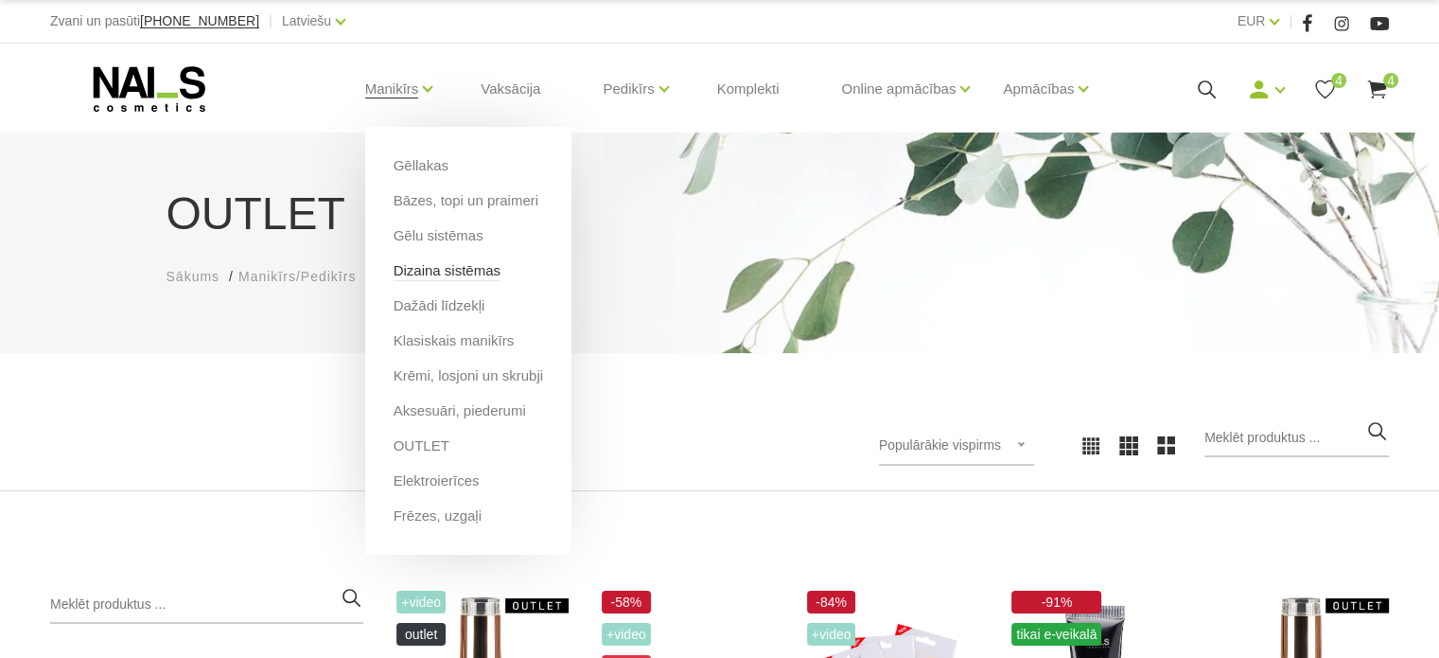
click at [411, 270] on link "Dizaina sistēmas" at bounding box center [447, 270] width 107 height 21
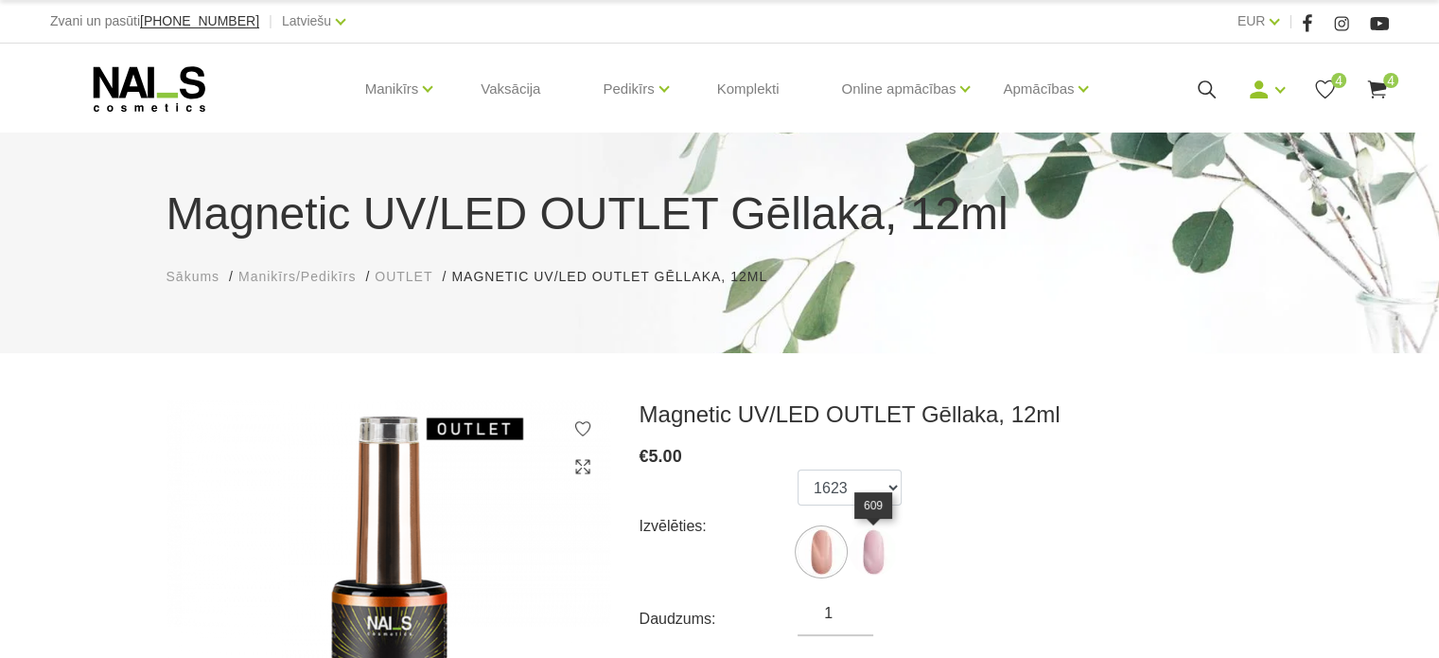
click at [878, 556] on img at bounding box center [873, 551] width 47 height 47
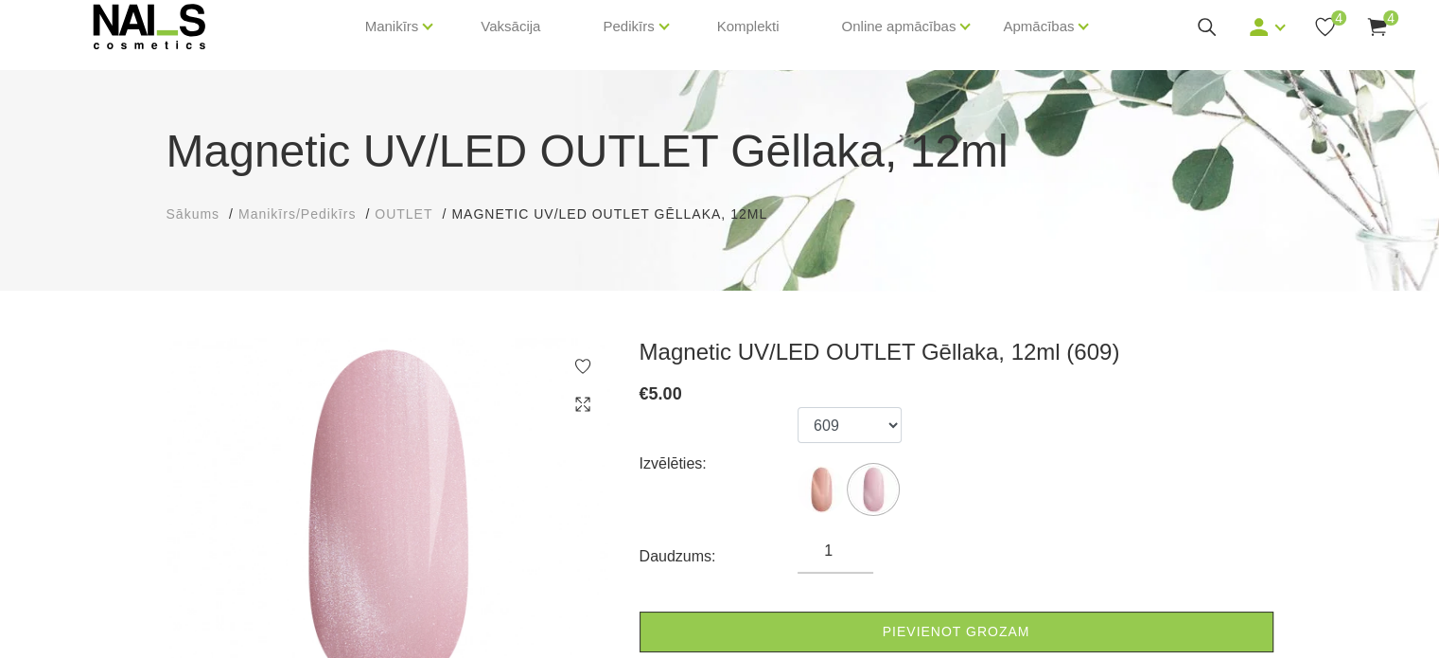
scroll to position [95, 0]
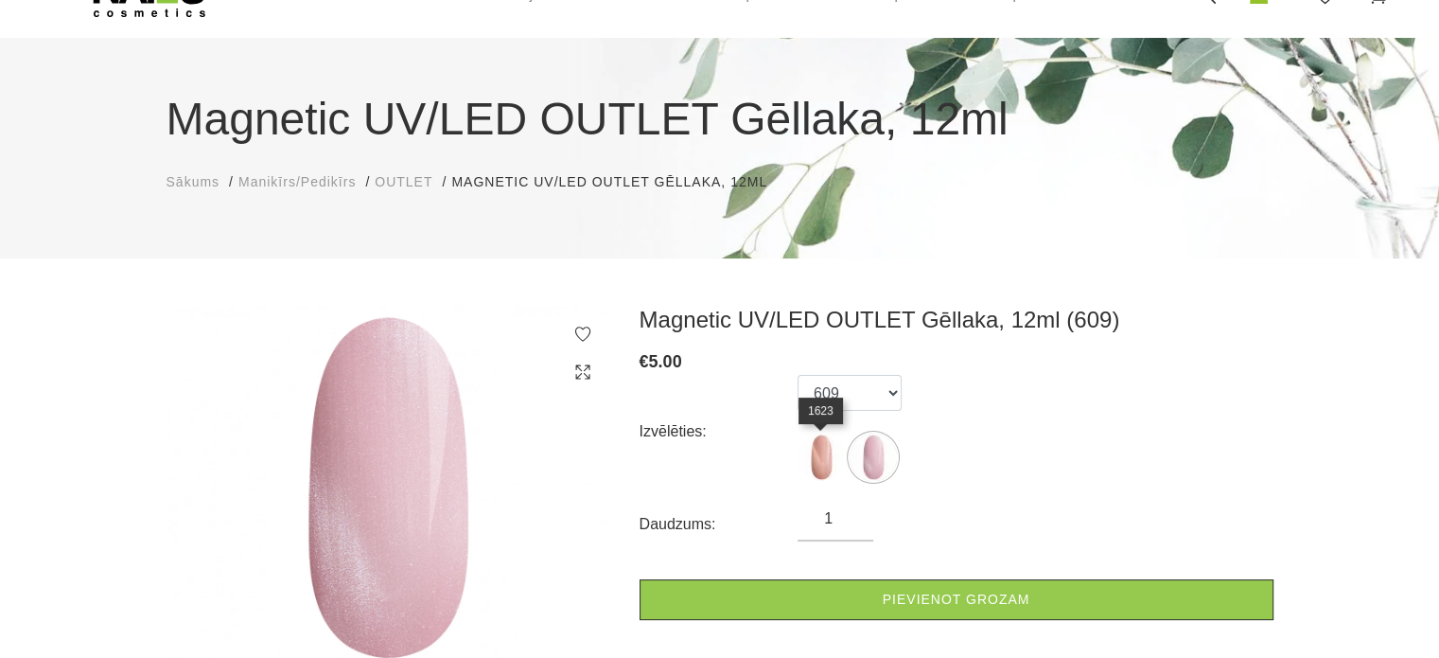
click at [821, 450] on img at bounding box center [821, 456] width 47 height 47
select select "6448"
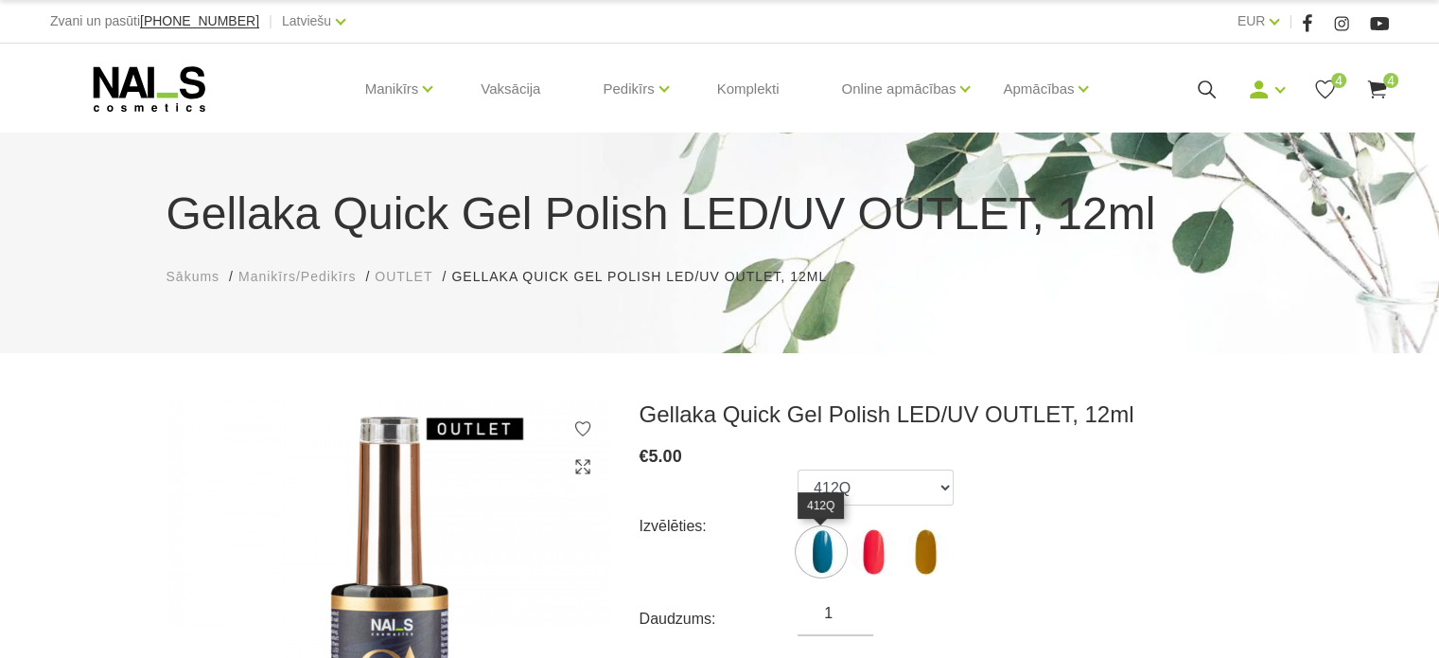
click at [814, 546] on img at bounding box center [821, 551] width 47 height 47
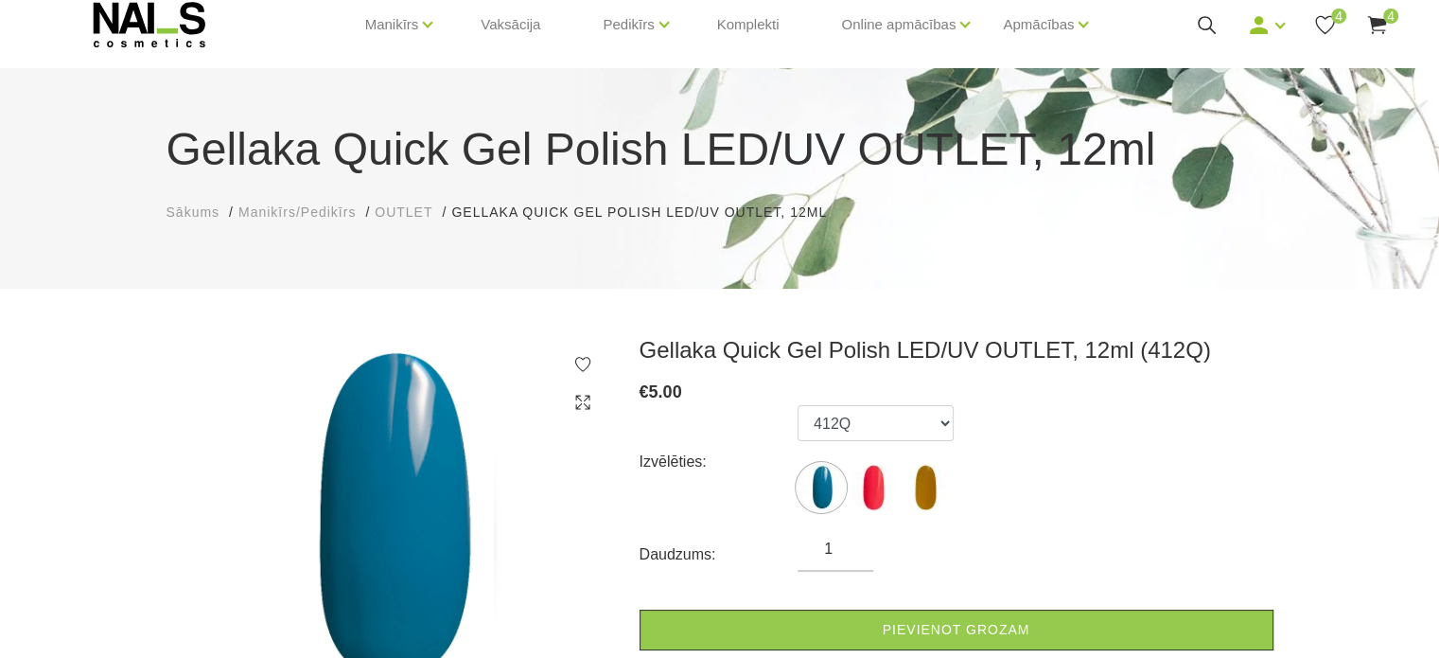
scroll to position [95, 0]
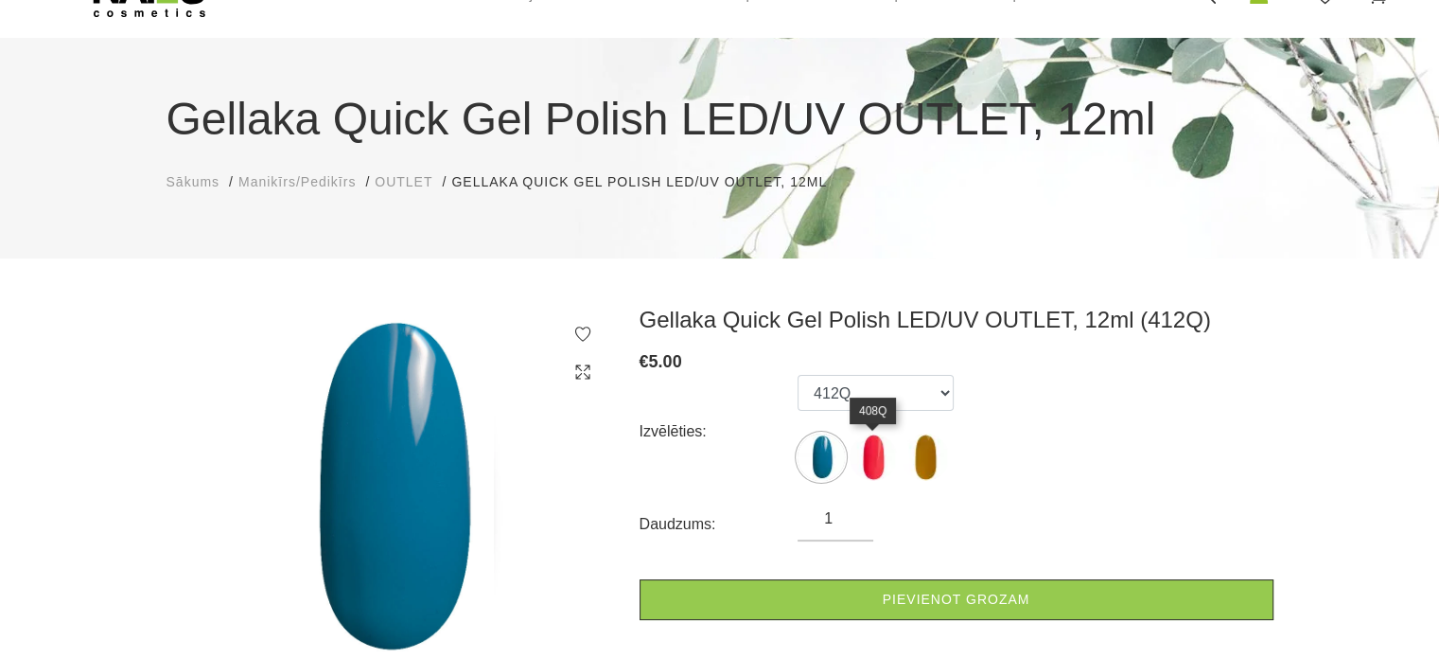
click at [874, 464] on img at bounding box center [873, 456] width 47 height 47
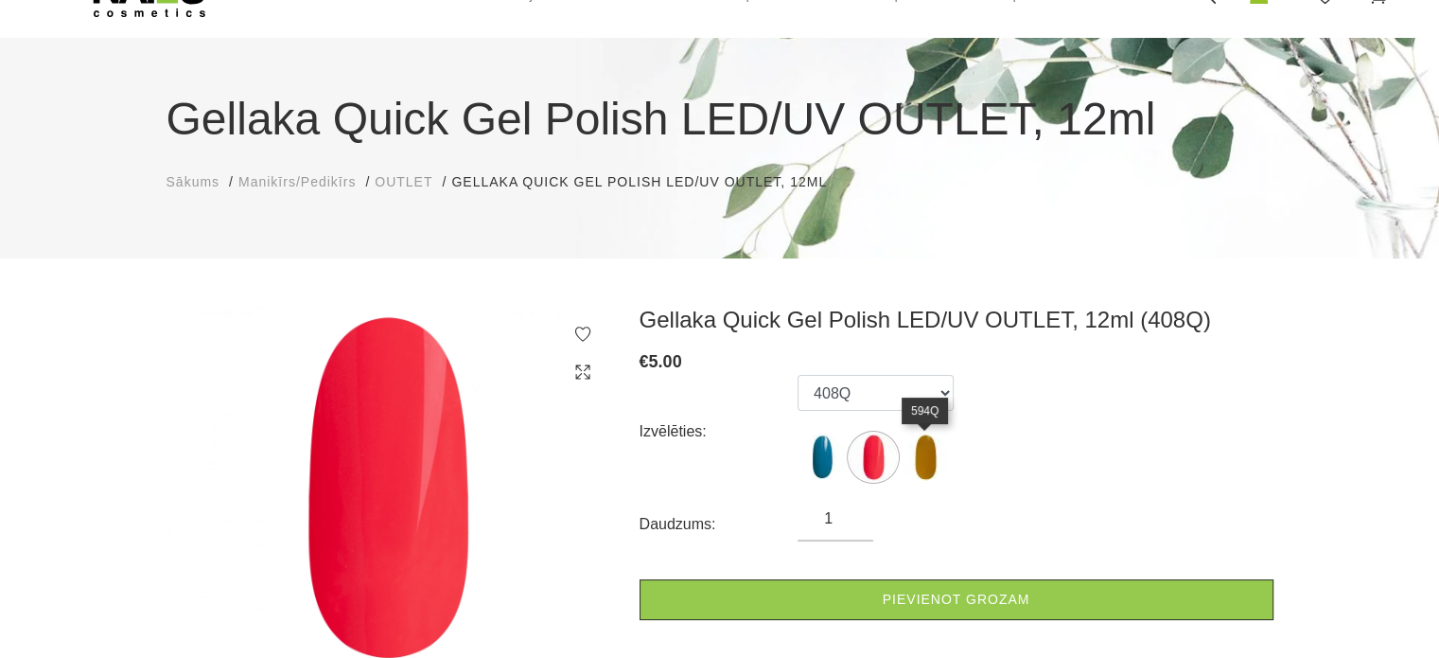
click at [934, 457] on img at bounding box center [925, 456] width 47 height 47
select select "6496"
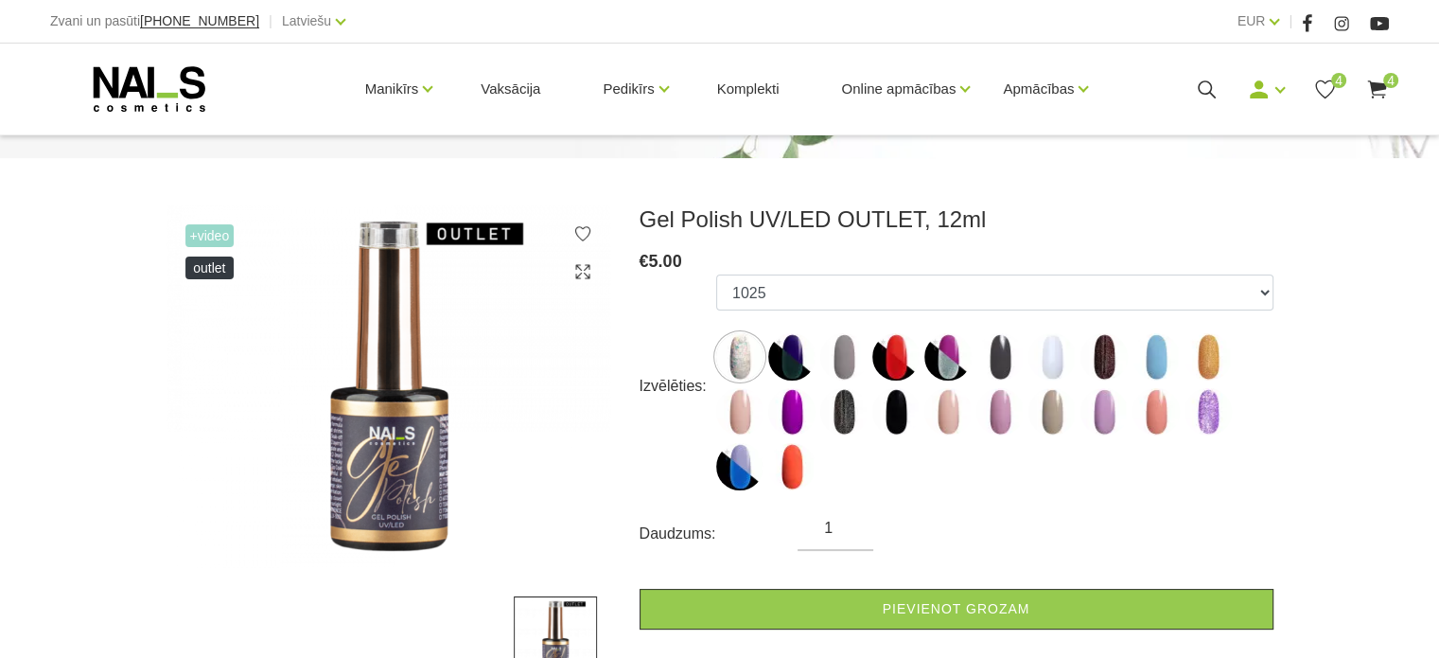
scroll to position [284, 0]
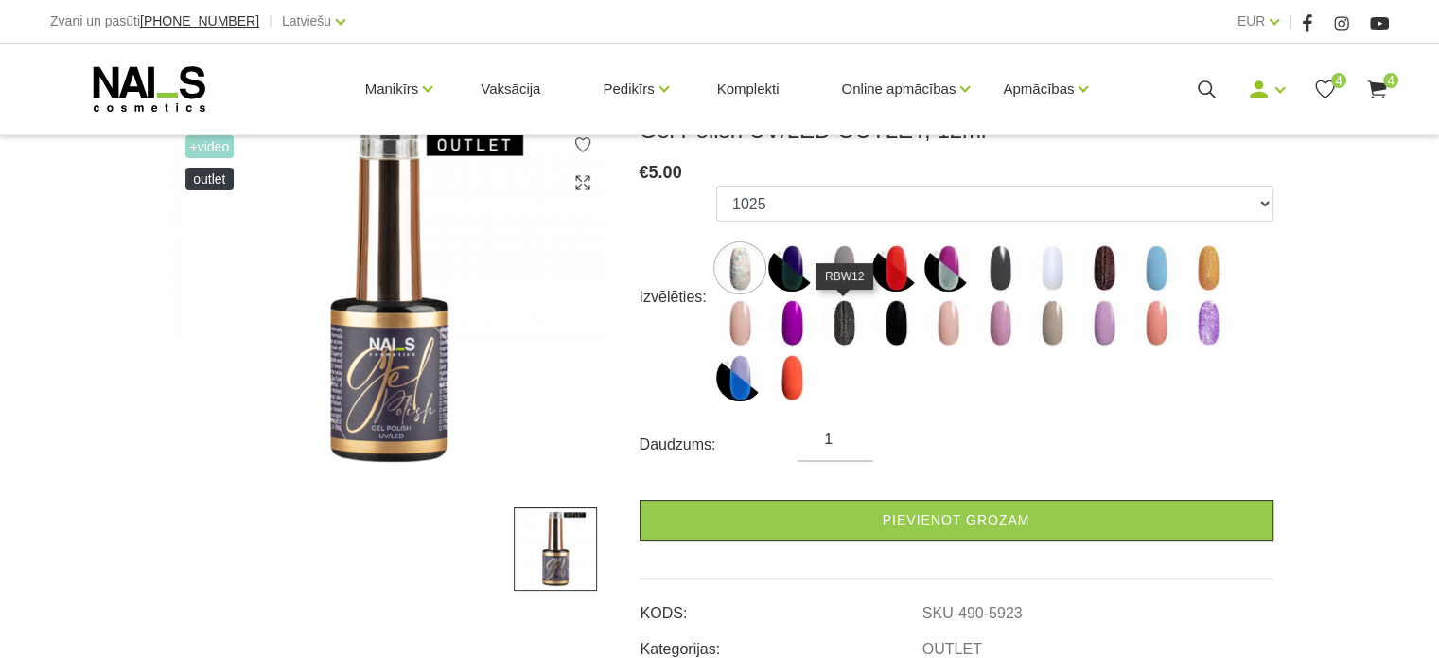
click at [851, 320] on img at bounding box center [844, 322] width 47 height 47
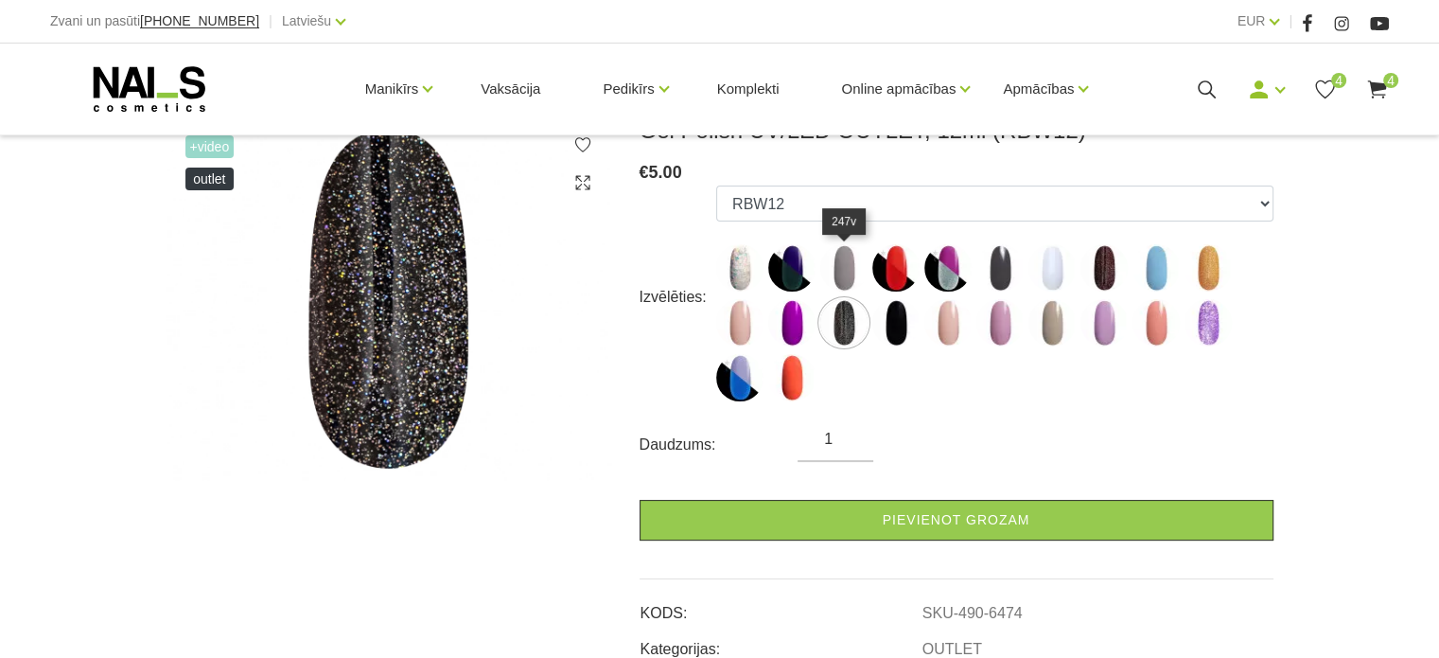
click at [851, 278] on img at bounding box center [844, 267] width 47 height 47
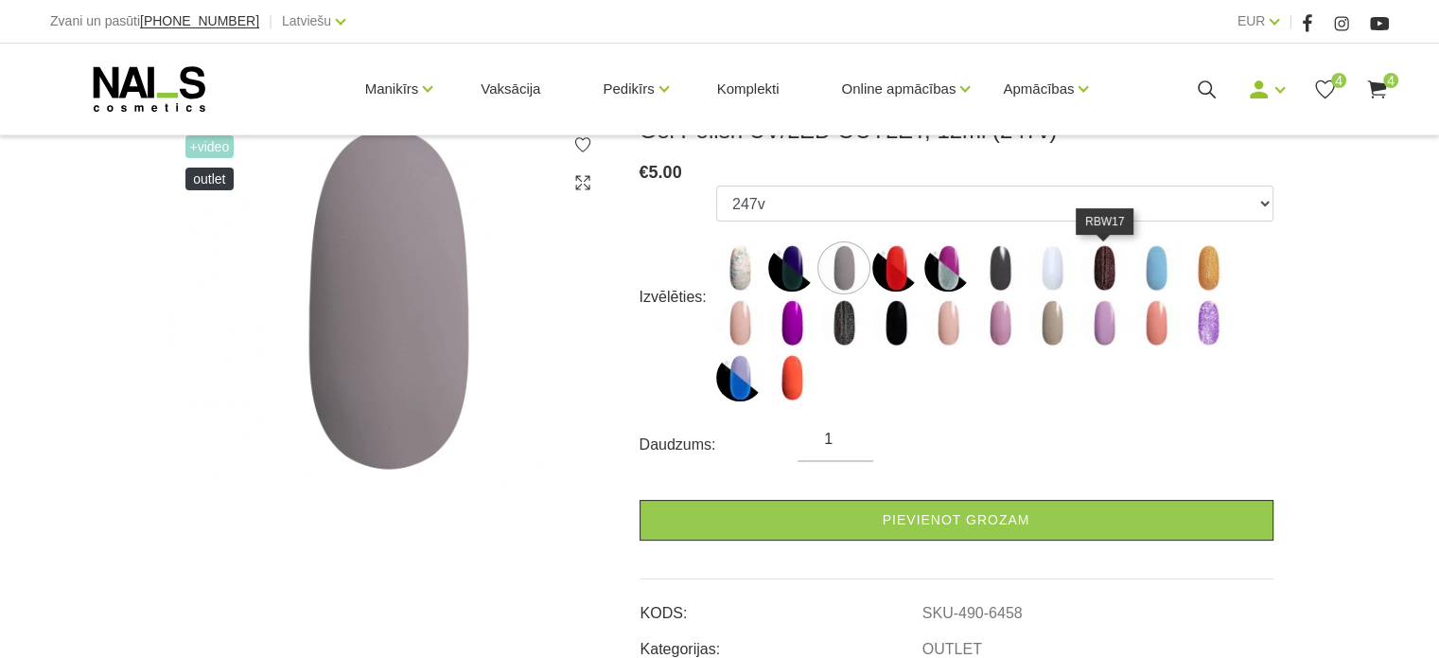
click at [1109, 273] on img at bounding box center [1104, 267] width 47 height 47
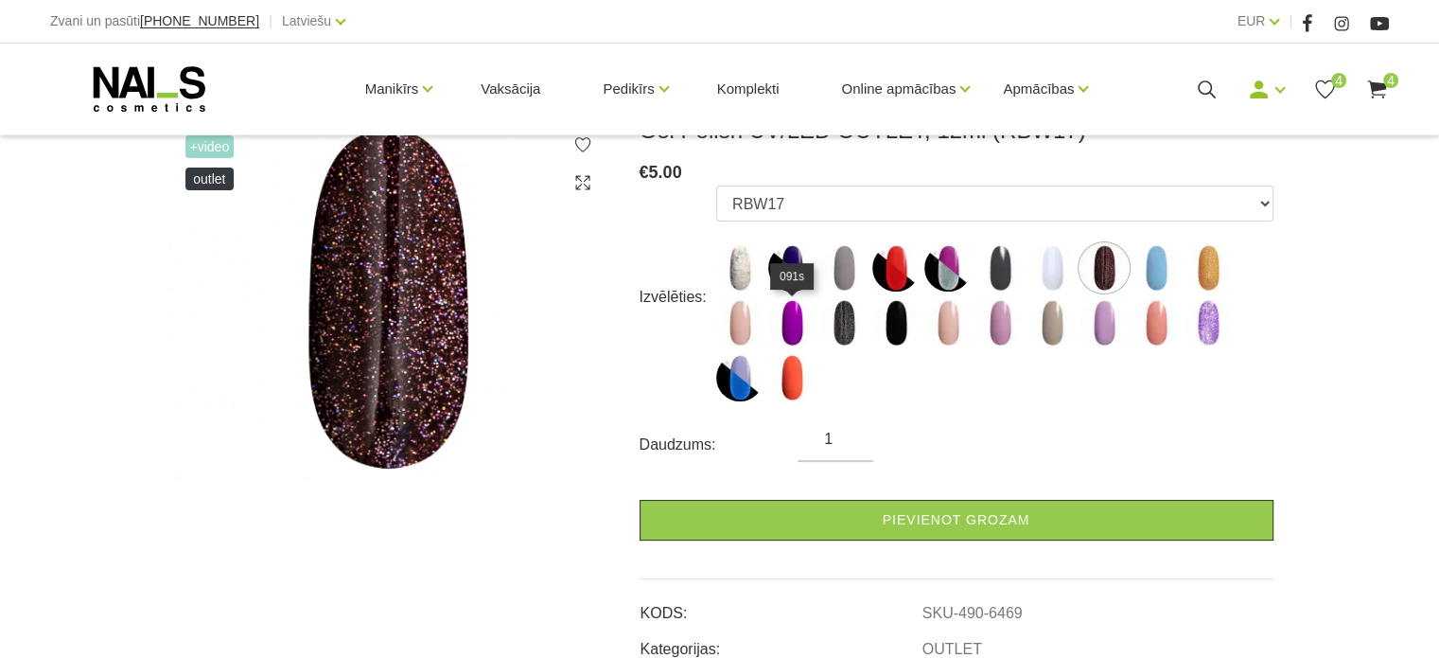
click at [795, 343] on img at bounding box center [791, 322] width 47 height 47
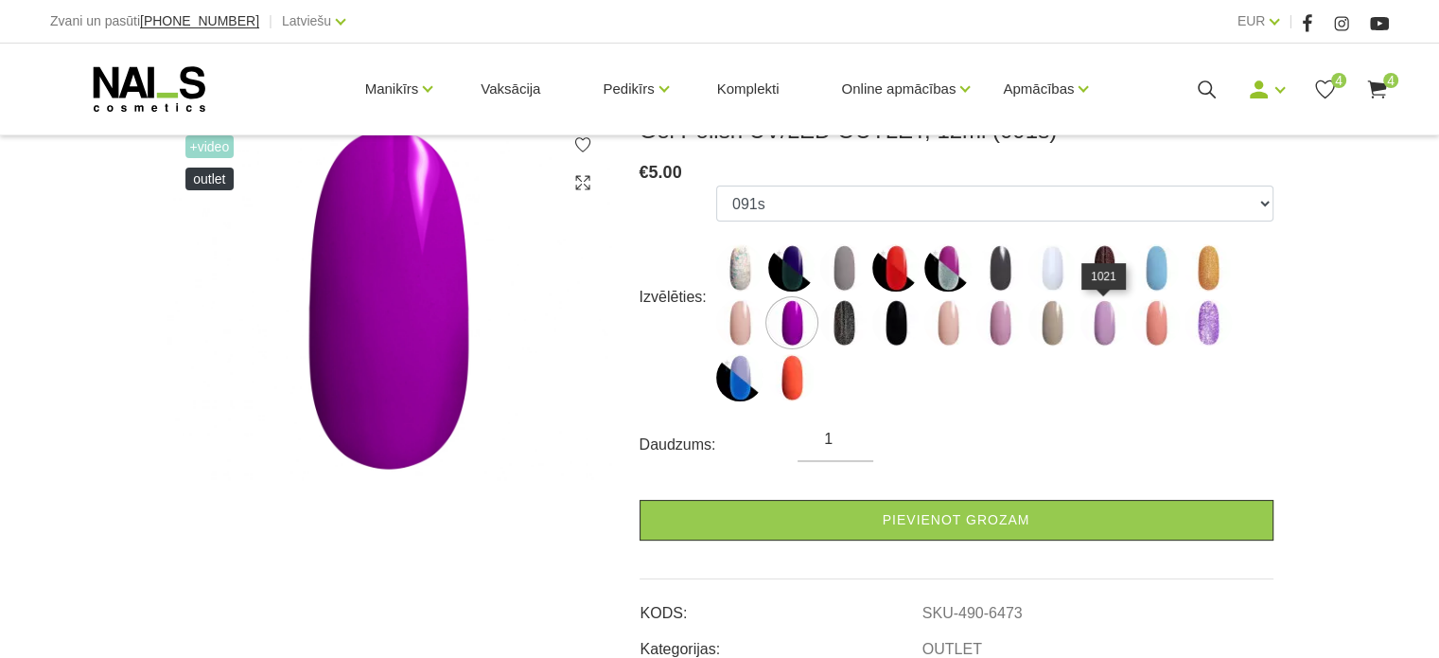
click at [1110, 322] on img at bounding box center [1104, 322] width 47 height 47
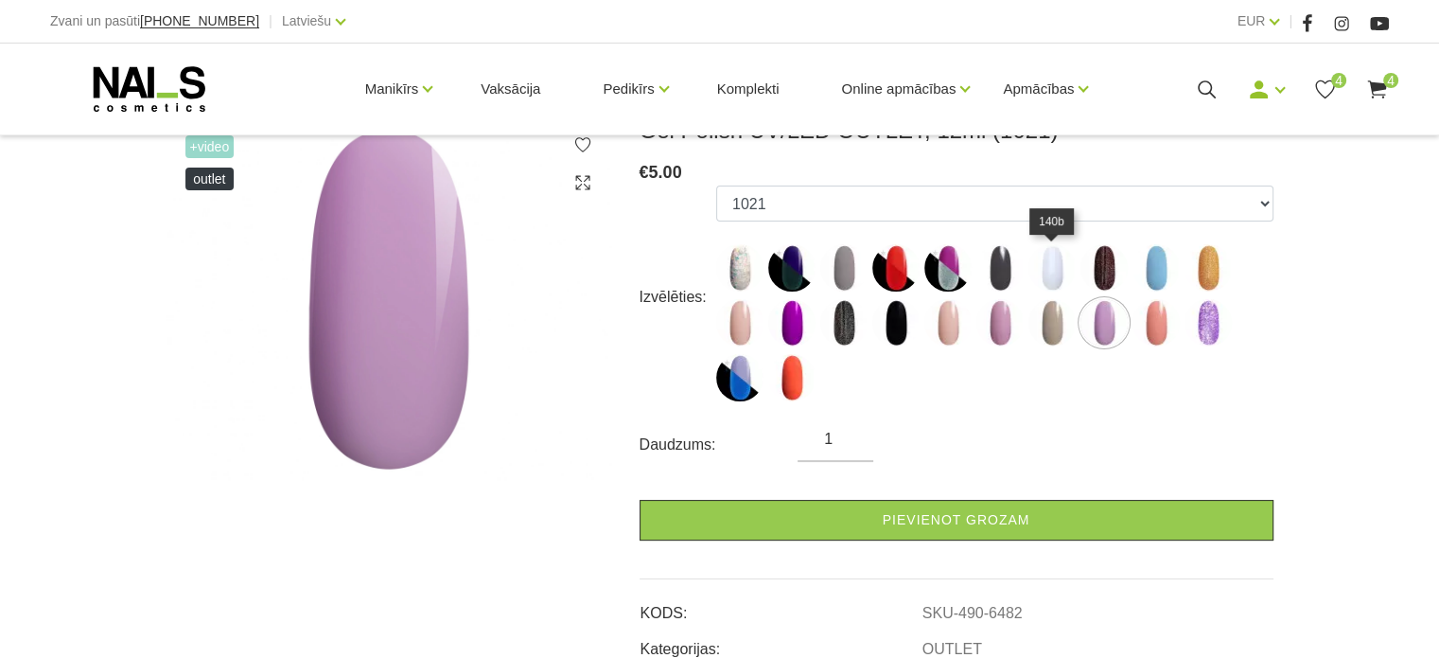
click at [1061, 283] on img at bounding box center [1052, 267] width 47 height 47
select select "6467"
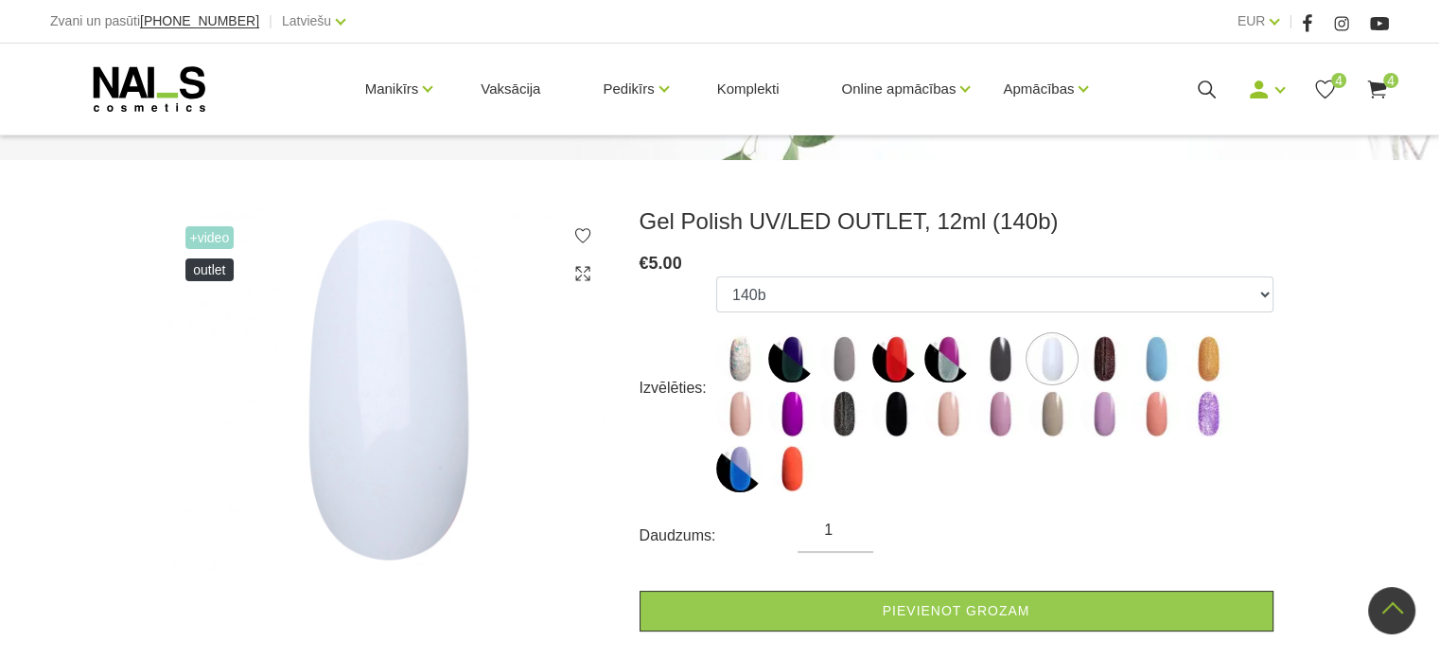
scroll to position [189, 0]
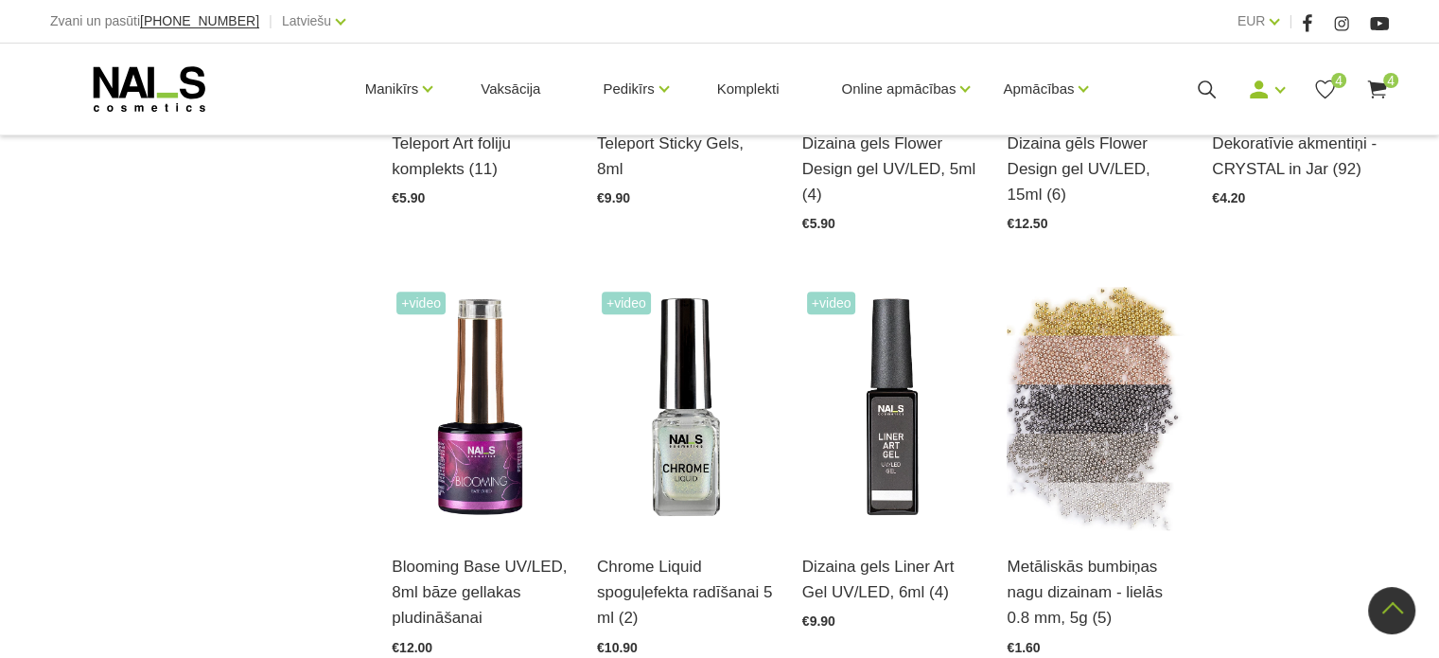
scroll to position [1987, 0]
